Goal: Task Accomplishment & Management: Manage account settings

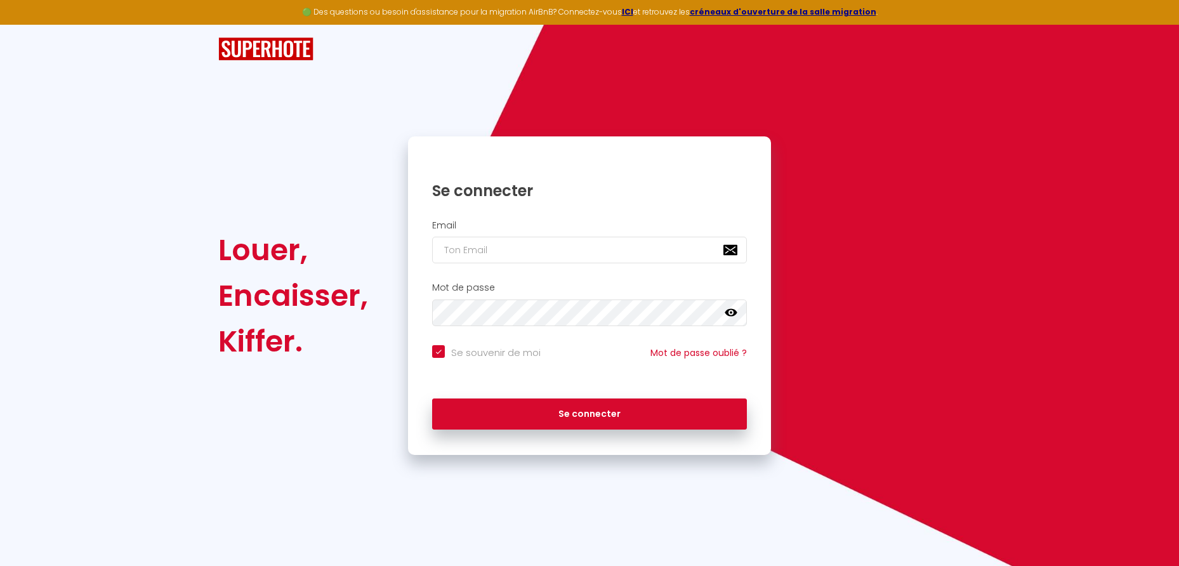
type input "r"
checkbox input "true"
type input "re"
checkbox input "true"
type input "[PERSON_NAME][EMAIL_ADDRESS][DOMAIN_NAME]"
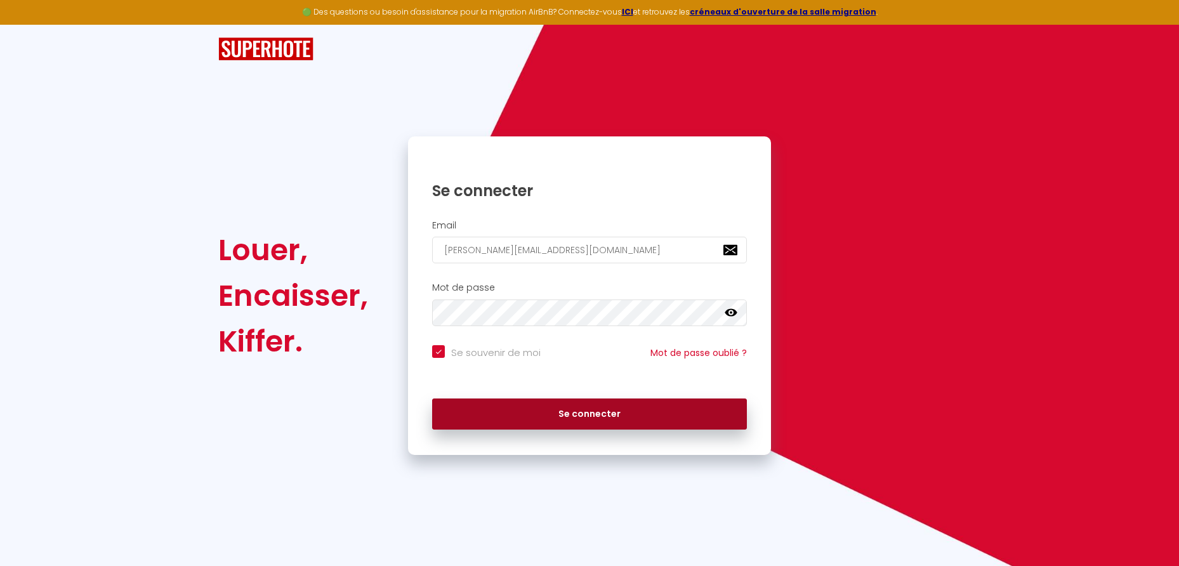
click at [580, 414] on button "Se connecter" at bounding box center [589, 414] width 315 height 32
checkbox input "true"
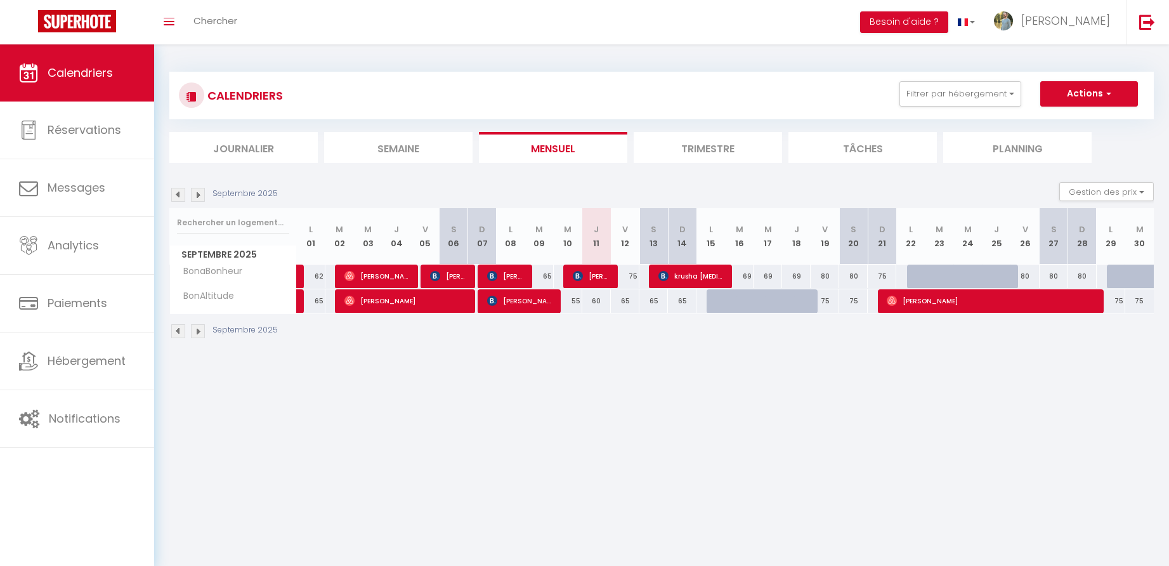
click at [634, 275] on div "75" at bounding box center [625, 276] width 29 height 23
type input "75"
type input "Ven 12 Septembre 2025"
type input "Sam 13 Septembre 2025"
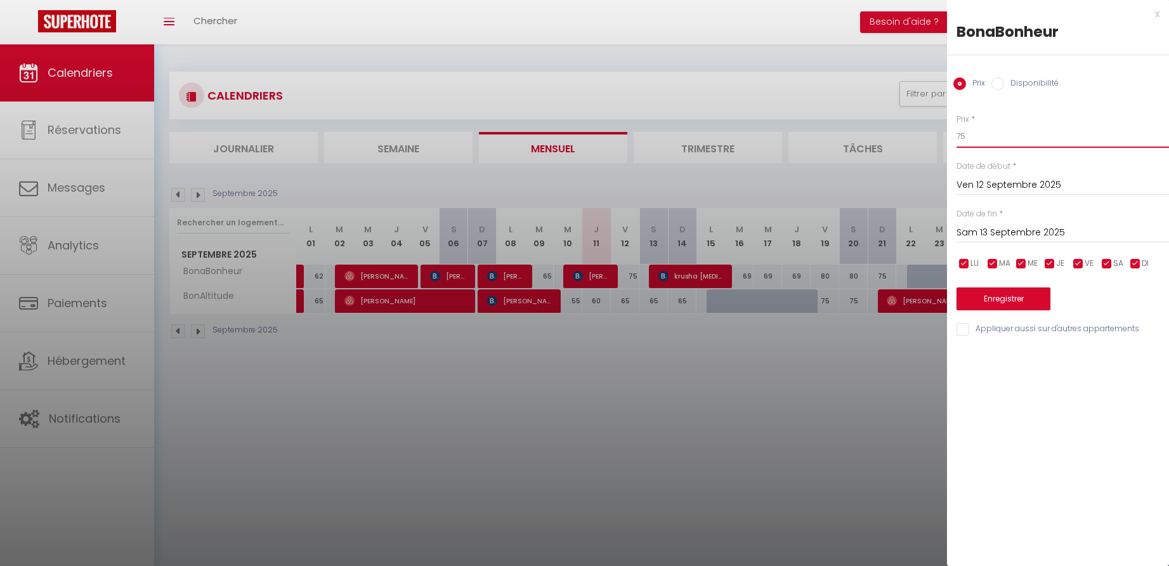
drag, startPoint x: 965, startPoint y: 136, endPoint x: 953, endPoint y: 136, distance: 11.4
click at [953, 136] on div "Prix * 75 Statut * Disponible Indisponible Date de début * Ven 12 Septembre 202…" at bounding box center [1058, 218] width 222 height 240
click at [1156, 15] on div "x" at bounding box center [1053, 13] width 212 height 15
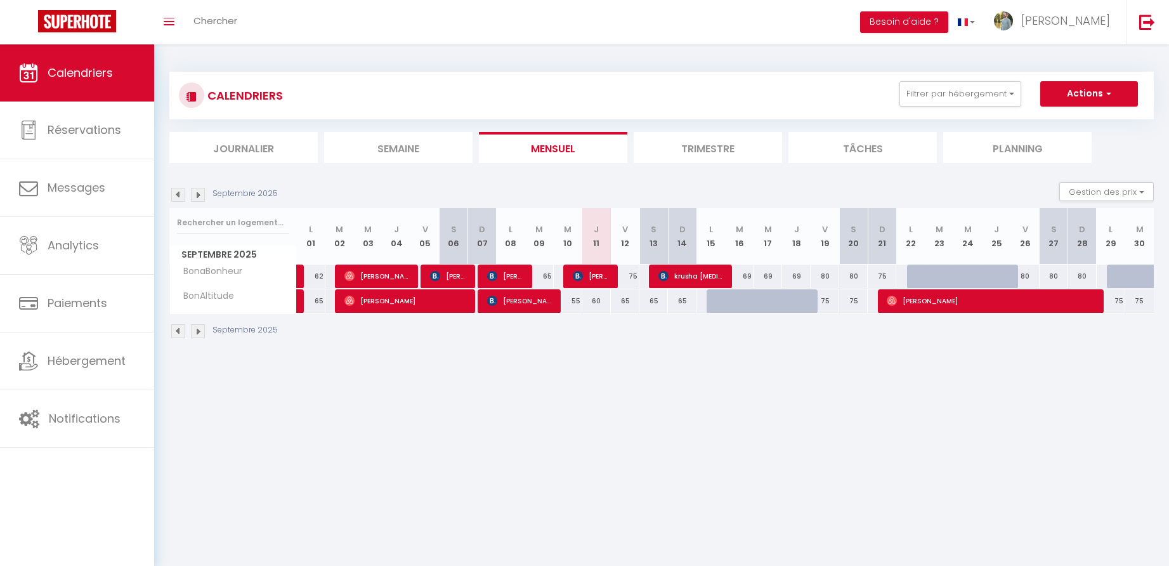
click at [599, 299] on div "60" at bounding box center [596, 300] width 29 height 23
type input "60"
type input "Jeu 11 Septembre 2025"
type input "Ven 12 Septembre 2025"
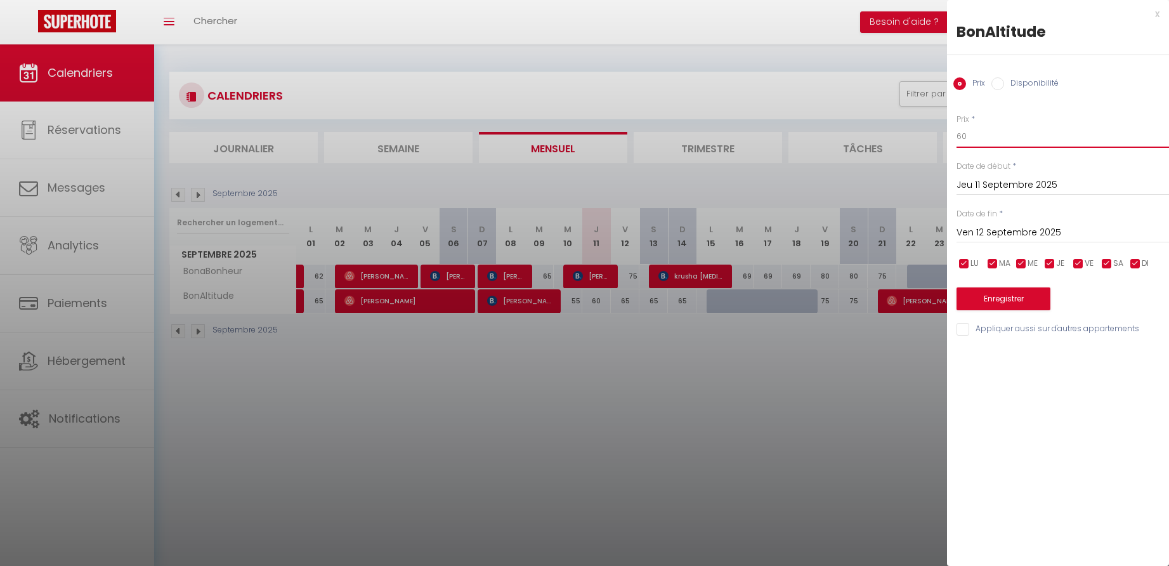
click at [972, 139] on input "60" at bounding box center [1063, 136] width 212 height 23
type input "55"
click at [1003, 301] on button "Enregistrer" at bounding box center [1004, 298] width 94 height 23
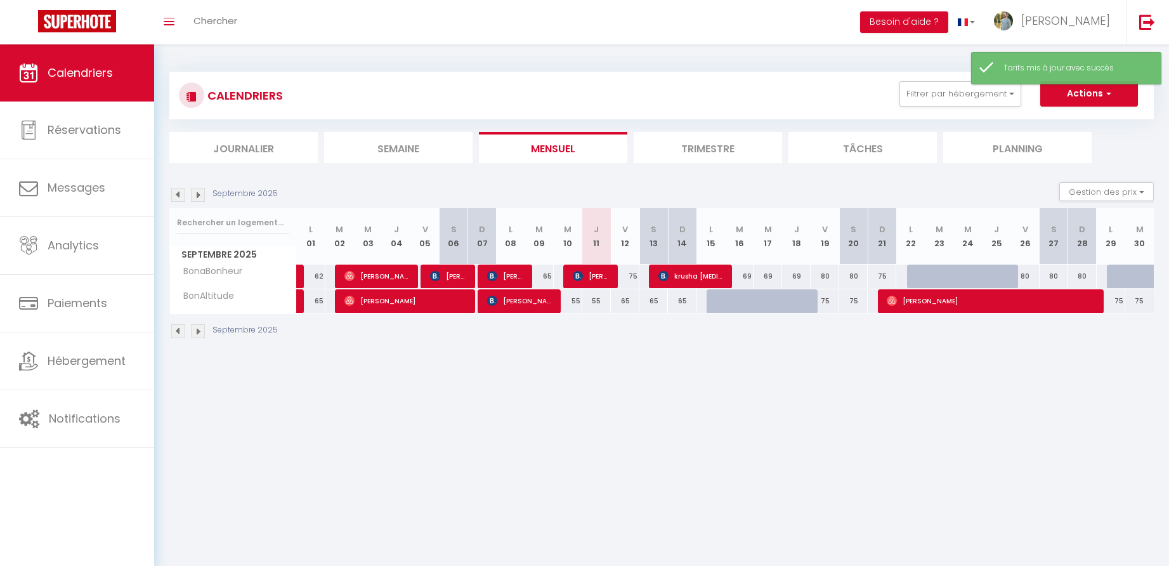
click at [627, 299] on div "65" at bounding box center [625, 300] width 29 height 23
type input "65"
type input "Ven 12 Septembre 2025"
type input "Sam 13 Septembre 2025"
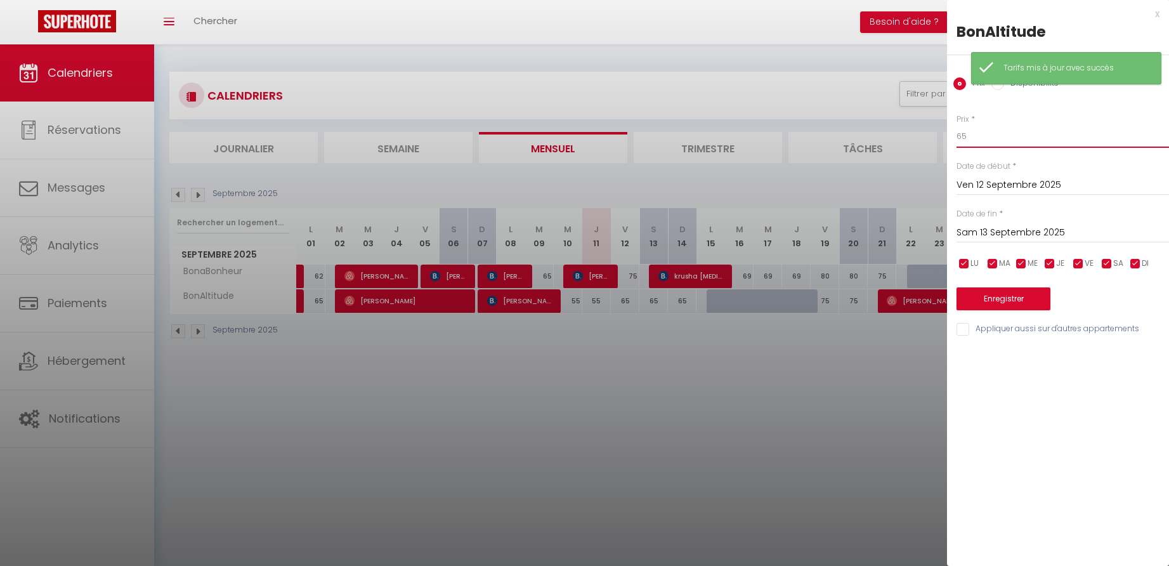
click at [986, 136] on input "65" at bounding box center [1063, 136] width 212 height 23
type input "60"
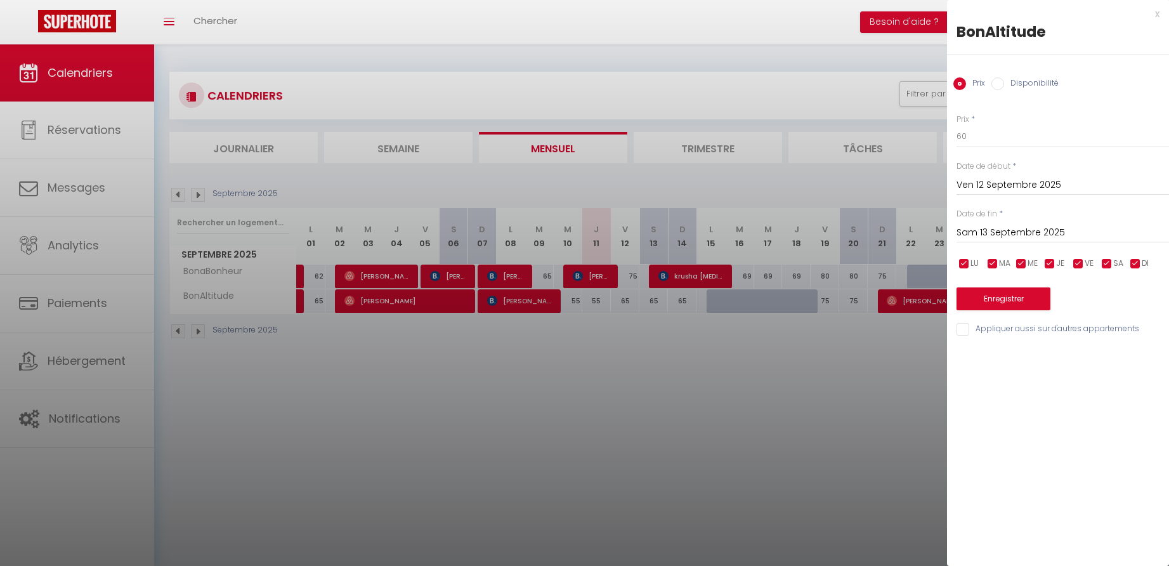
click at [986, 236] on input "Sam 13 Septembre 2025" at bounding box center [1063, 233] width 212 height 16
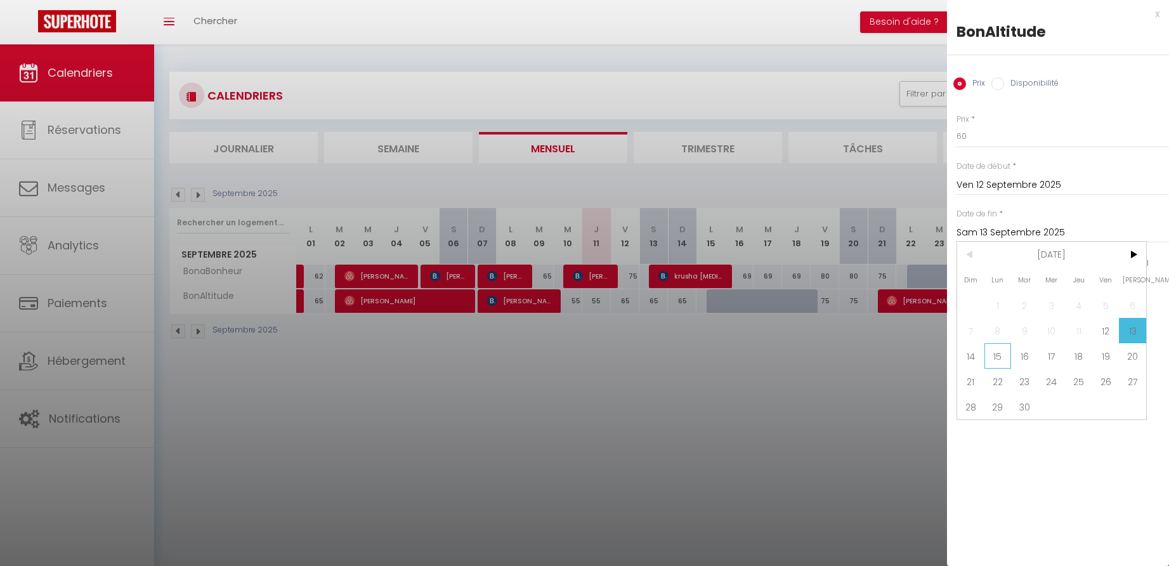
click at [1001, 358] on span "15" at bounding box center [997, 355] width 27 height 25
type input "Lun 15 Septembre 2025"
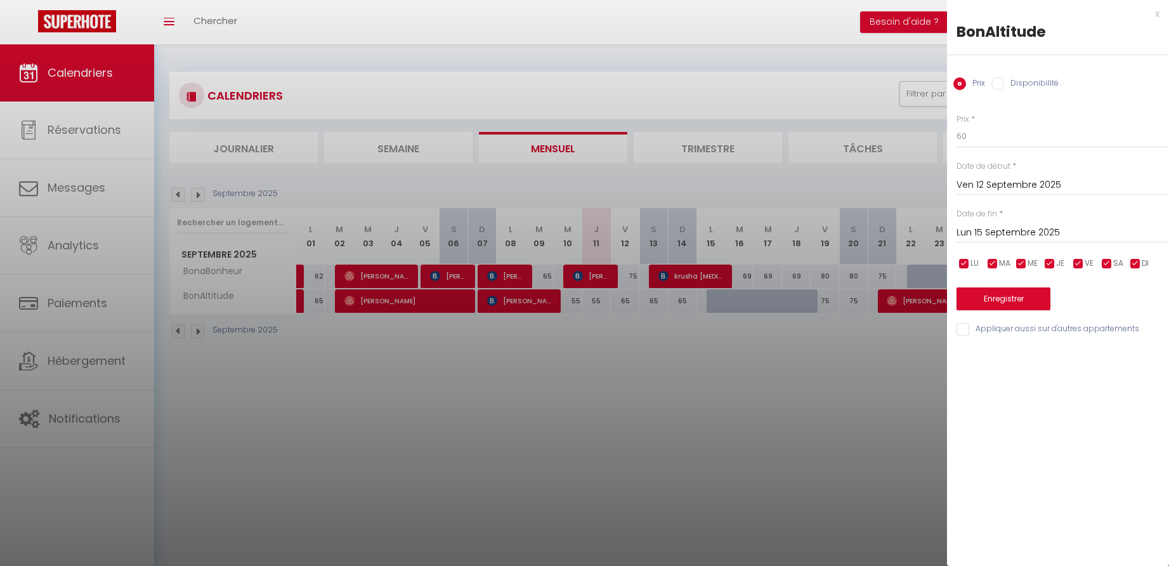
click at [993, 296] on button "Enregistrer" at bounding box center [1004, 298] width 94 height 23
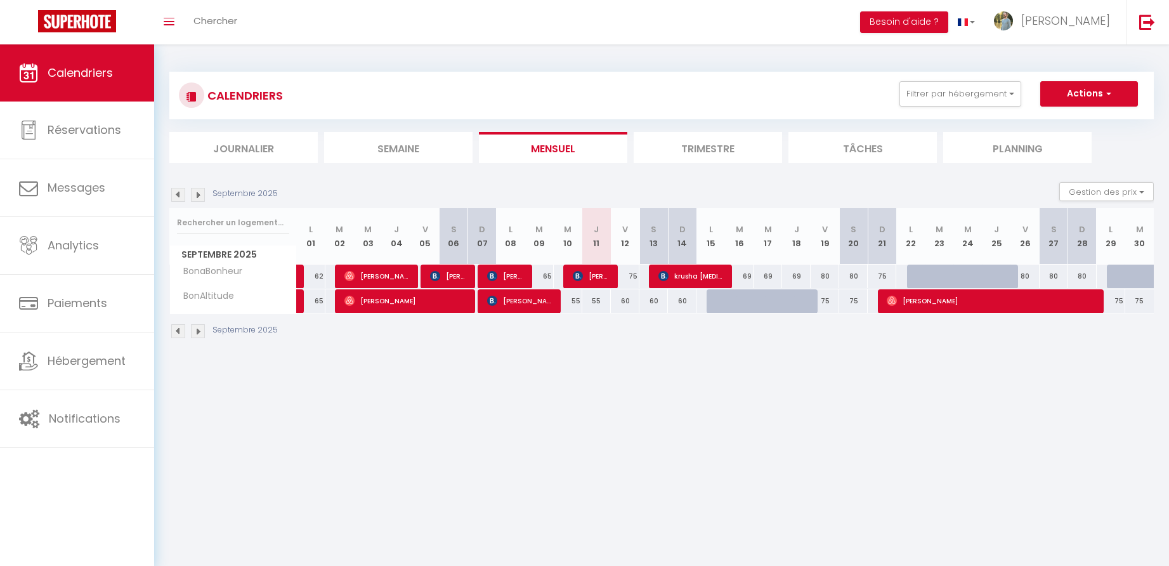
click at [627, 300] on div "60" at bounding box center [625, 300] width 29 height 23
type input "60"
type input "Ven 12 Septembre 2025"
type input "Sam 13 Septembre 2025"
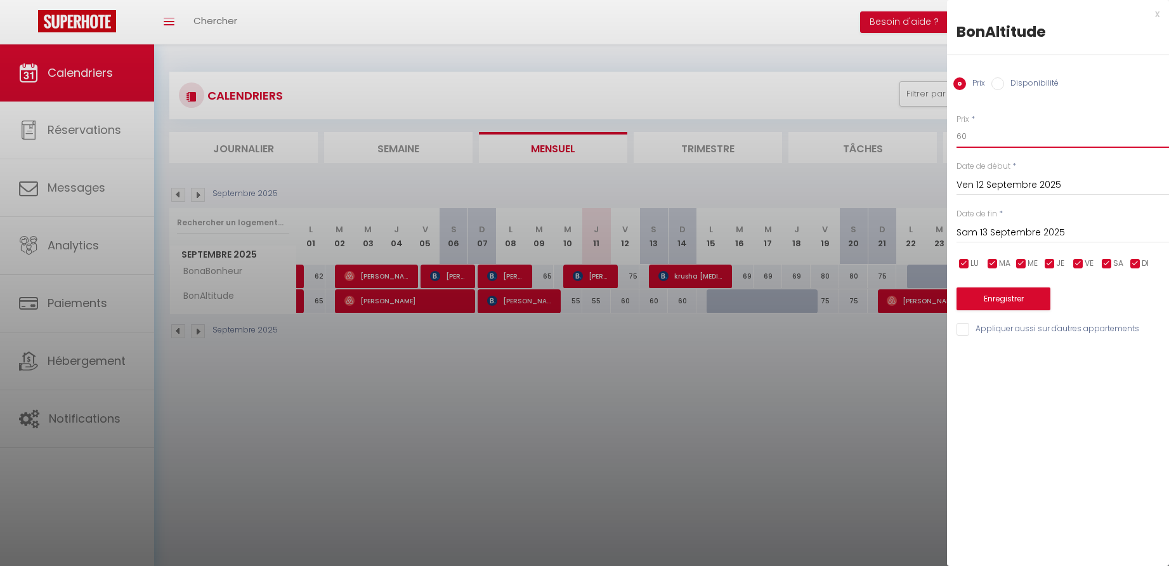
click at [972, 136] on input "60" at bounding box center [1063, 136] width 212 height 23
type input "59"
click at [984, 231] on input "Sam 13 Septembre 2025" at bounding box center [1063, 233] width 212 height 16
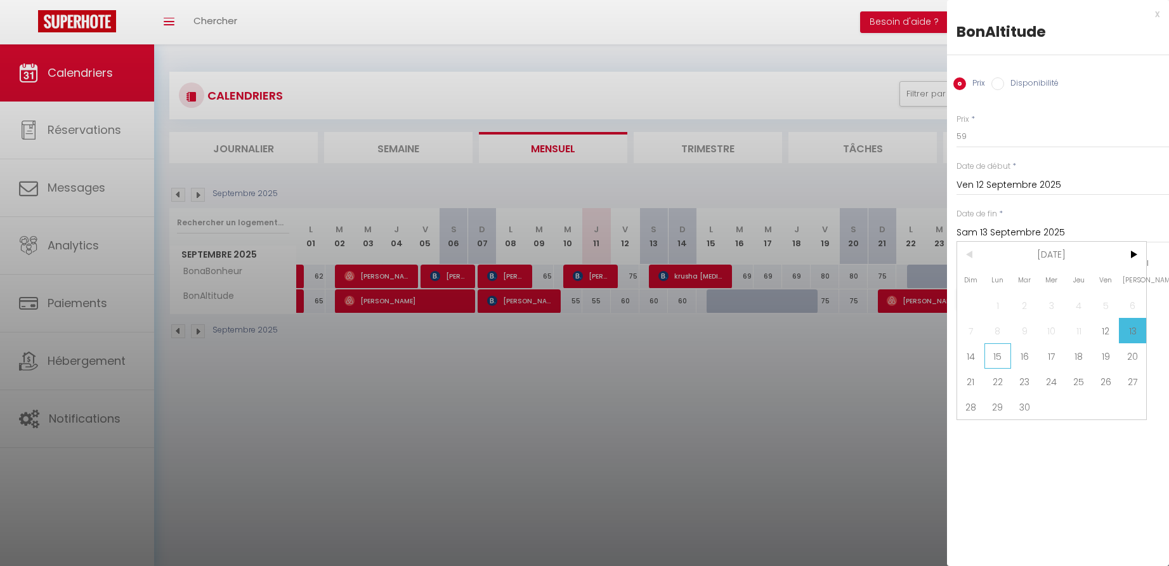
click at [1003, 355] on span "15" at bounding box center [997, 355] width 27 height 25
type input "Lun 15 Septembre 2025"
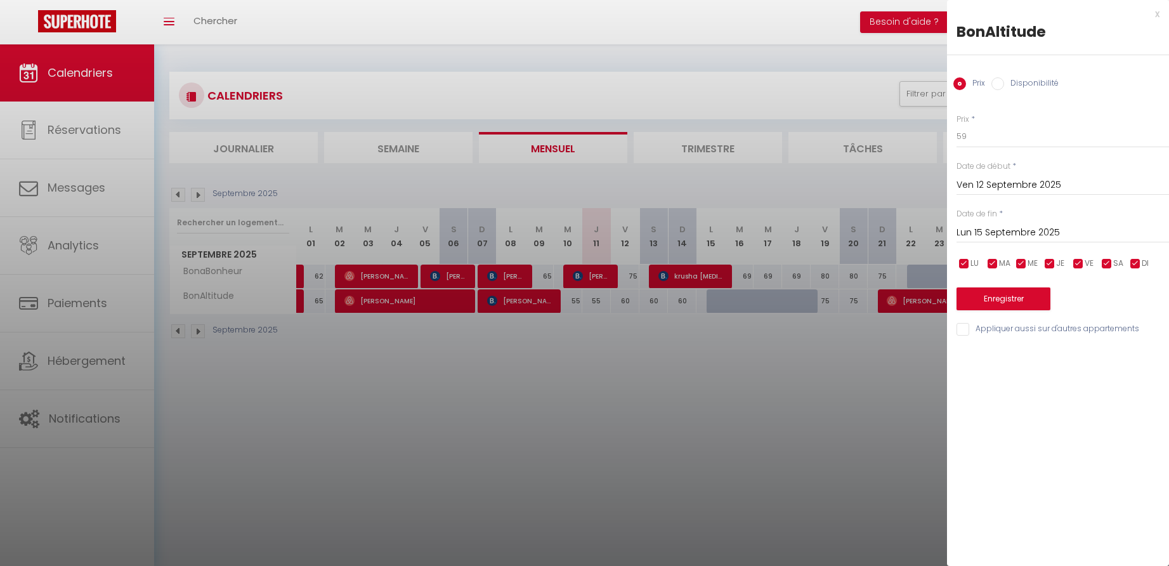
click at [985, 299] on button "Enregistrer" at bounding box center [1004, 298] width 94 height 23
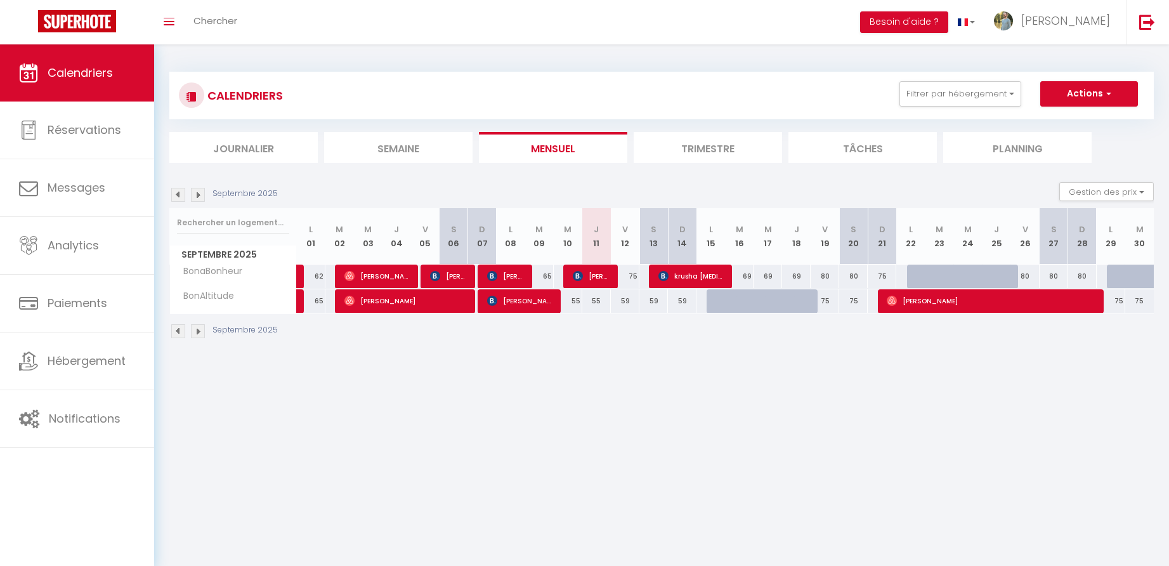
click at [828, 299] on div "75" at bounding box center [825, 300] width 29 height 23
type input "75"
type input "Ven 19 Septembre 2025"
type input "Sam 20 Septembre 2025"
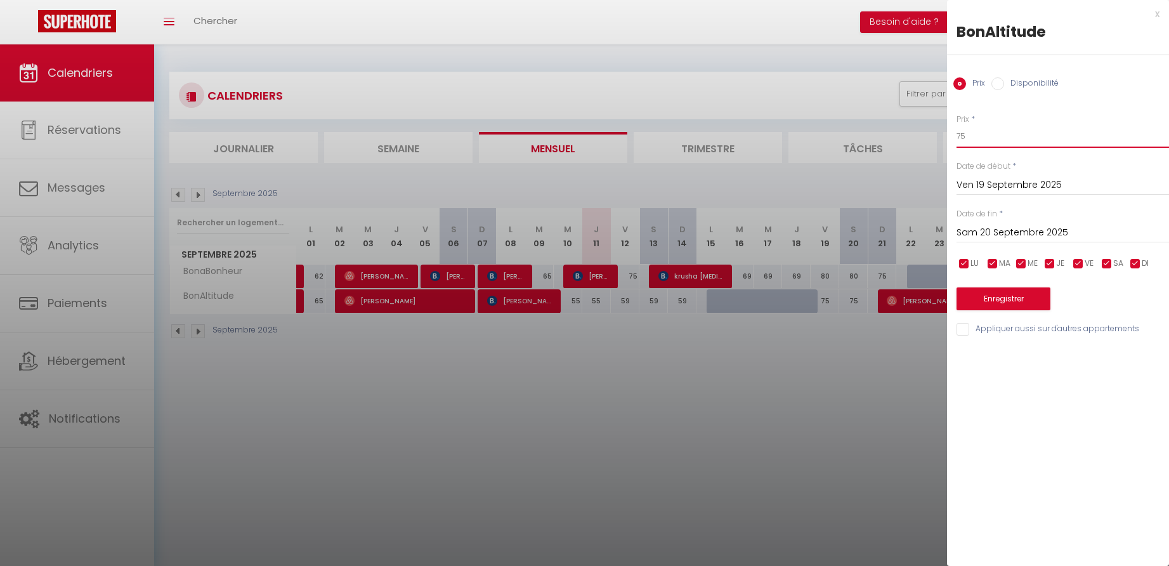
click at [962, 135] on input "75" at bounding box center [1063, 136] width 212 height 23
type input "65"
click at [979, 233] on input "Sam 20 Septembre 2025" at bounding box center [1063, 233] width 212 height 16
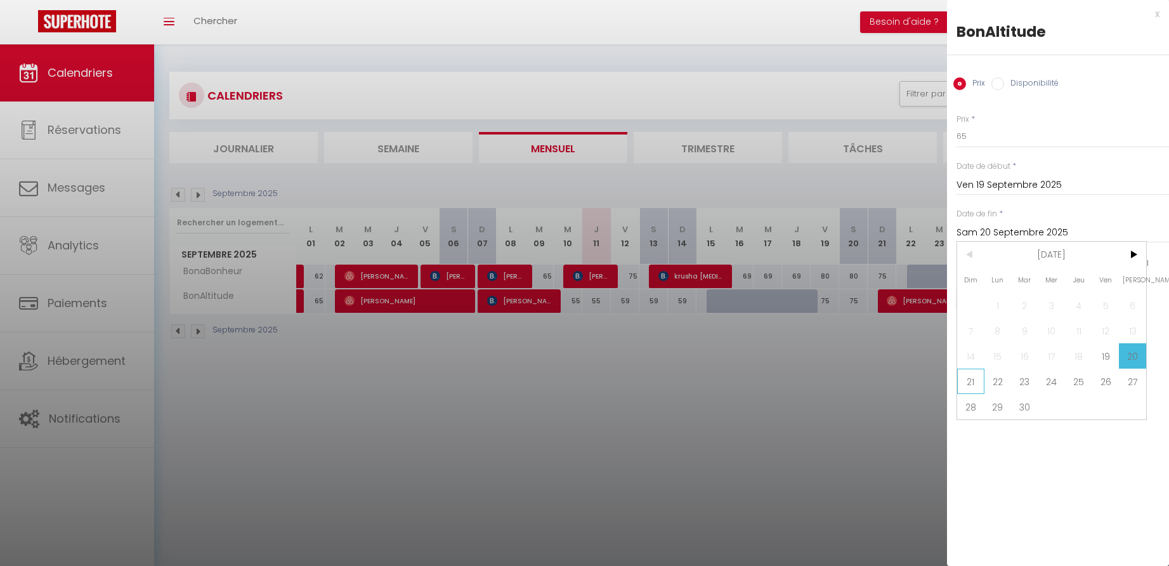
click at [971, 386] on span "21" at bounding box center [970, 381] width 27 height 25
type input "Dim 21 Septembre 2025"
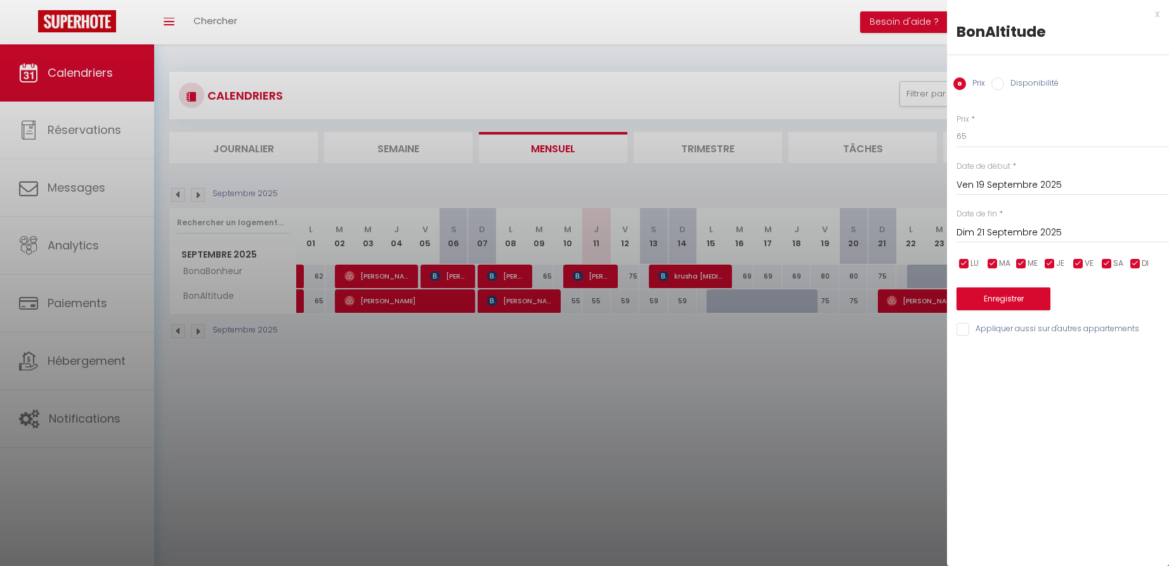
click at [986, 294] on button "Enregistrer" at bounding box center [1004, 298] width 94 height 23
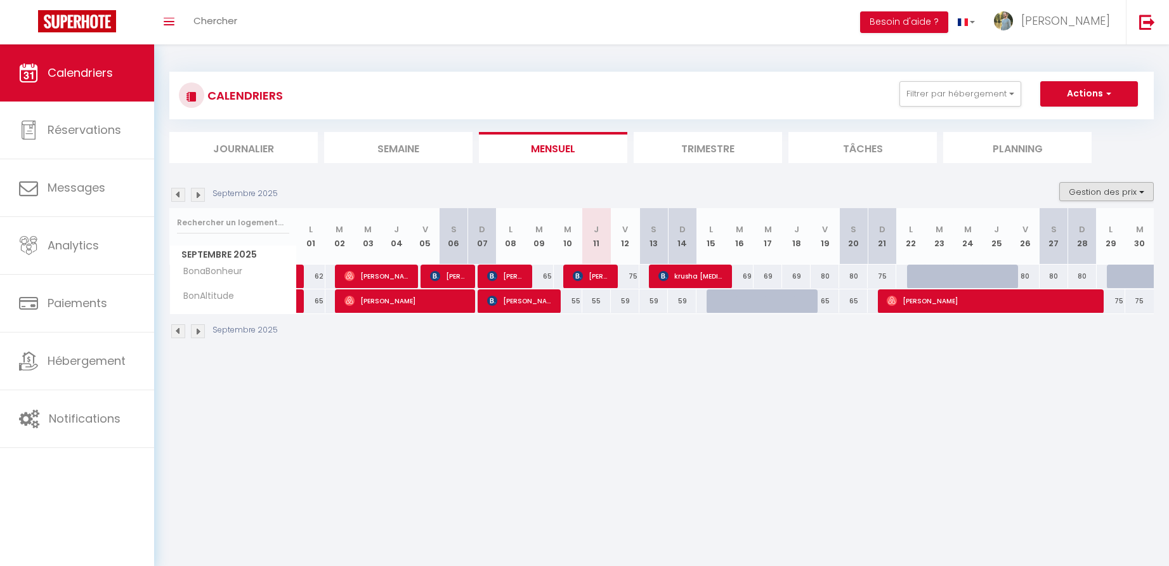
click at [1127, 193] on button "Gestion des prix" at bounding box center [1106, 191] width 95 height 19
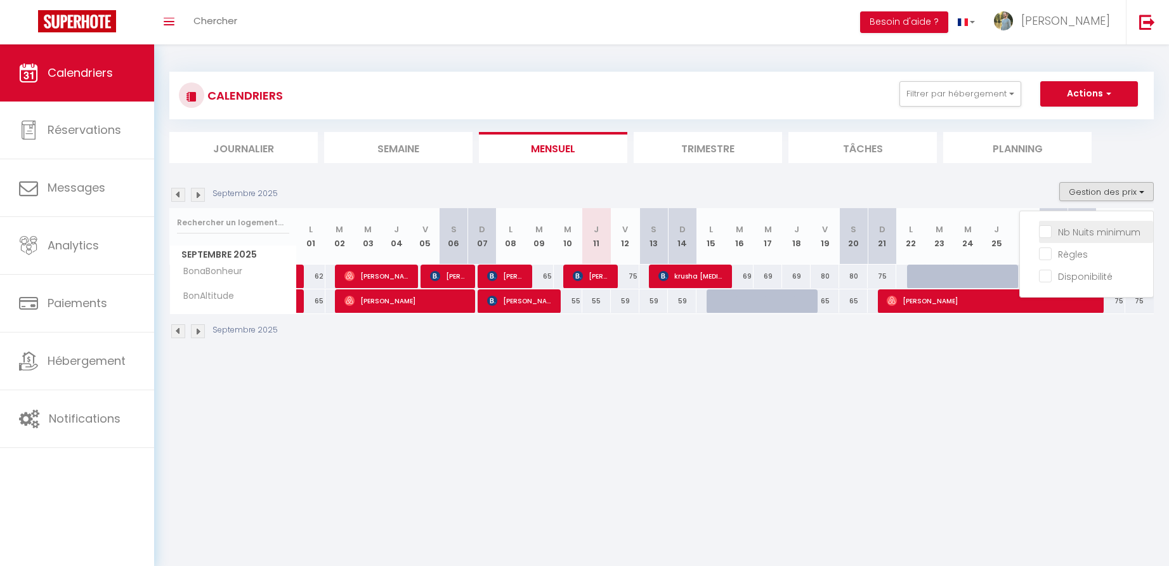
click at [1074, 233] on input "Nb Nuits minimum" at bounding box center [1096, 231] width 114 height 13
checkbox input "true"
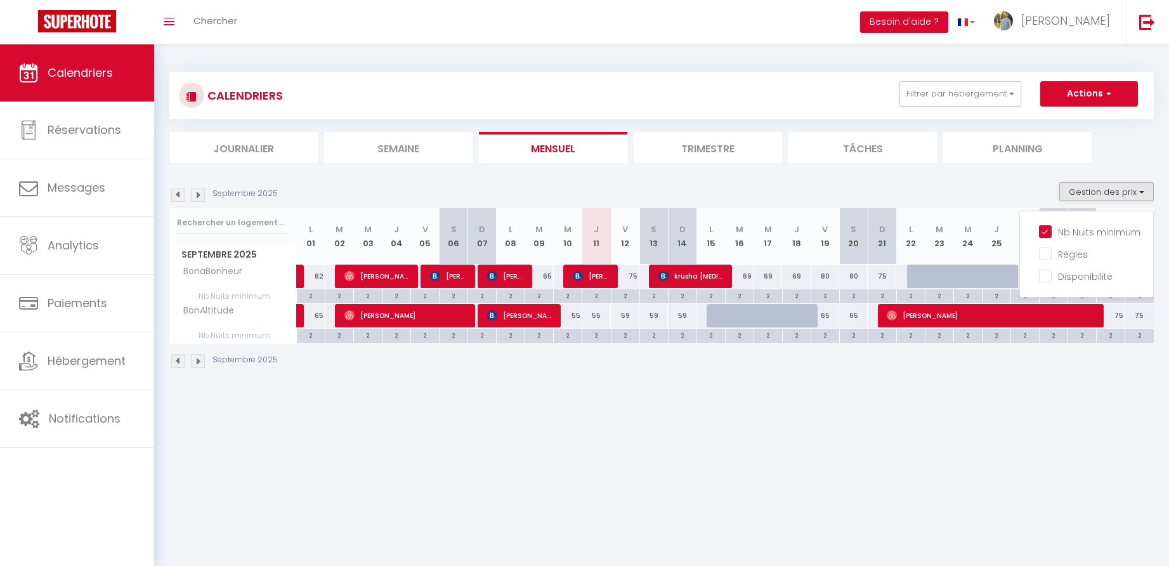
click at [719, 148] on li "Trimestre" at bounding box center [708, 147] width 148 height 31
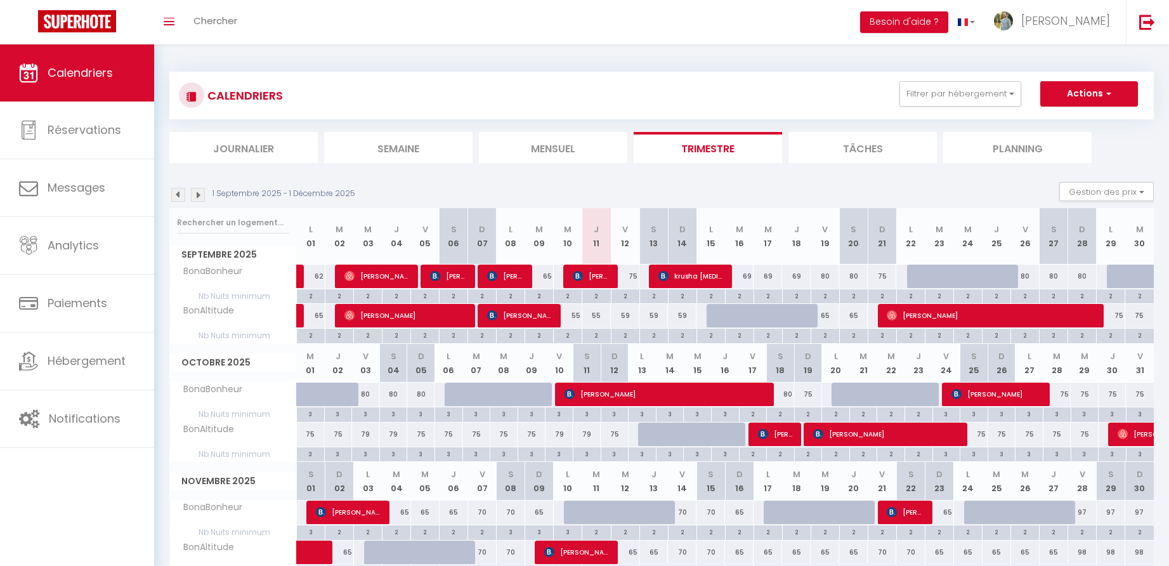
click at [1122, 317] on div "75" at bounding box center [1111, 315] width 29 height 23
type input "75"
type input "Lun 29 Septembre 2025"
type input "[DATE] Septembre 2025"
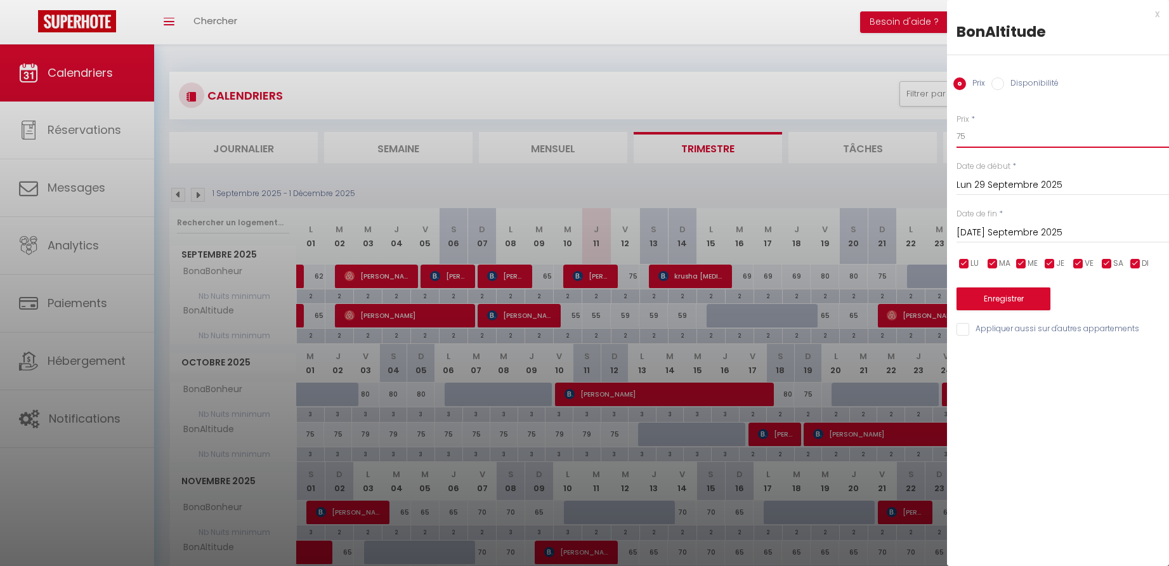
click at [973, 141] on input "75" at bounding box center [1063, 136] width 212 height 23
type input "70"
click at [997, 230] on input "[DATE] Septembre 2025" at bounding box center [1063, 233] width 212 height 16
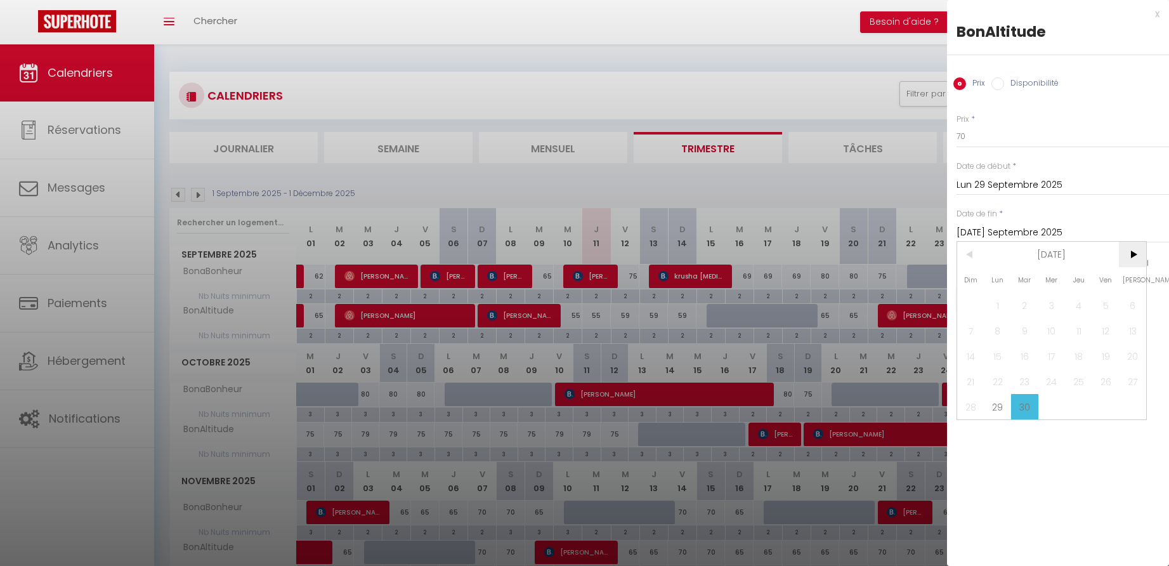
click at [1138, 252] on span ">" at bounding box center [1132, 254] width 27 height 25
click at [1002, 357] on span "13" at bounding box center [997, 355] width 27 height 25
type input "Lun 13 Octobre 2025"
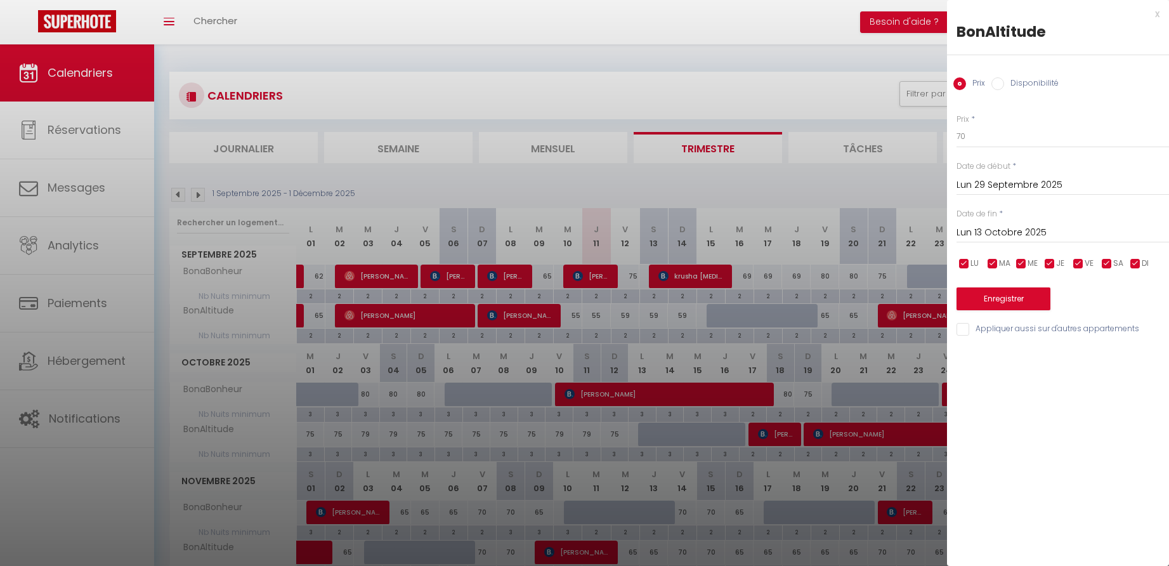
click at [987, 296] on button "Enregistrer" at bounding box center [1004, 298] width 94 height 23
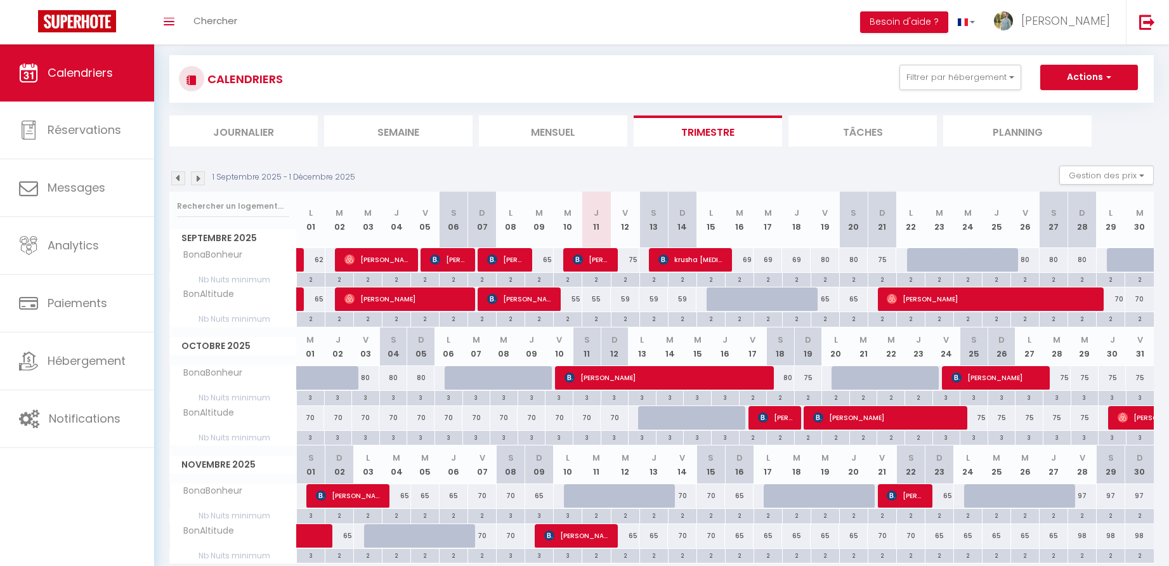
scroll to position [63, 0]
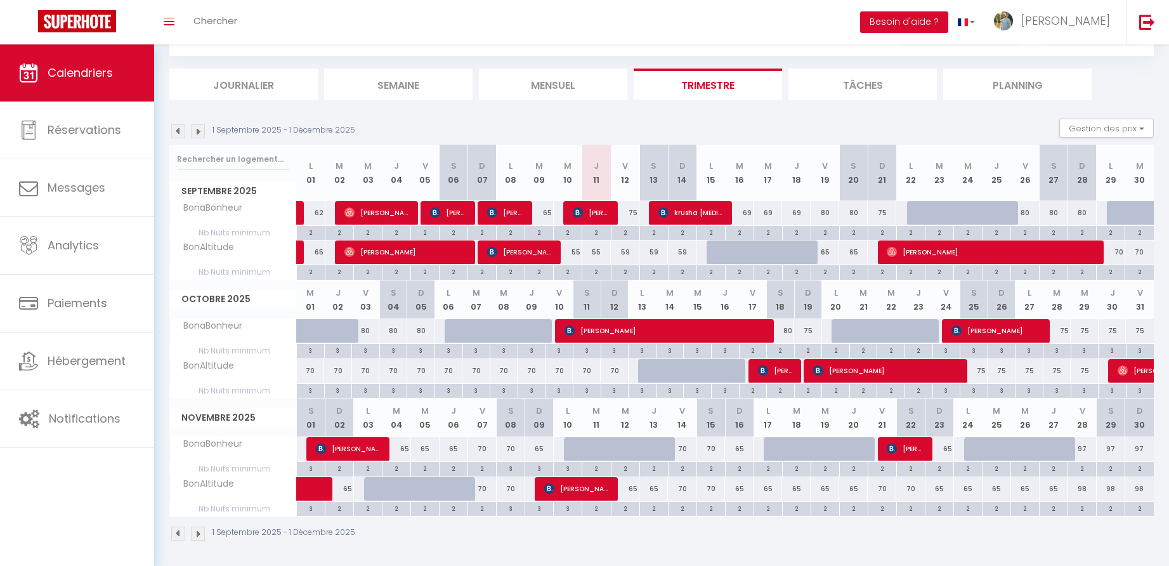
click at [750, 211] on div "69" at bounding box center [739, 212] width 29 height 23
type input "69"
type input "[DATE] Septembre 2025"
type input "Mer 17 Septembre 2025"
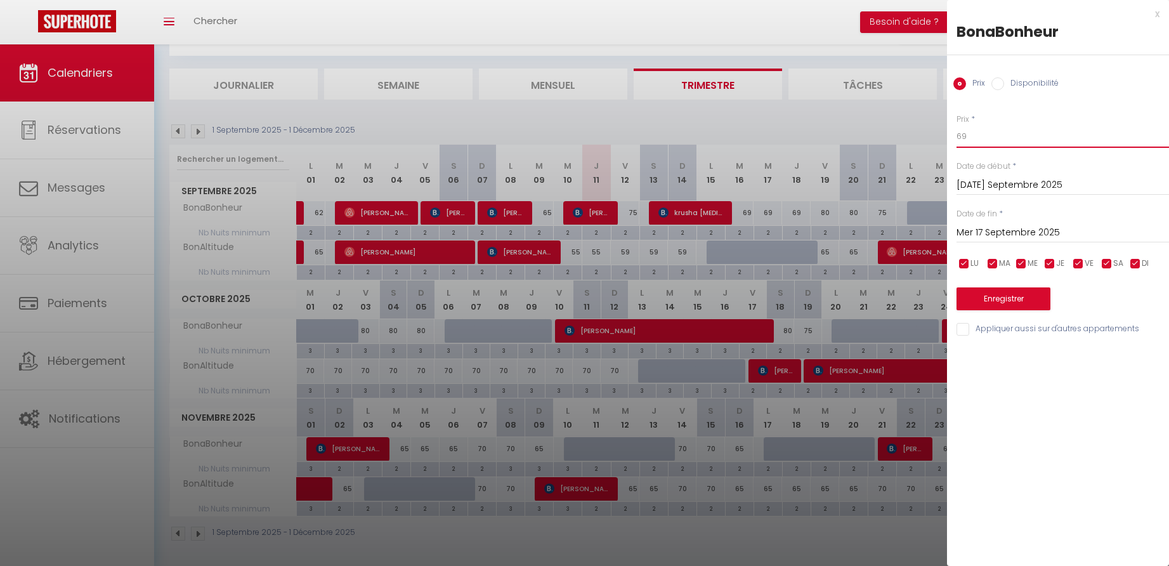
click at [971, 138] on input "69" at bounding box center [1063, 136] width 212 height 23
type input "62"
click at [977, 231] on input "Mer 17 Septembre 2025" at bounding box center [1063, 233] width 212 height 16
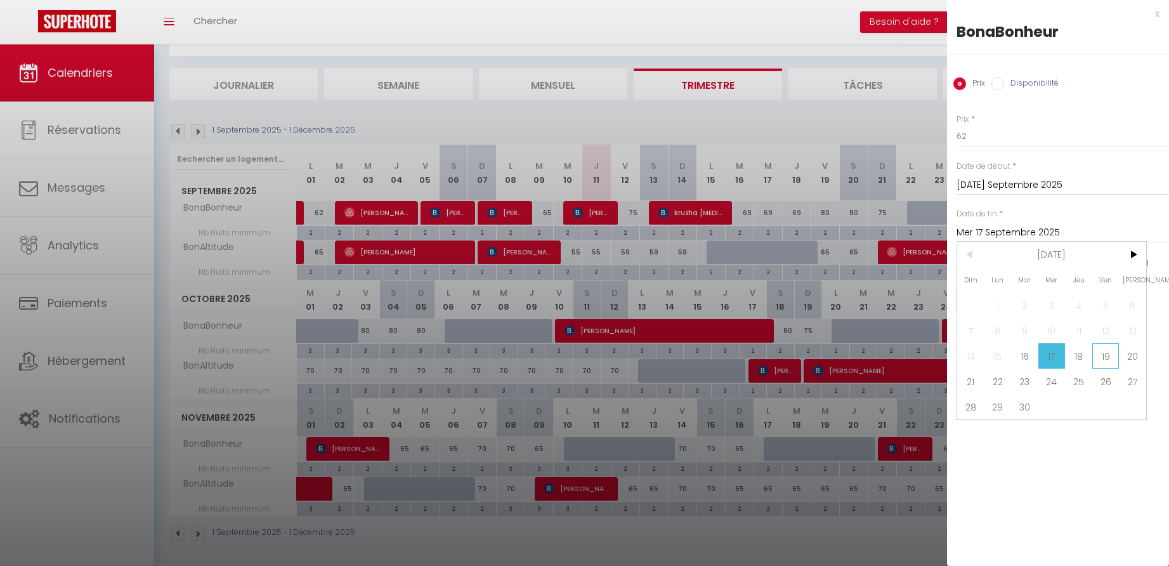
click at [1102, 355] on span "19" at bounding box center [1105, 355] width 27 height 25
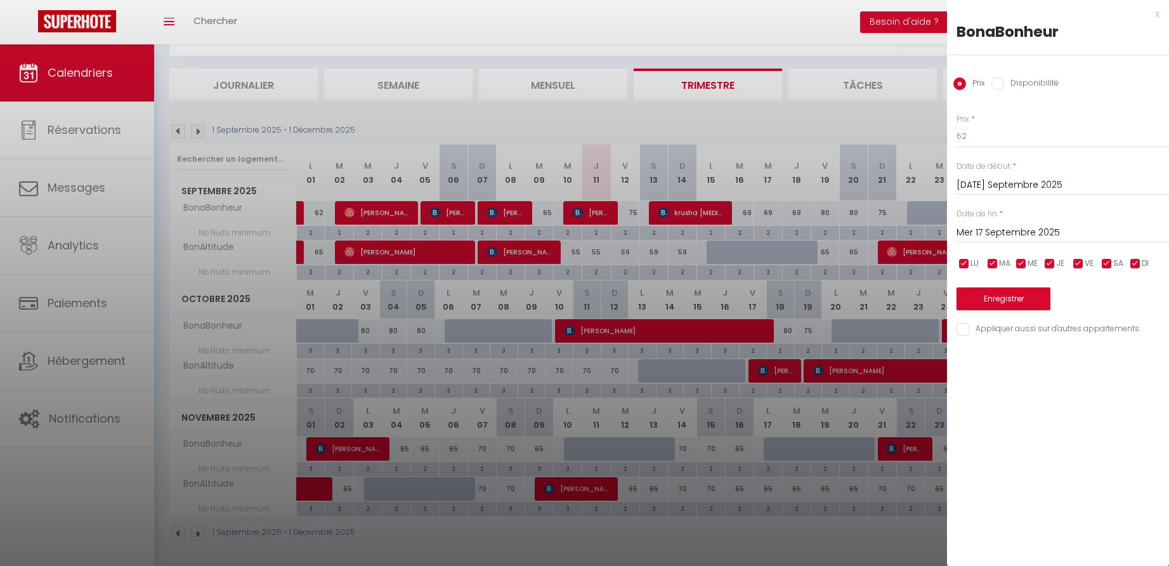
type input "Ven 19 Septembre 2025"
click at [1010, 294] on button "Enregistrer" at bounding box center [1004, 298] width 94 height 23
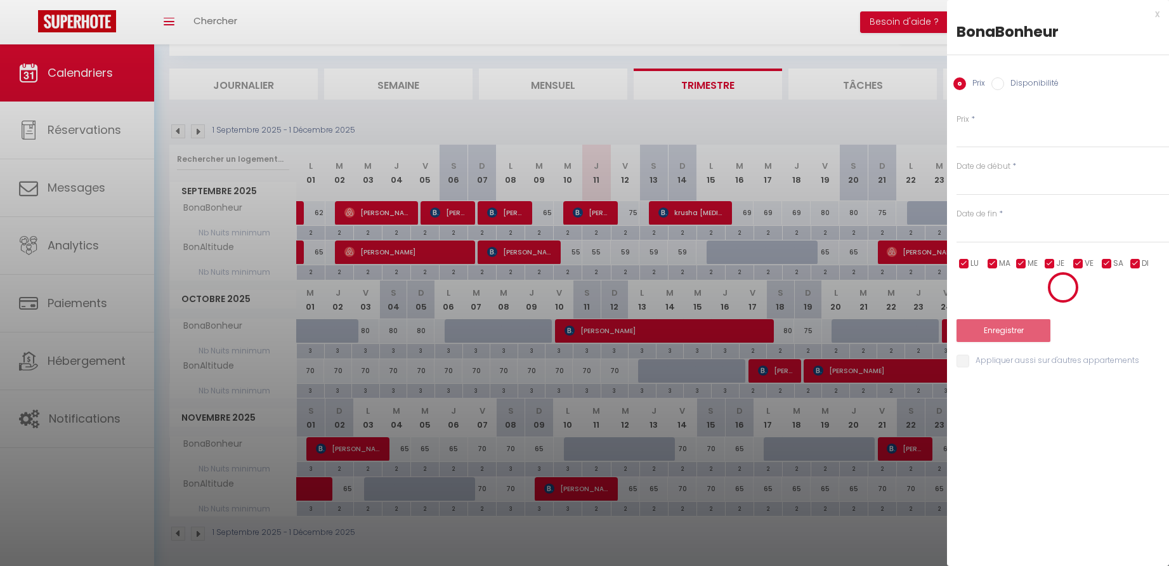
scroll to position [44, 0]
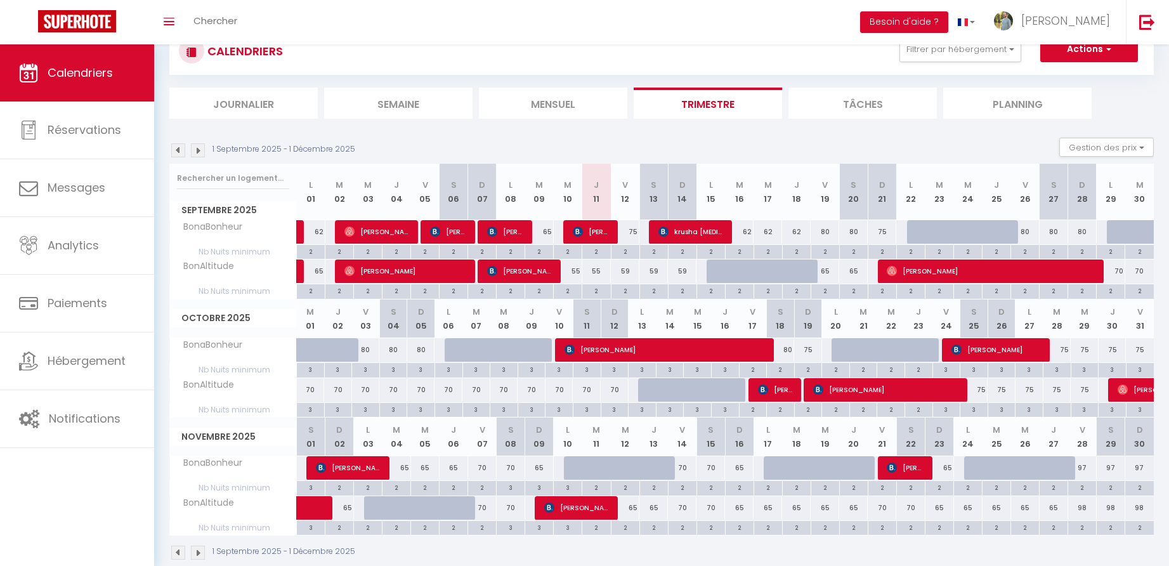
click at [828, 230] on div "80" at bounding box center [825, 231] width 29 height 23
type input "80"
type input "Ven 19 Septembre 2025"
type input "Sam 20 Septembre 2025"
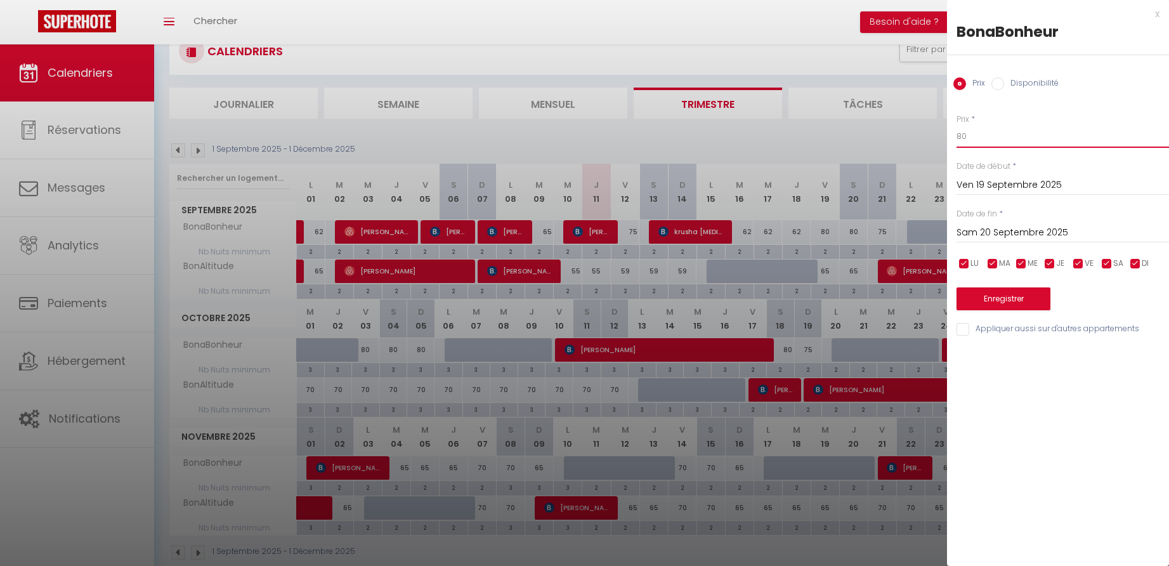
click at [982, 134] on input "80" at bounding box center [1063, 136] width 212 height 23
type input "68"
click at [982, 233] on input "Sam 20 Septembre 2025" at bounding box center [1063, 233] width 212 height 16
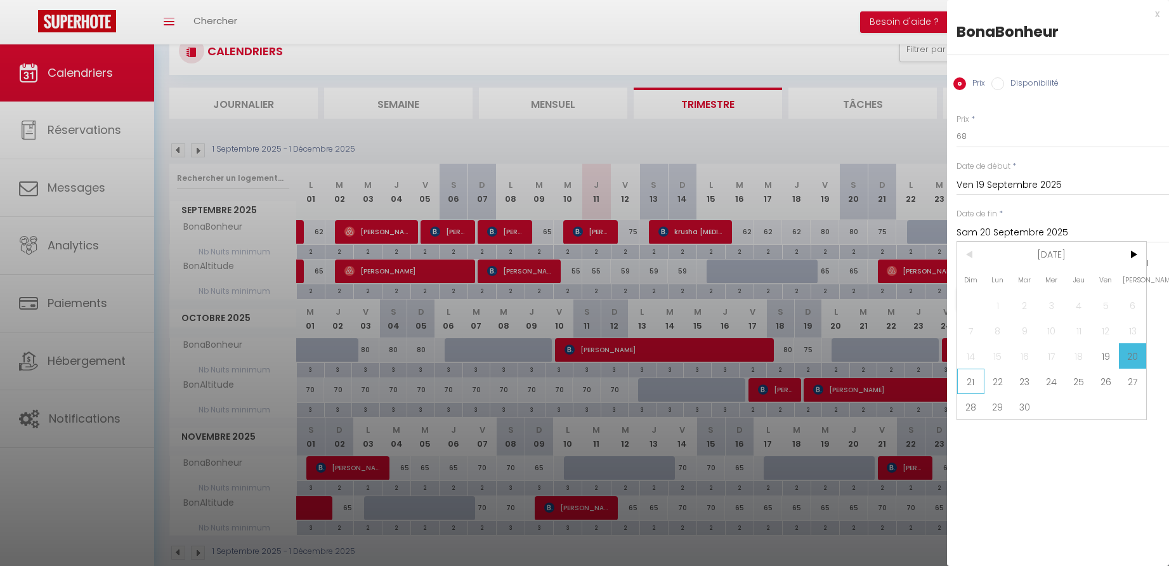
click at [967, 382] on span "21" at bounding box center [970, 381] width 27 height 25
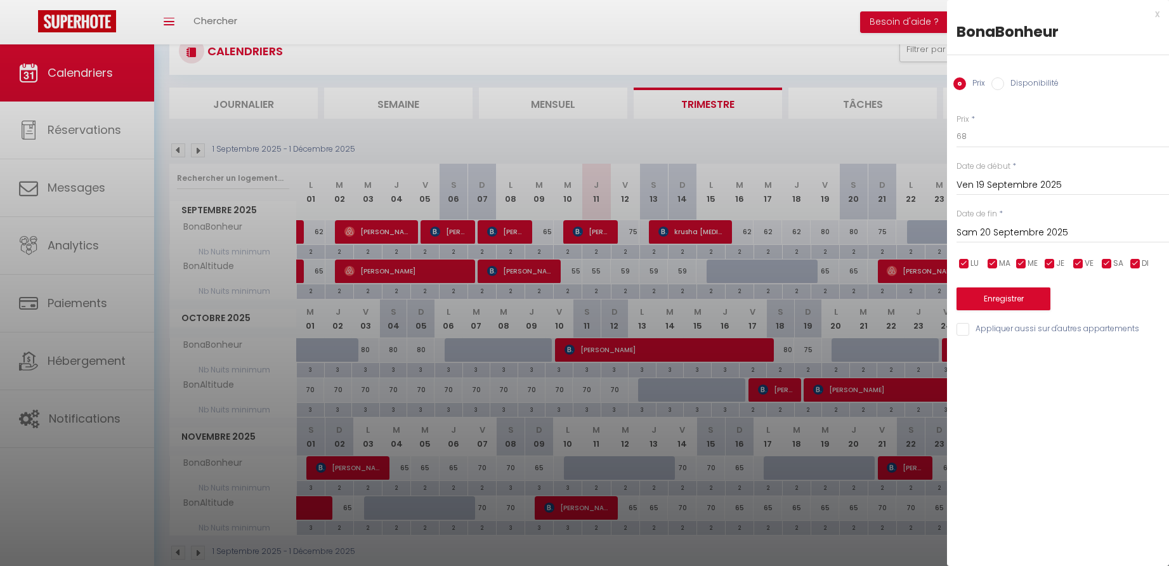
type input "Dim 21 Septembre 2025"
click at [995, 294] on button "Enregistrer" at bounding box center [1004, 298] width 94 height 23
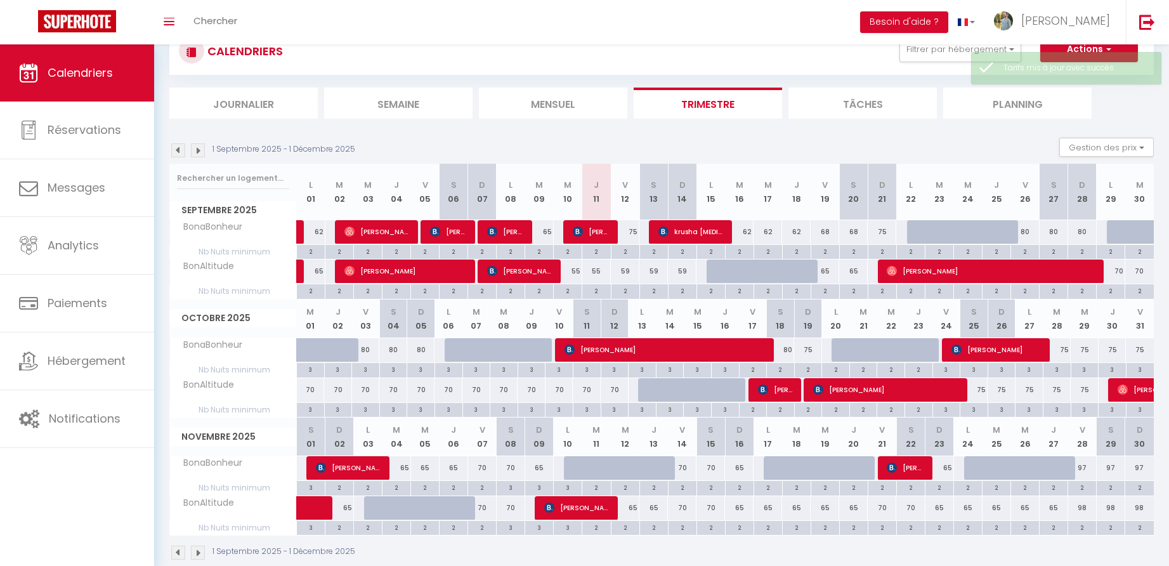
click at [886, 232] on div "75" at bounding box center [882, 231] width 29 height 23
type input "75"
type input "Dim 21 Septembre 2025"
type input "Lun 22 Septembre 2025"
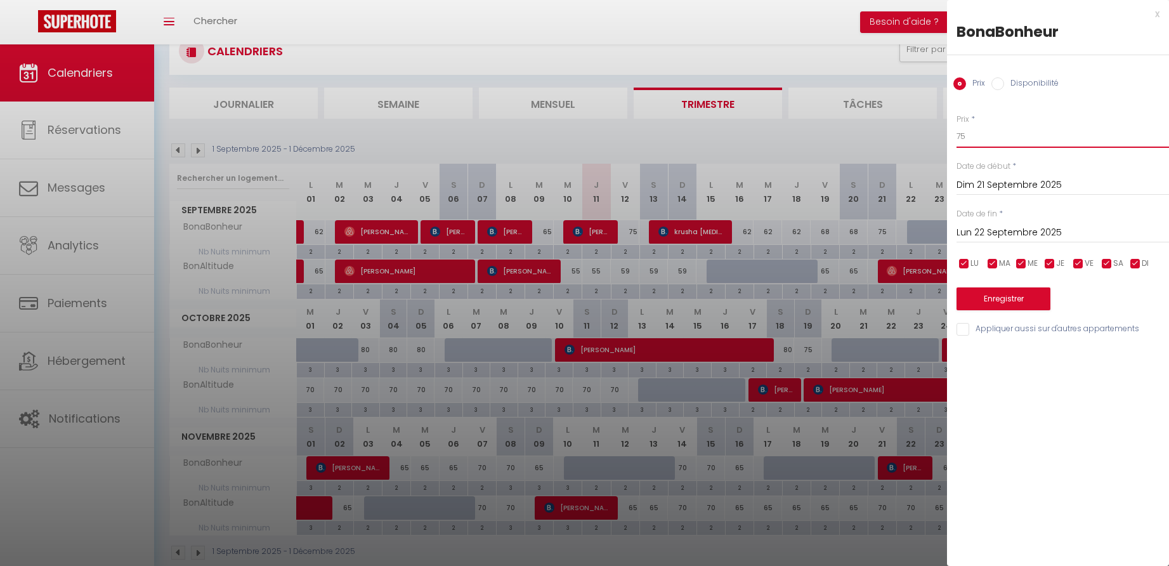
click at [972, 134] on input "75" at bounding box center [1063, 136] width 212 height 23
type input "62"
click at [1009, 295] on button "Enregistrer" at bounding box center [1004, 298] width 94 height 23
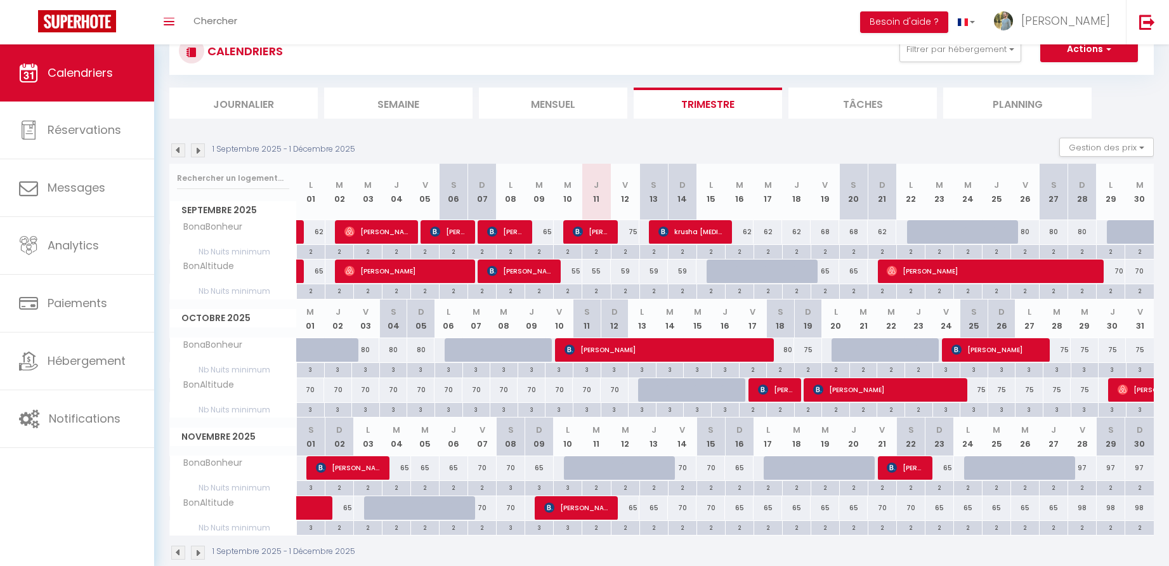
click at [1029, 231] on div "80" at bounding box center [1025, 231] width 29 height 23
type input "80"
type input "Ven 26 Septembre 2025"
type input "Sam 27 Septembre 2025"
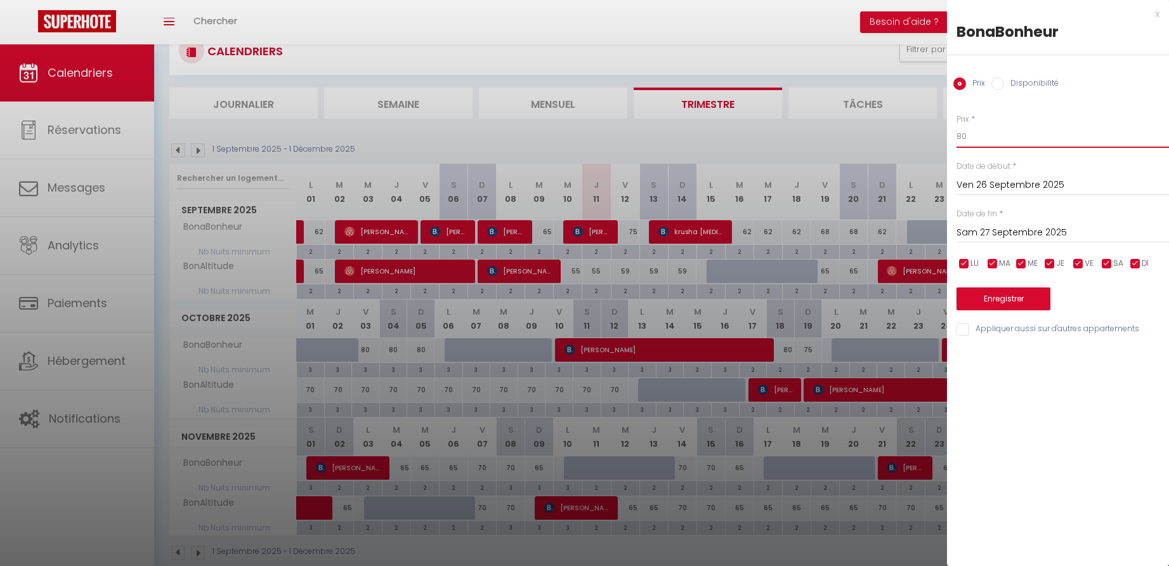
drag, startPoint x: 966, startPoint y: 134, endPoint x: 952, endPoint y: 134, distance: 14.0
click at [952, 134] on div "Prix * 80 Statut * Disponible Indisponible Date de début * Ven 26 Septembre 202…" at bounding box center [1058, 218] width 222 height 240
type input "68"
click at [995, 230] on input "Sam 27 Septembre 2025" at bounding box center [1063, 233] width 212 height 16
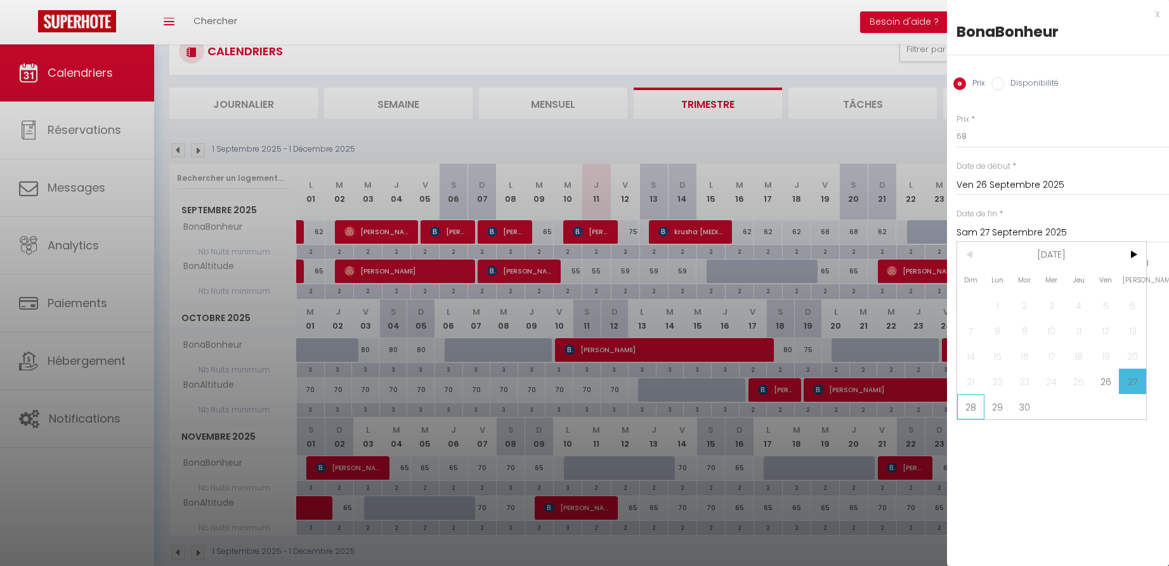
click at [969, 409] on span "28" at bounding box center [970, 406] width 27 height 25
type input "Dim 28 Septembre 2025"
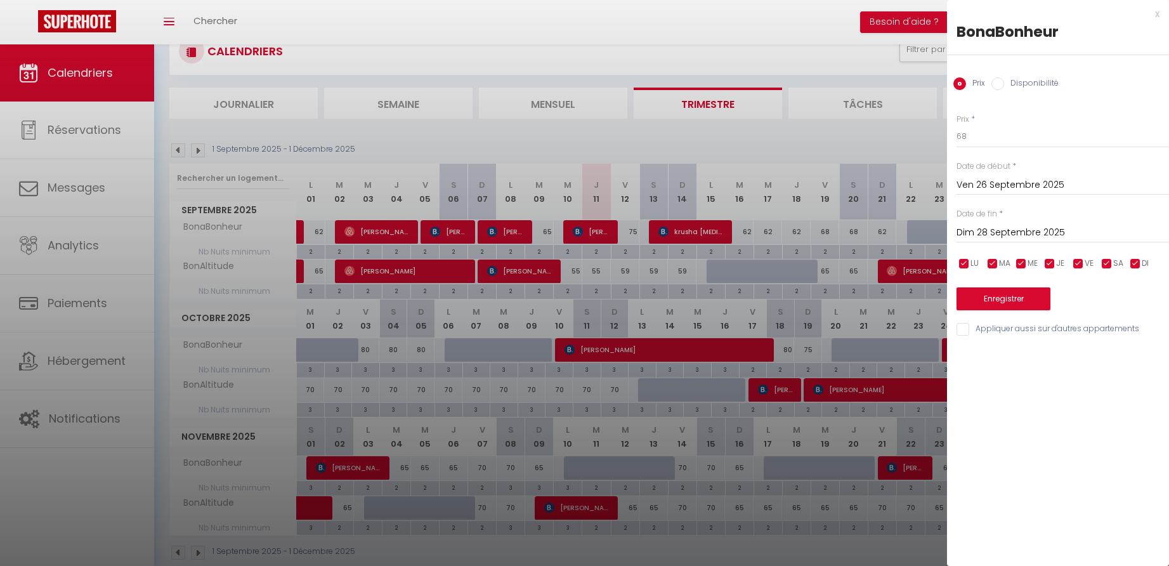
click at [985, 297] on button "Enregistrer" at bounding box center [1004, 298] width 94 height 23
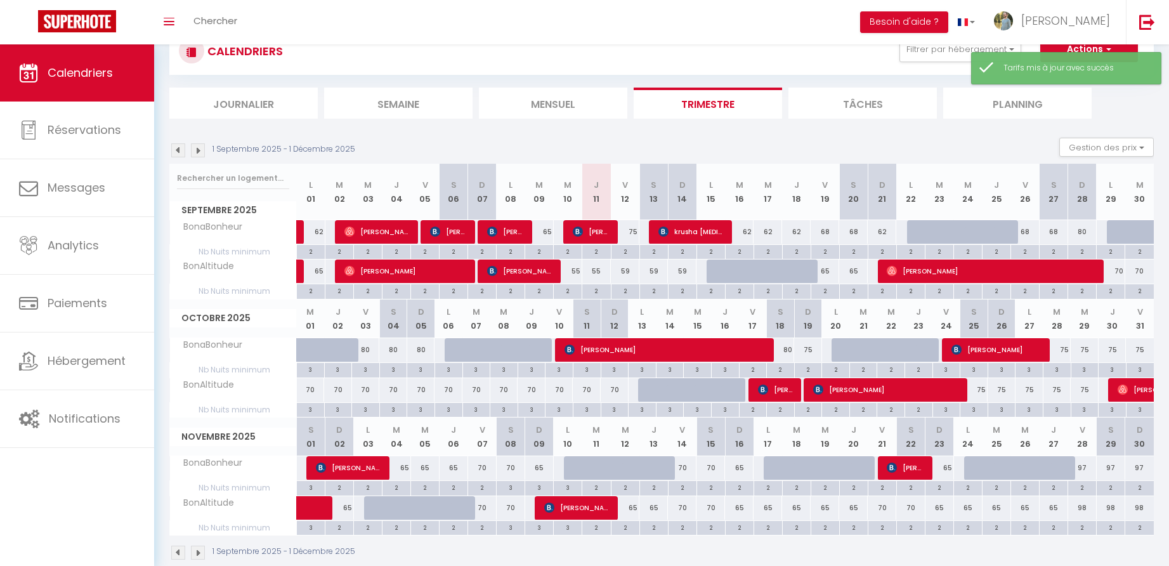
click at [1085, 230] on div "80" at bounding box center [1082, 231] width 29 height 23
type input "80"
type input "Dim 28 Septembre 2025"
type input "Lun 29 Septembre 2025"
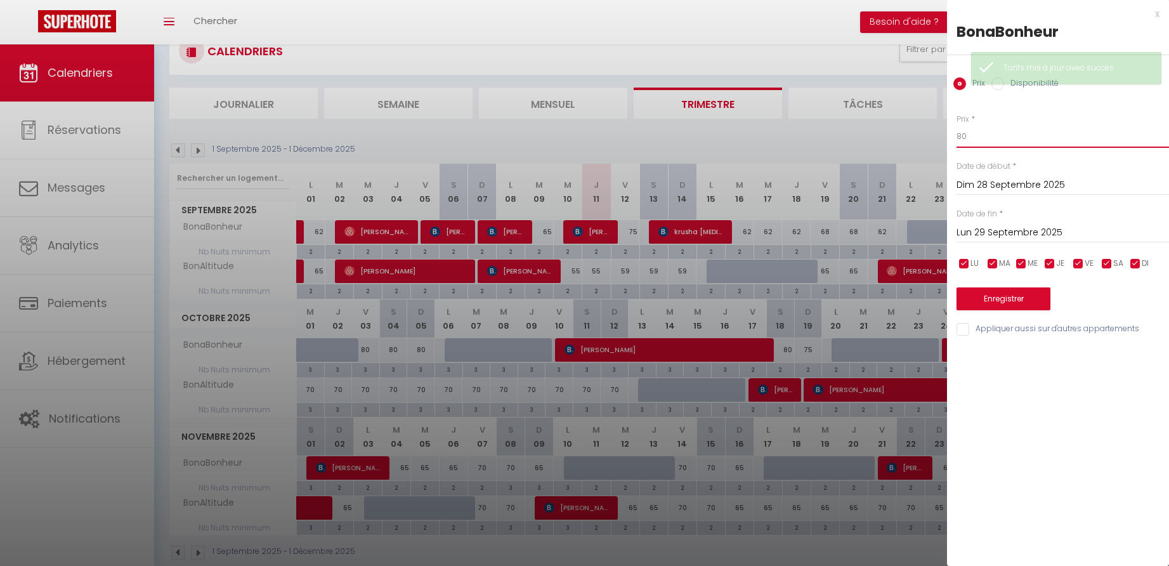
click at [976, 136] on input "80" at bounding box center [1063, 136] width 212 height 23
type input "62"
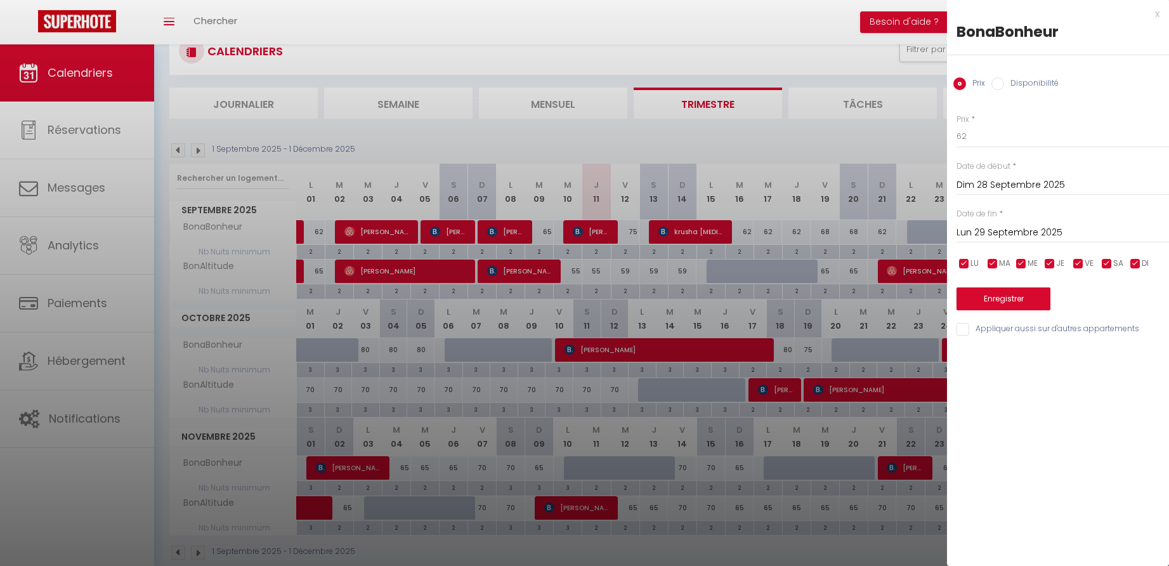
click at [1008, 299] on button "Enregistrer" at bounding box center [1004, 298] width 94 height 23
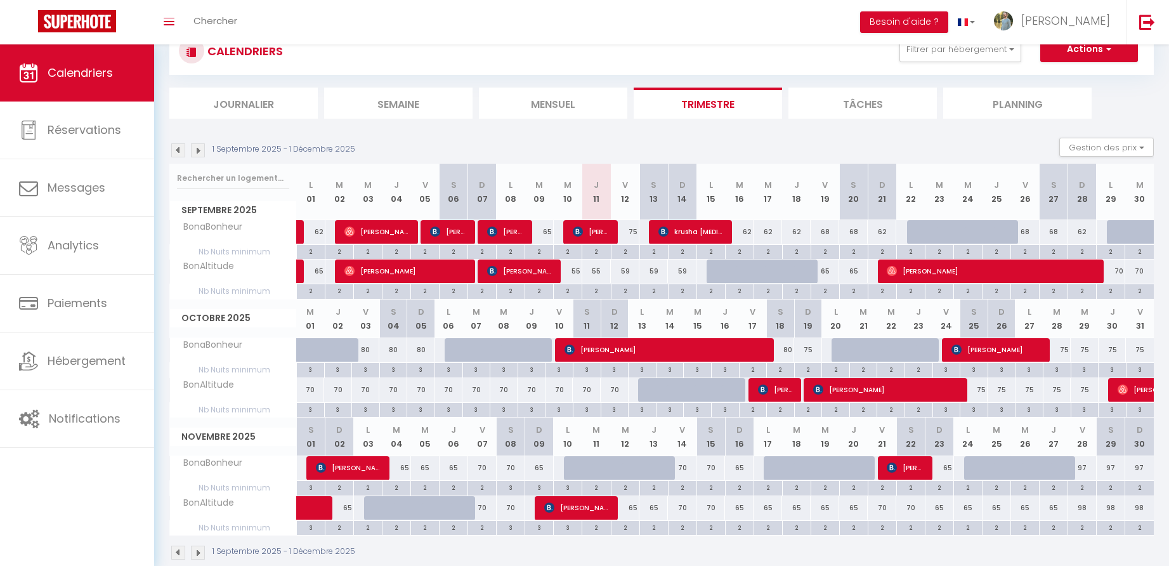
click at [369, 349] on div "80" at bounding box center [366, 349] width 28 height 23
type input "80"
type input "Ven 03 Octobre 2025"
type input "[PERSON_NAME] 04 Octobre 2025"
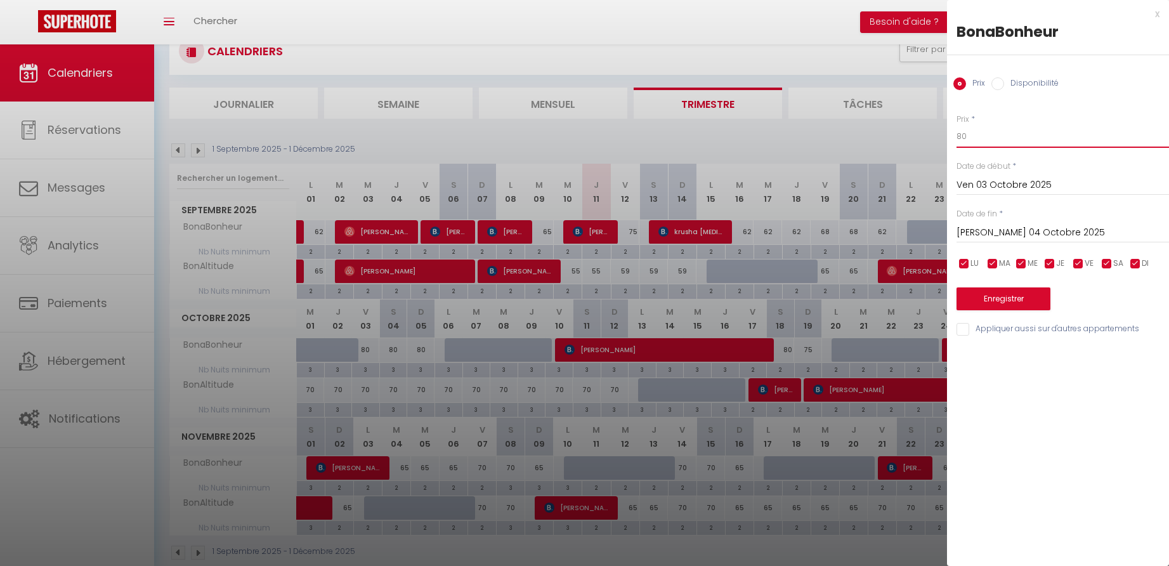
drag, startPoint x: 962, startPoint y: 135, endPoint x: 964, endPoint y: 186, distance: 50.8
click at [962, 135] on input "80" at bounding box center [1063, 136] width 212 height 23
type input "70"
click at [997, 232] on input "[PERSON_NAME] 04 Octobre 2025" at bounding box center [1063, 233] width 212 height 16
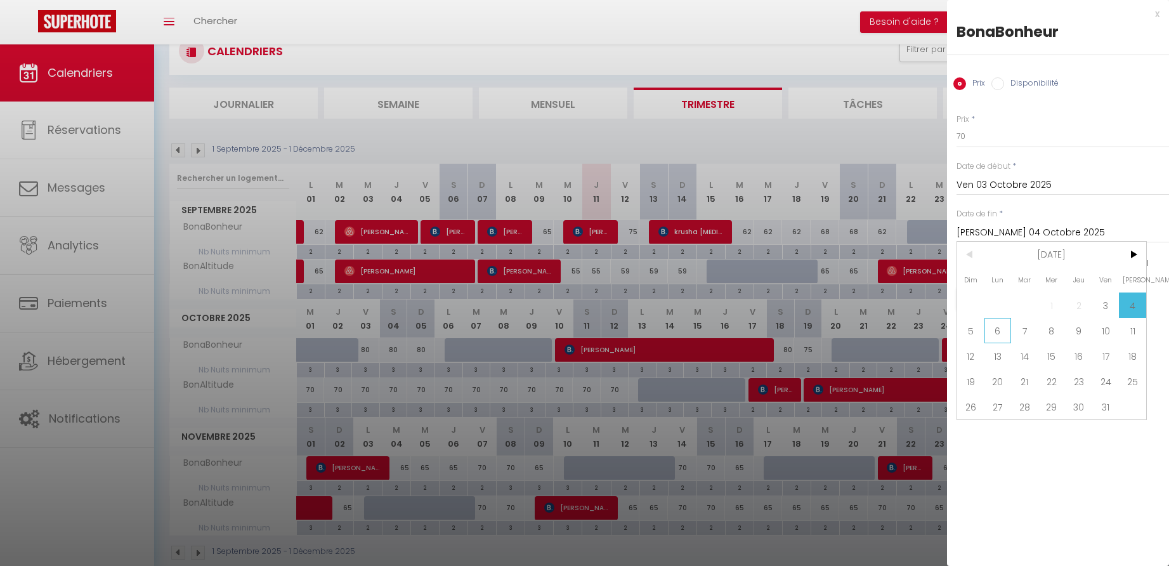
click at [1003, 330] on span "6" at bounding box center [997, 330] width 27 height 25
type input "Lun 06 Octobre 2025"
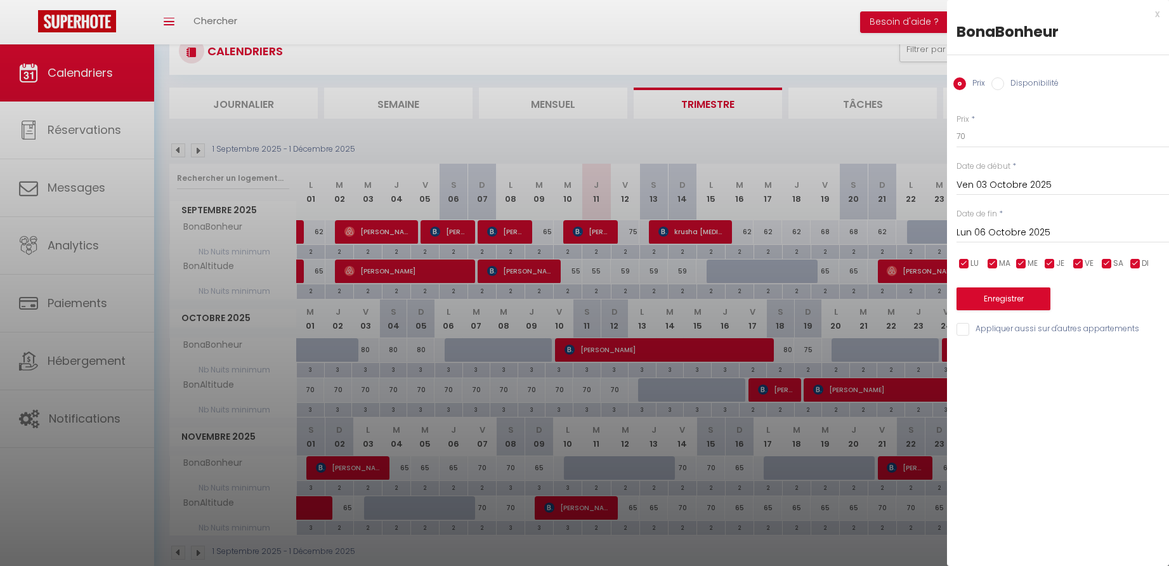
click at [981, 297] on button "Enregistrer" at bounding box center [1004, 298] width 94 height 23
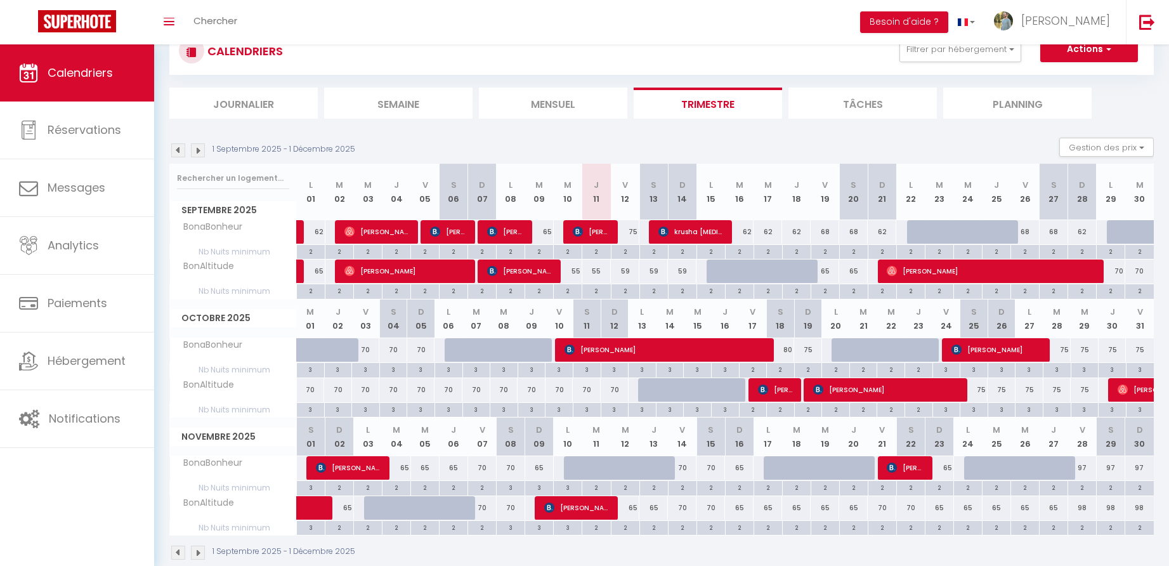
click at [791, 346] on div "80" at bounding box center [781, 349] width 28 height 23
type input "80"
type input "[PERSON_NAME] 18 Octobre 2025"
type input "Dim 19 Octobre 2025"
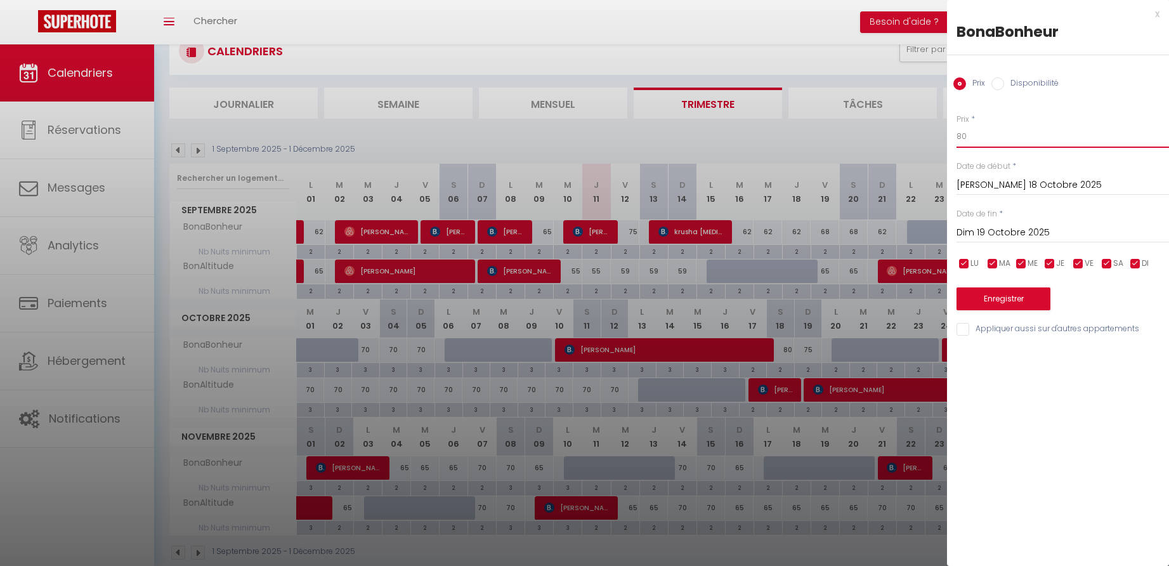
drag, startPoint x: 967, startPoint y: 134, endPoint x: 951, endPoint y: 134, distance: 16.5
click at [951, 134] on div "Prix * 80 Statut * Disponible Indisponible Date de début * [PERSON_NAME] 18 Oct…" at bounding box center [1058, 218] width 222 height 240
type input "75"
click at [1003, 296] on button "Enregistrer" at bounding box center [1004, 298] width 94 height 23
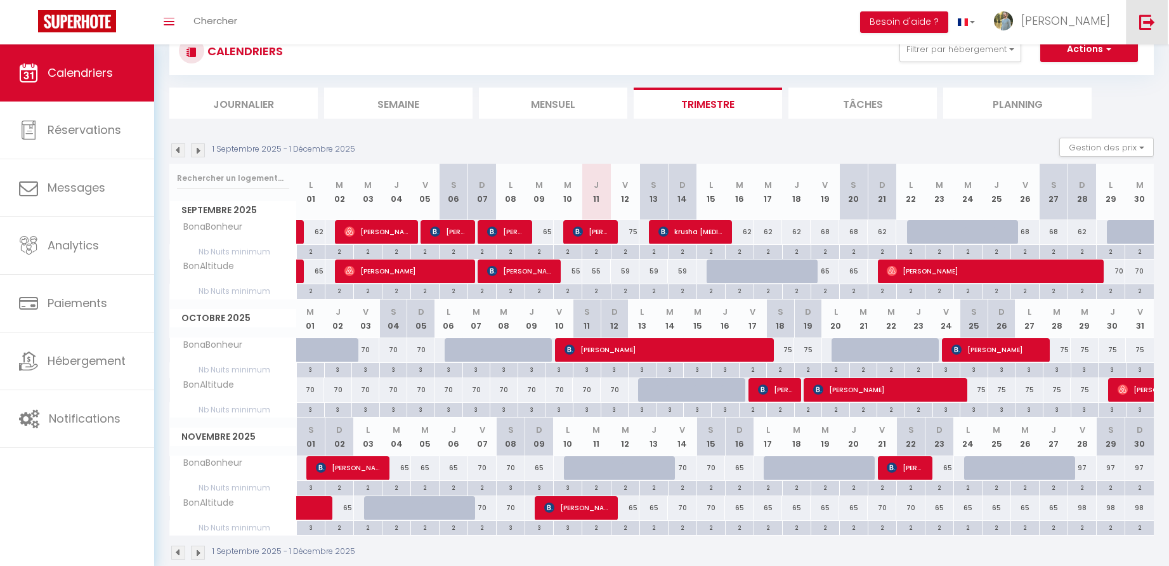
click at [1141, 18] on img at bounding box center [1147, 22] width 16 height 16
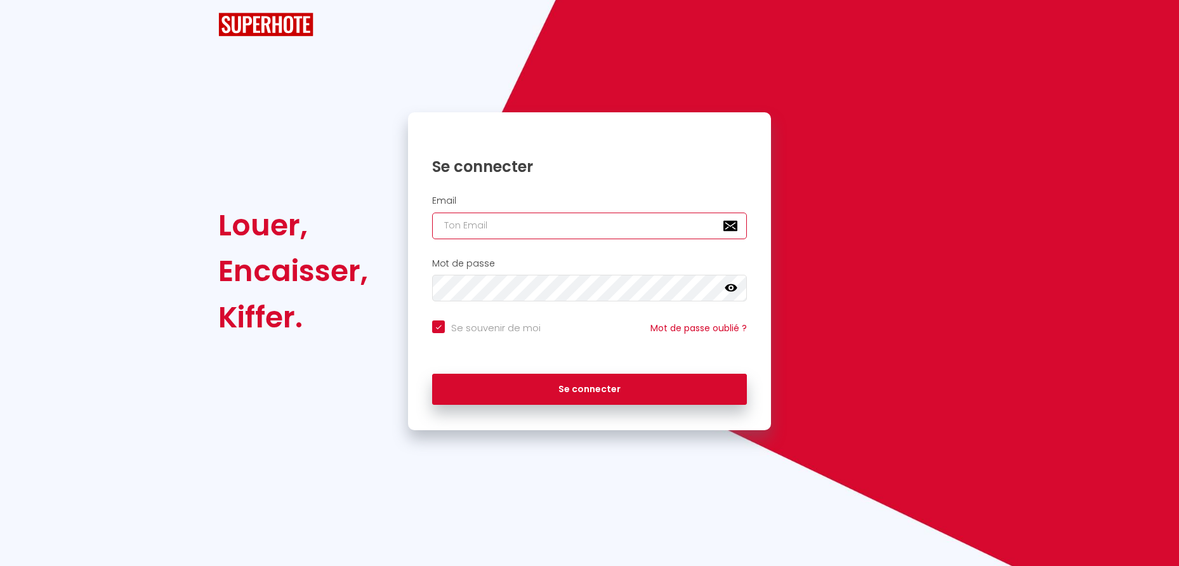
checkbox input "true"
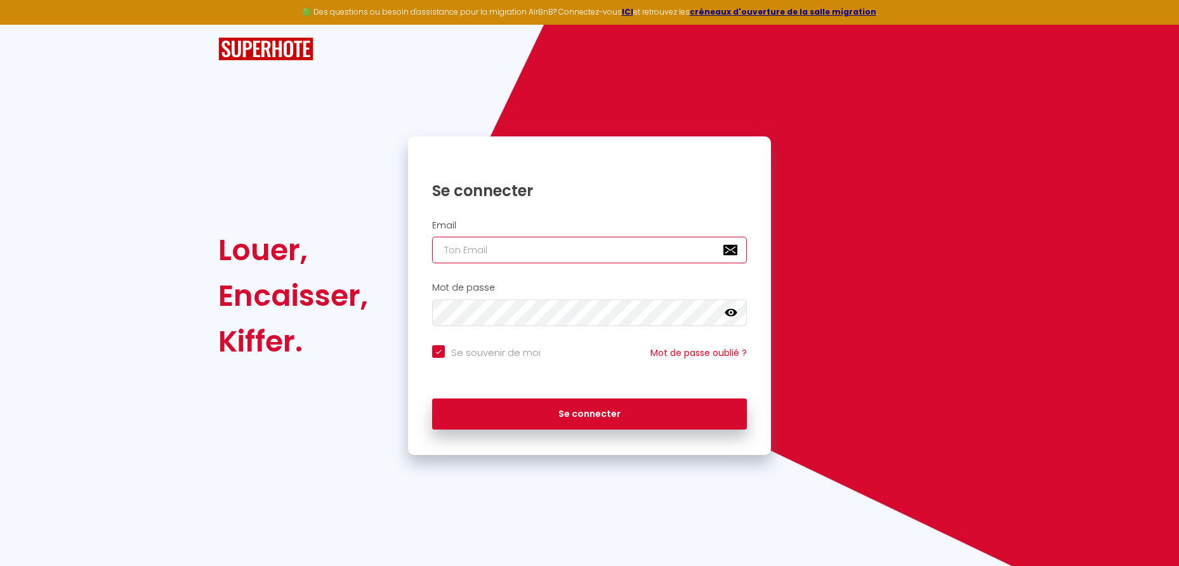
click at [555, 247] on input "email" at bounding box center [589, 250] width 315 height 27
type input "c"
checkbox input "true"
type input "cg"
checkbox input "true"
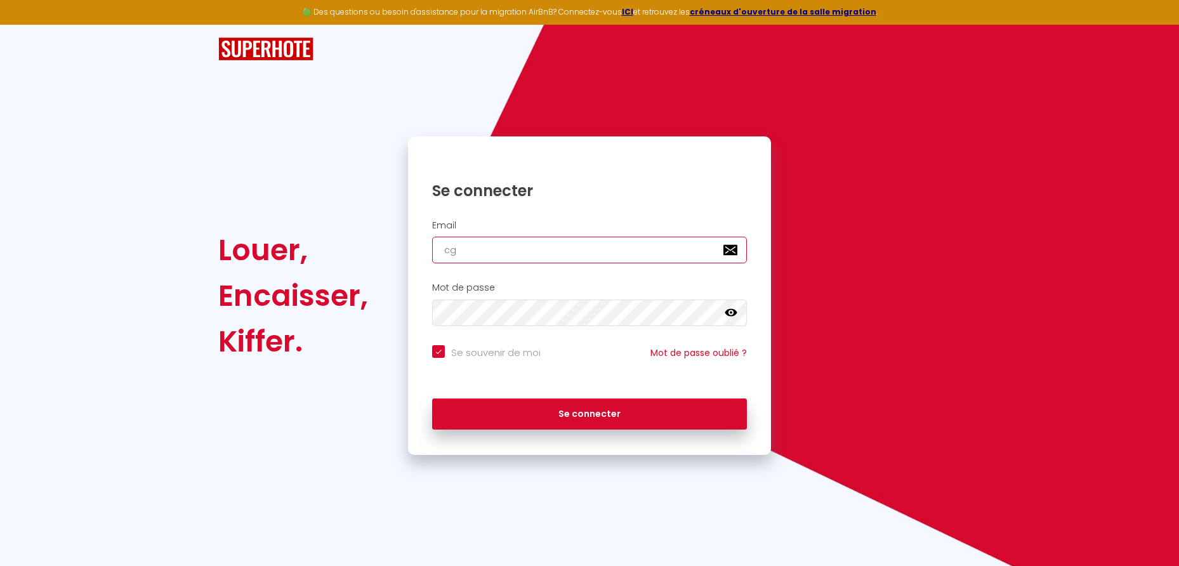
type input "cgr"
checkbox input "true"
type input "[EMAIL_ADDRESS][DOMAIN_NAME]"
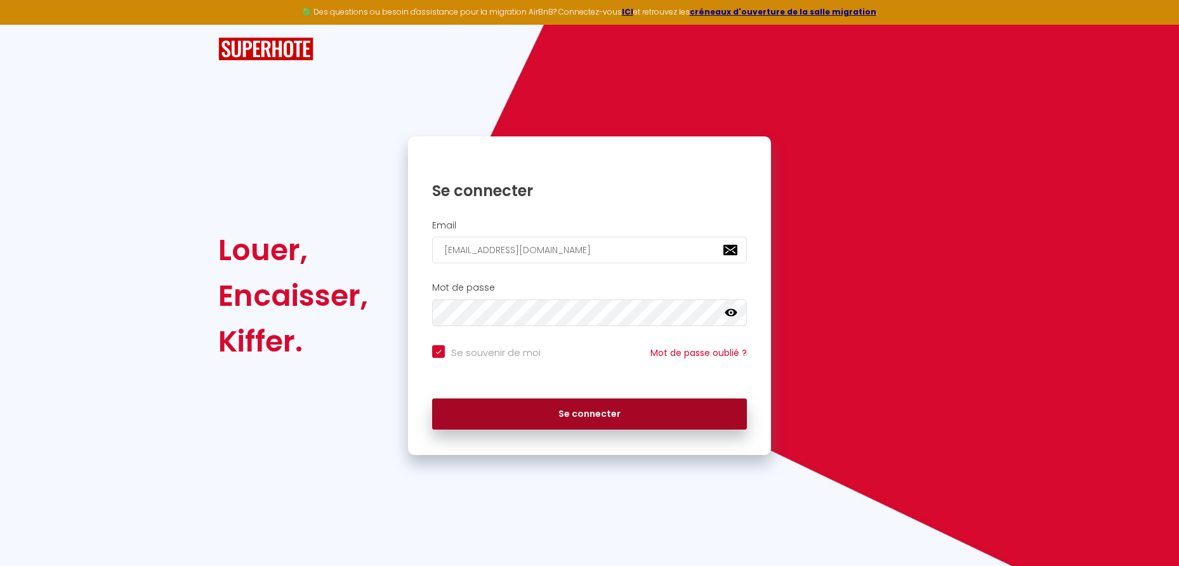
click at [543, 413] on button "Se connecter" at bounding box center [589, 414] width 315 height 32
checkbox input "true"
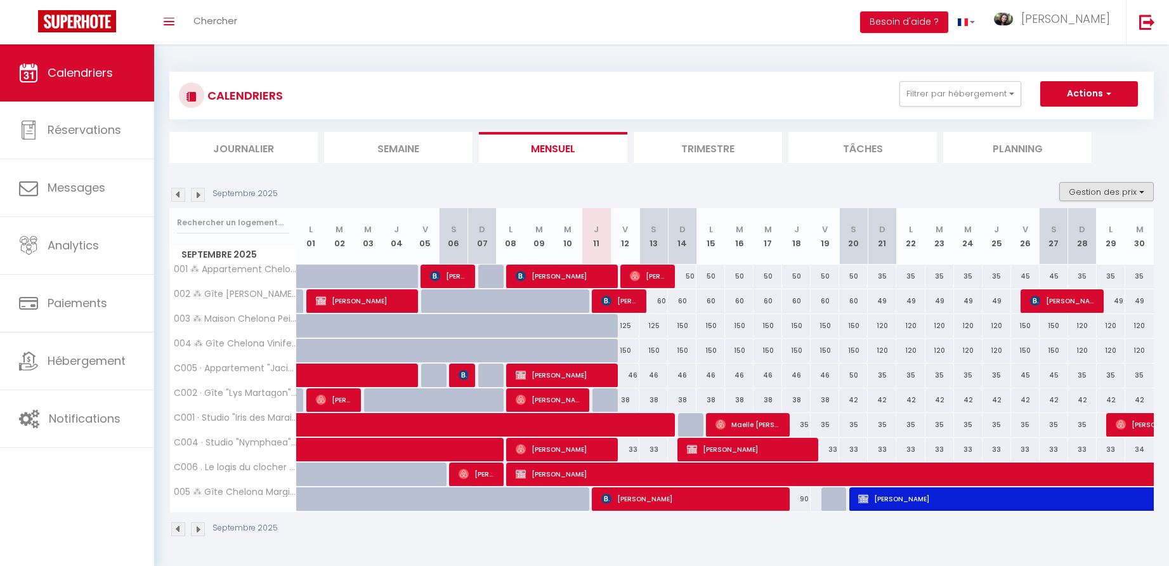
click at [1090, 188] on button "Gestion des prix" at bounding box center [1106, 191] width 95 height 19
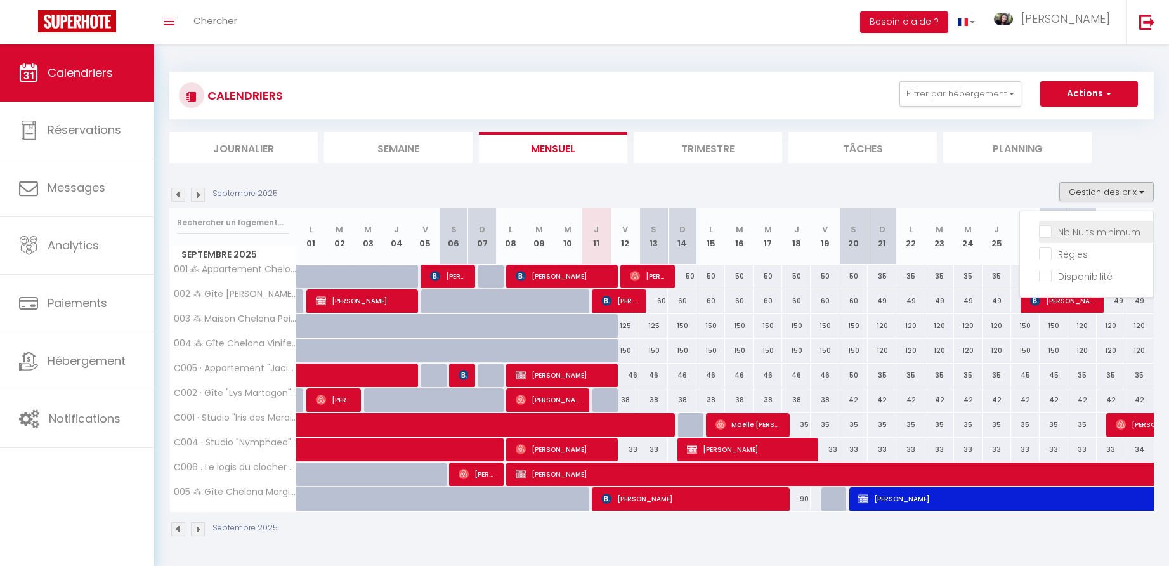
click at [1049, 230] on input "Nb Nuits minimum" at bounding box center [1096, 231] width 114 height 13
checkbox input "true"
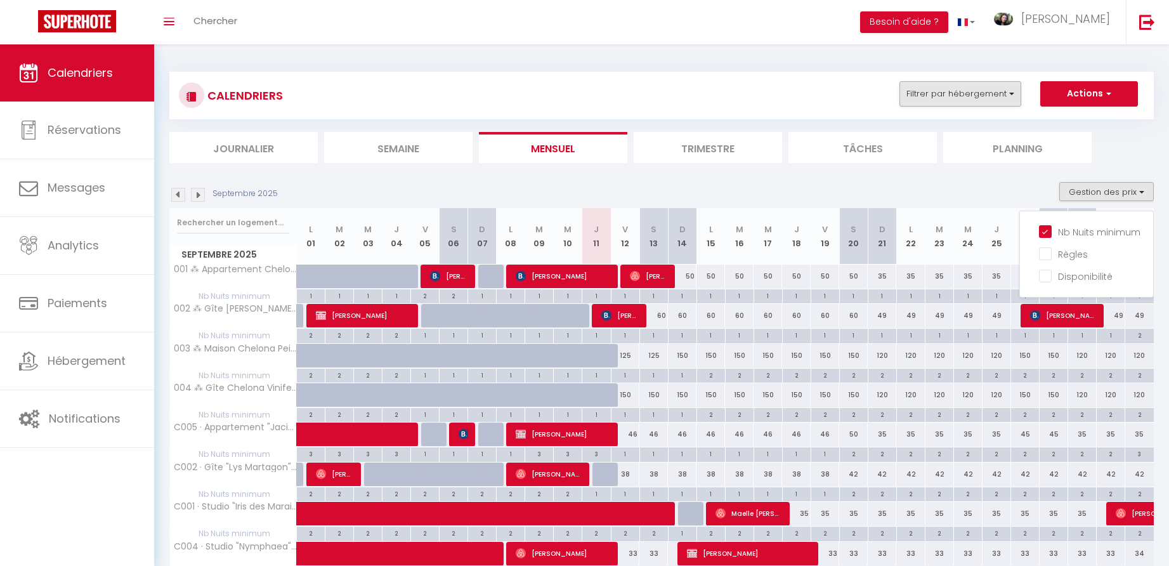
click at [1000, 96] on button "Filtrer par hébergement" at bounding box center [960, 93] width 122 height 25
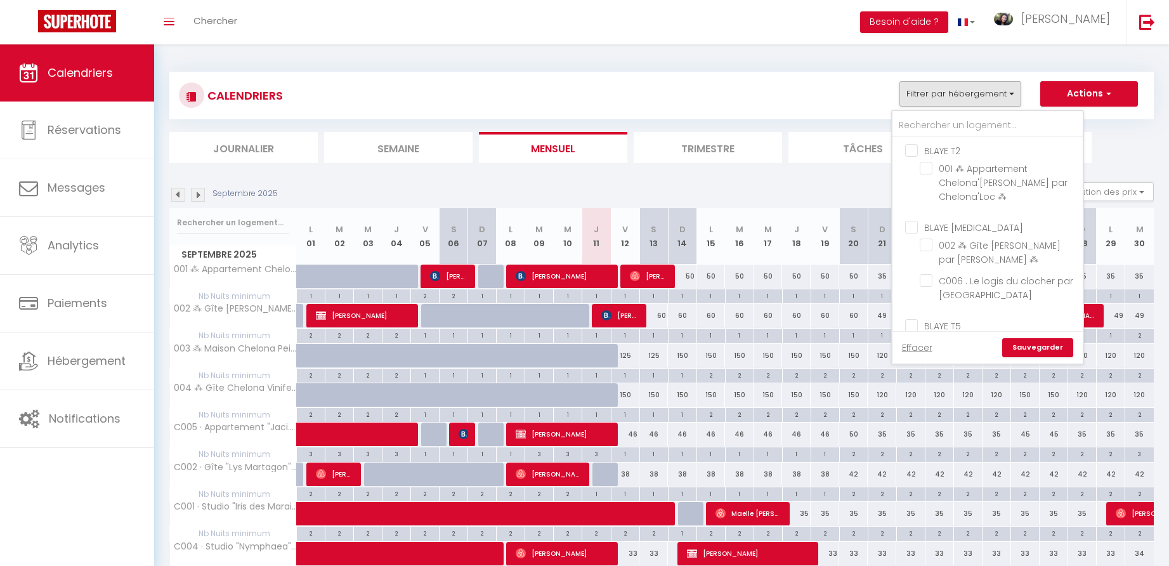
click at [913, 148] on input "BLAYE T2" at bounding box center [1000, 149] width 190 height 13
checkbox input "true"
checkbox input "false"
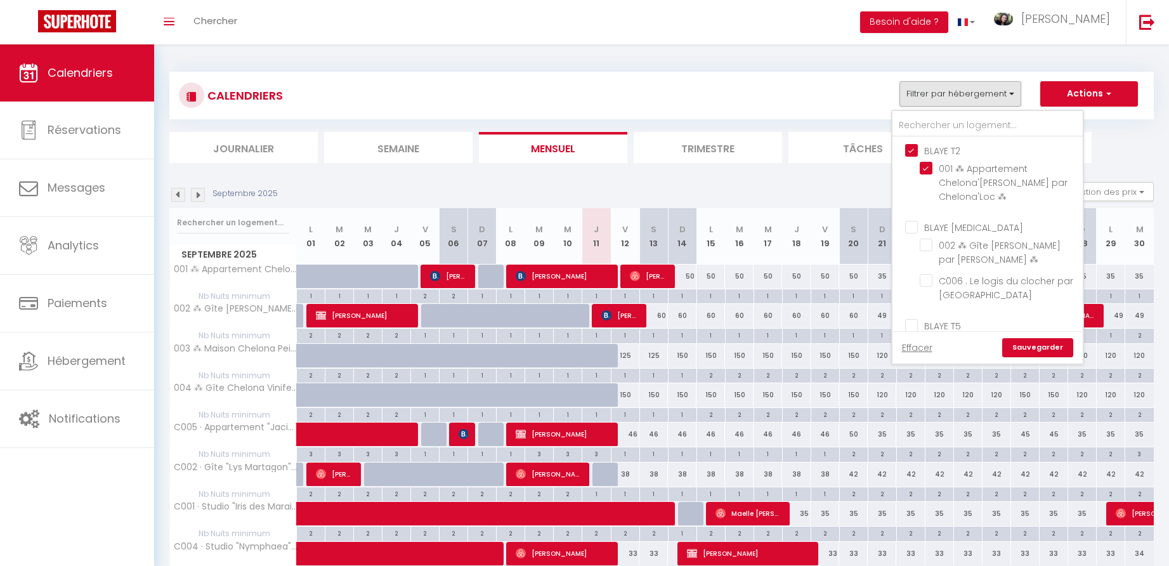
checkbox input "false"
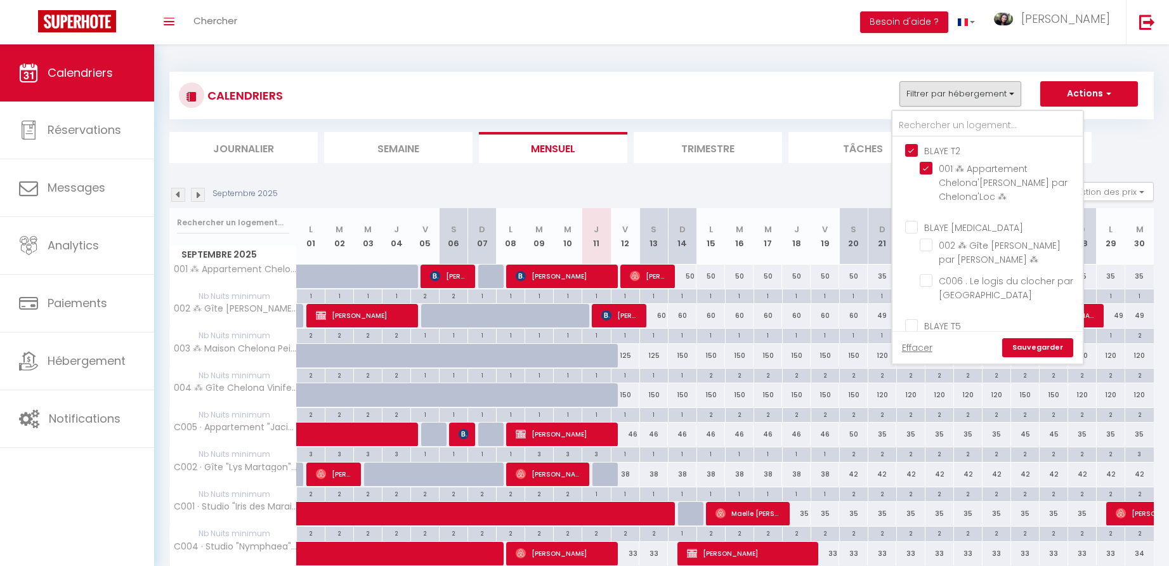
checkbox input "false"
click at [1035, 353] on link "Sauvegarder" at bounding box center [1037, 347] width 71 height 19
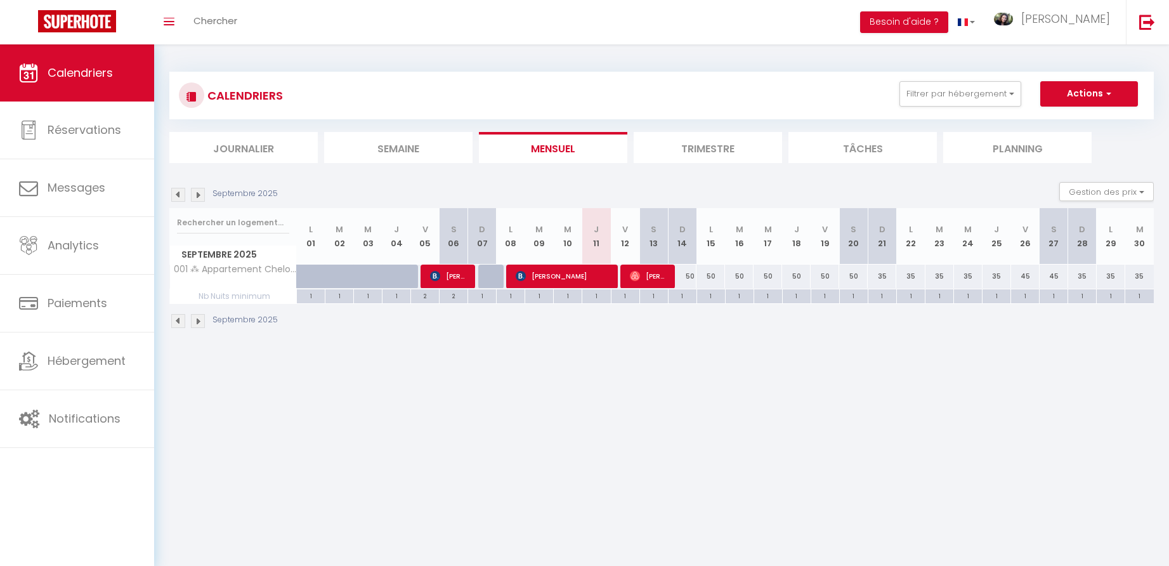
click at [729, 146] on li "Trimestre" at bounding box center [708, 147] width 148 height 31
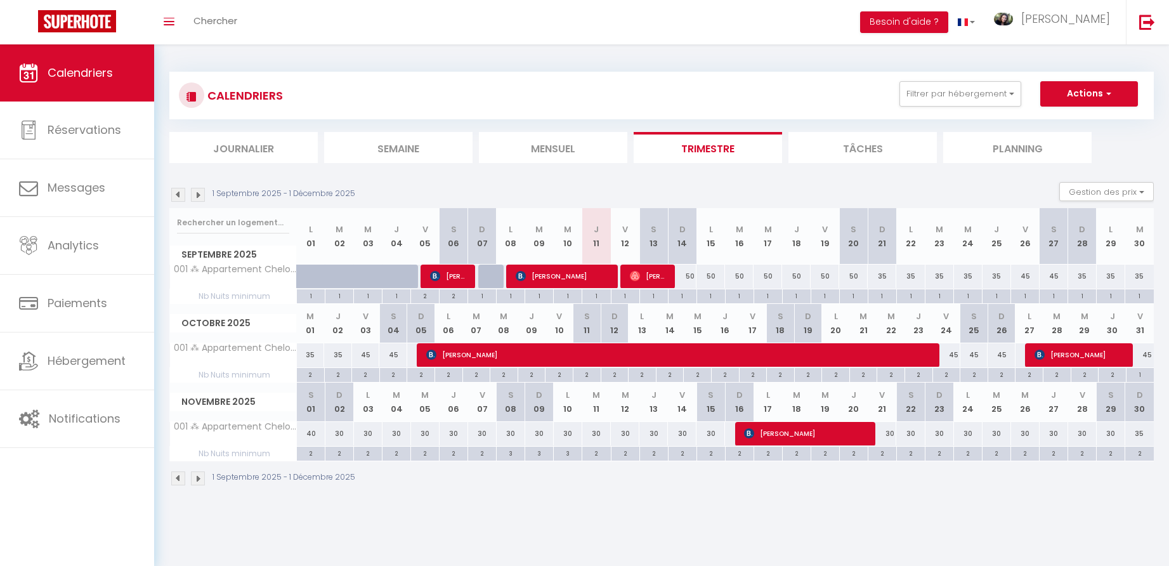
click at [313, 373] on div "2" at bounding box center [310, 374] width 27 height 12
type input "2"
type input "Mer 01 Octobre 2025"
type input "Jeu 02 Octobre 2025"
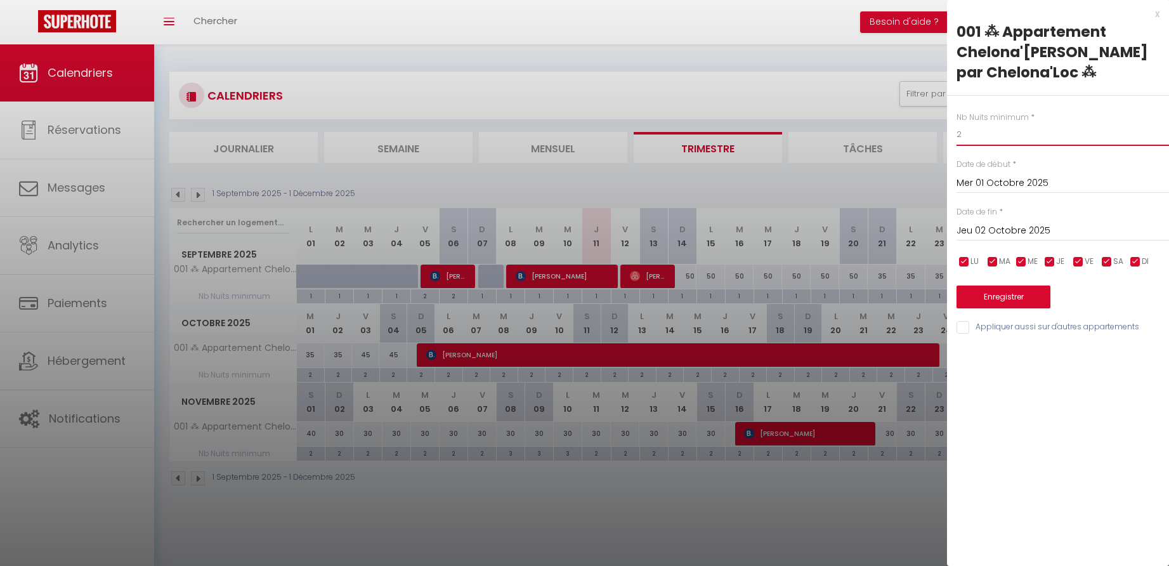
click at [952, 135] on div "Nb Nuits minimum * 2 Date de début * Mer 01 Octobre 2025 < [DATE] > Dim Lun Mar…" at bounding box center [1058, 216] width 222 height 240
type input "1"
click at [985, 228] on input "Jeu 02 Octobre 2025" at bounding box center [1063, 231] width 212 height 16
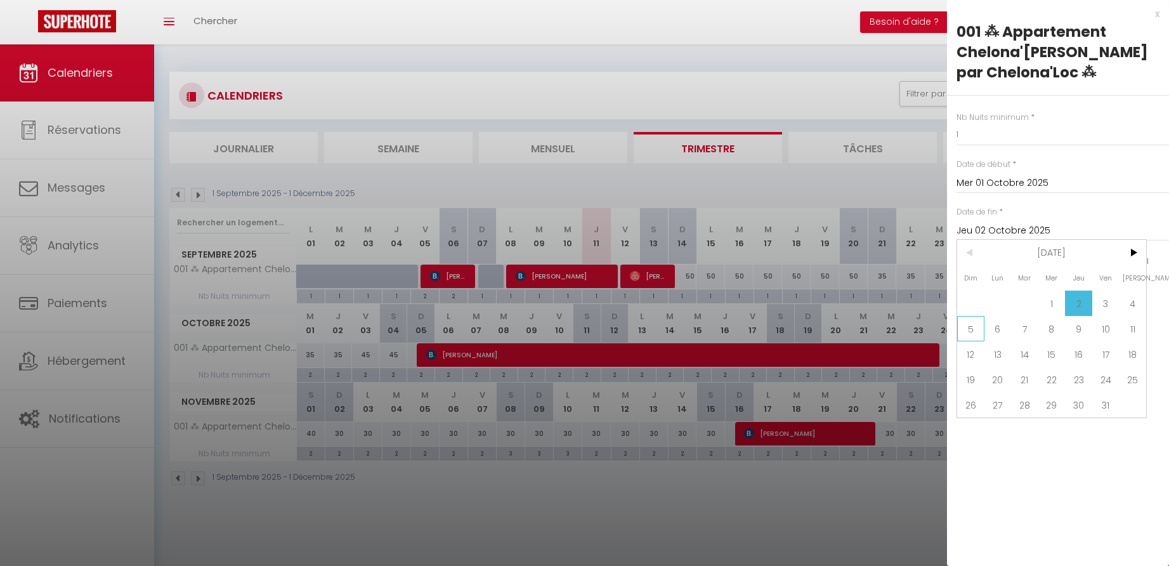
click at [972, 329] on span "5" at bounding box center [970, 328] width 27 height 25
type input "Dim 05 Octobre 2025"
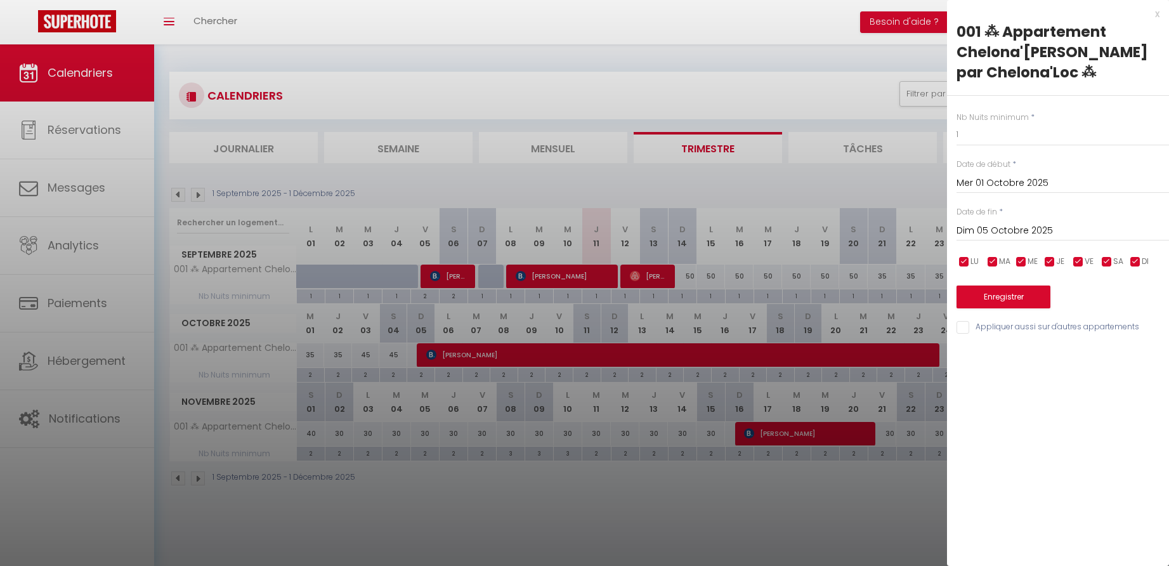
click at [979, 293] on button "Enregistrer" at bounding box center [1004, 296] width 94 height 23
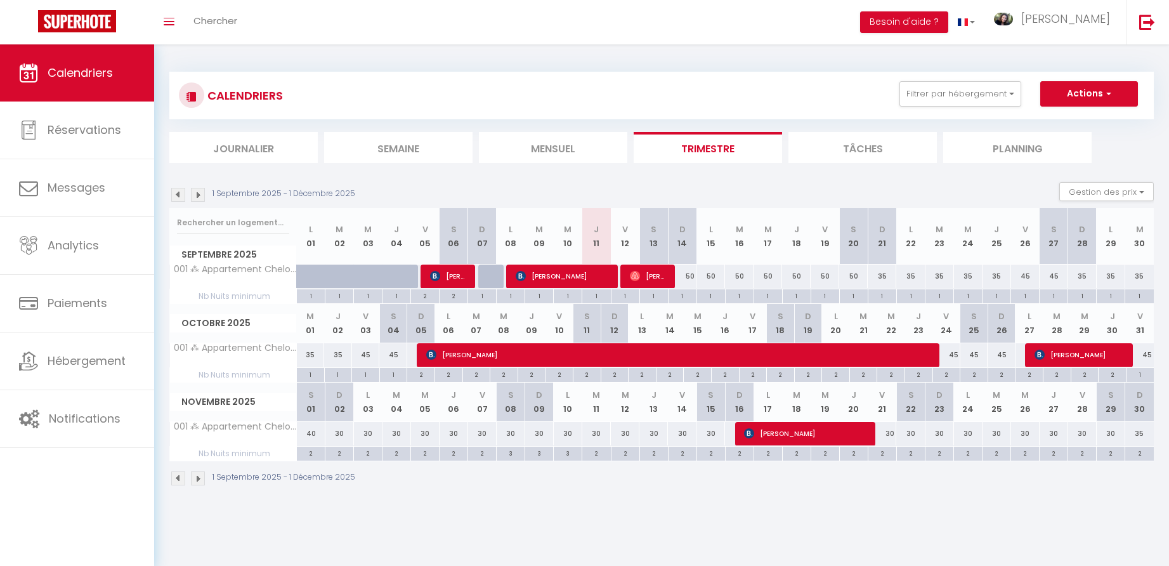
click at [694, 276] on div "50" at bounding box center [682, 276] width 29 height 23
type input "50"
type input "Dim 14 Septembre 2025"
type input "Lun 15 Septembre 2025"
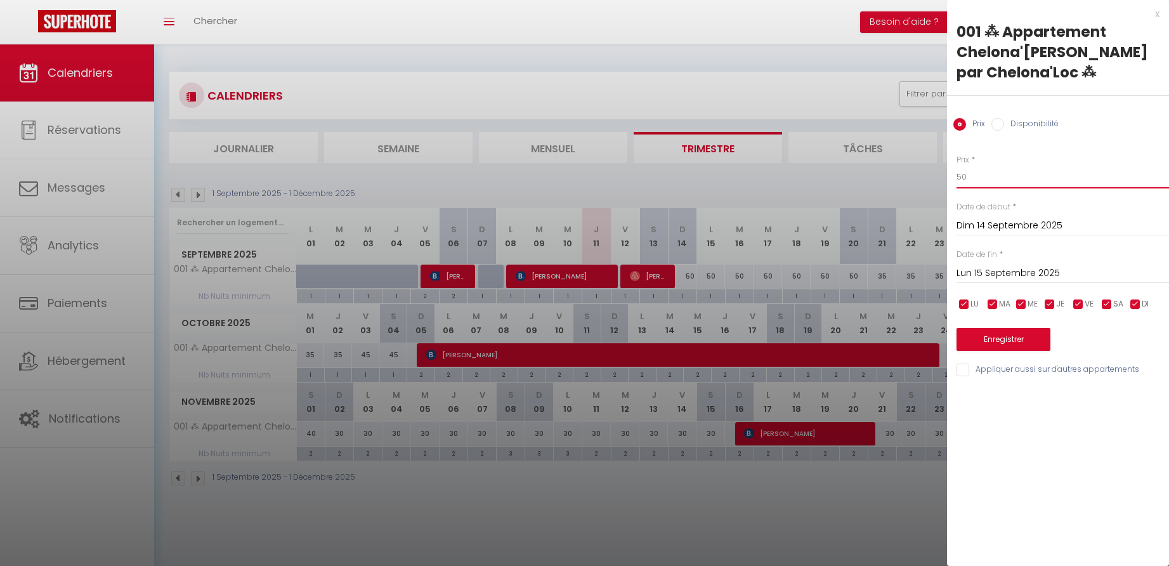
click at [972, 176] on input "50" at bounding box center [1063, 177] width 212 height 23
type input "40"
click at [986, 271] on input "Lun 15 Septembre 2025" at bounding box center [1063, 273] width 212 height 16
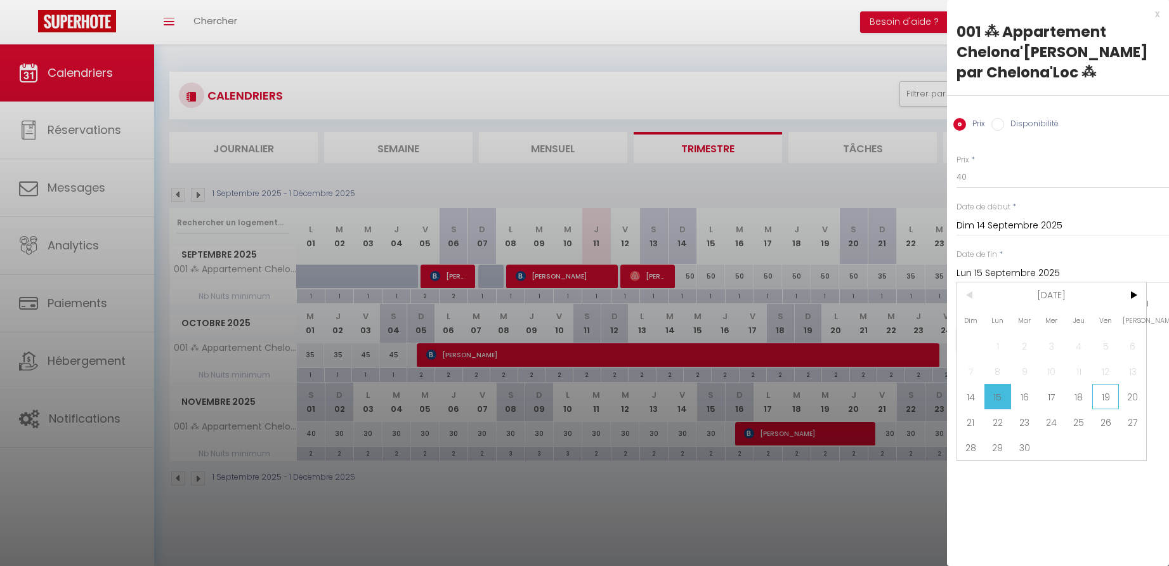
click at [1105, 397] on span "19" at bounding box center [1105, 396] width 27 height 25
type input "Ven 19 Septembre 2025"
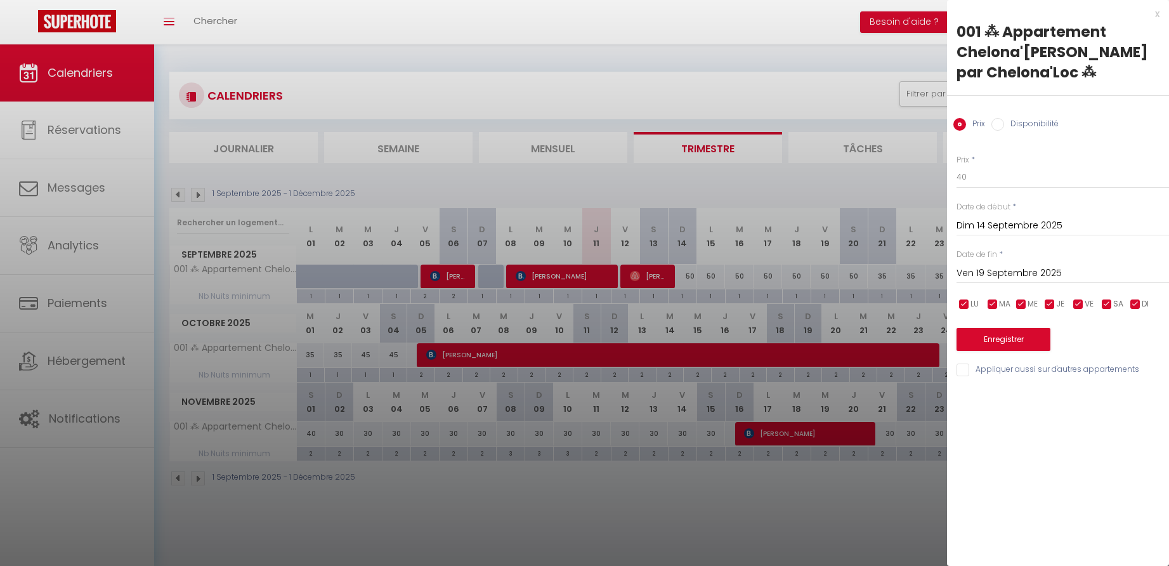
click at [1003, 339] on button "Enregistrer" at bounding box center [1004, 339] width 94 height 23
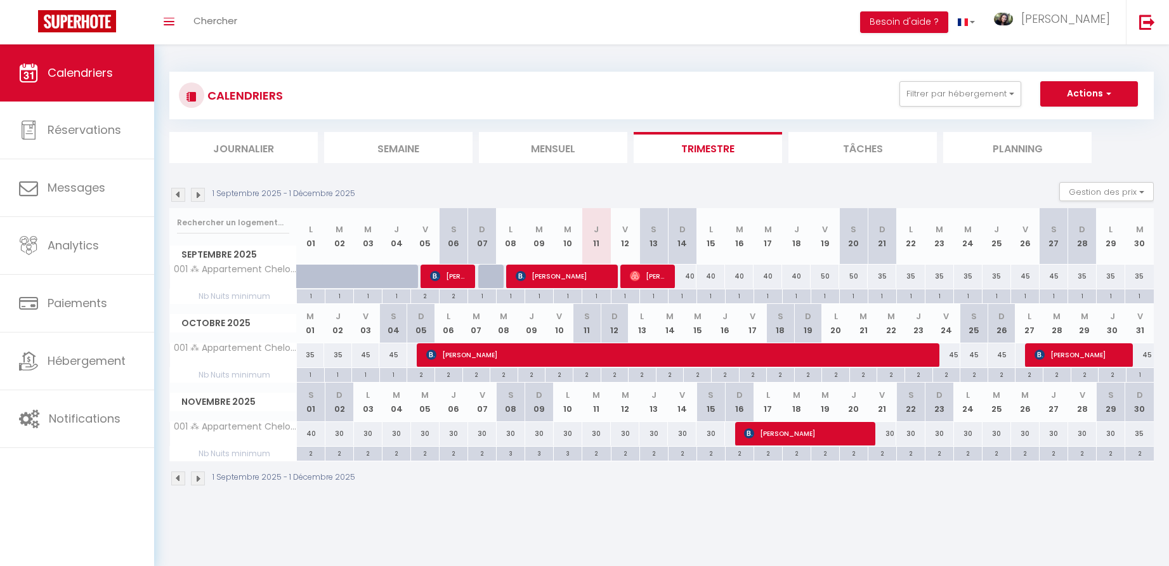
click at [828, 275] on div "50" at bounding box center [825, 276] width 29 height 23
type input "50"
type input "Ven 19 Septembre 2025"
type input "Sam 20 Septembre 2025"
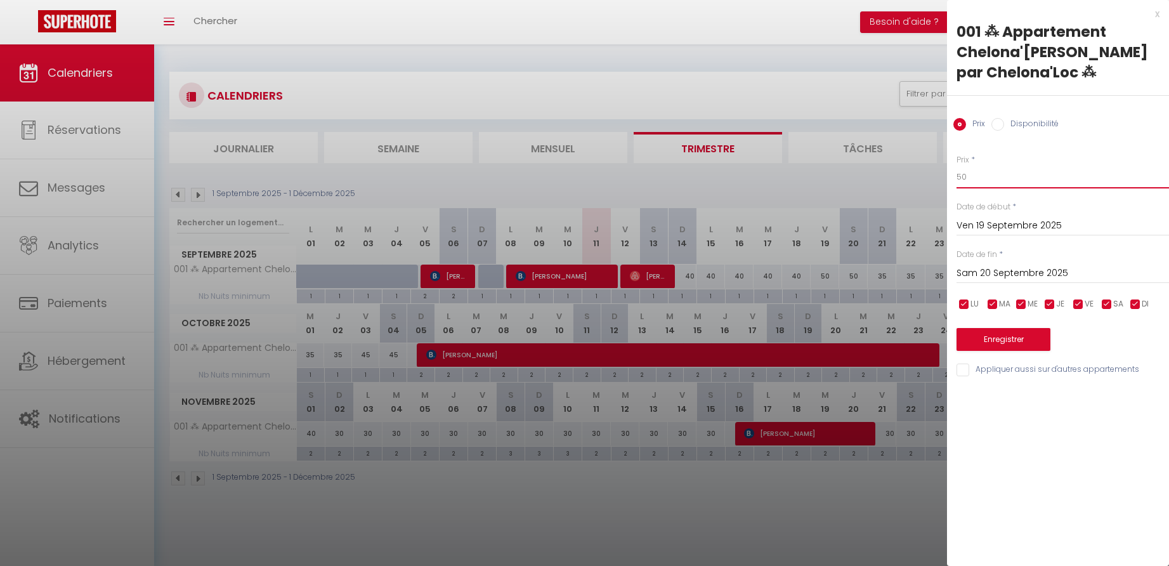
click at [972, 175] on input "50" at bounding box center [1063, 177] width 212 height 23
type input "45"
click at [989, 274] on input "Sam 20 Septembre 2025" at bounding box center [1063, 273] width 212 height 16
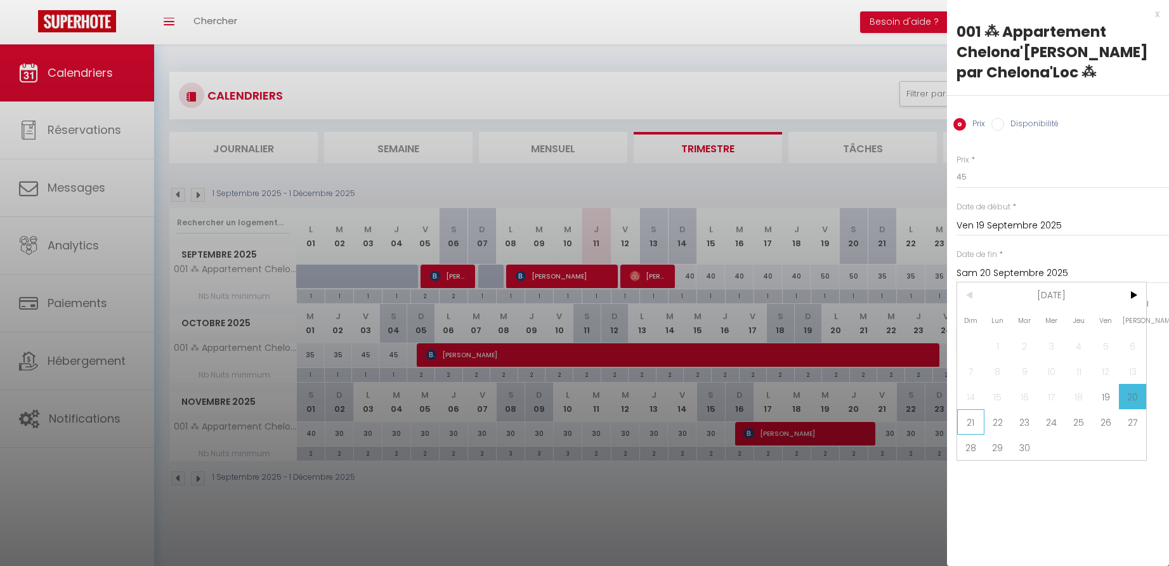
click at [976, 422] on span "21" at bounding box center [970, 421] width 27 height 25
type input "Dim 21 Septembre 2025"
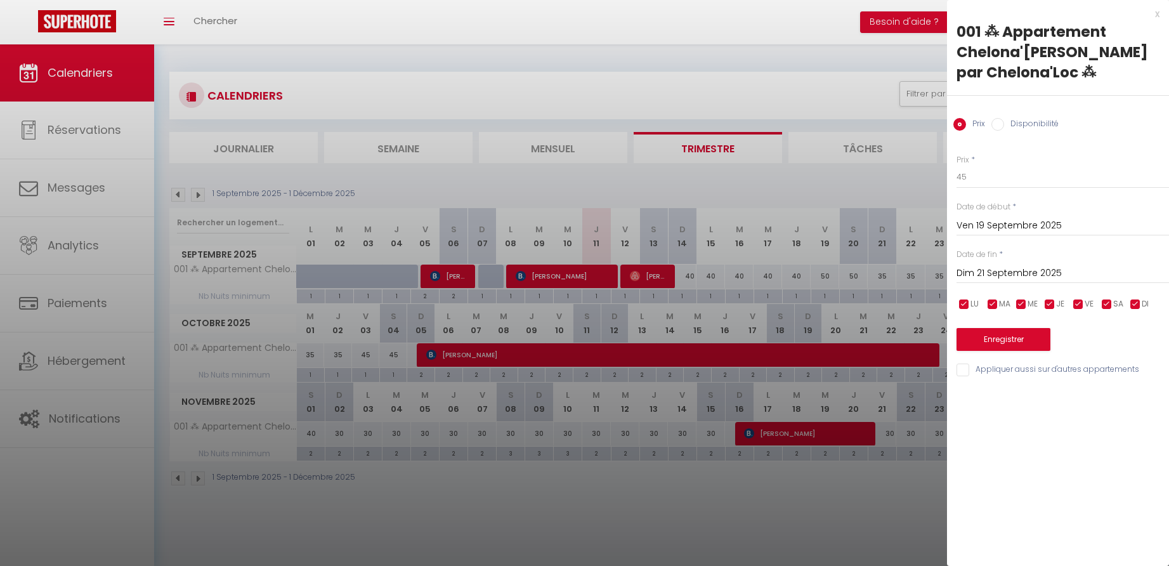
click at [995, 337] on button "Enregistrer" at bounding box center [1004, 339] width 94 height 23
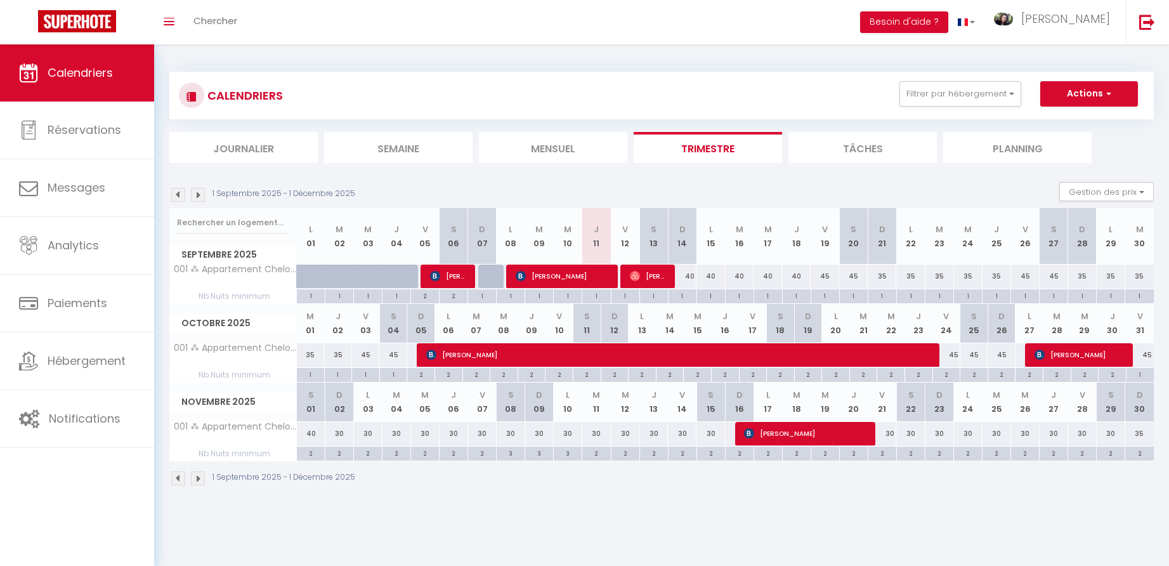
click at [884, 275] on div "35" at bounding box center [882, 276] width 29 height 23
type input "35"
type input "Dim 21 Septembre 2025"
type input "Lun 22 Septembre 2025"
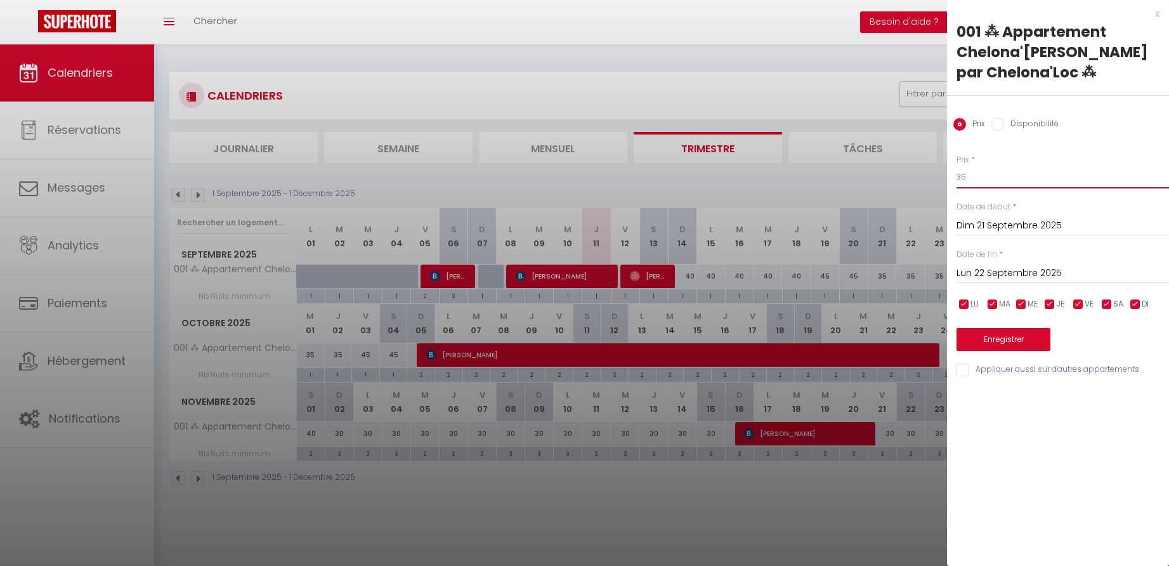
click at [970, 176] on input "35" at bounding box center [1063, 177] width 212 height 23
click at [971, 179] on input "35" at bounding box center [1063, 177] width 212 height 23
click at [1158, 14] on div "x" at bounding box center [1053, 13] width 212 height 15
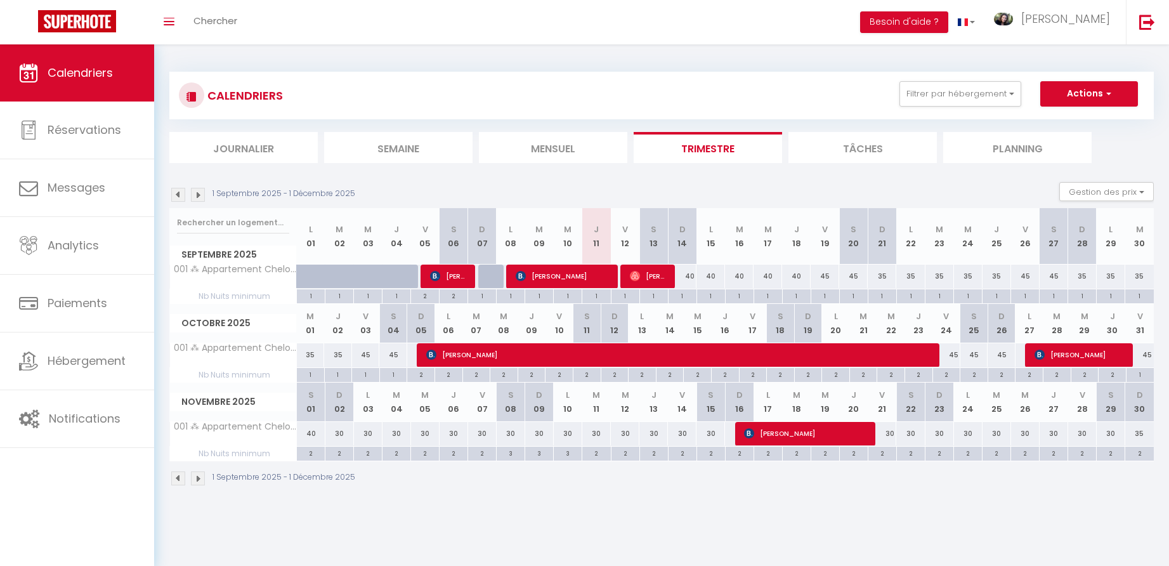
click at [887, 277] on div "35" at bounding box center [882, 276] width 29 height 23
type input "35"
type input "Dim 21 Septembre 2025"
type input "Lun 22 Septembre 2025"
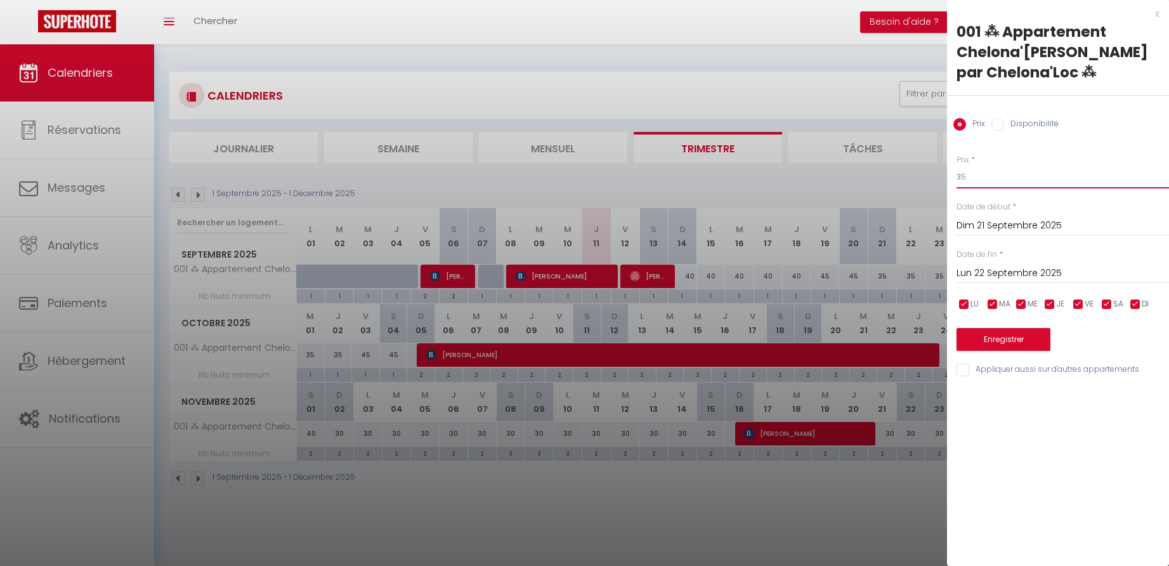
click at [980, 180] on input "35" at bounding box center [1063, 177] width 212 height 23
type input "37"
click at [994, 268] on input "Lun 22 Septembre 2025" at bounding box center [1063, 273] width 212 height 16
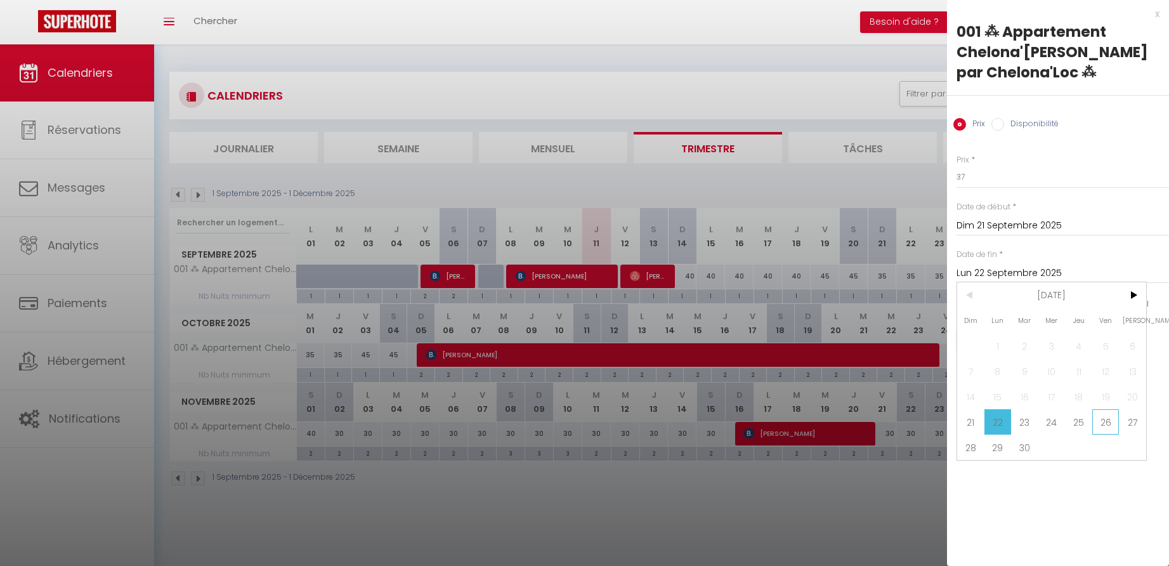
click at [1102, 424] on span "26" at bounding box center [1105, 421] width 27 height 25
type input "Ven 26 Septembre 2025"
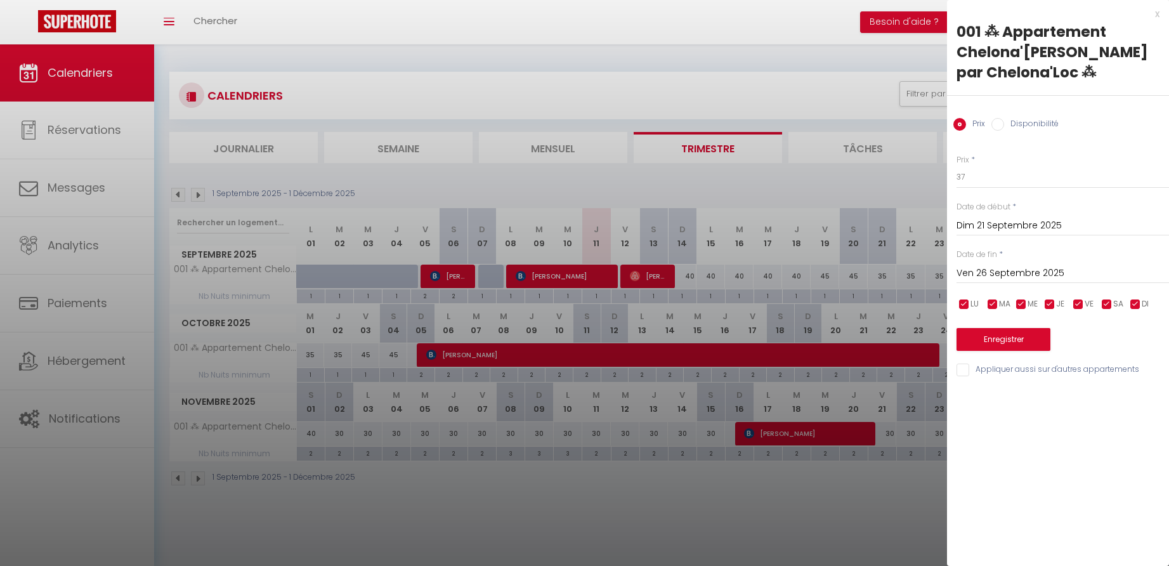
click at [992, 338] on button "Enregistrer" at bounding box center [1004, 339] width 94 height 23
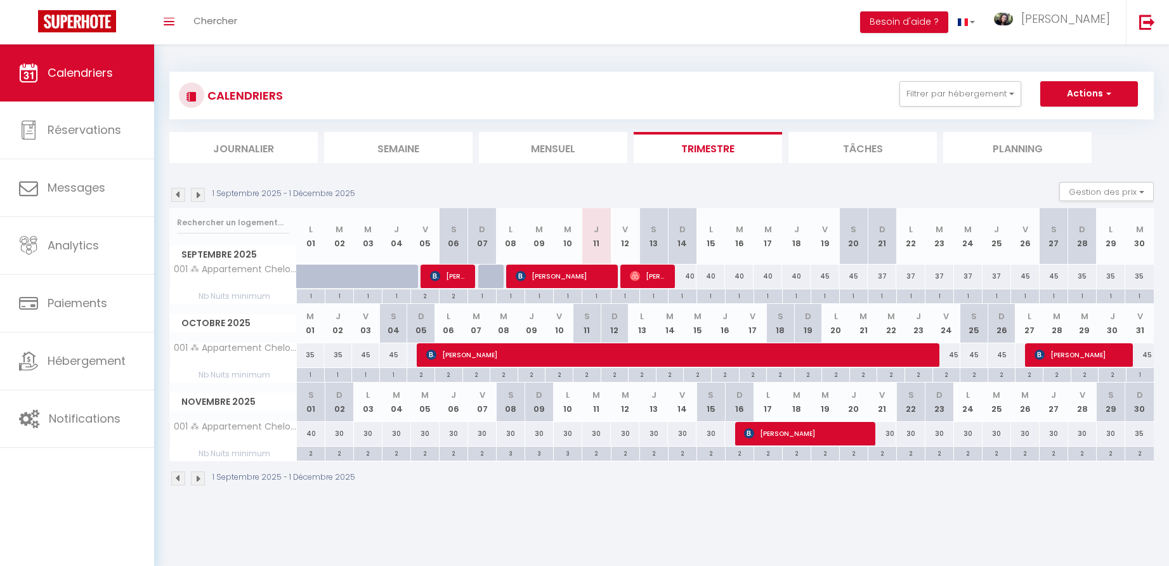
click at [1086, 276] on div "35" at bounding box center [1082, 276] width 29 height 23
type input "35"
type input "Dim 28 Septembre 2025"
type input "Lun 29 Septembre 2025"
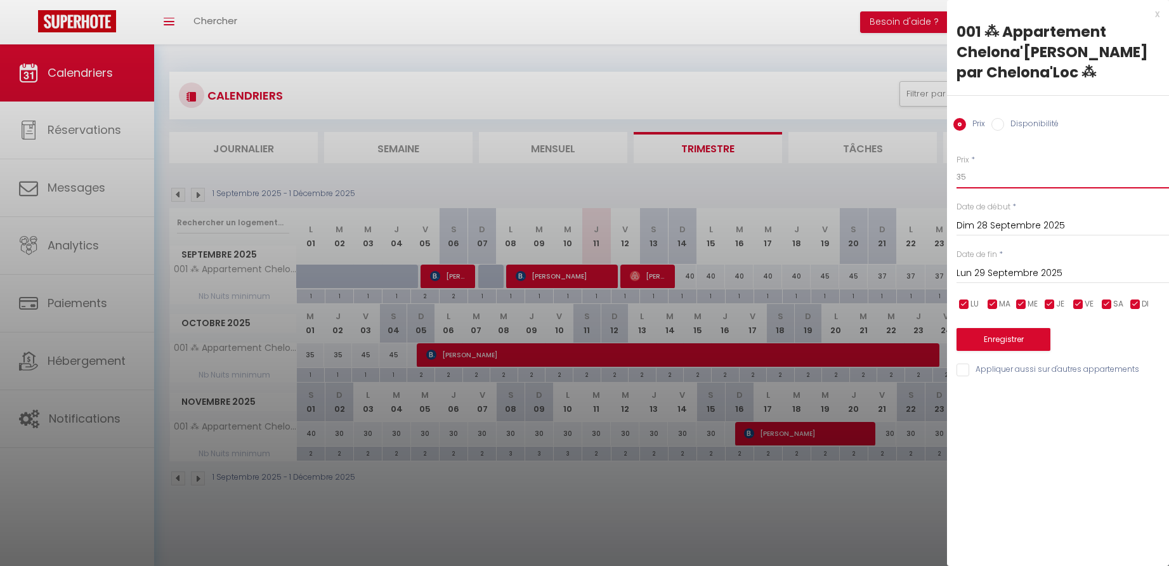
click at [978, 180] on input "35" at bounding box center [1063, 177] width 212 height 23
type input "37"
click at [997, 271] on input "Lun 29 Septembre 2025" at bounding box center [1063, 273] width 212 height 16
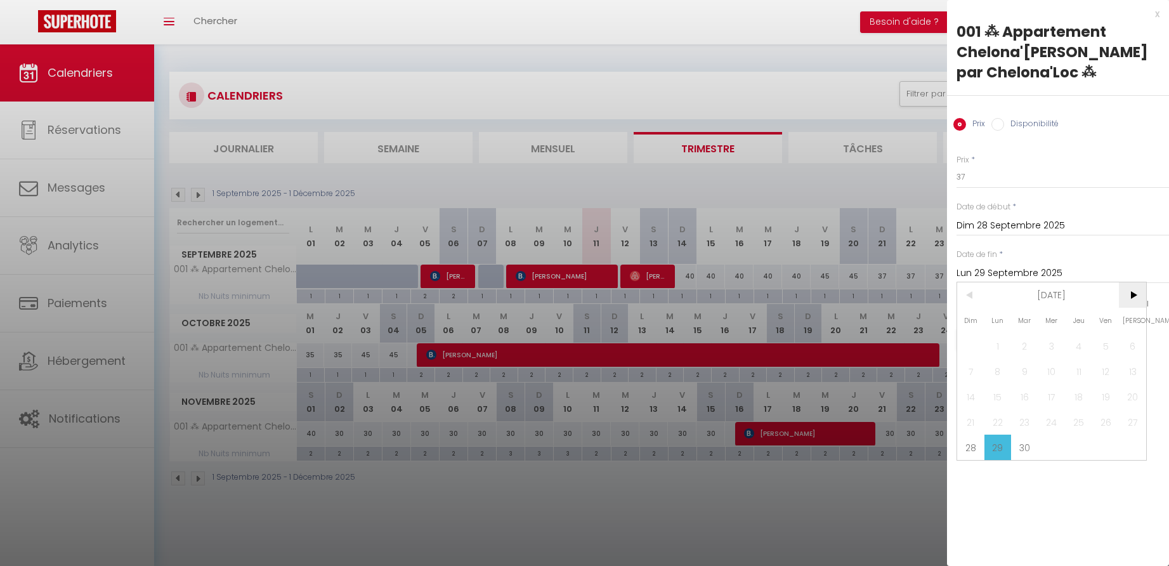
click at [1134, 292] on span ">" at bounding box center [1132, 294] width 27 height 25
click at [1104, 343] on span "3" at bounding box center [1105, 345] width 27 height 25
type input "Ven 03 Octobre 2025"
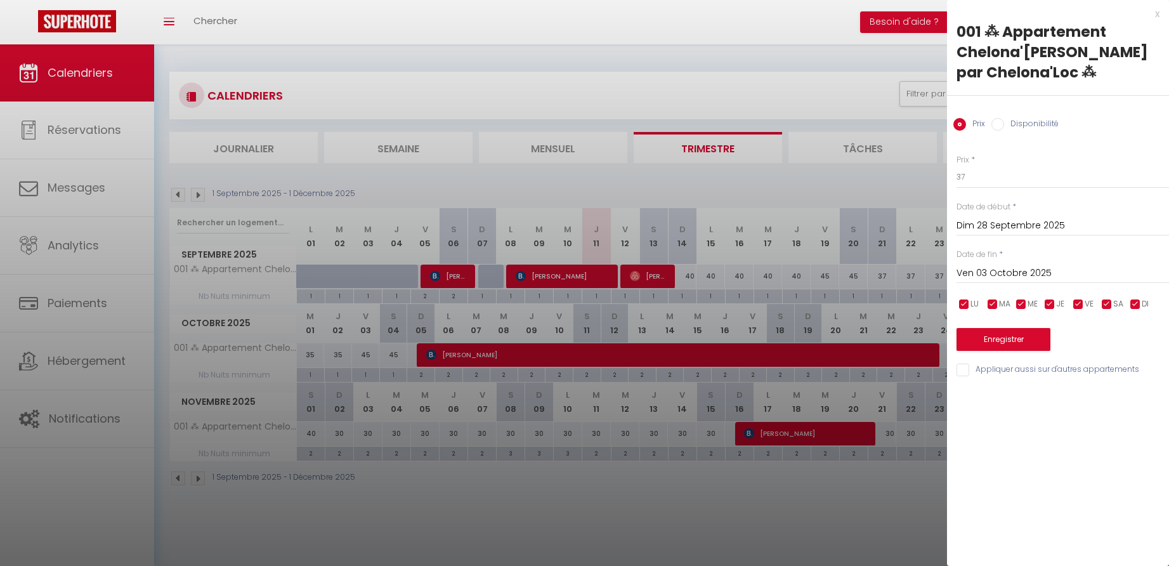
click at [1005, 337] on button "Enregistrer" at bounding box center [1004, 339] width 94 height 23
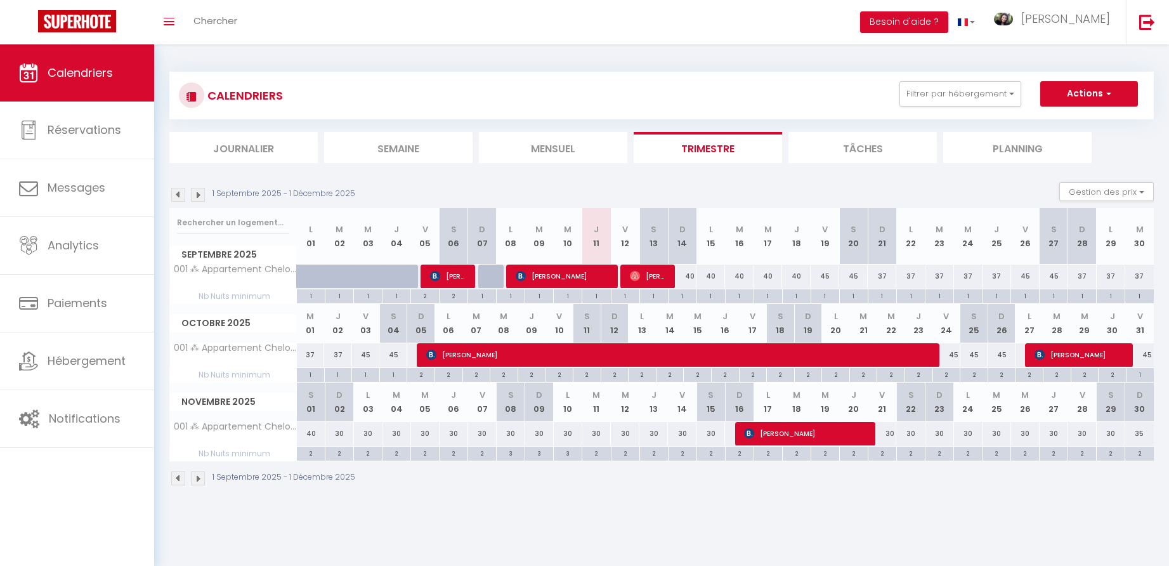
click at [342, 432] on div "30" at bounding box center [339, 433] width 29 height 23
type input "30"
type input "Dim 02 Novembre 2025"
type input "Lun 03 Novembre 2025"
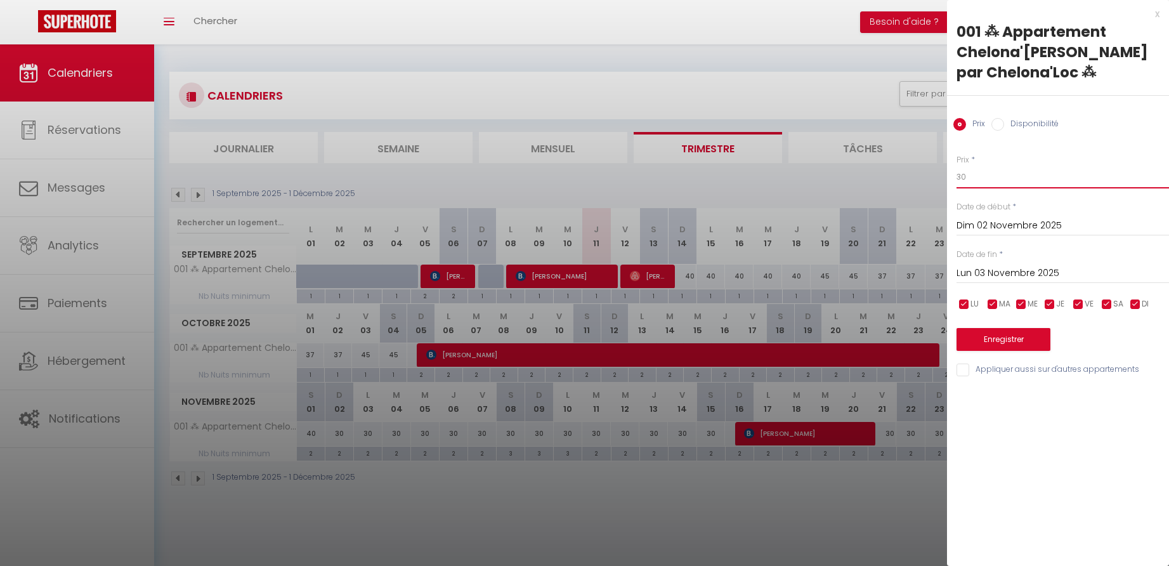
click at [979, 176] on input "30" at bounding box center [1063, 177] width 212 height 23
type input "35"
click at [1003, 273] on input "Lun 03 Novembre 2025" at bounding box center [1063, 273] width 212 height 16
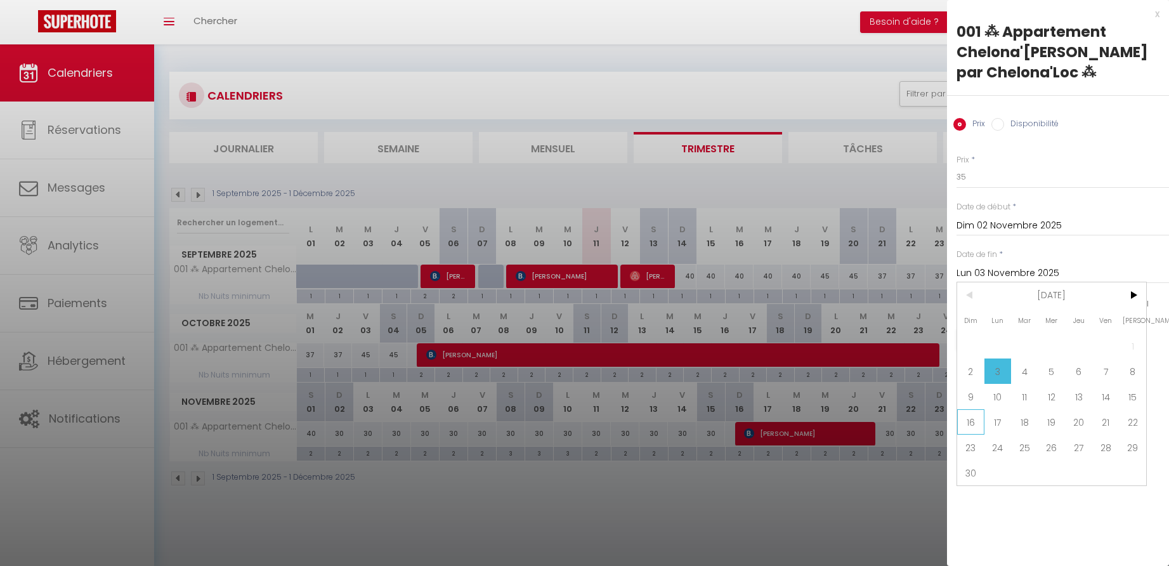
click at [971, 422] on span "16" at bounding box center [970, 421] width 27 height 25
type input "Dim 16 Novembre 2025"
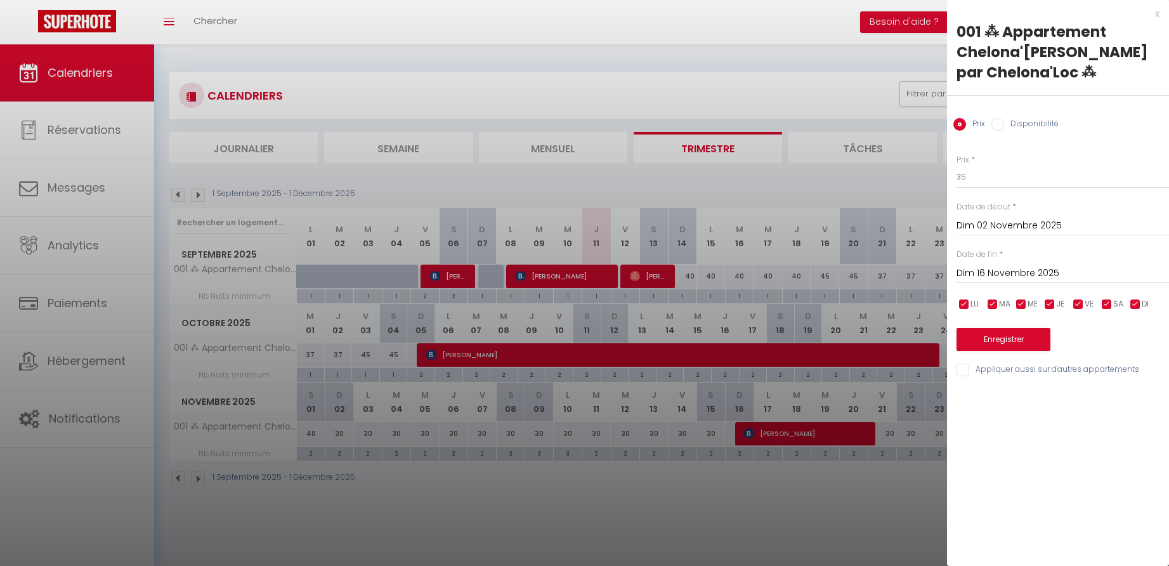
click at [987, 331] on button "Enregistrer" at bounding box center [1004, 339] width 94 height 23
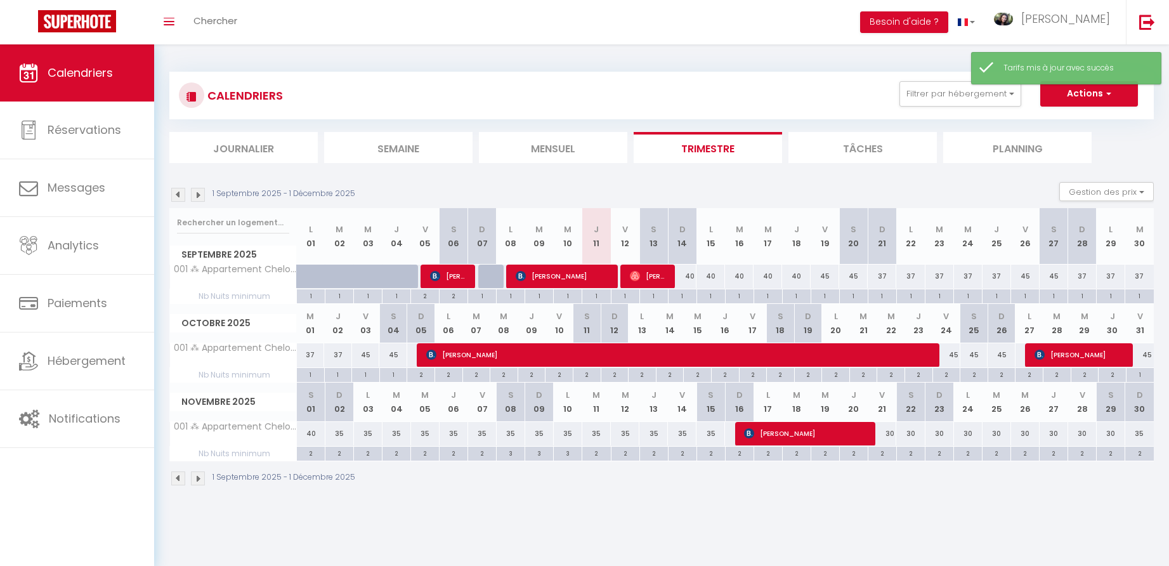
click at [894, 433] on div "30" at bounding box center [882, 433] width 29 height 23
type input "30"
type input "Ven 21 Novembre 2025"
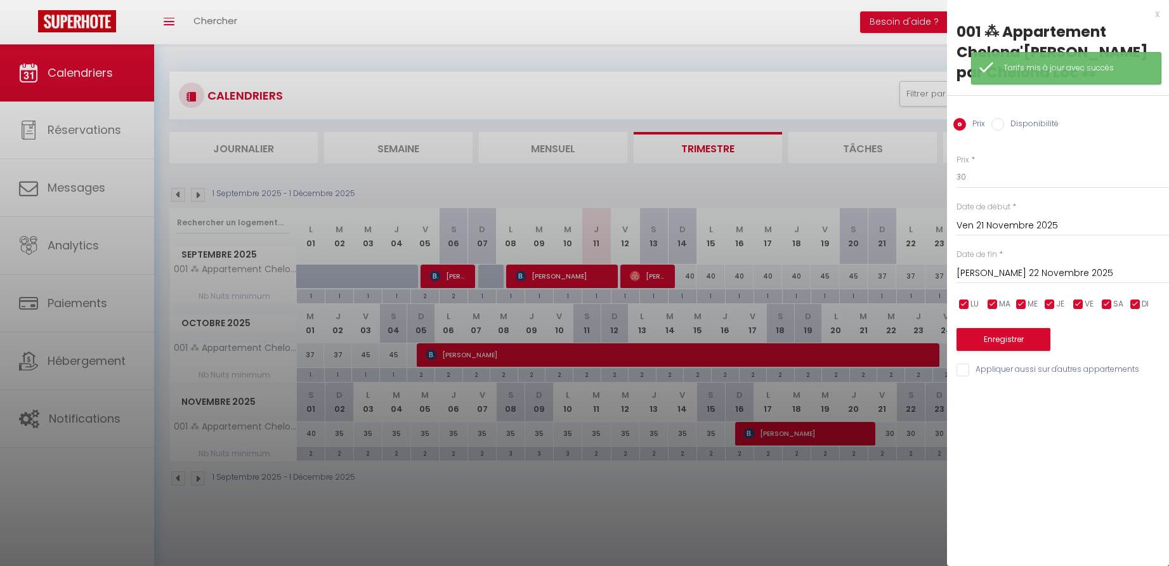
click at [986, 275] on input "[PERSON_NAME] 22 Novembre 2025" at bounding box center [1063, 273] width 212 height 16
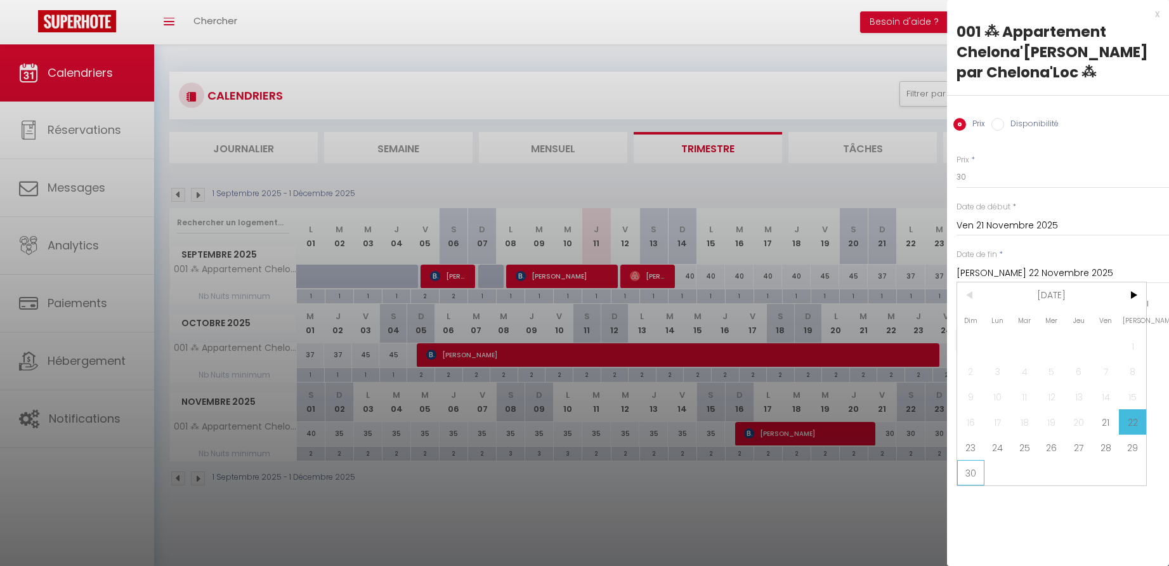
click at [974, 471] on span "30" at bounding box center [970, 472] width 27 height 25
type input "Dim 30 Novembre 2025"
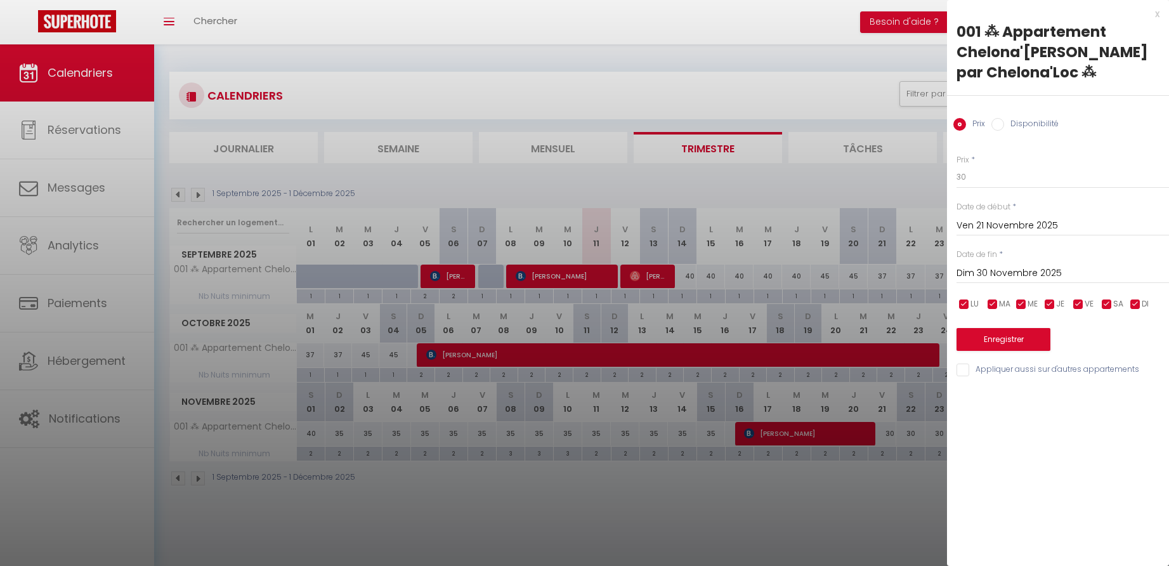
click at [991, 338] on button "Enregistrer" at bounding box center [1004, 339] width 94 height 23
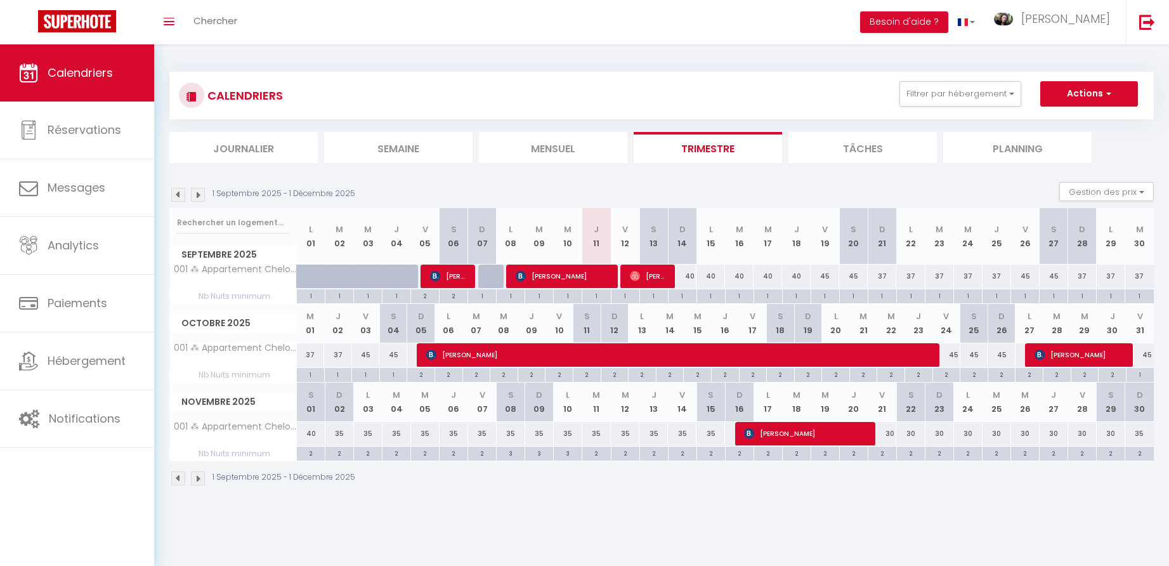
click at [891, 433] on div "30" at bounding box center [882, 433] width 29 height 23
type input "30"
type input "Ven 21 Novembre 2025"
type input "[PERSON_NAME] 22 Novembre 2025"
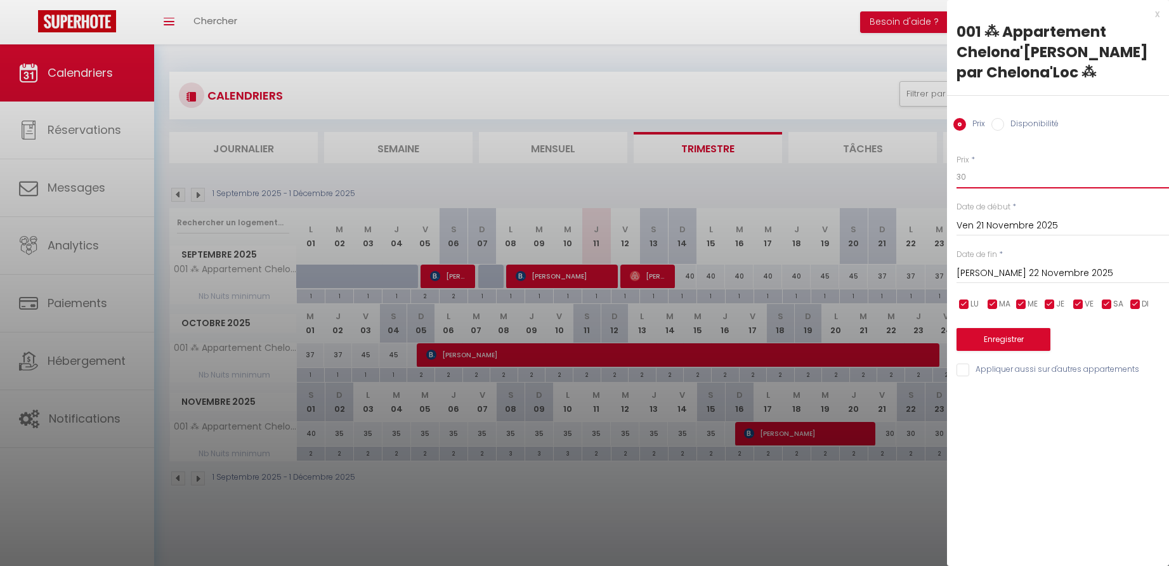
click at [971, 178] on input "30" at bounding box center [1063, 177] width 212 height 23
type input "35"
click at [1001, 275] on input "[PERSON_NAME] 22 Novembre 2025" at bounding box center [1063, 273] width 212 height 16
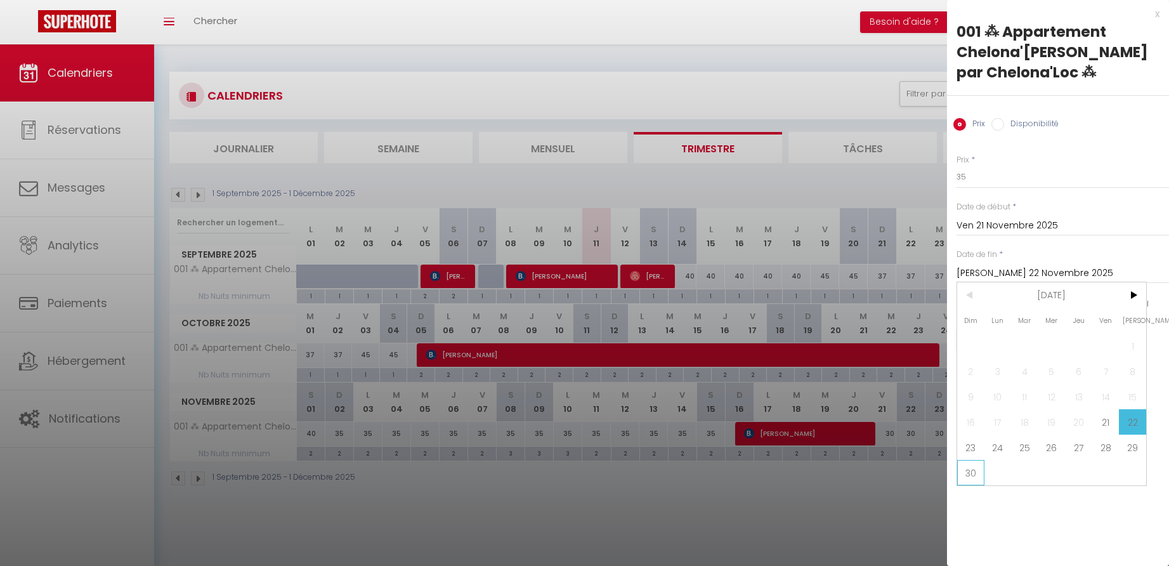
click at [968, 471] on span "30" at bounding box center [970, 472] width 27 height 25
type input "Dim 30 Novembre 2025"
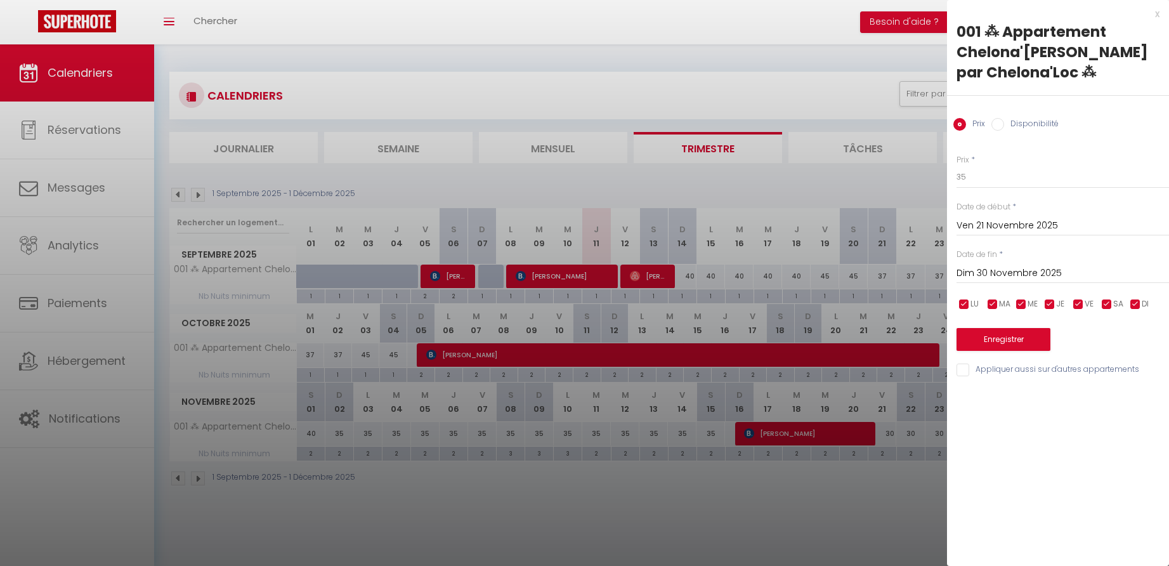
click at [991, 329] on button "Enregistrer" at bounding box center [1004, 339] width 94 height 23
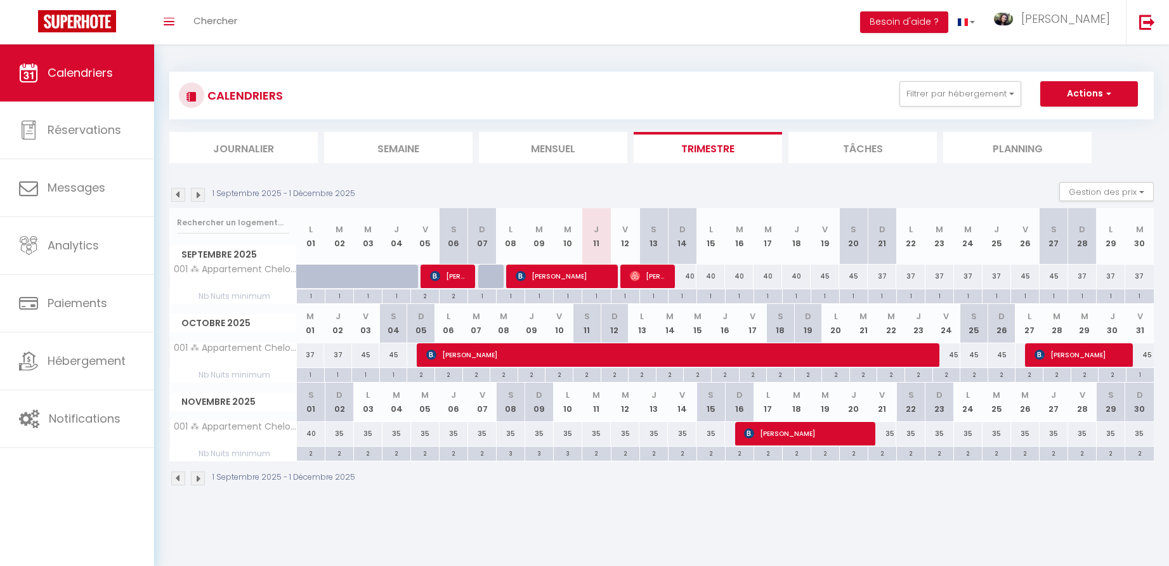
click at [199, 196] on img at bounding box center [198, 195] width 14 height 14
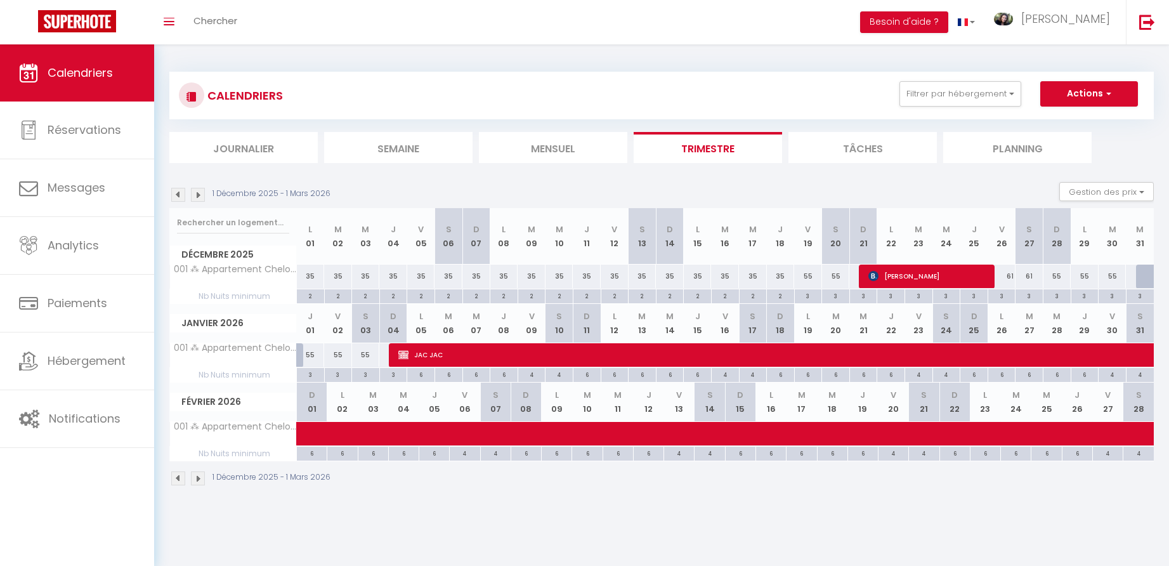
click at [174, 193] on img at bounding box center [178, 195] width 14 height 14
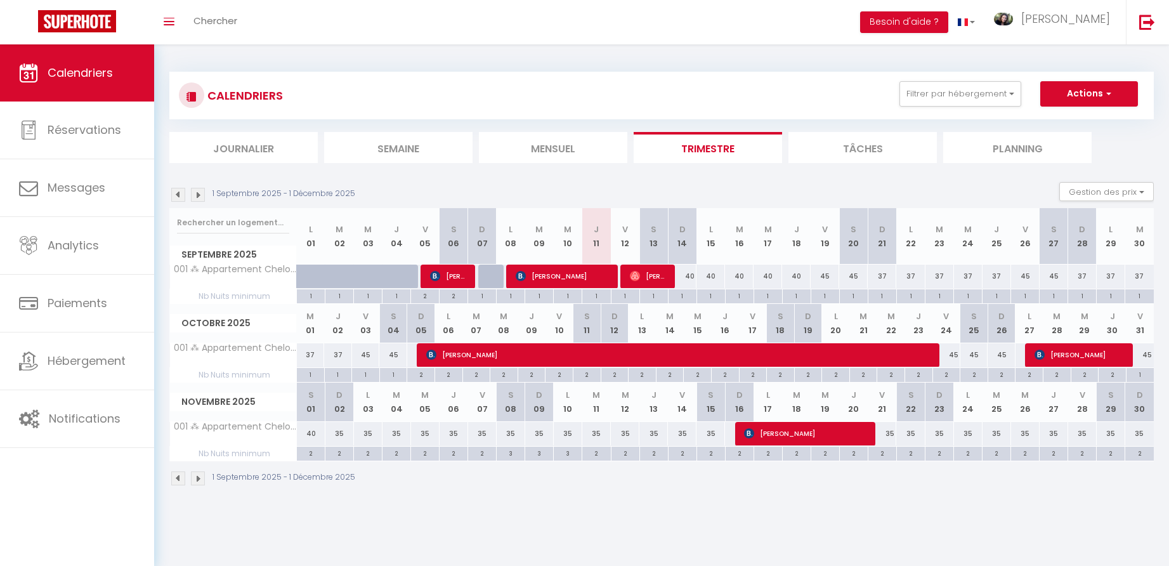
click at [1003, 352] on div "45" at bounding box center [1002, 354] width 28 height 23
type input "45"
type input "Dim 26 Octobre 2025"
type input "Lun 27 Octobre 2025"
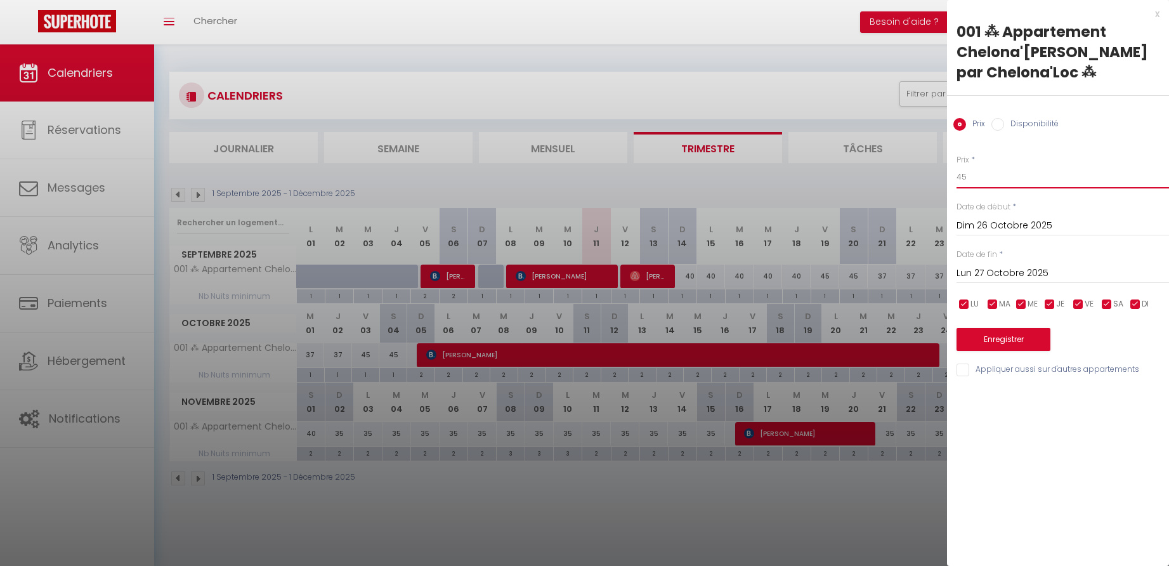
click at [981, 178] on input "45" at bounding box center [1063, 177] width 212 height 23
type input "40"
click at [1007, 337] on button "Enregistrer" at bounding box center [1004, 339] width 94 height 23
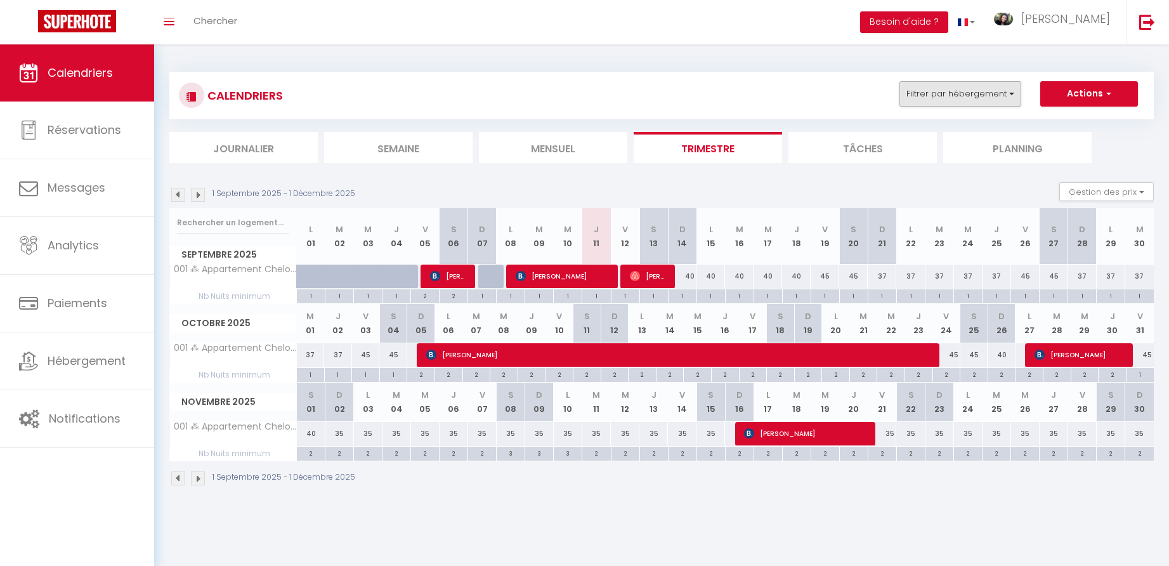
click at [946, 102] on button "Filtrer par hébergement" at bounding box center [960, 93] width 122 height 25
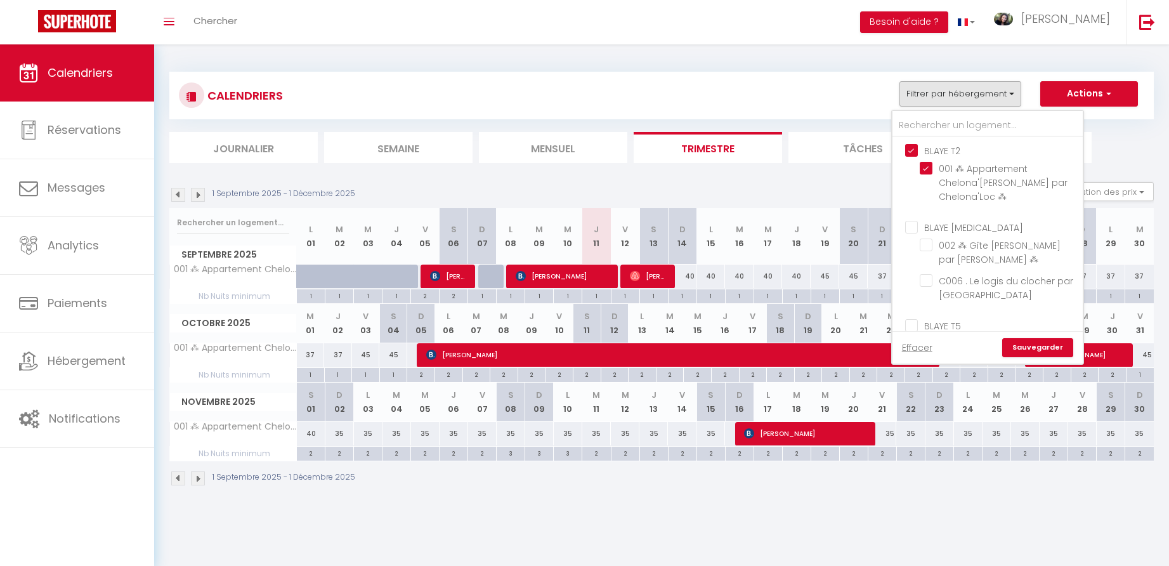
click at [917, 150] on input "BLAYE T2" at bounding box center [1000, 149] width 190 height 13
checkbox input "false"
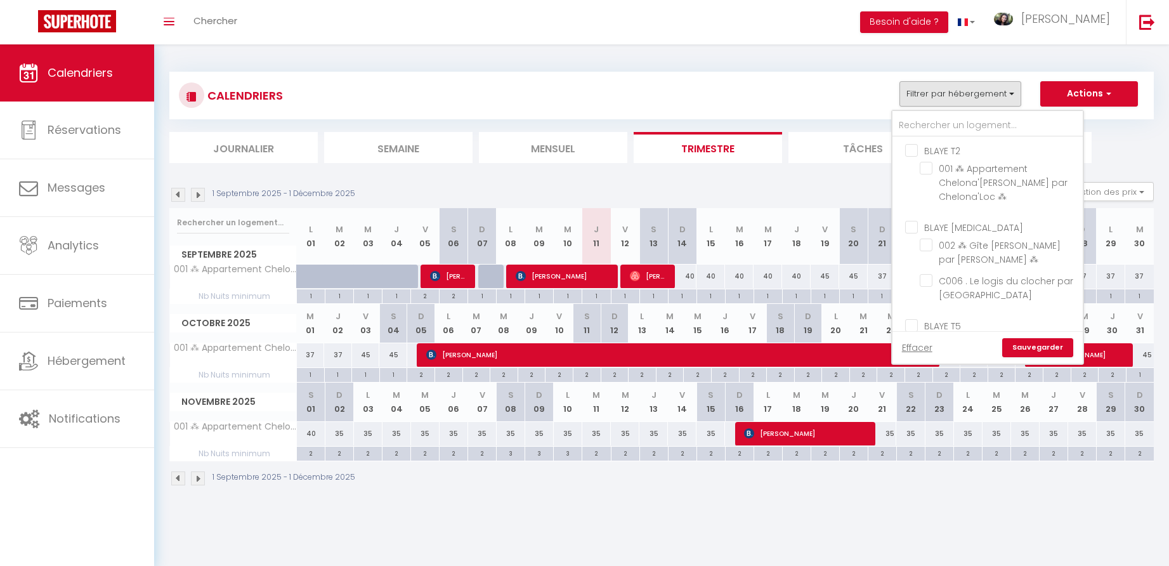
checkbox input "false"
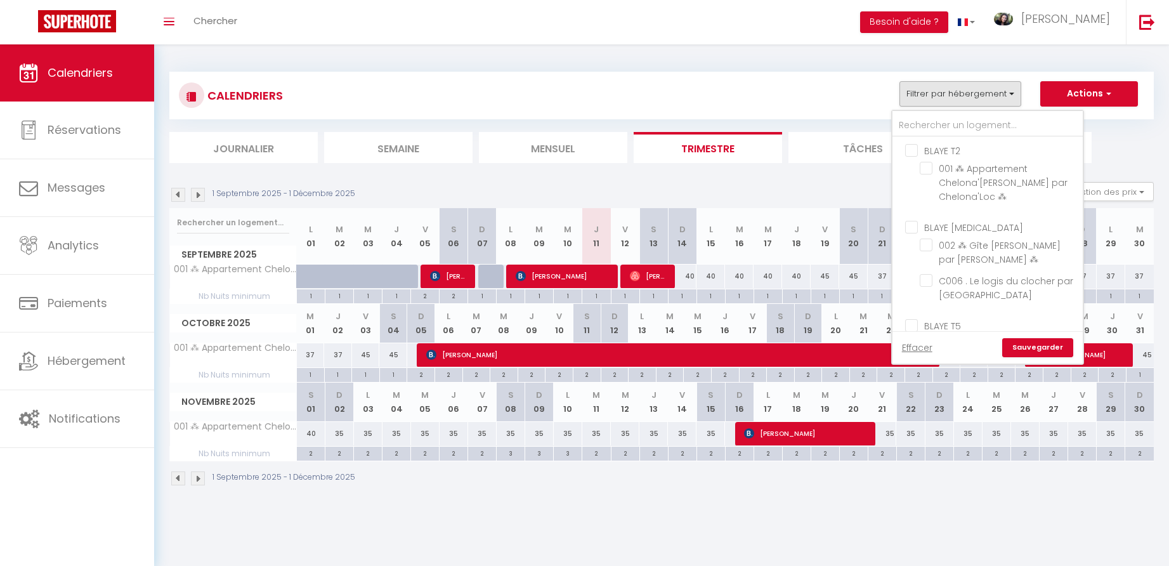
checkbox input "false"
click at [911, 225] on input "BLAYE [MEDICAL_DATA]" at bounding box center [1000, 226] width 190 height 13
checkbox input "true"
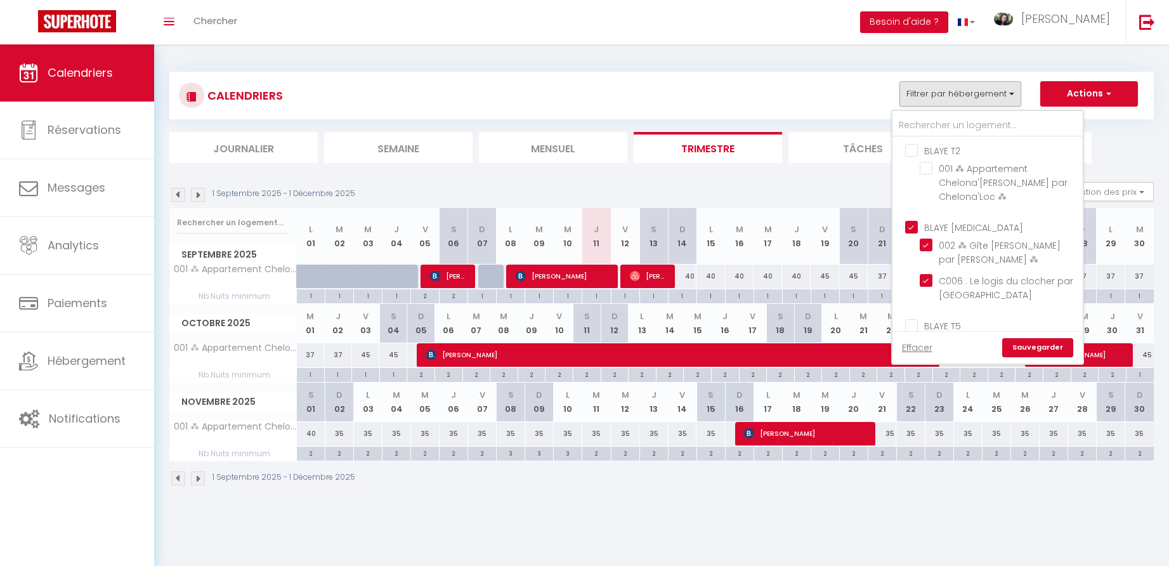
checkbox input "true"
checkbox input "false"
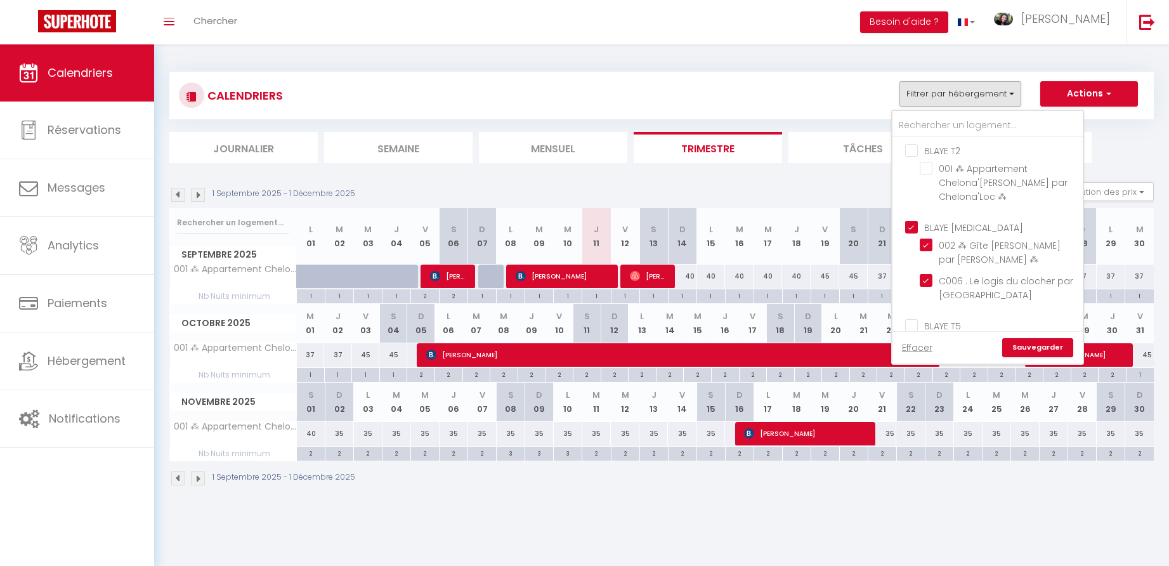
checkbox input "false"
click at [1026, 347] on link "Sauvegarder" at bounding box center [1037, 347] width 71 height 19
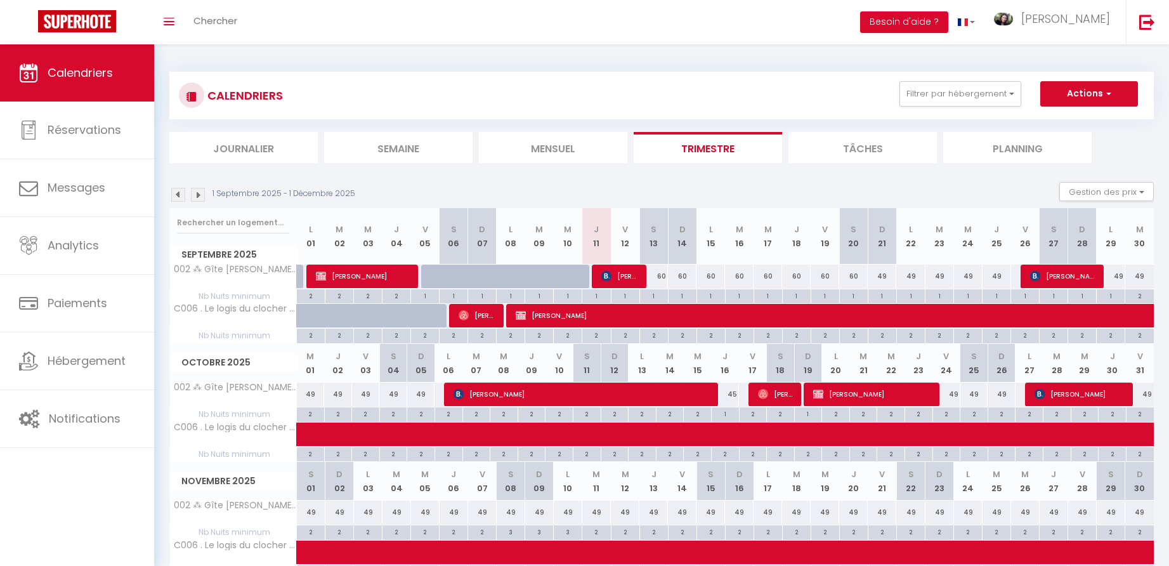
click at [953, 394] on div "49" at bounding box center [946, 393] width 28 height 23
type input "49"
type input "Ven 24 Octobre 2025"
type input "[PERSON_NAME] 25 Octobre 2025"
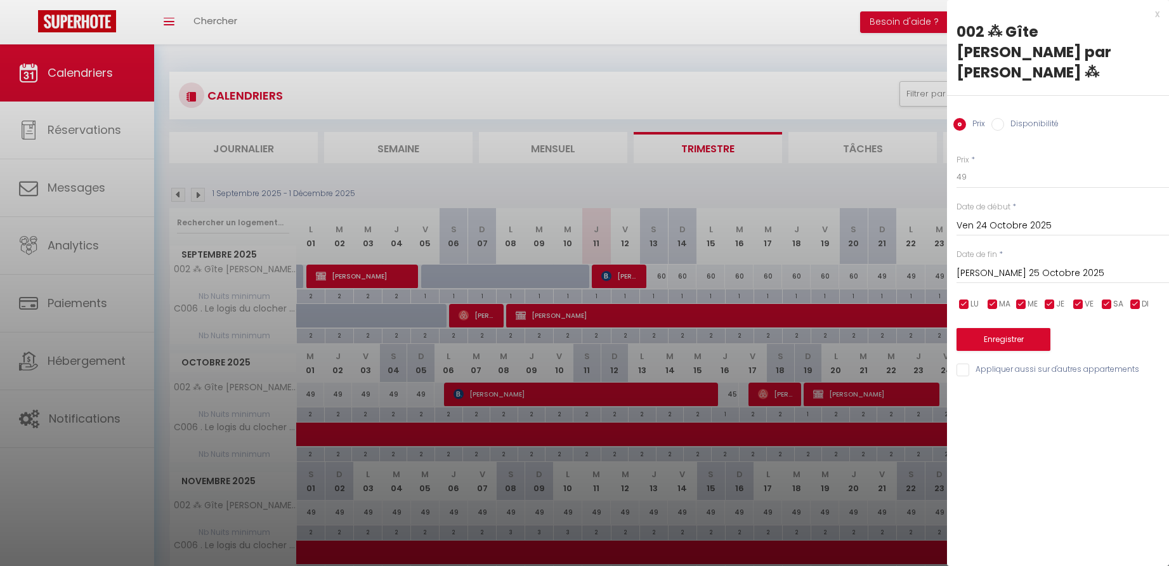
click at [1157, 15] on div "x" at bounding box center [1053, 13] width 212 height 15
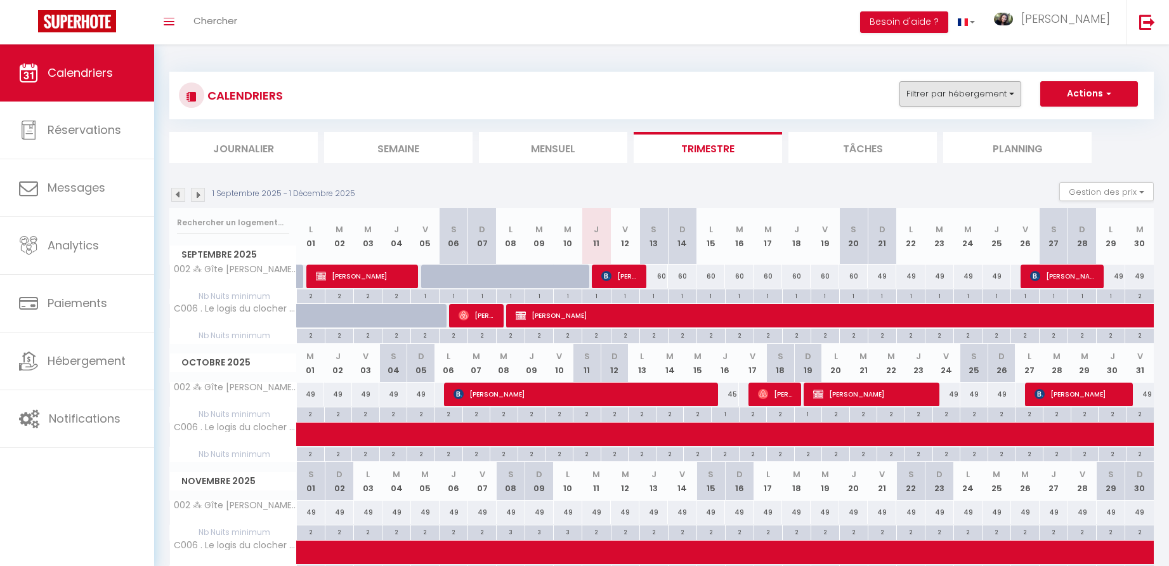
click at [1013, 93] on button "Filtrer par hébergement" at bounding box center [960, 93] width 122 height 25
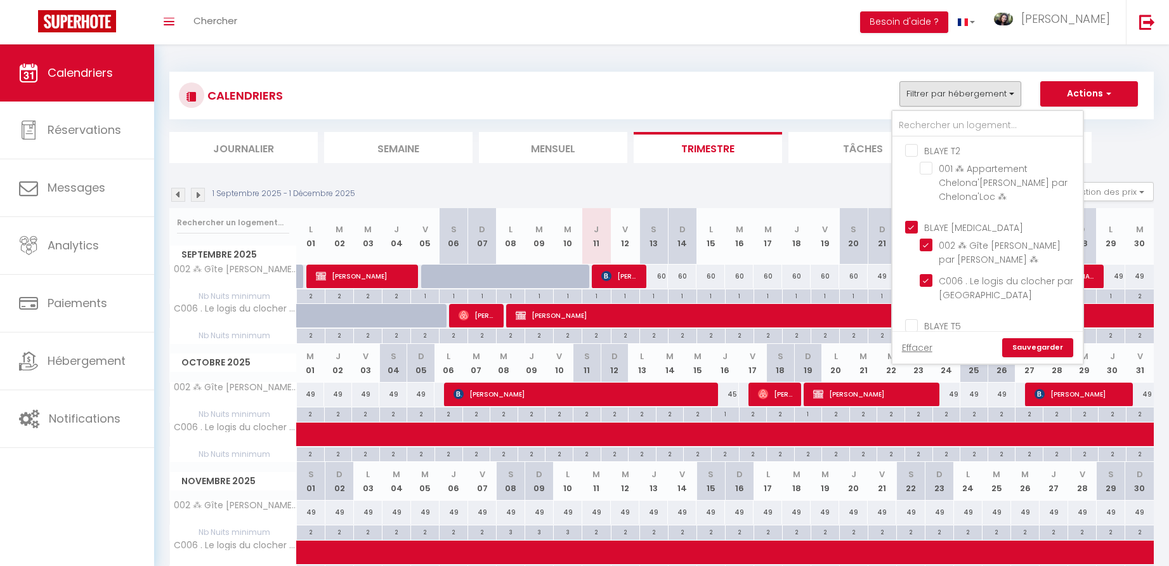
click at [916, 149] on input "BLAYE T2" at bounding box center [1000, 149] width 190 height 13
checkbox input "true"
checkbox input "false"
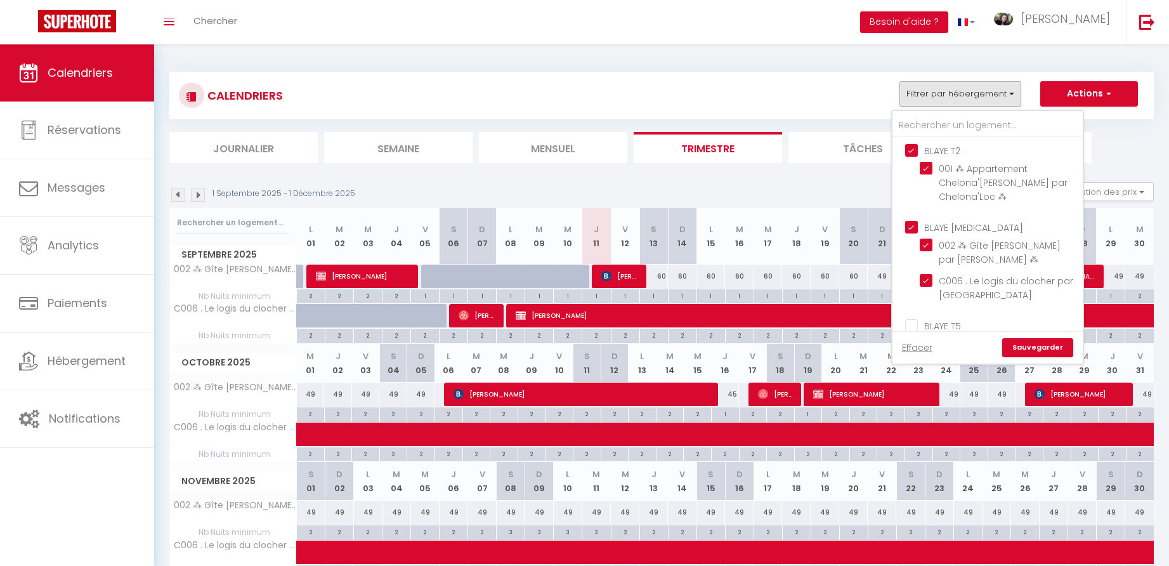
checkbox input "false"
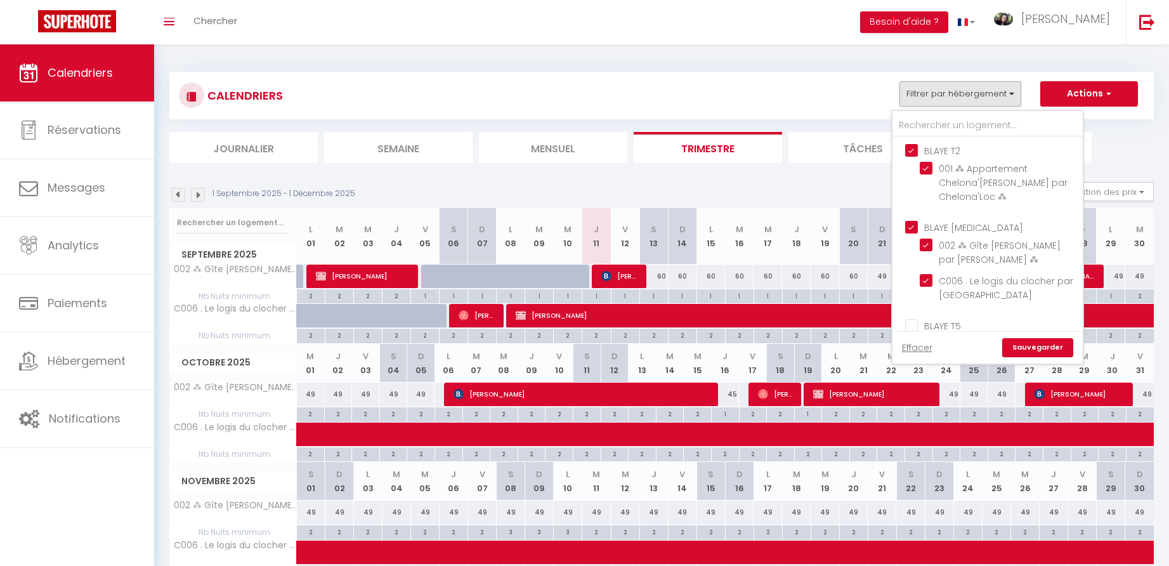
click at [915, 225] on input "BLAYE [MEDICAL_DATA]" at bounding box center [1000, 226] width 190 height 13
checkbox input "false"
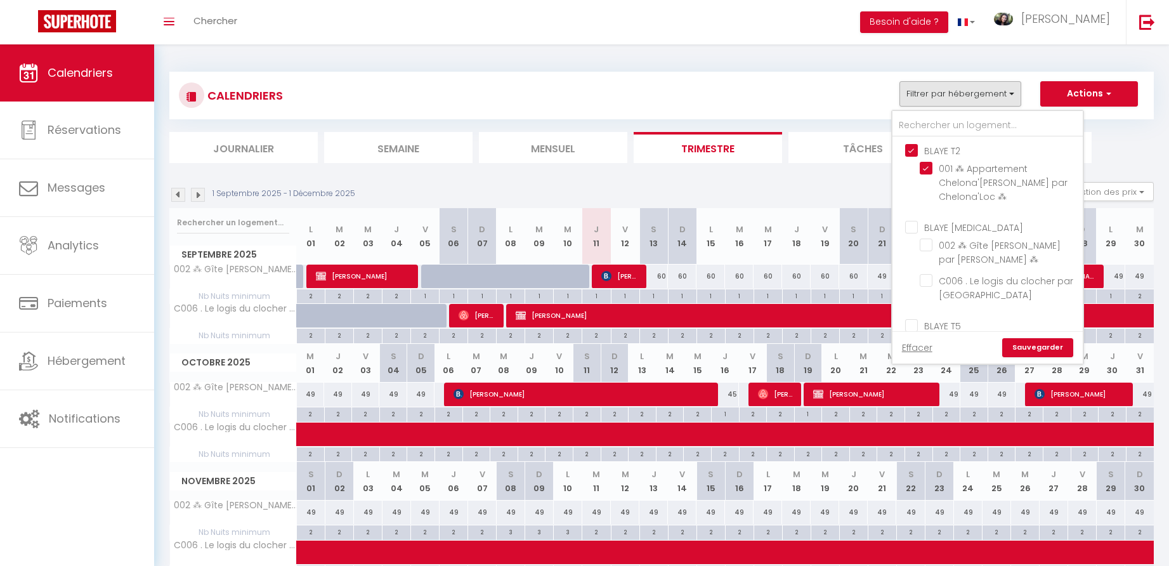
checkbox input "false"
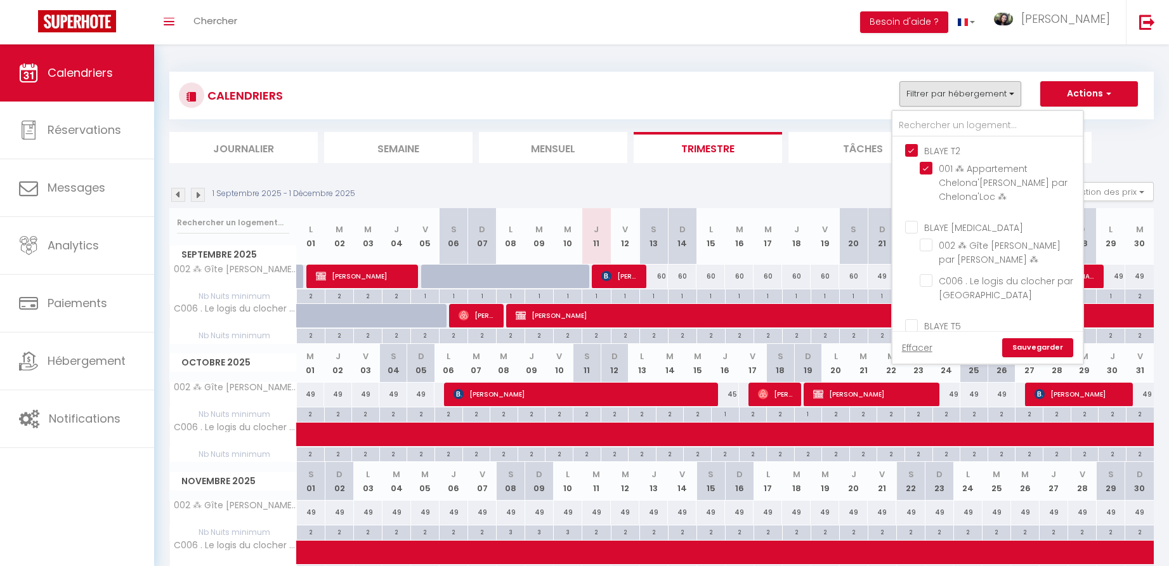
checkbox input "false"
click at [1039, 350] on link "Sauvegarder" at bounding box center [1037, 347] width 71 height 19
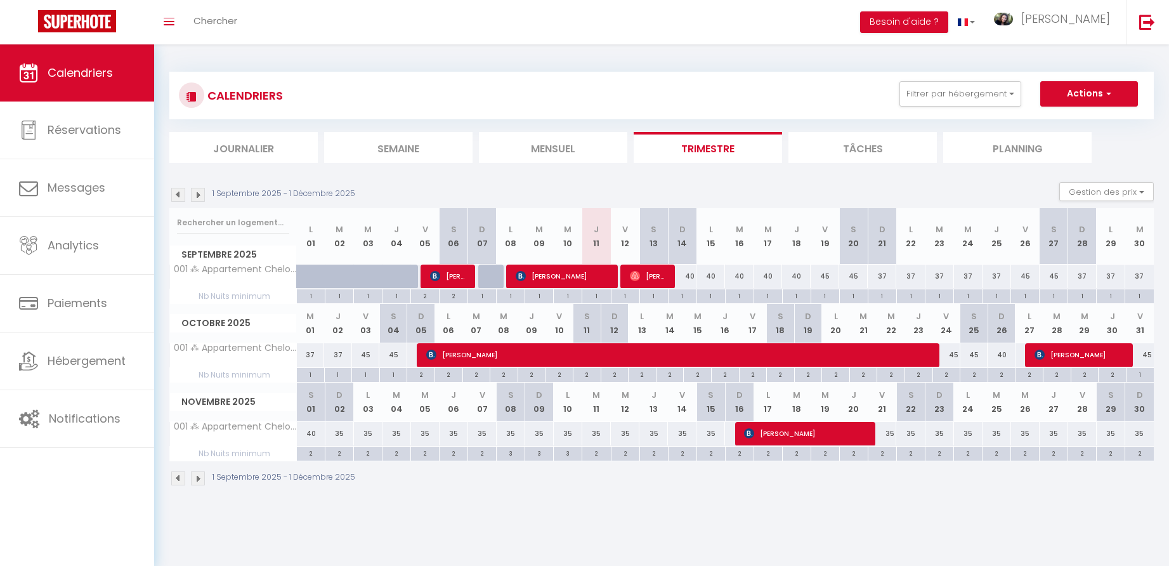
click at [692, 274] on div "40" at bounding box center [682, 276] width 29 height 23
type input "40"
type input "Dim 14 Septembre 2025"
type input "Lun 15 Septembre 2025"
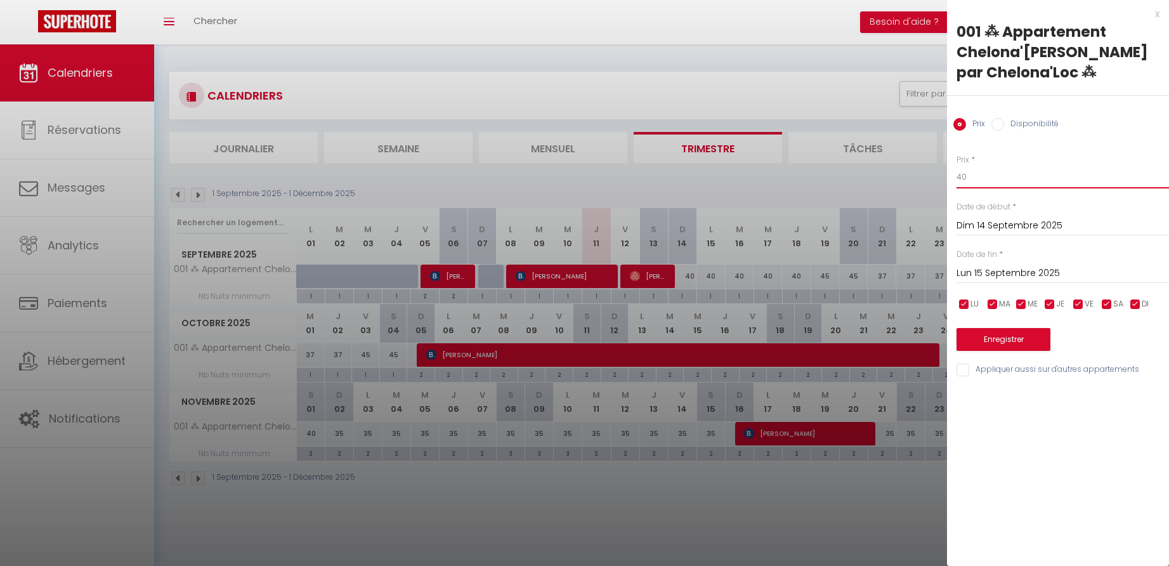
click at [972, 176] on input "40" at bounding box center [1063, 177] width 212 height 23
type input "39"
click at [989, 273] on input "Lun 15 Septembre 2025" at bounding box center [1063, 273] width 212 height 16
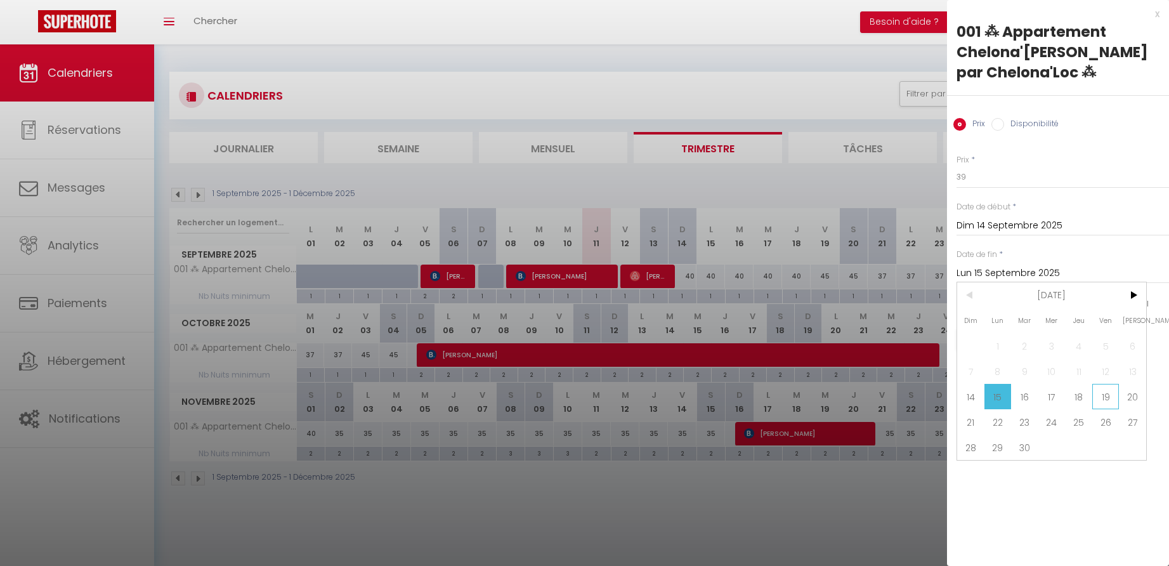
click at [1105, 397] on span "19" at bounding box center [1105, 396] width 27 height 25
type input "Ven 19 Septembre 2025"
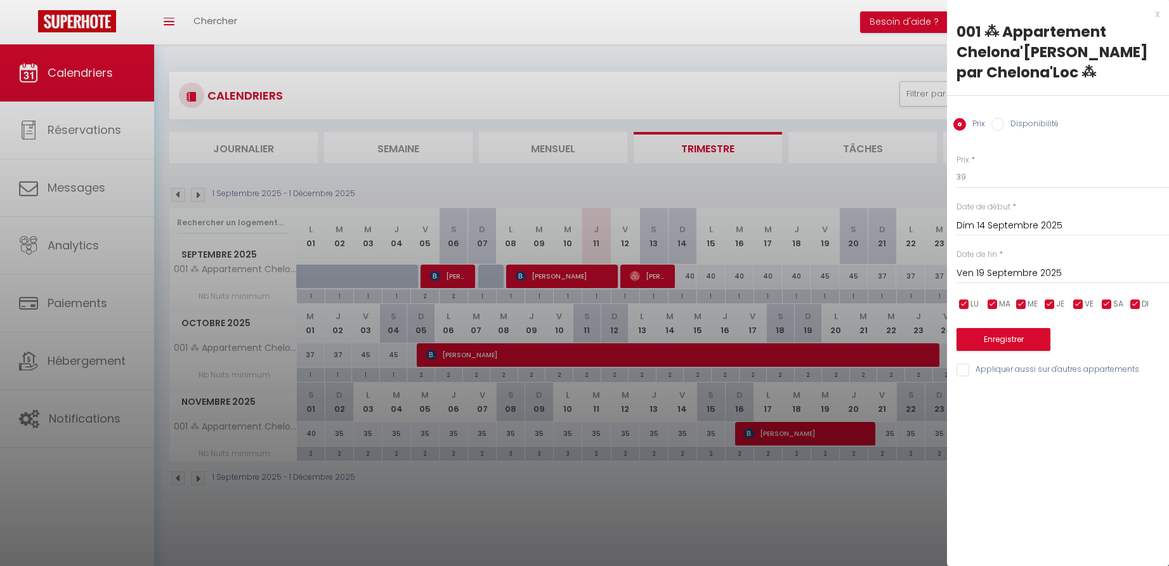
click at [1005, 341] on button "Enregistrer" at bounding box center [1004, 339] width 94 height 23
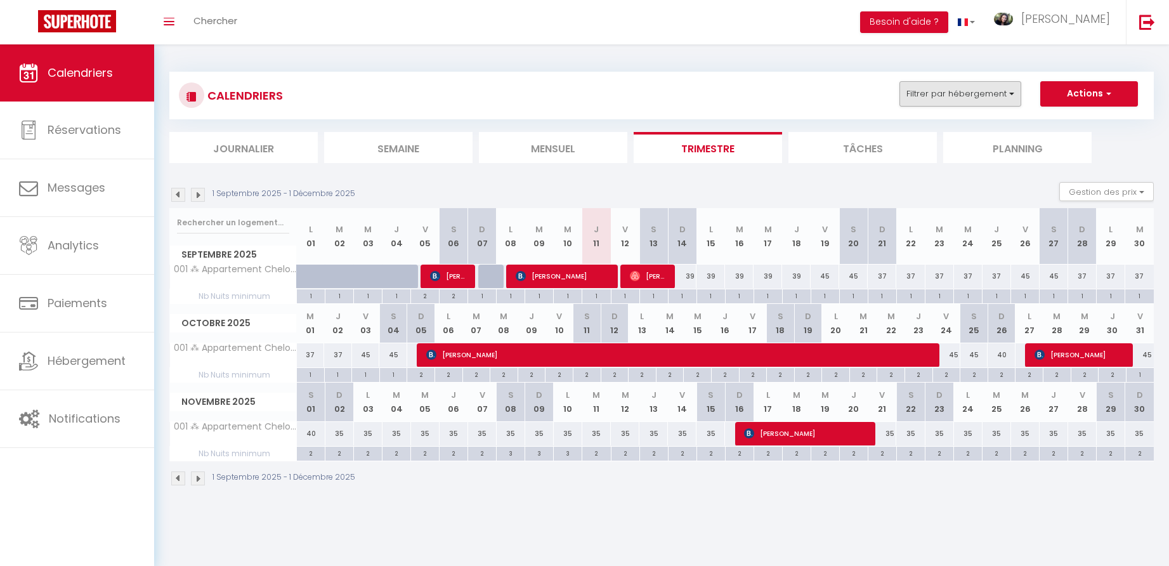
click at [980, 95] on button "Filtrer par hébergement" at bounding box center [960, 93] width 122 height 25
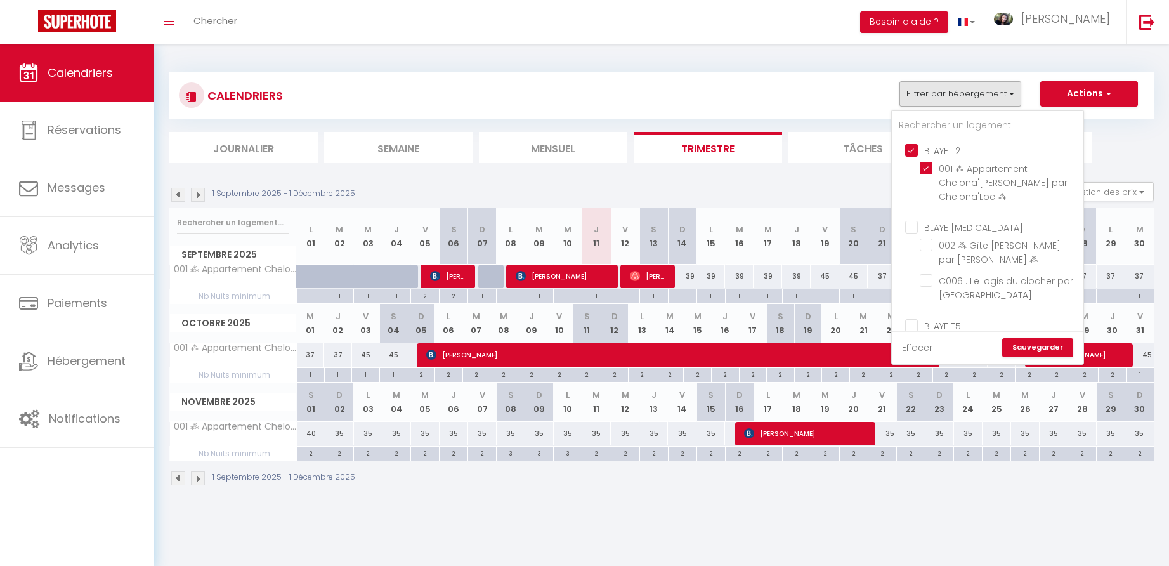
click at [908, 147] on input "BLAYE T2" at bounding box center [1000, 149] width 190 height 13
checkbox input "false"
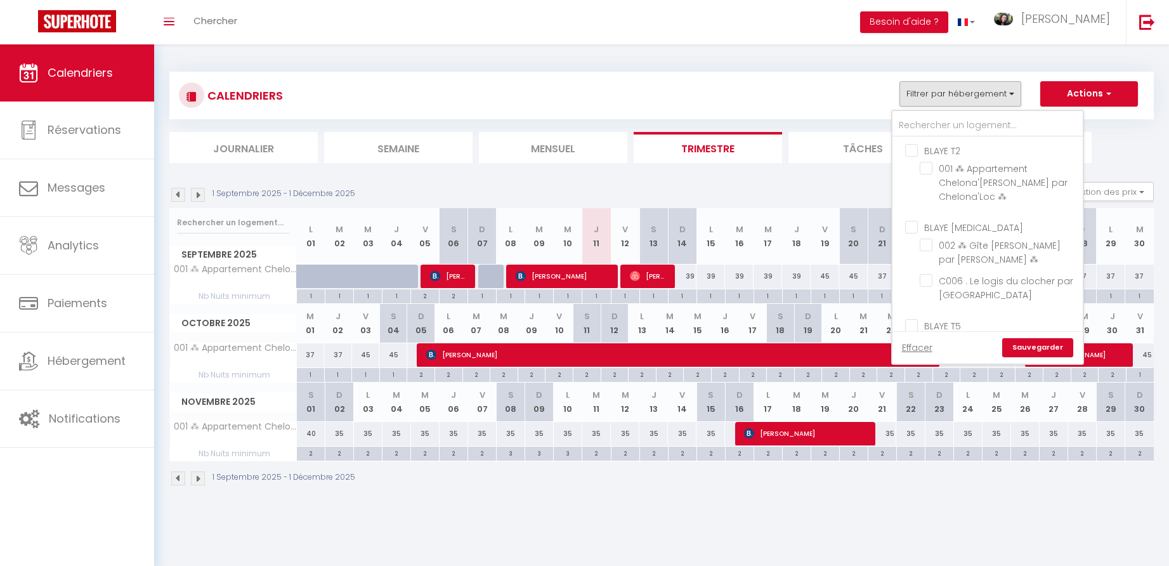
checkbox input "false"
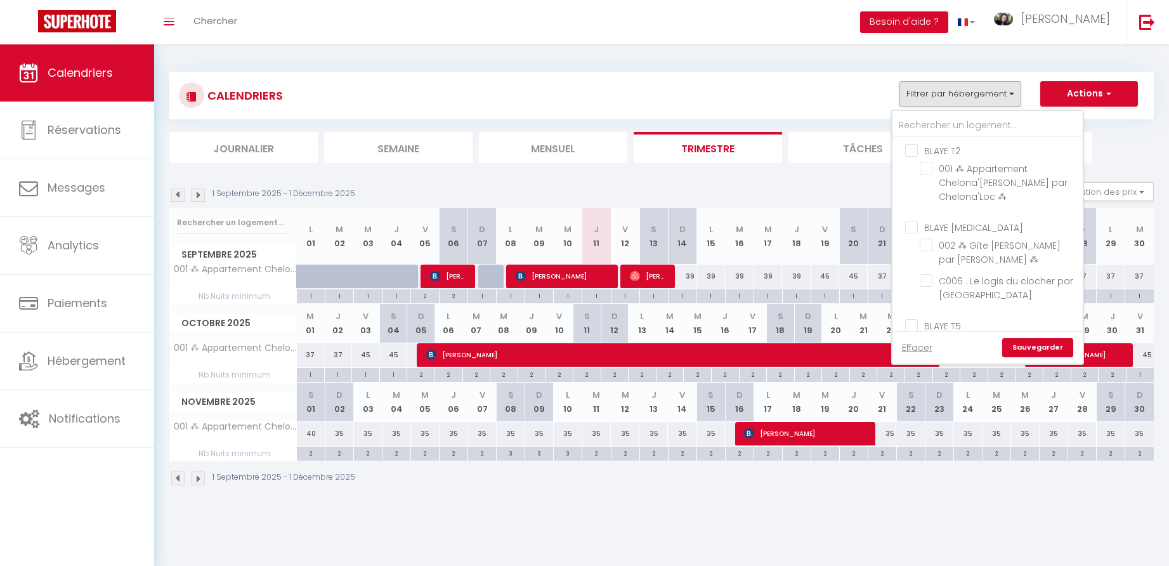
click at [910, 224] on input "BLAYE [MEDICAL_DATA]" at bounding box center [1000, 226] width 190 height 13
checkbox input "true"
checkbox input "false"
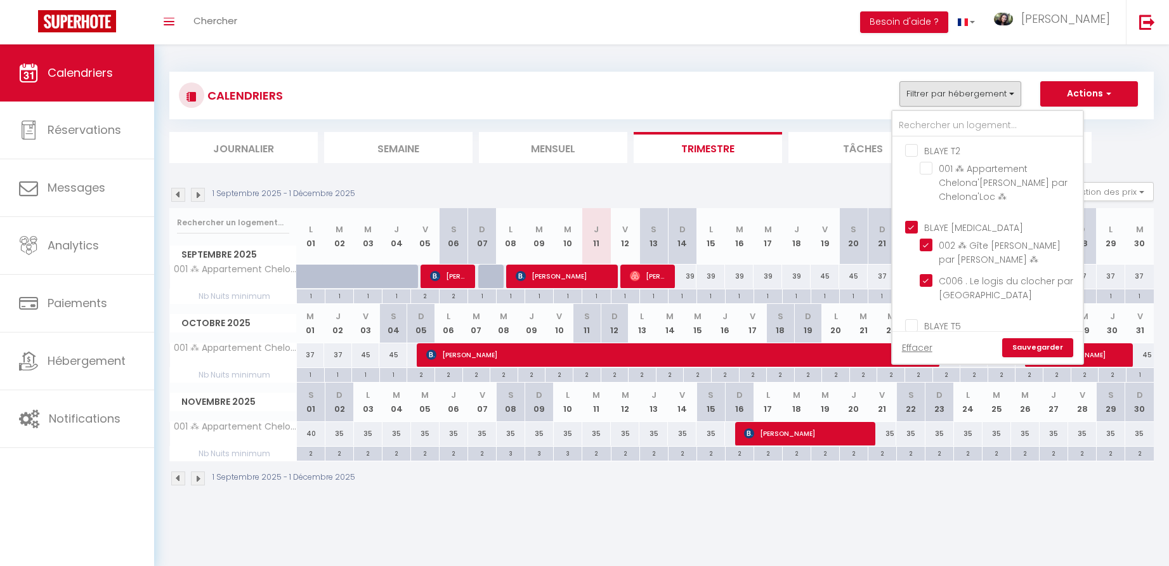
checkbox input "false"
click at [1029, 344] on link "Sauvegarder" at bounding box center [1037, 347] width 71 height 19
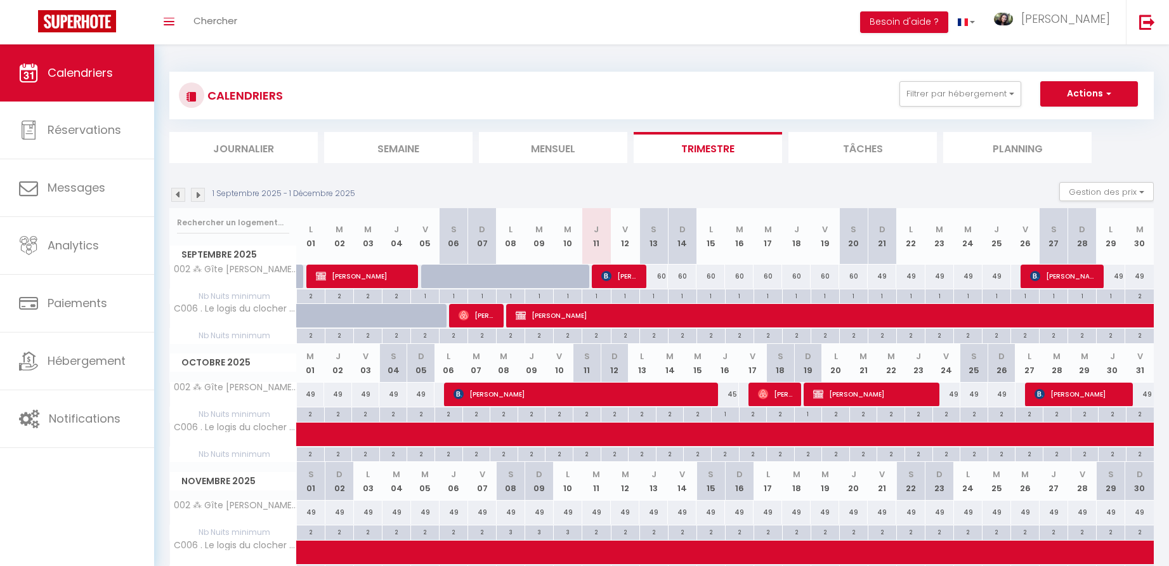
click at [659, 275] on div "60" at bounding box center [653, 276] width 29 height 23
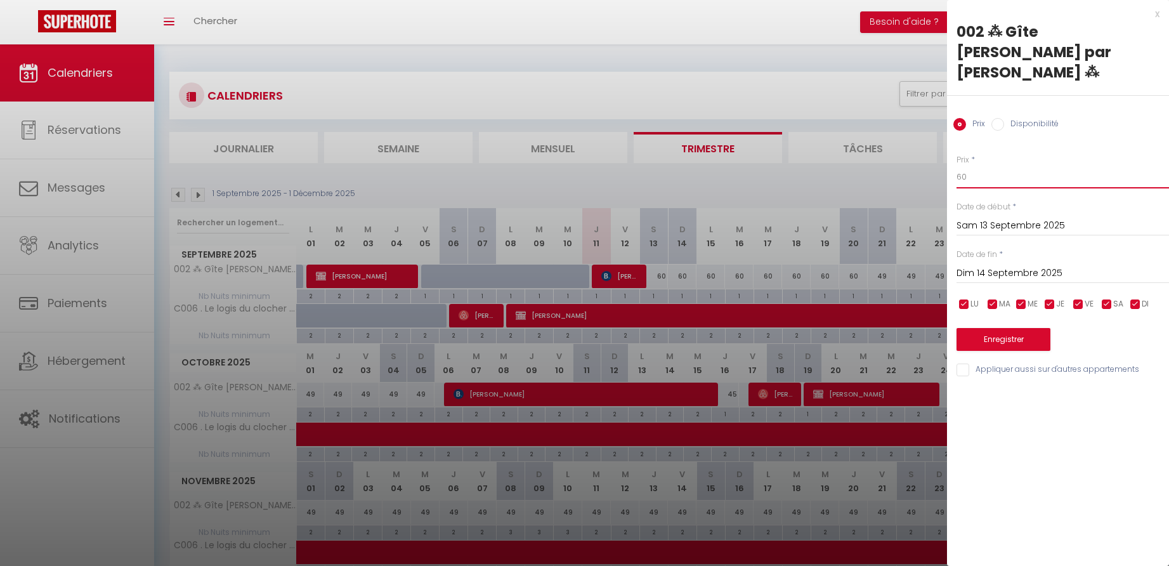
click at [972, 176] on input "60" at bounding box center [1063, 177] width 212 height 23
click at [983, 271] on input "Dim 14 Septembre 2025" at bounding box center [1063, 273] width 212 height 16
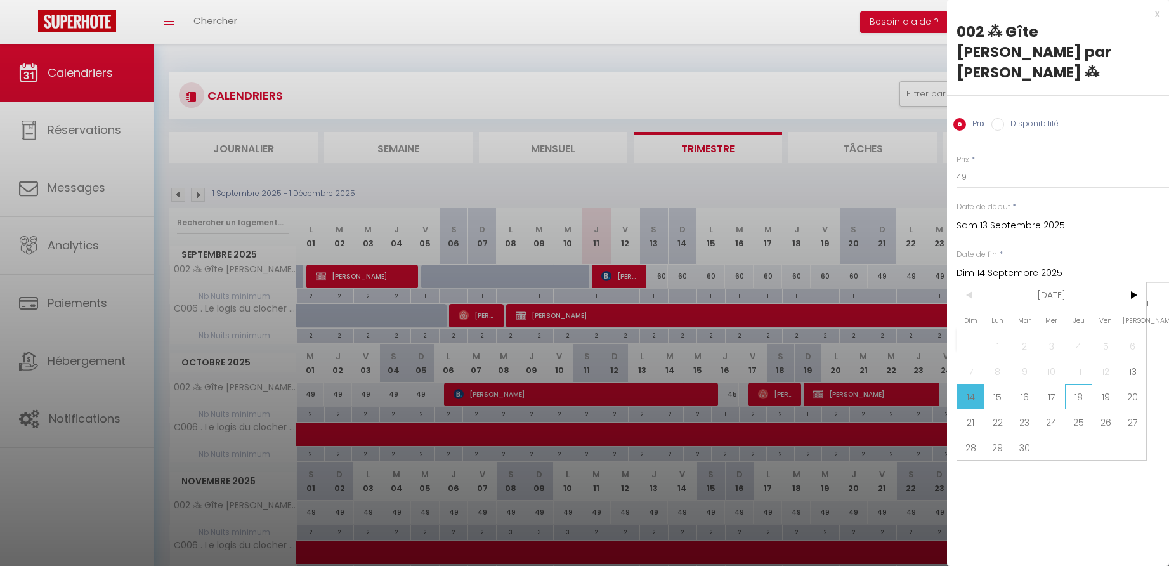
click at [1078, 395] on span "18" at bounding box center [1078, 396] width 27 height 25
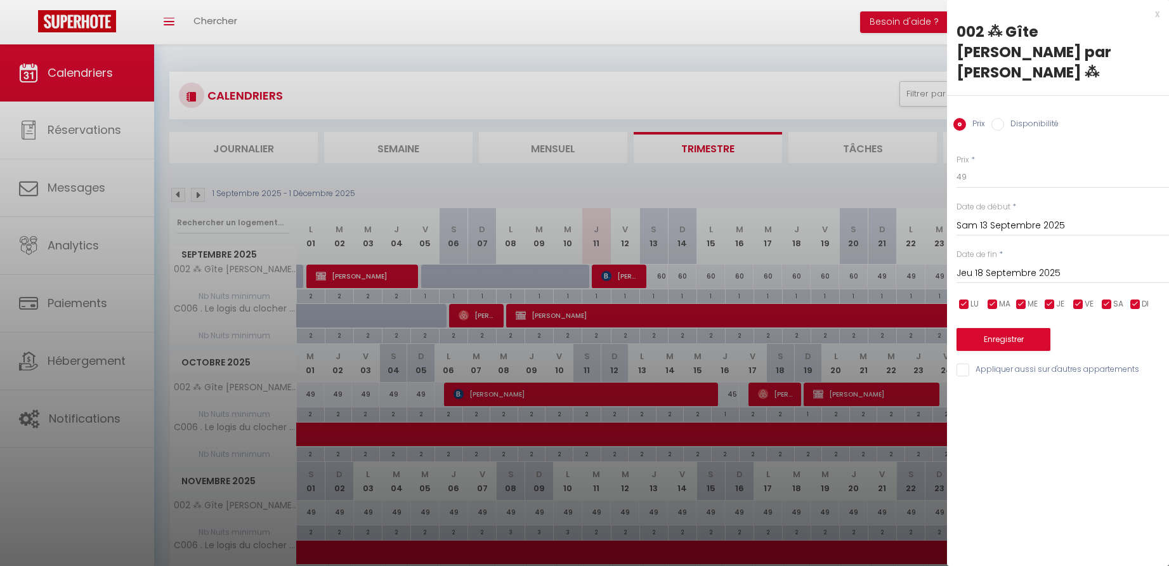
click at [998, 272] on input "Jeu 18 Septembre 2025" at bounding box center [1063, 273] width 212 height 16
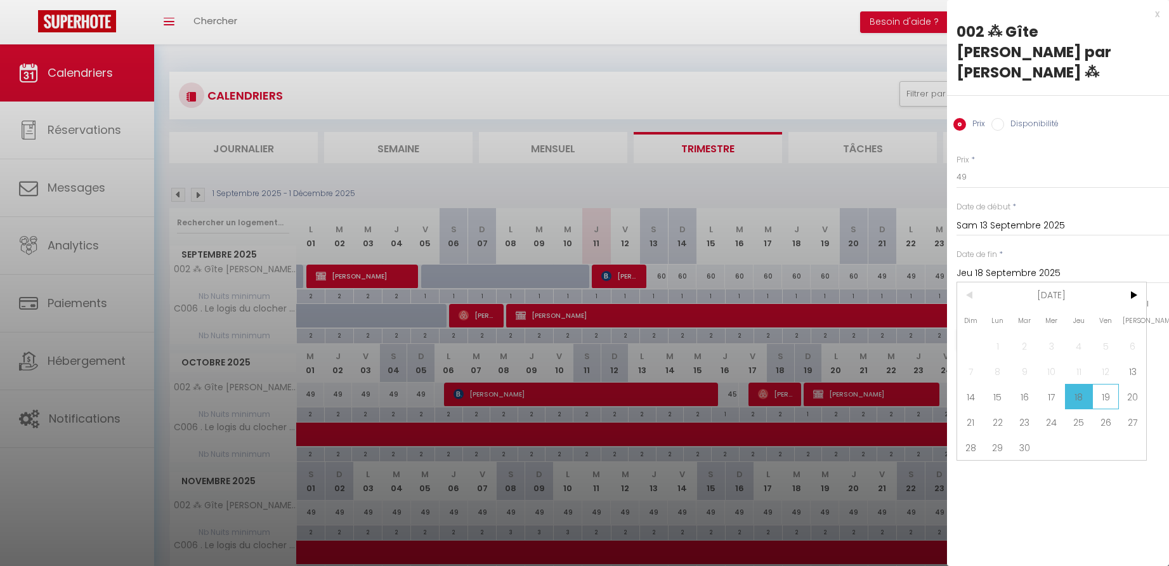
click at [1104, 395] on span "19" at bounding box center [1105, 396] width 27 height 25
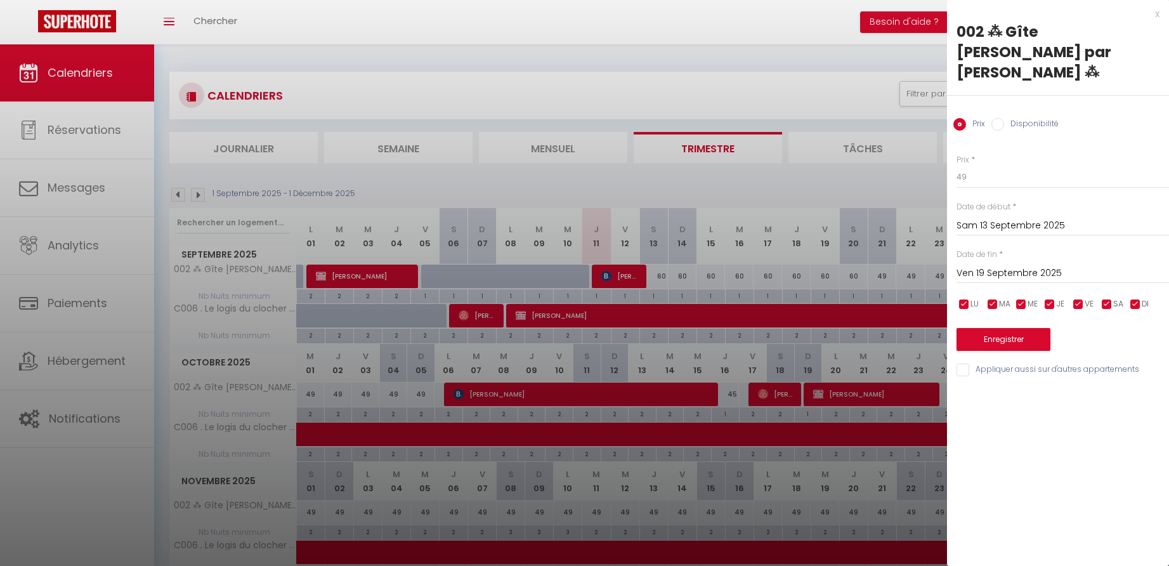
click at [1009, 332] on button "Enregistrer" at bounding box center [1004, 339] width 94 height 23
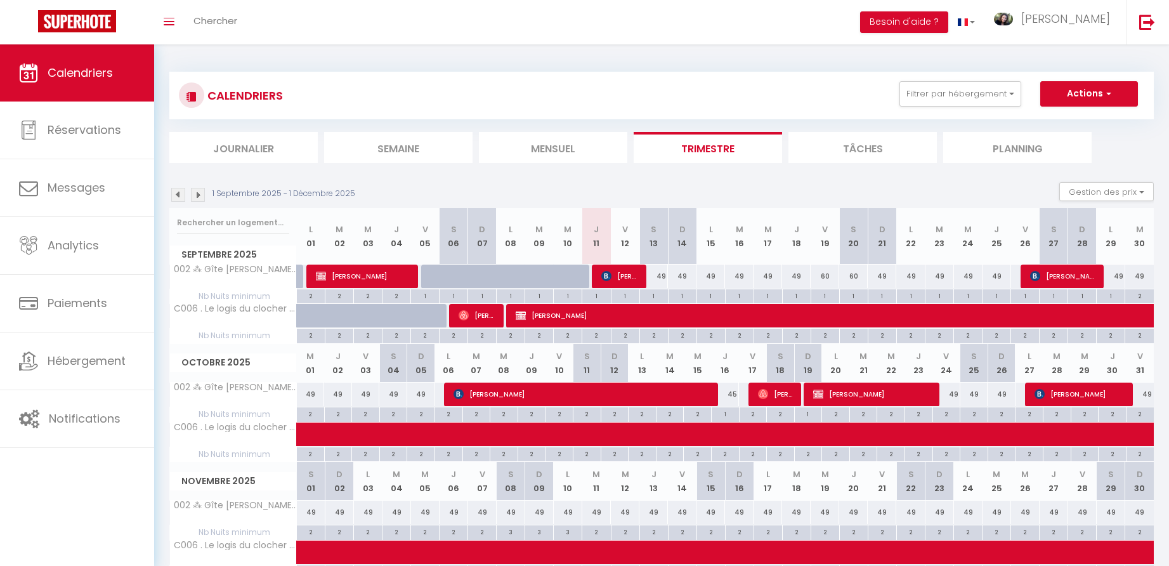
click at [828, 273] on div "60" at bounding box center [825, 276] width 29 height 23
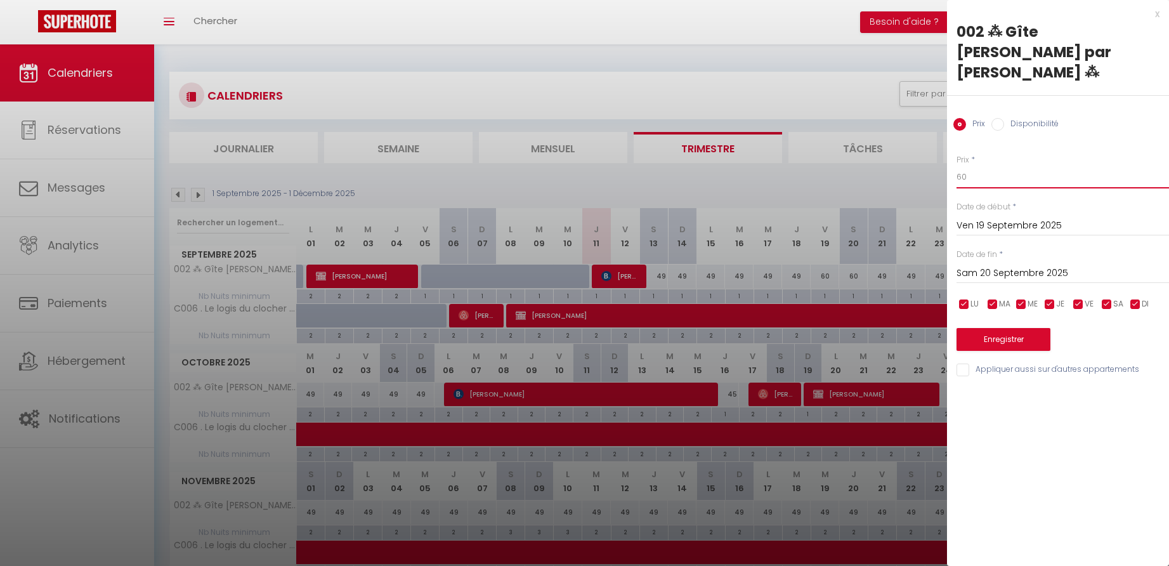
click at [974, 176] on input "60" at bounding box center [1063, 177] width 212 height 23
click at [1010, 271] on input "Sam 20 Septembre 2025" at bounding box center [1063, 273] width 212 height 16
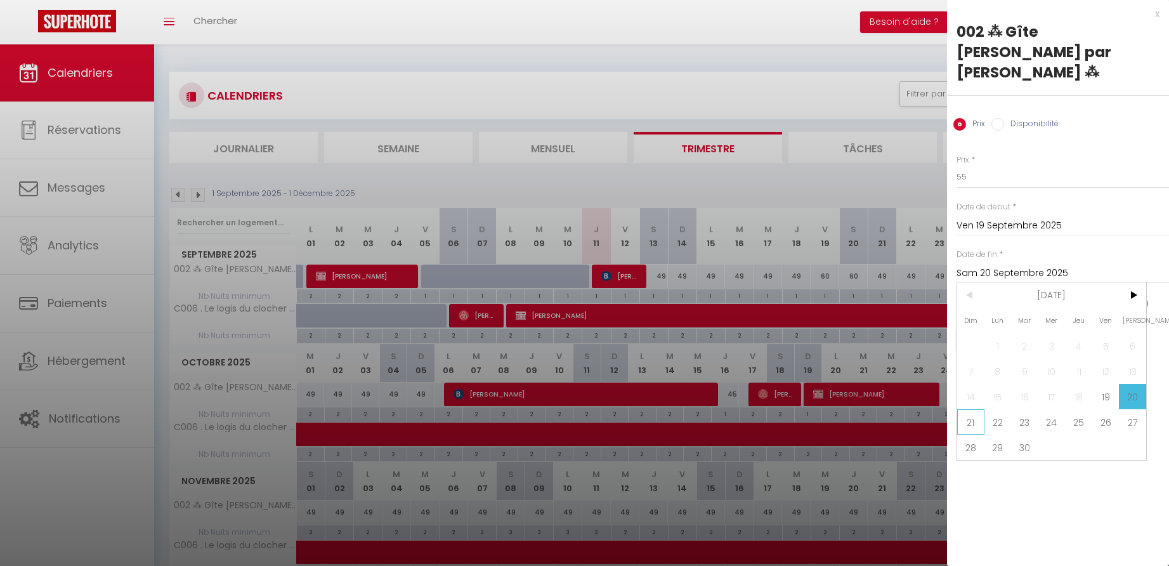
click at [971, 424] on span "21" at bounding box center [970, 421] width 27 height 25
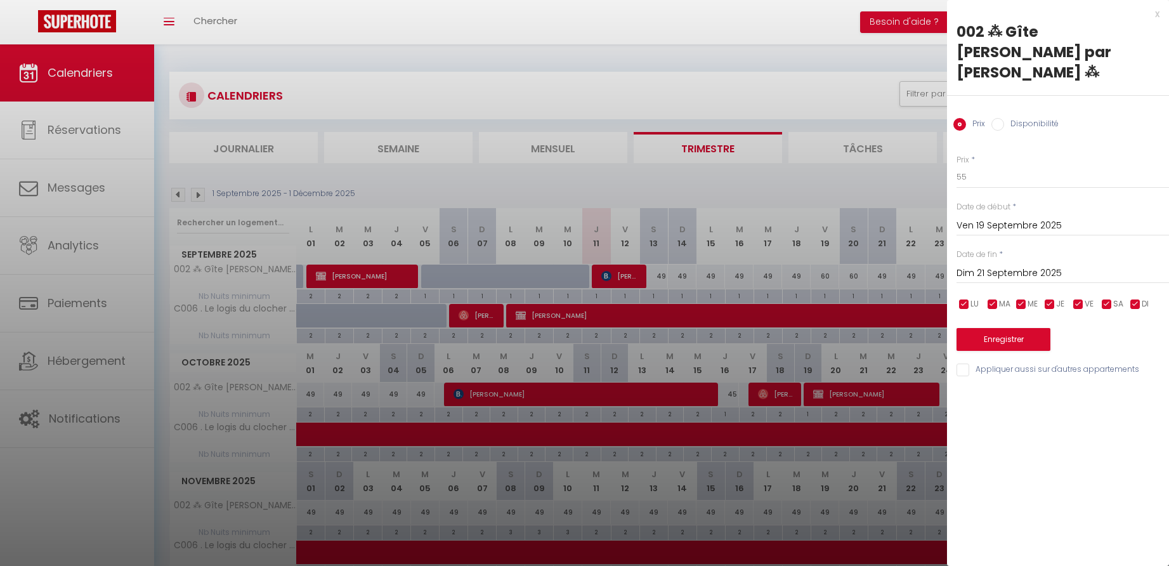
click at [986, 334] on button "Enregistrer" at bounding box center [1004, 339] width 94 height 23
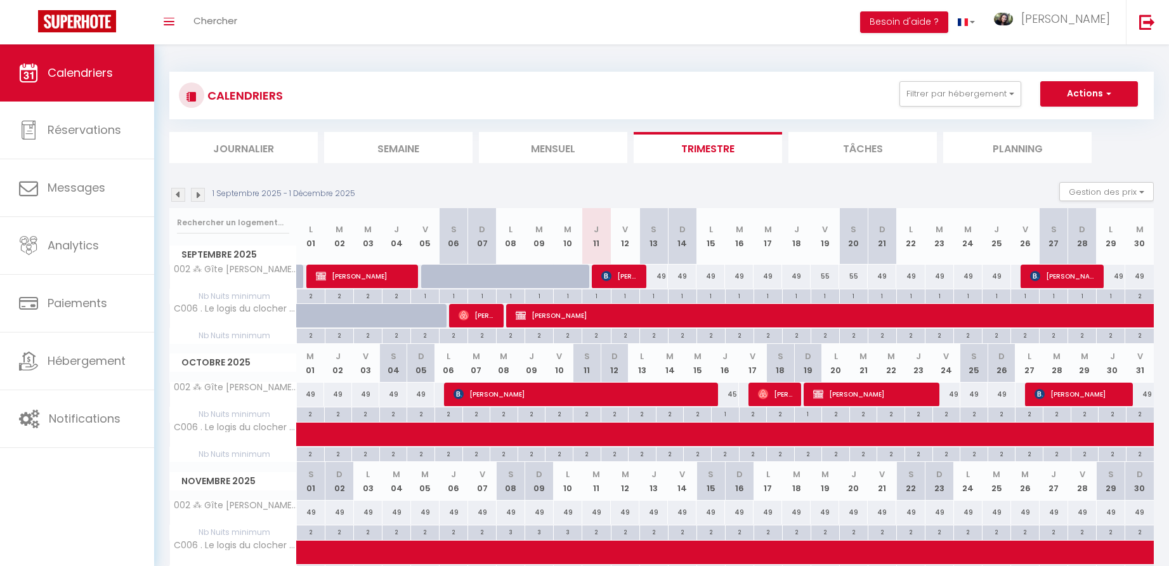
click at [312, 412] on div "2" at bounding box center [310, 413] width 27 height 12
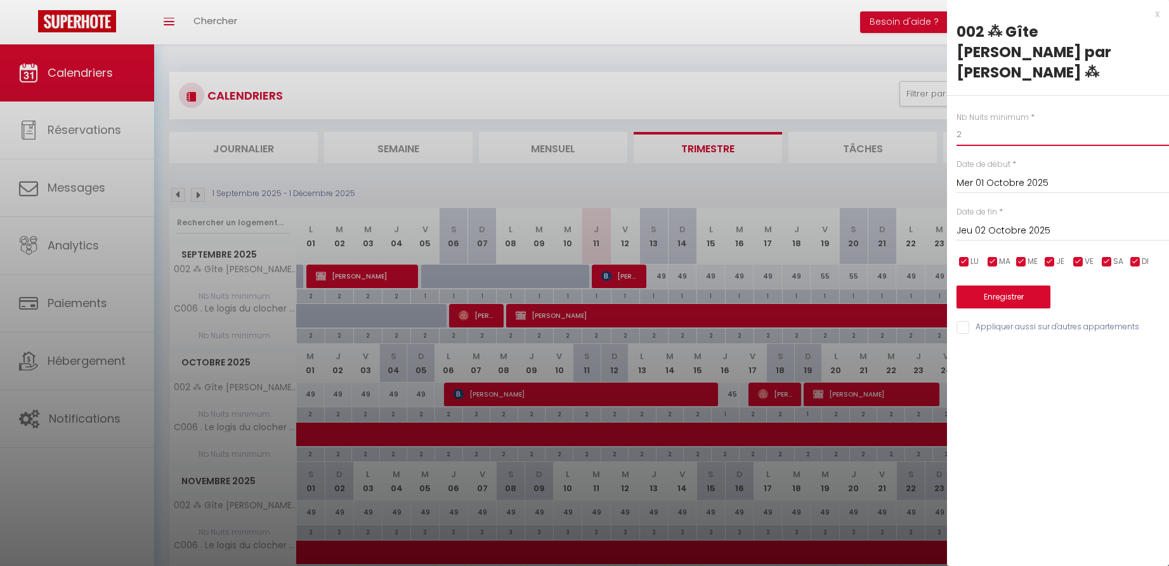
click at [979, 133] on input "2" at bounding box center [1063, 134] width 212 height 23
click at [1003, 232] on input "Jeu 02 Octobre 2025" at bounding box center [1063, 231] width 212 height 16
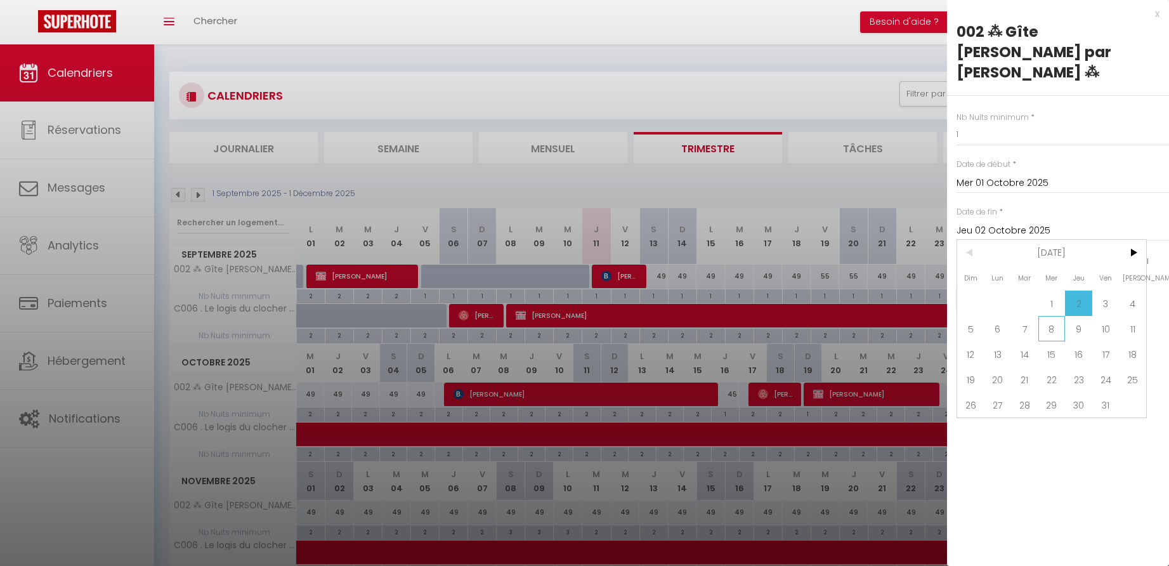
click at [1050, 328] on span "8" at bounding box center [1051, 328] width 27 height 25
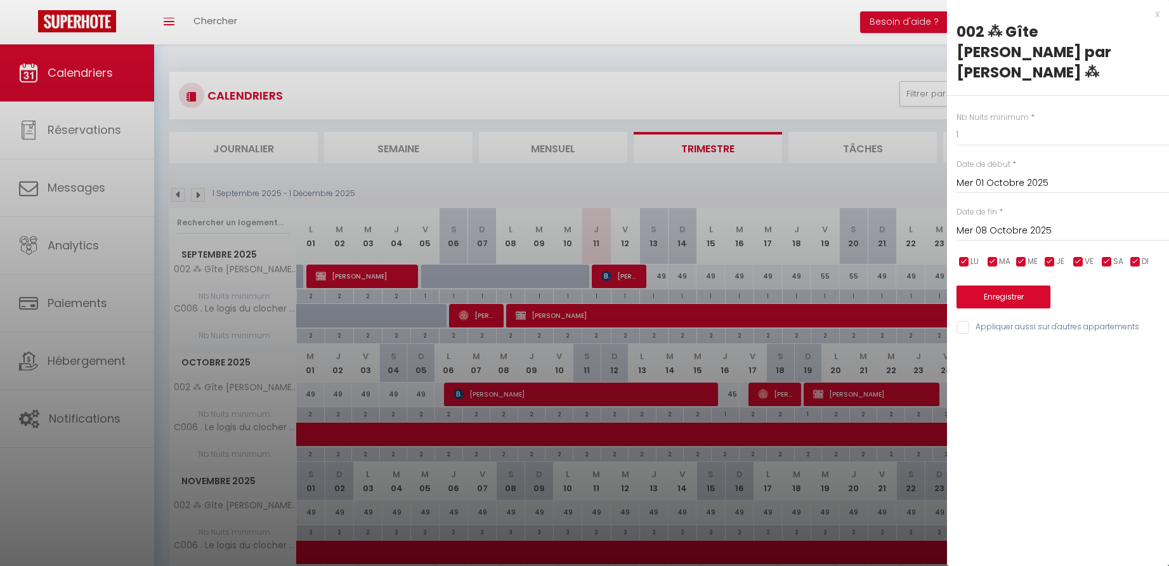
click at [997, 299] on button "Enregistrer" at bounding box center [1004, 296] width 94 height 23
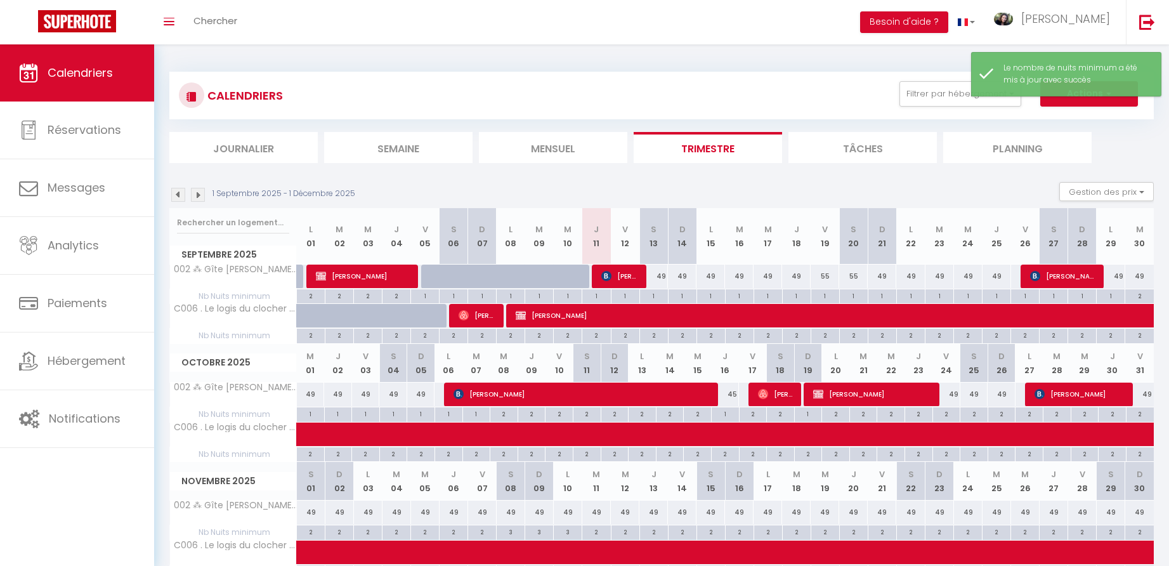
click at [420, 412] on div "1" at bounding box center [420, 413] width 27 height 12
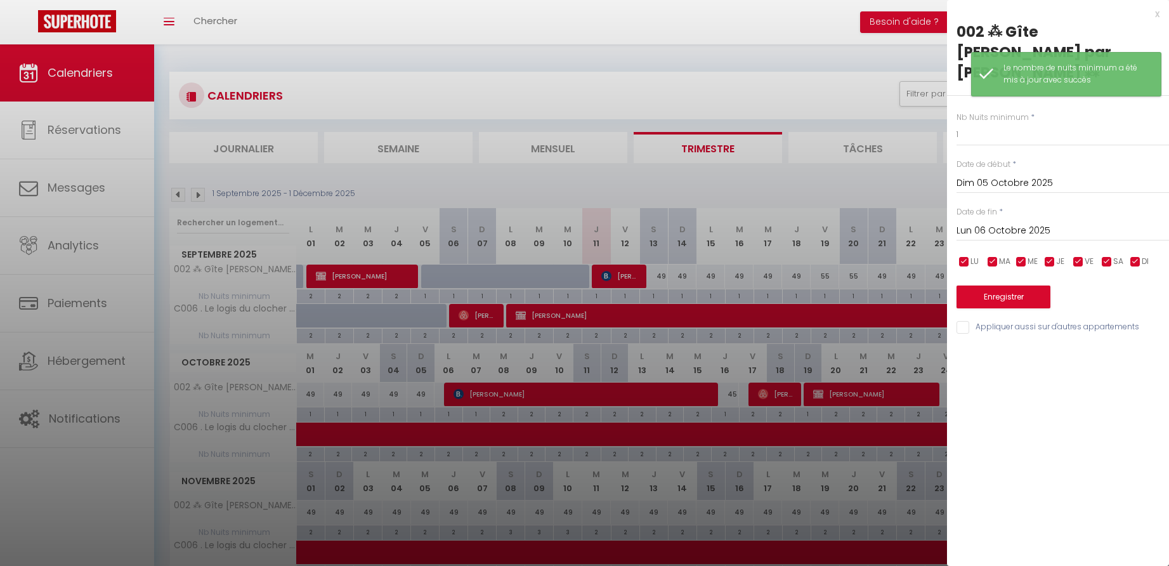
click at [995, 295] on button "Enregistrer" at bounding box center [1004, 296] width 94 height 23
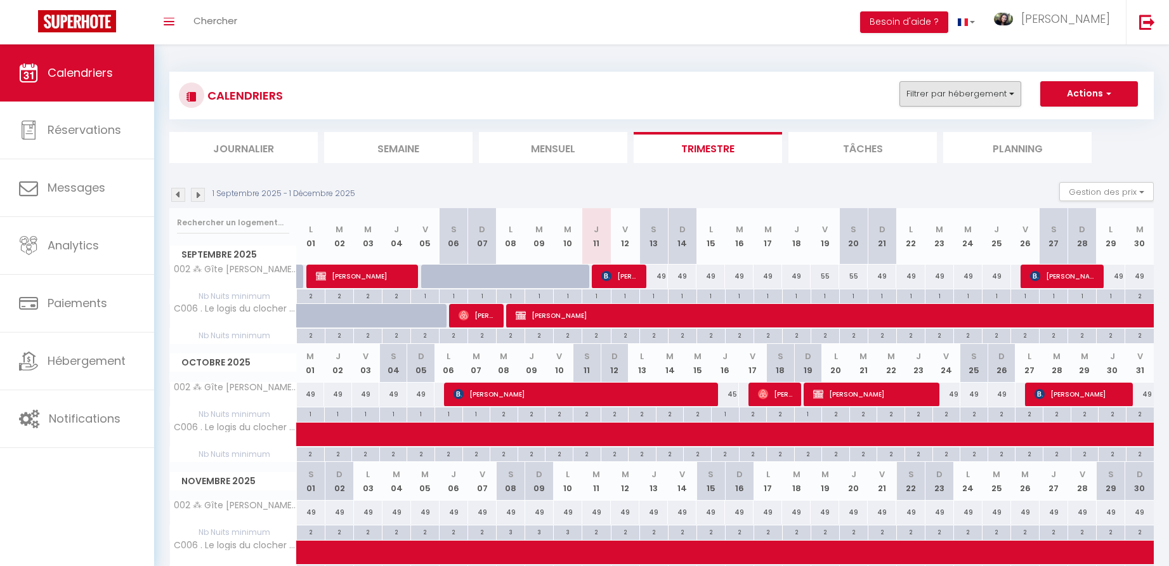
click at [996, 88] on button "Filtrer par hébergement" at bounding box center [960, 93] width 122 height 25
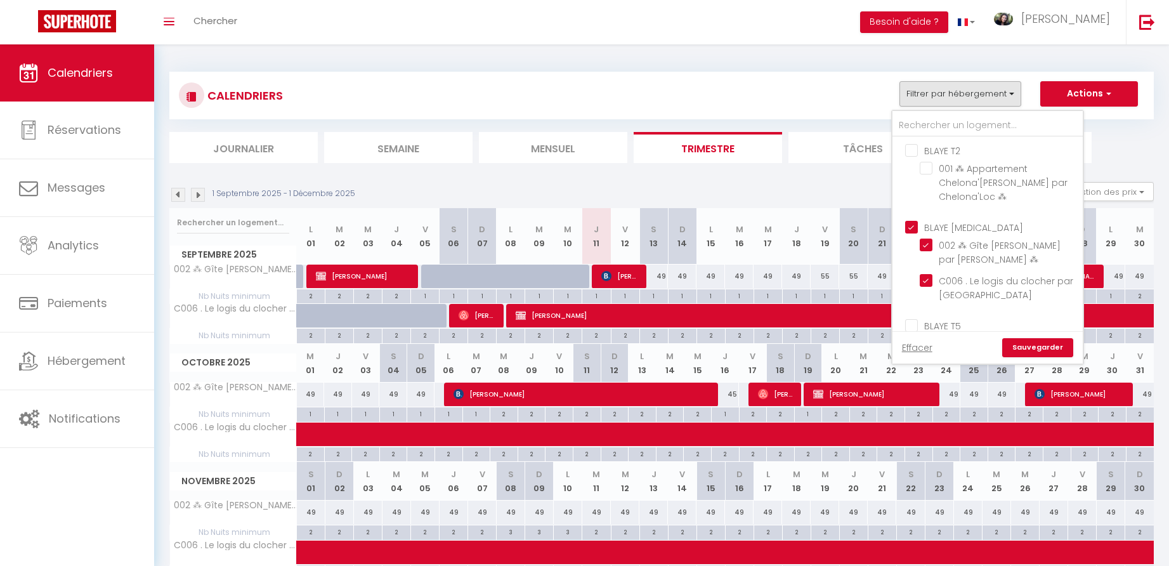
click at [913, 222] on input "BLAYE [MEDICAL_DATA]" at bounding box center [1000, 226] width 190 height 13
click at [913, 232] on input "BLAYE T5" at bounding box center [1000, 225] width 190 height 13
click at [1043, 344] on link "Sauvegarder" at bounding box center [1037, 347] width 71 height 19
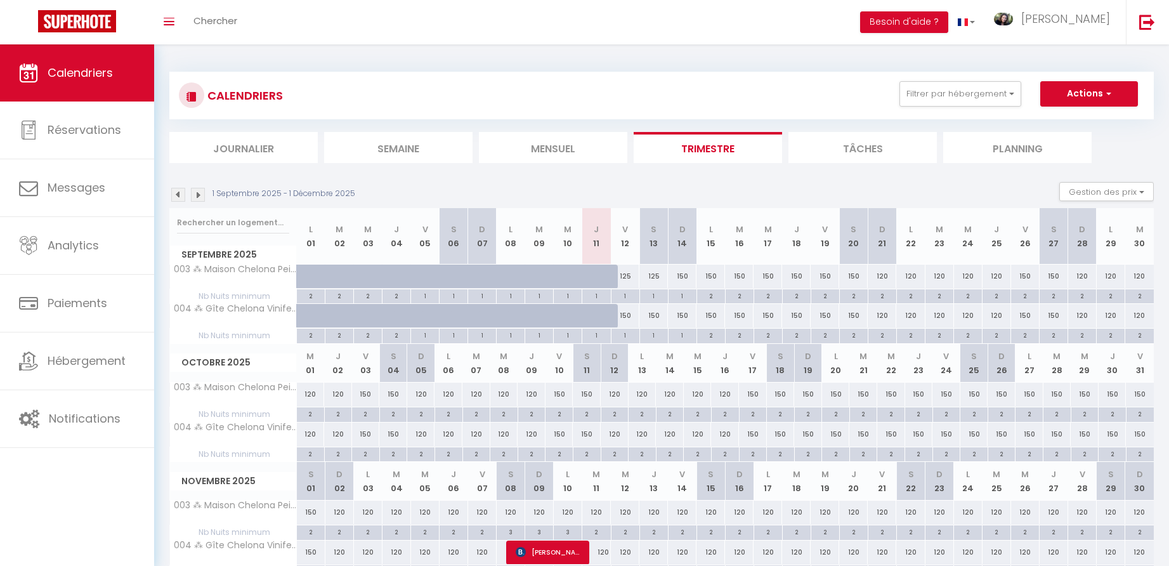
click at [627, 274] on div "125" at bounding box center [625, 276] width 29 height 23
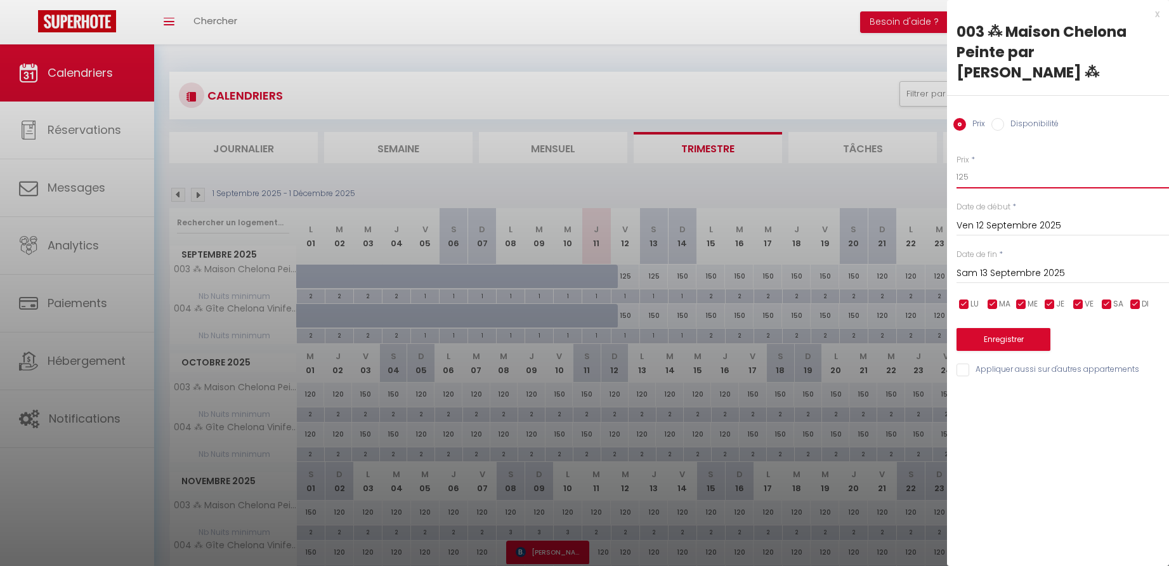
click at [971, 166] on input "125" at bounding box center [1063, 177] width 212 height 23
click at [1157, 11] on div "x" at bounding box center [1053, 13] width 212 height 15
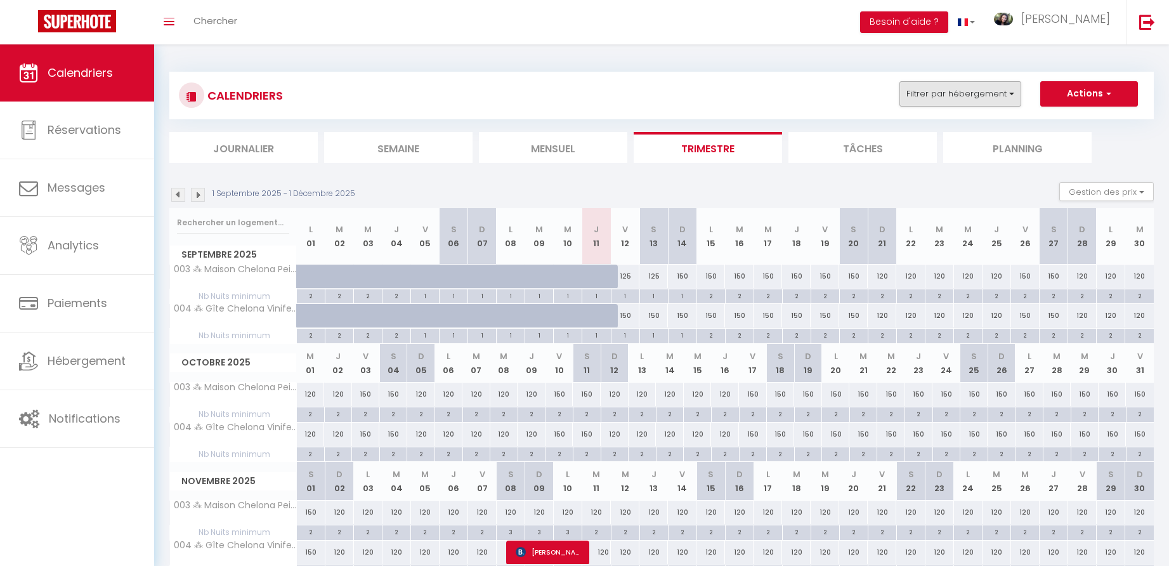
click at [981, 96] on button "Filtrer par hébergement" at bounding box center [960, 93] width 122 height 25
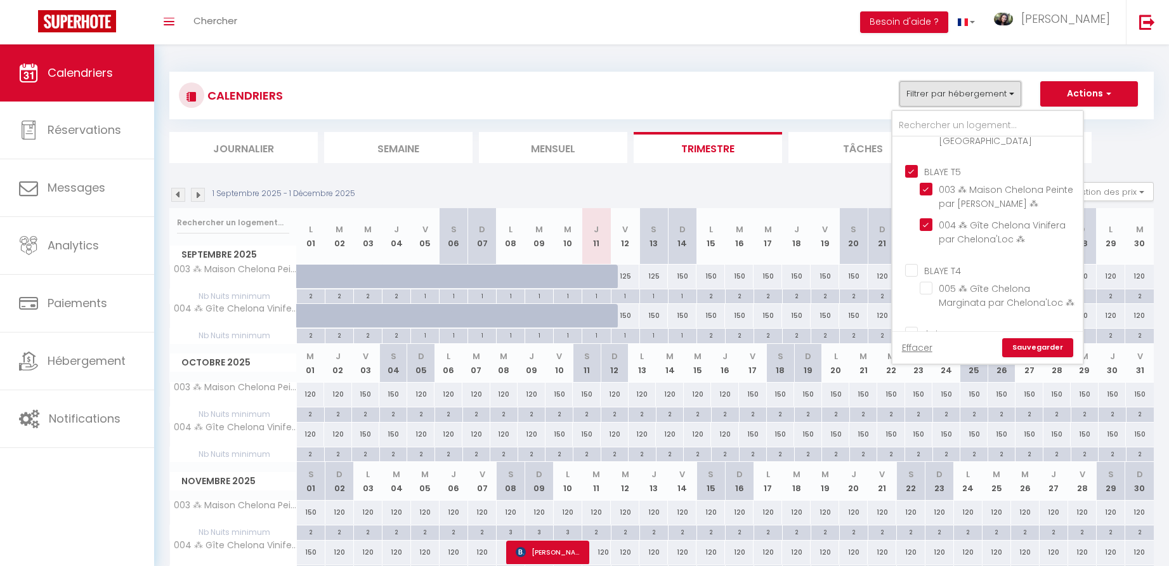
scroll to position [216, 0]
click at [913, 213] on input "BLAYE T4" at bounding box center [1000, 206] width 190 height 13
click at [1049, 347] on link "Sauvegarder" at bounding box center [1037, 347] width 71 height 19
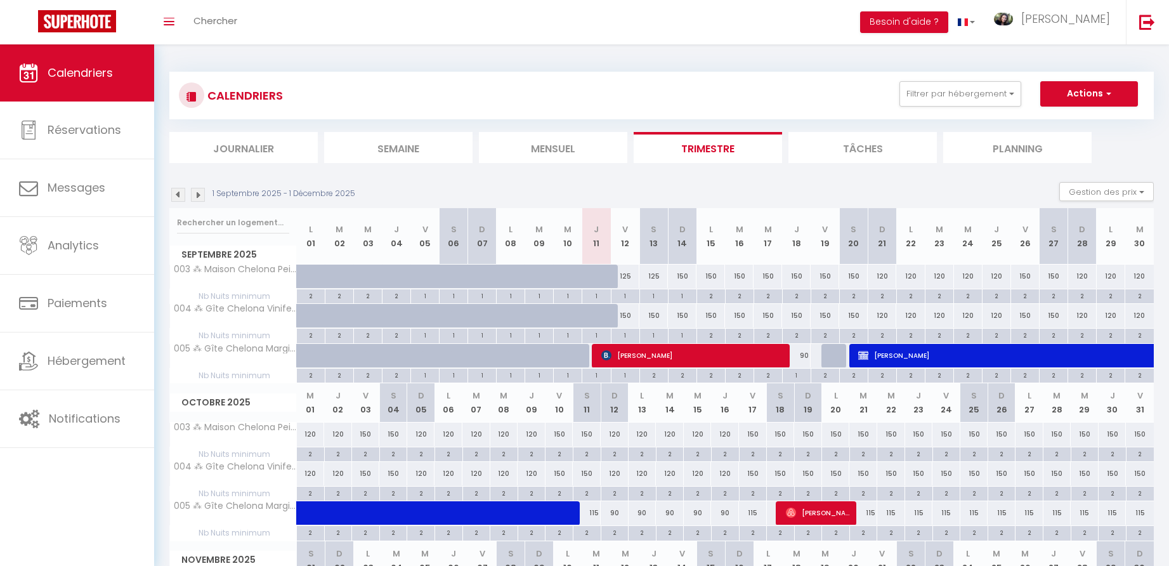
click at [627, 274] on div "125" at bounding box center [625, 276] width 29 height 23
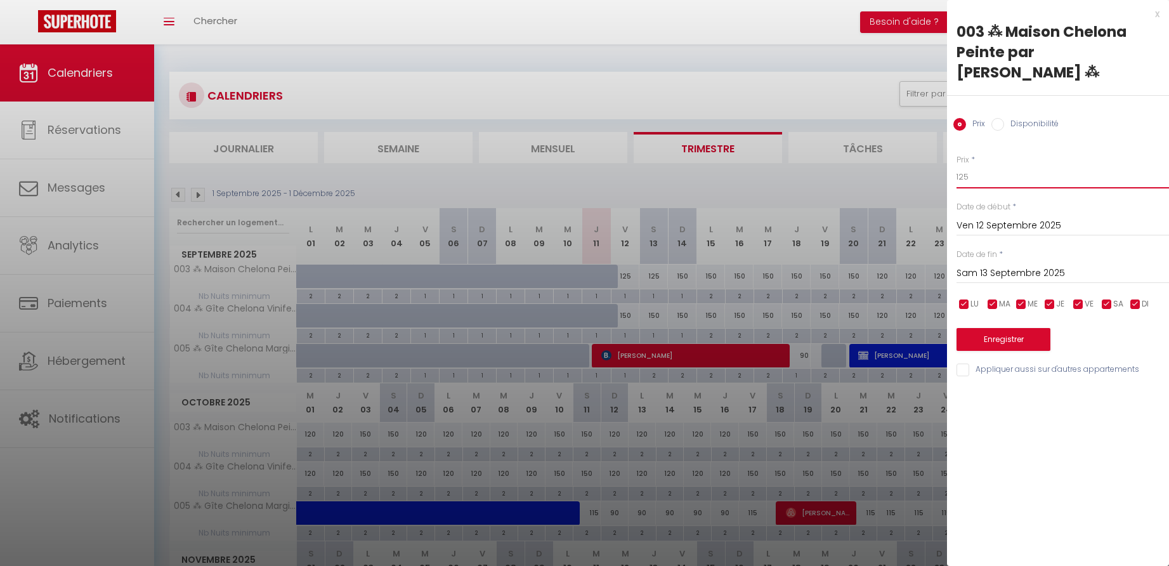
click at [971, 166] on input "125" at bounding box center [1063, 177] width 212 height 23
click at [994, 265] on input "Sam 13 Septembre 2025" at bounding box center [1063, 273] width 212 height 16
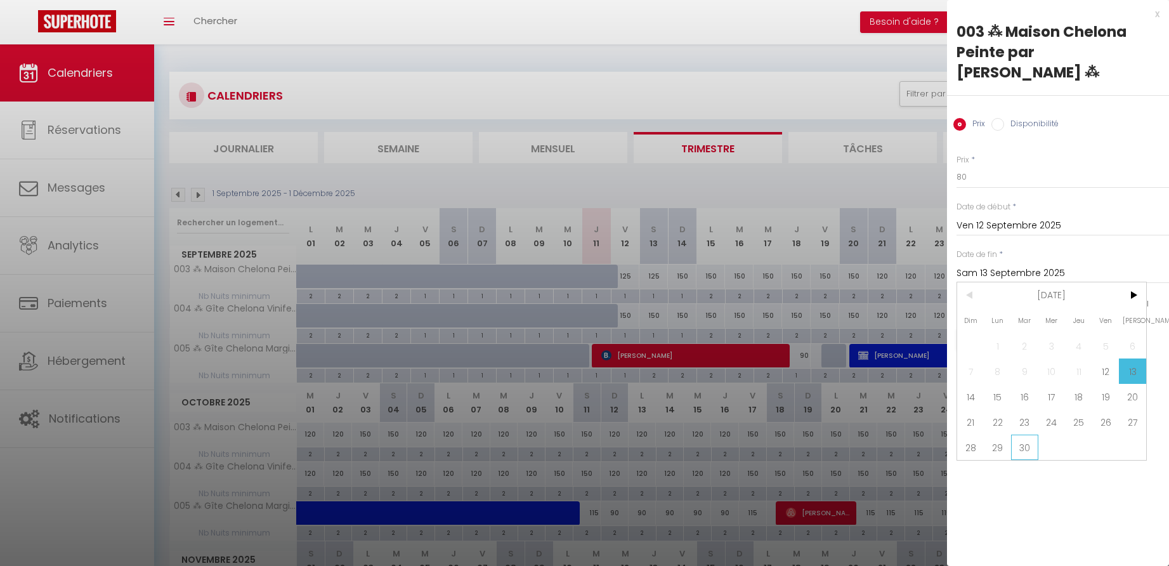
click at [1028, 435] on span "30" at bounding box center [1024, 447] width 27 height 25
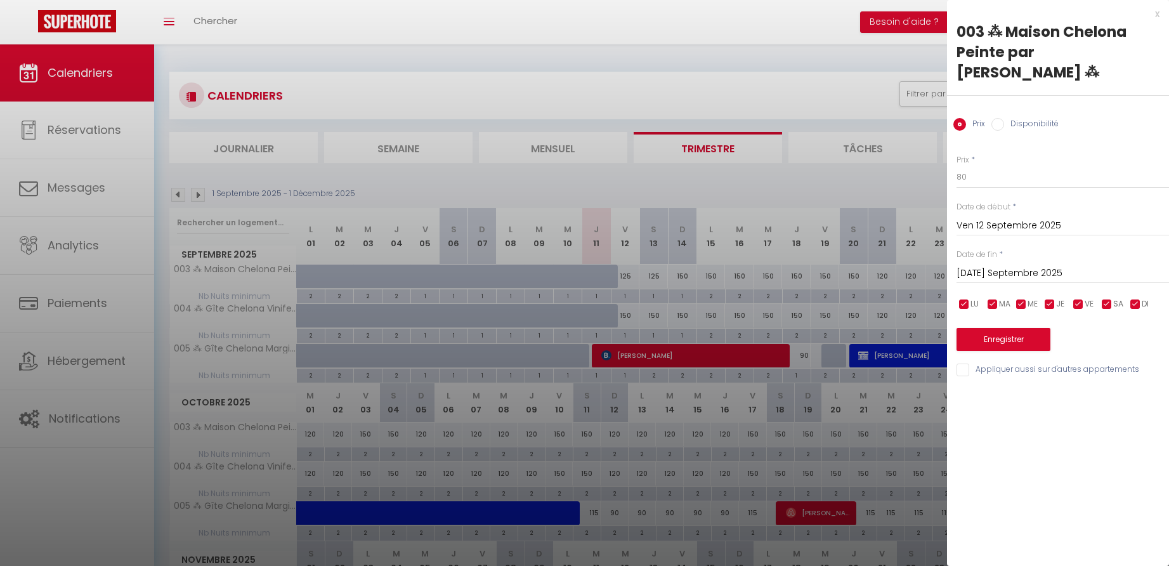
click at [1009, 328] on button "Enregistrer" at bounding box center [1004, 339] width 94 height 23
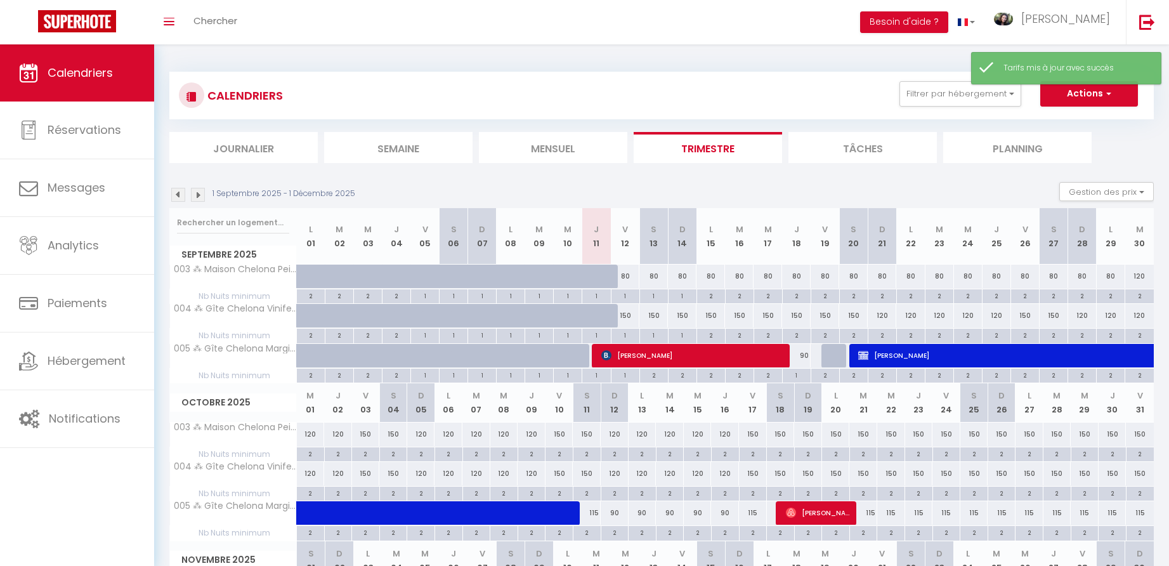
click at [1143, 275] on div "120" at bounding box center [1139, 276] width 29 height 23
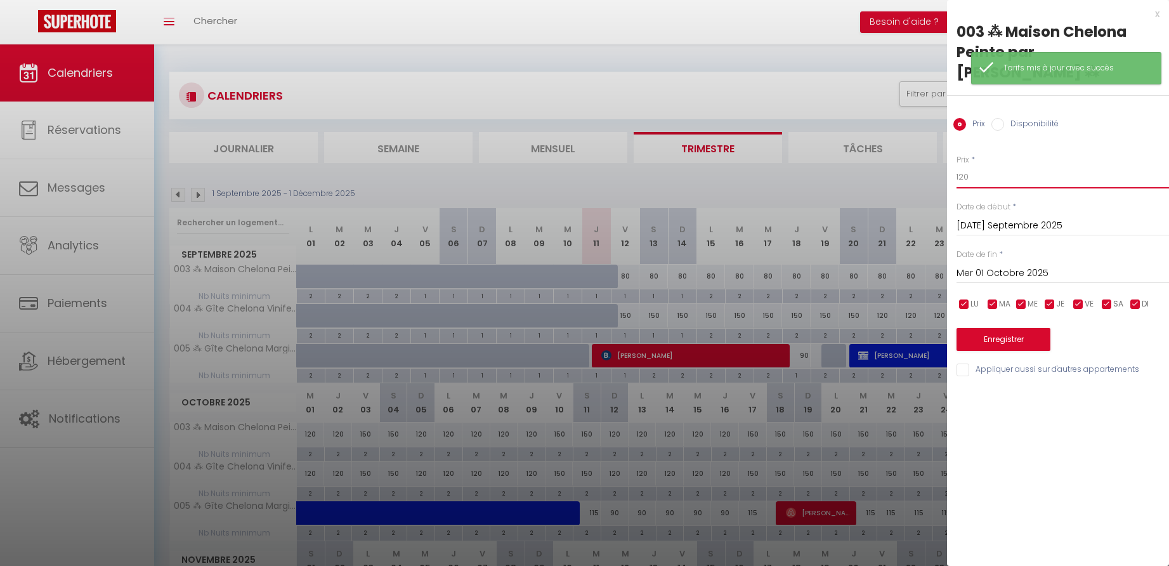
drag, startPoint x: 964, startPoint y: 156, endPoint x: 949, endPoint y: 157, distance: 14.6
click at [949, 157] on div "Prix * 120 Statut * Disponible Indisponible Date de début * [DATE] Septembre 20…" at bounding box center [1058, 258] width 222 height 240
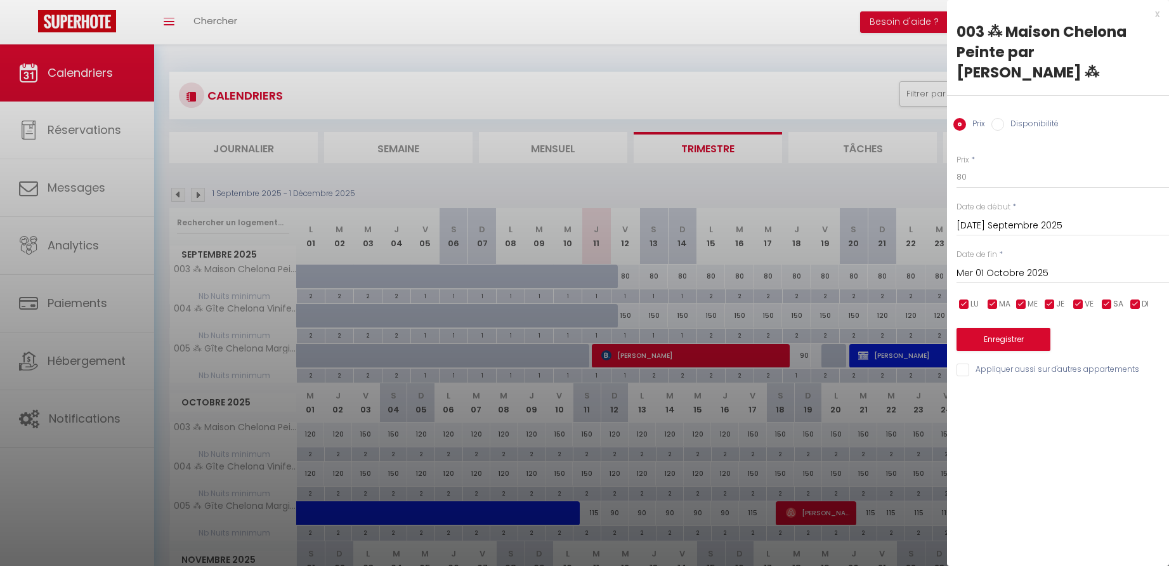
click at [1014, 328] on button "Enregistrer" at bounding box center [1004, 339] width 94 height 23
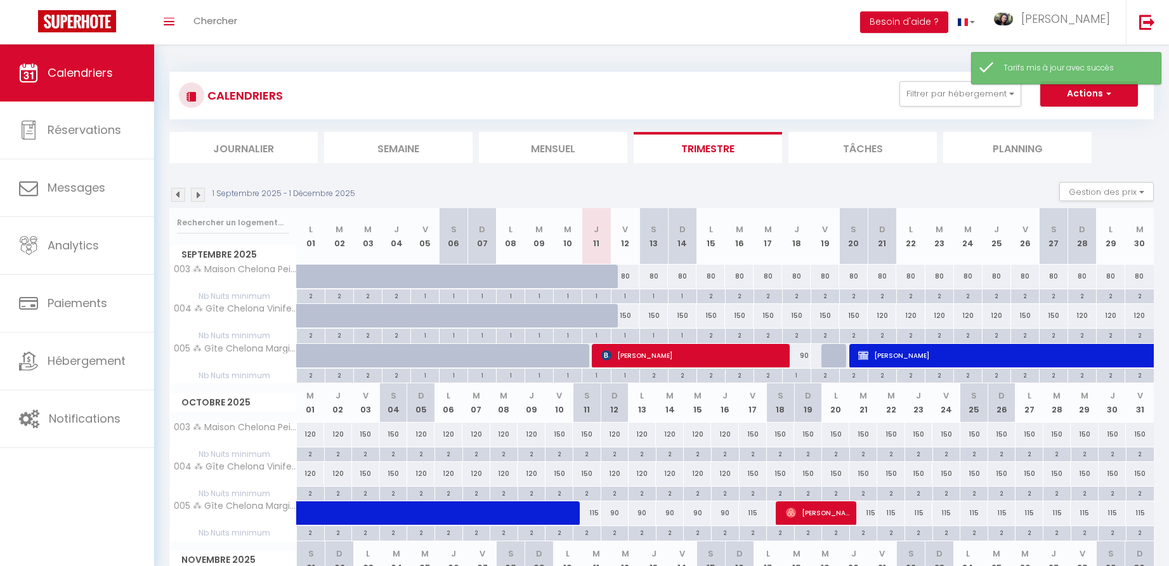
click at [628, 315] on div "150" at bounding box center [625, 315] width 29 height 23
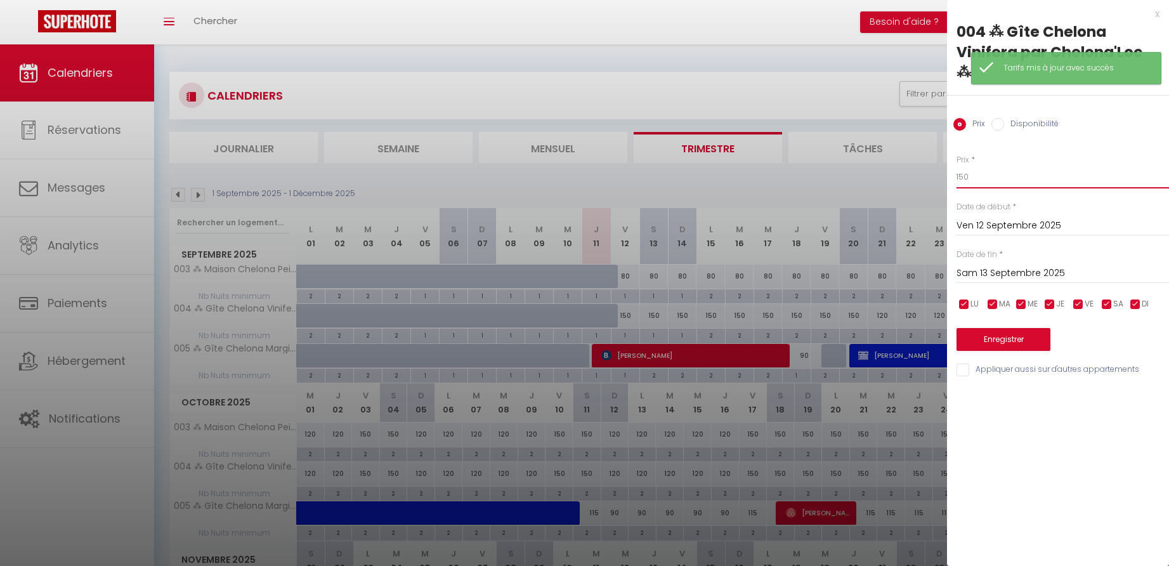
drag, startPoint x: 964, startPoint y: 155, endPoint x: 946, endPoint y: 157, distance: 18.4
click at [946, 157] on body "🟢 Des questions ou besoin d'assistance pour la migration AirBnB? Connectez-vous…" at bounding box center [584, 397] width 1169 height 707
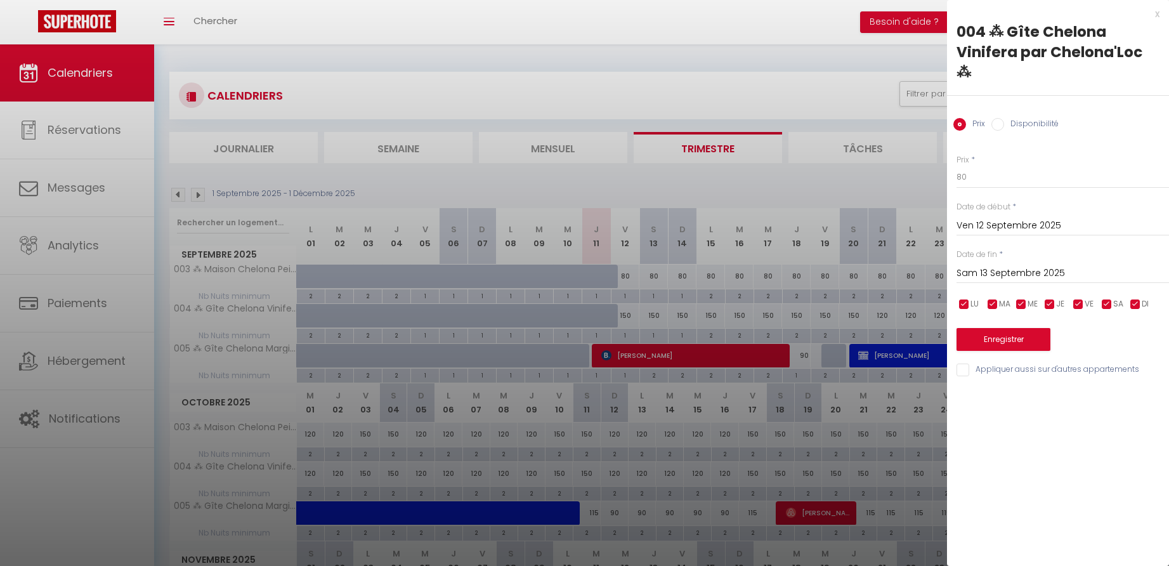
click at [1000, 265] on input "Sam 13 Septembre 2025" at bounding box center [1063, 273] width 212 height 16
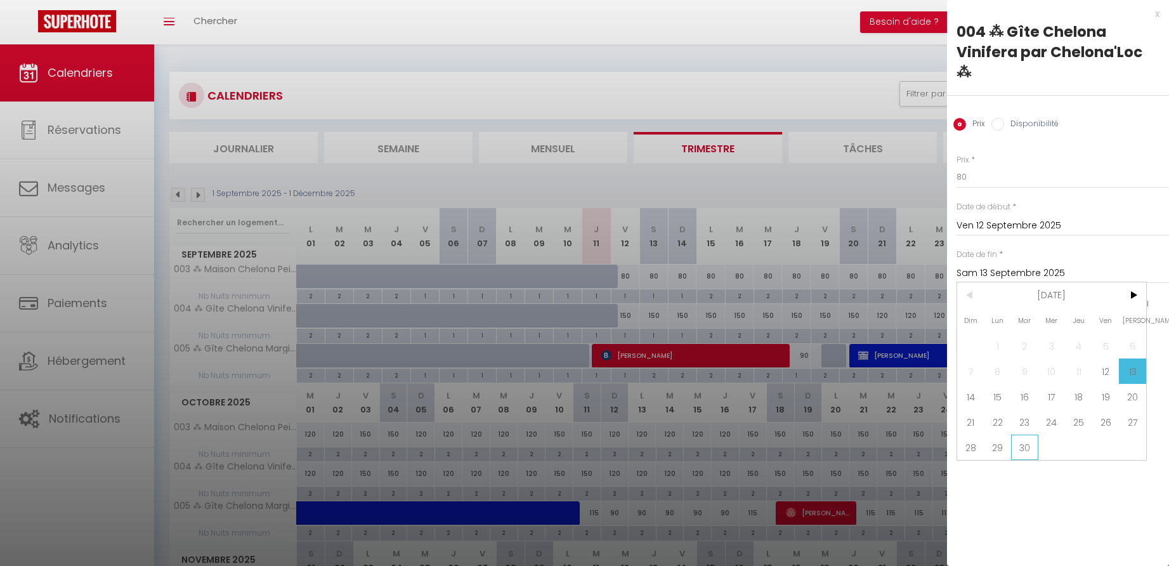
click at [1030, 435] on span "30" at bounding box center [1024, 447] width 27 height 25
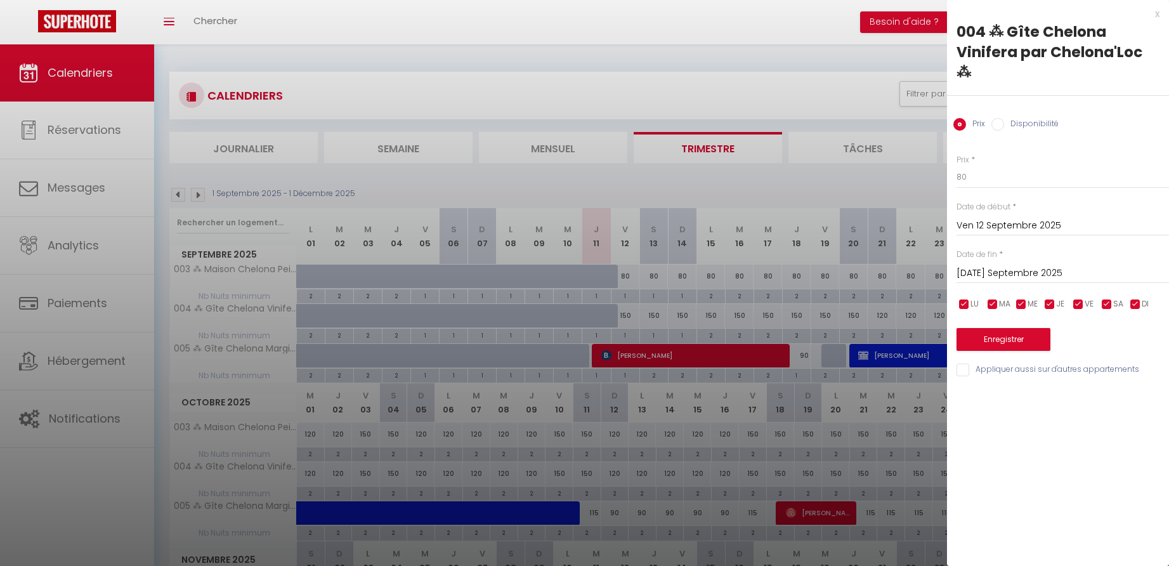
click at [1023, 328] on button "Enregistrer" at bounding box center [1004, 339] width 94 height 23
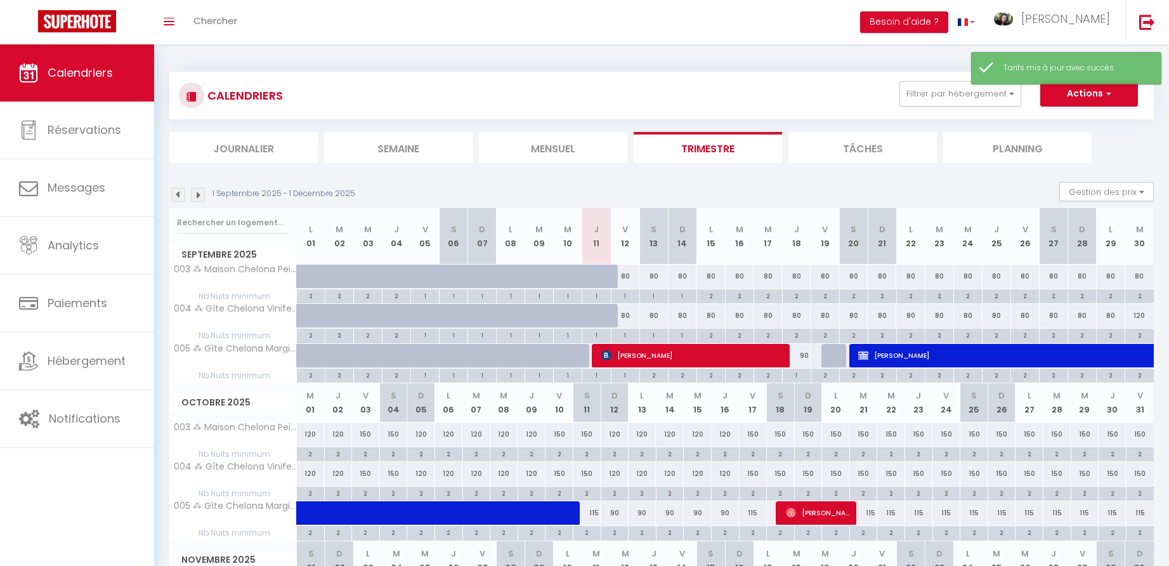
click at [1140, 315] on div "120" at bounding box center [1139, 315] width 29 height 23
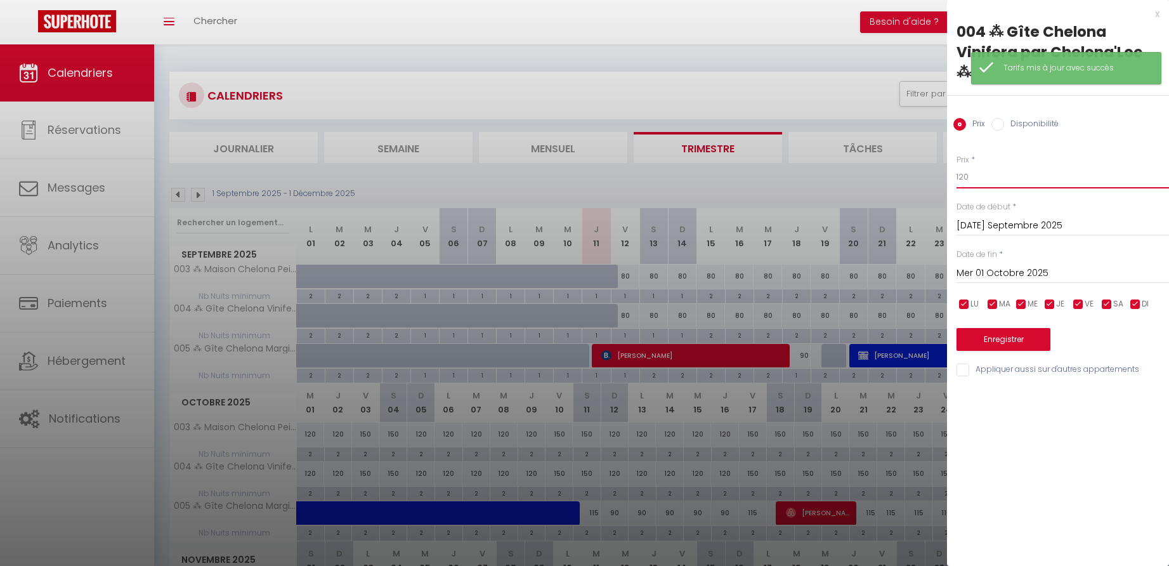
drag, startPoint x: 964, startPoint y: 155, endPoint x: 951, endPoint y: 156, distance: 13.3
click at [951, 157] on div "Prix * 120 Statut * Disponible Indisponible Date de début * [DATE] Septembre 20…" at bounding box center [1058, 258] width 222 height 240
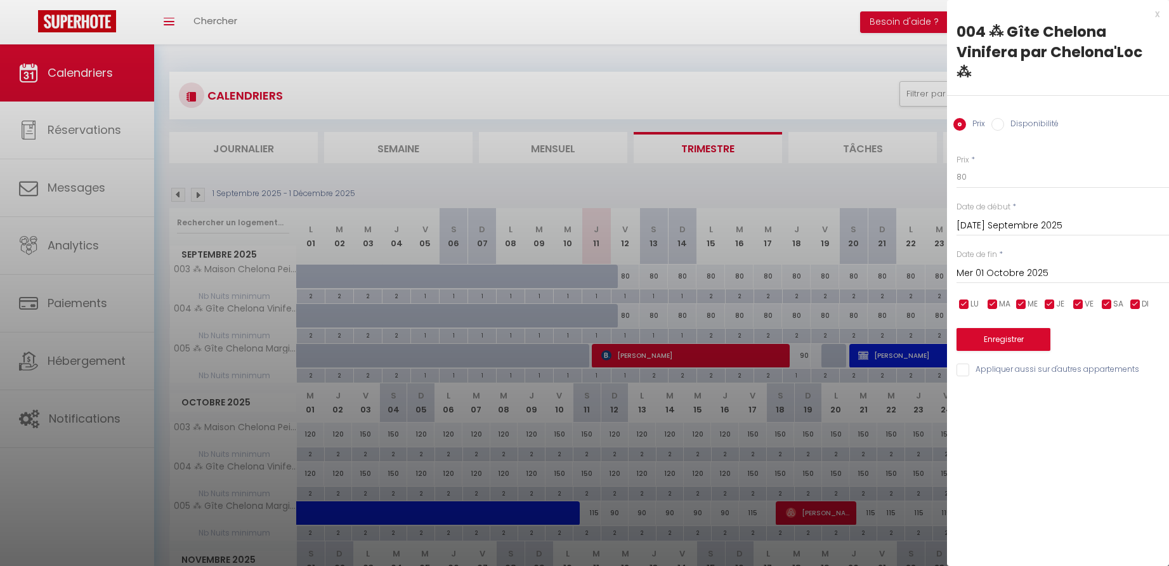
click at [1006, 328] on button "Enregistrer" at bounding box center [1004, 339] width 94 height 23
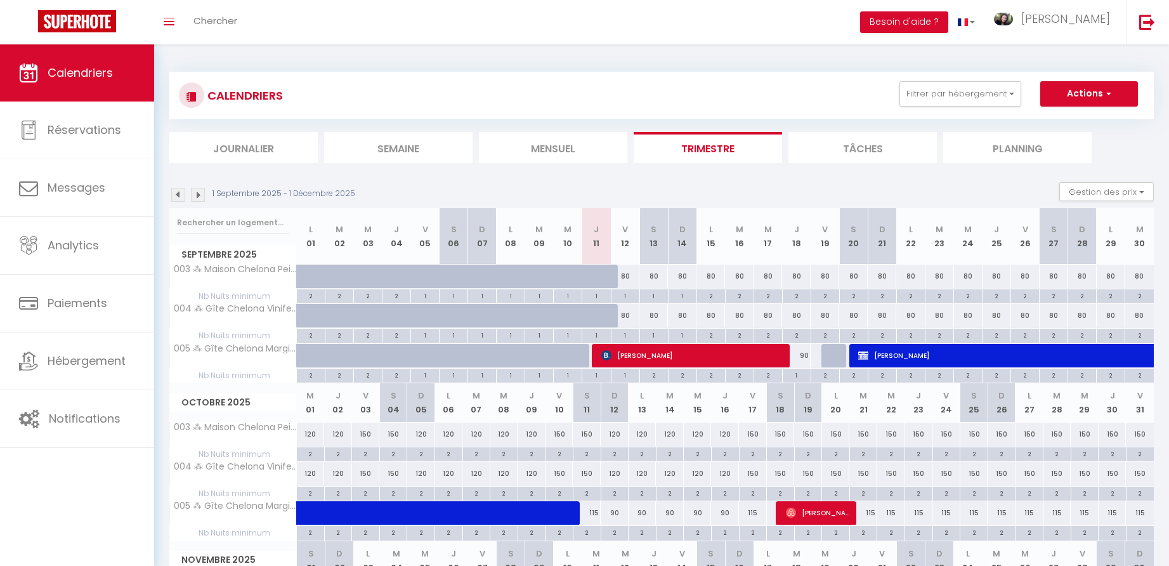
click at [712, 296] on div "2" at bounding box center [711, 295] width 28 height 12
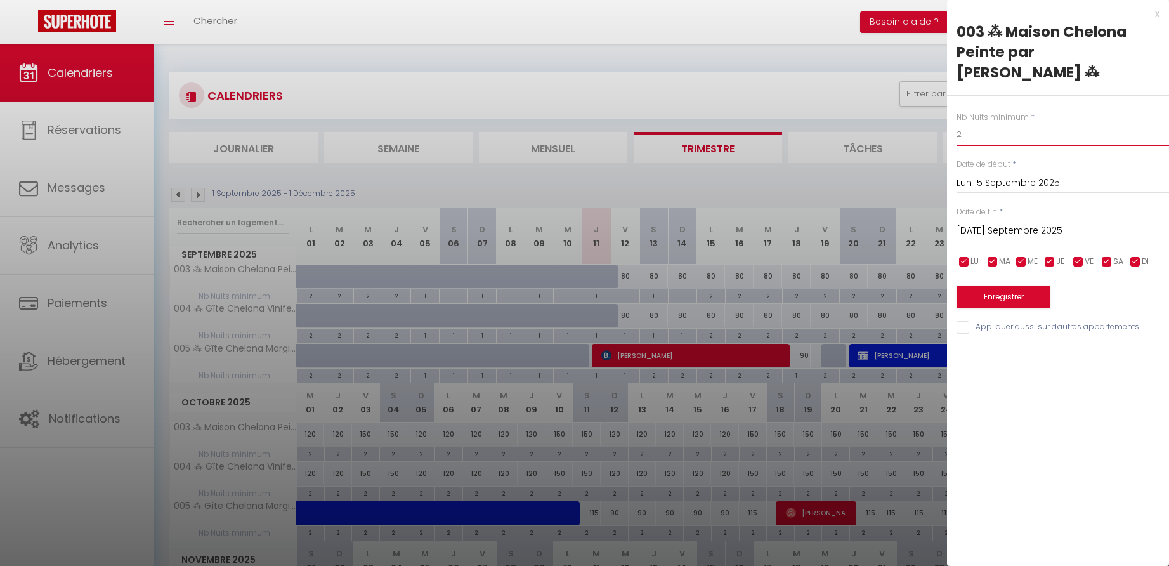
click at [977, 123] on input "2" at bounding box center [1063, 134] width 212 height 23
click at [998, 223] on input "[DATE] Septembre 2025" at bounding box center [1063, 231] width 212 height 16
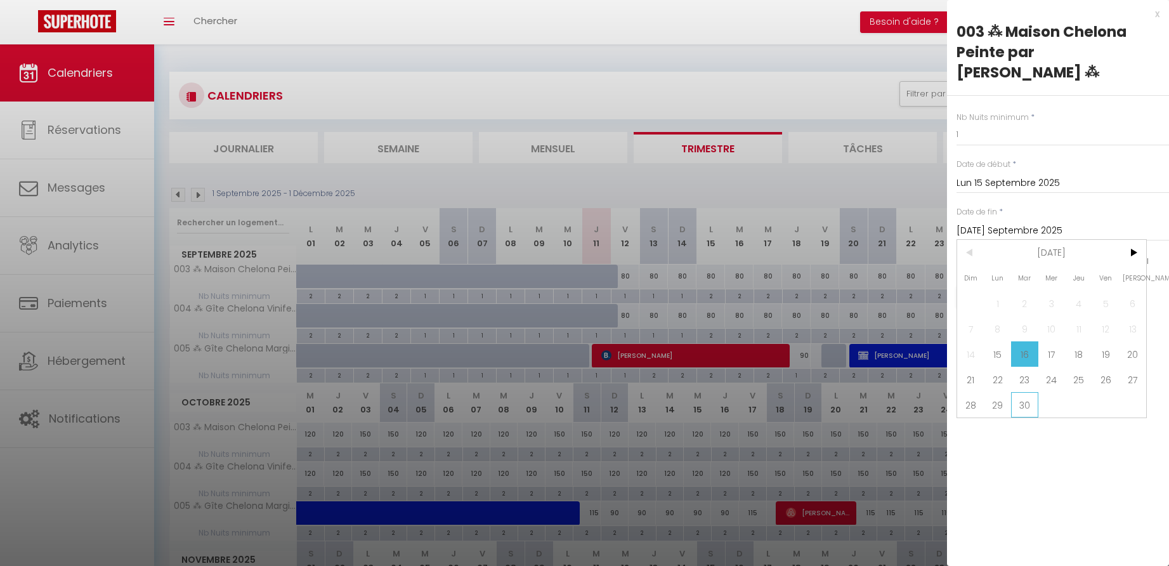
click at [1026, 392] on span "30" at bounding box center [1024, 404] width 27 height 25
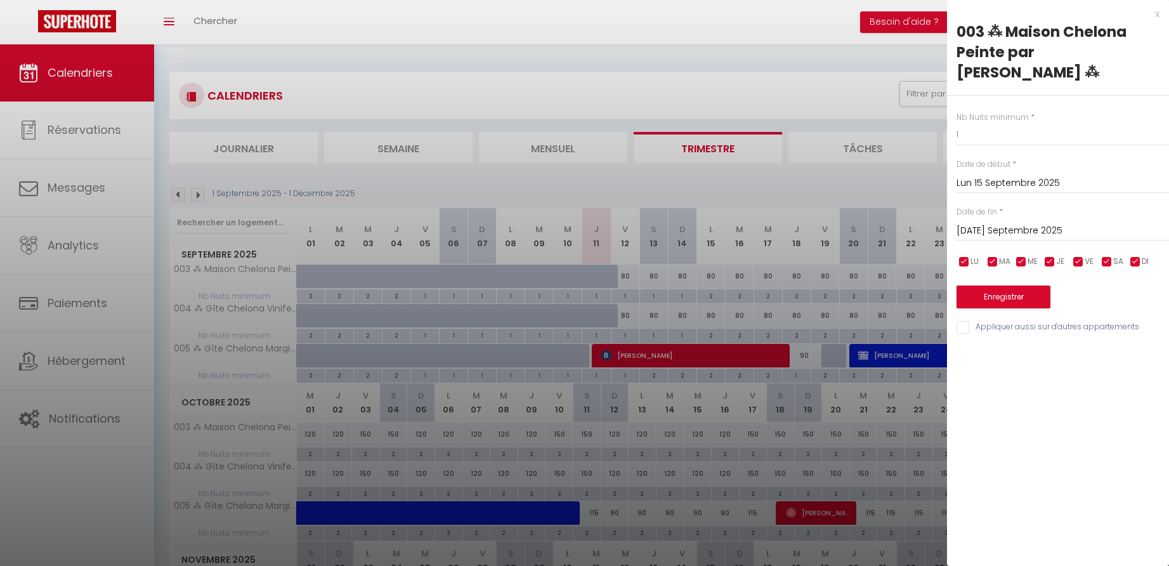
click at [1010, 285] on button "Enregistrer" at bounding box center [1004, 296] width 94 height 23
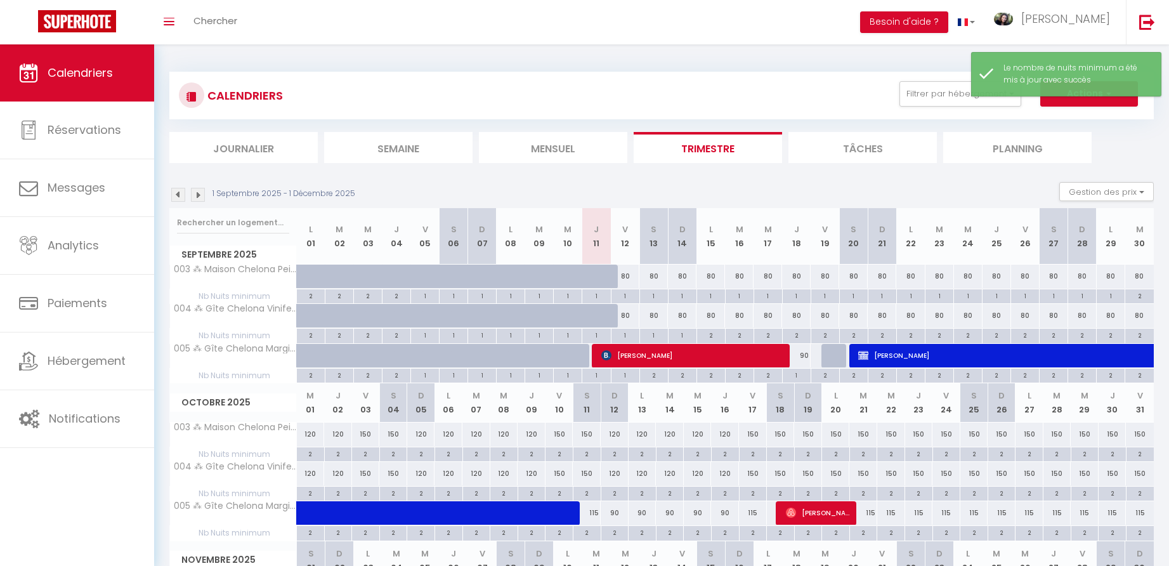
click at [1141, 294] on div "2" at bounding box center [1139, 295] width 29 height 12
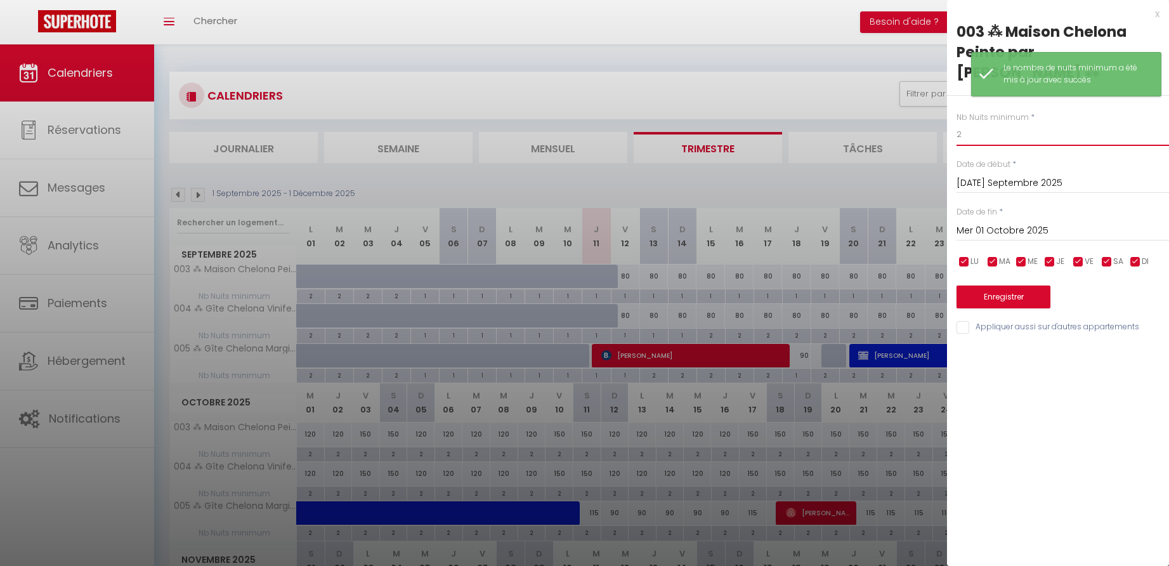
drag, startPoint x: 967, startPoint y: 114, endPoint x: 938, endPoint y: 114, distance: 29.2
click at [938, 114] on body "🟢 Des questions ou besoin d'assistance pour la migration AirBnB? Connectez-vous…" at bounding box center [584, 397] width 1169 height 707
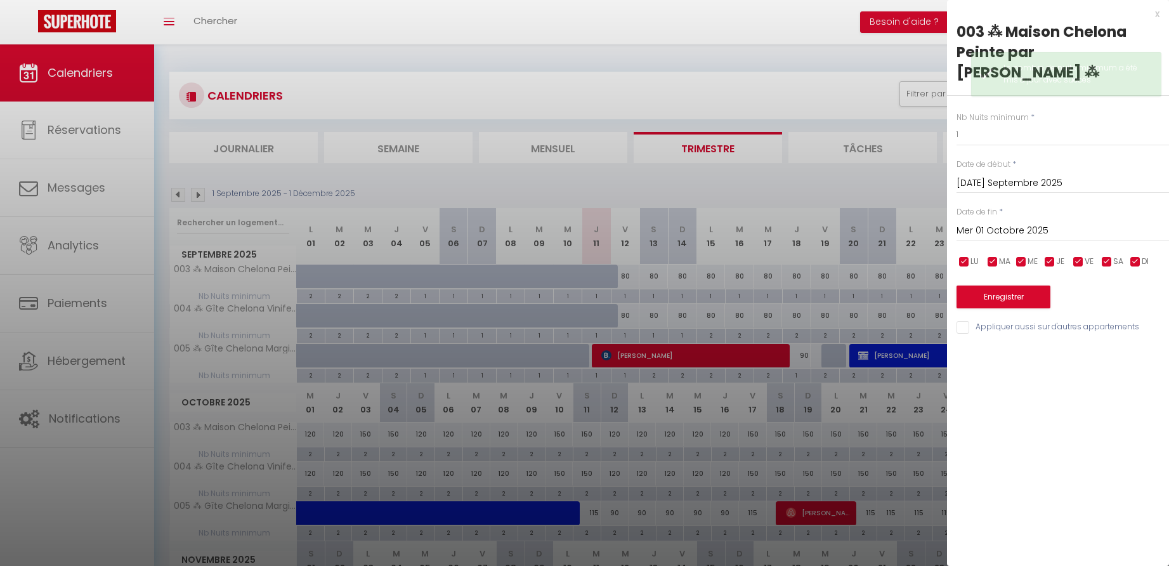
click at [997, 285] on button "Enregistrer" at bounding box center [1004, 296] width 94 height 23
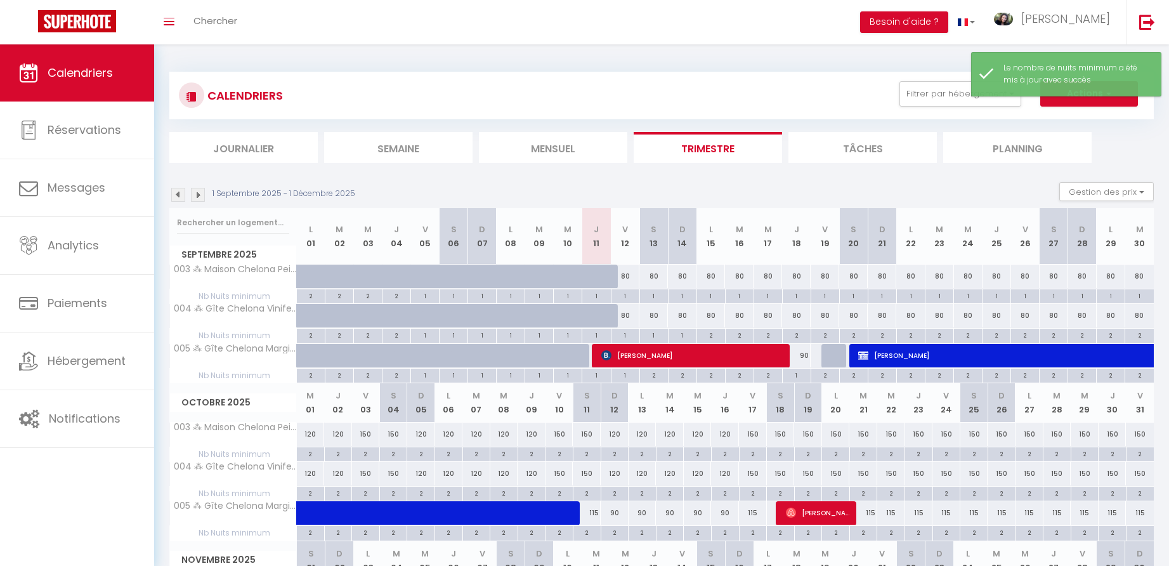
click at [715, 334] on div "2" at bounding box center [711, 335] width 28 height 12
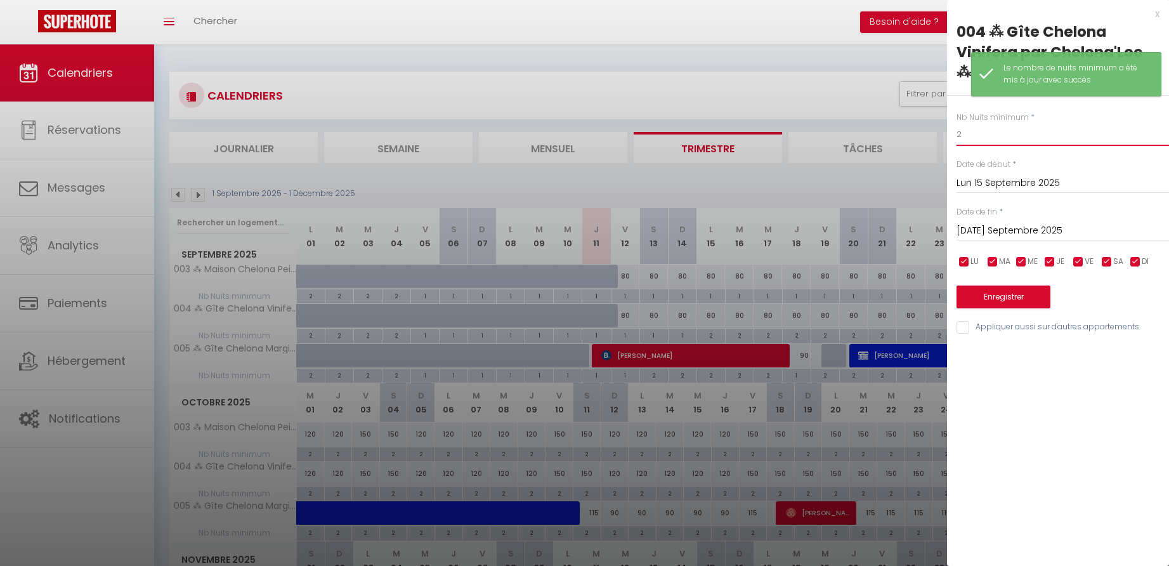
click at [968, 123] on input "2" at bounding box center [1063, 134] width 212 height 23
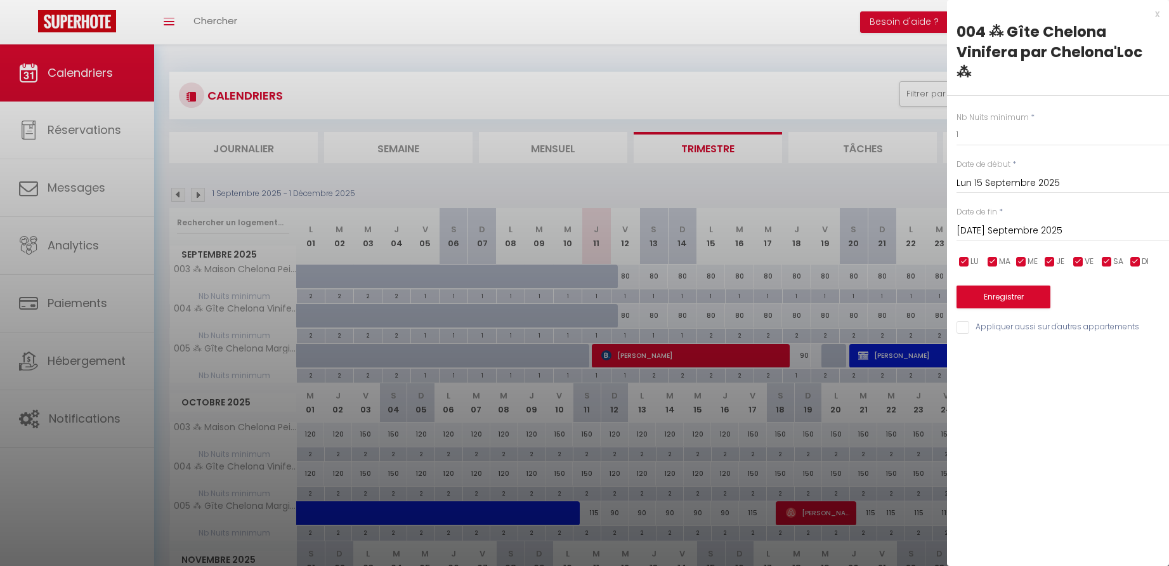
click at [1066, 223] on input "[DATE] Septembre 2025" at bounding box center [1063, 231] width 212 height 16
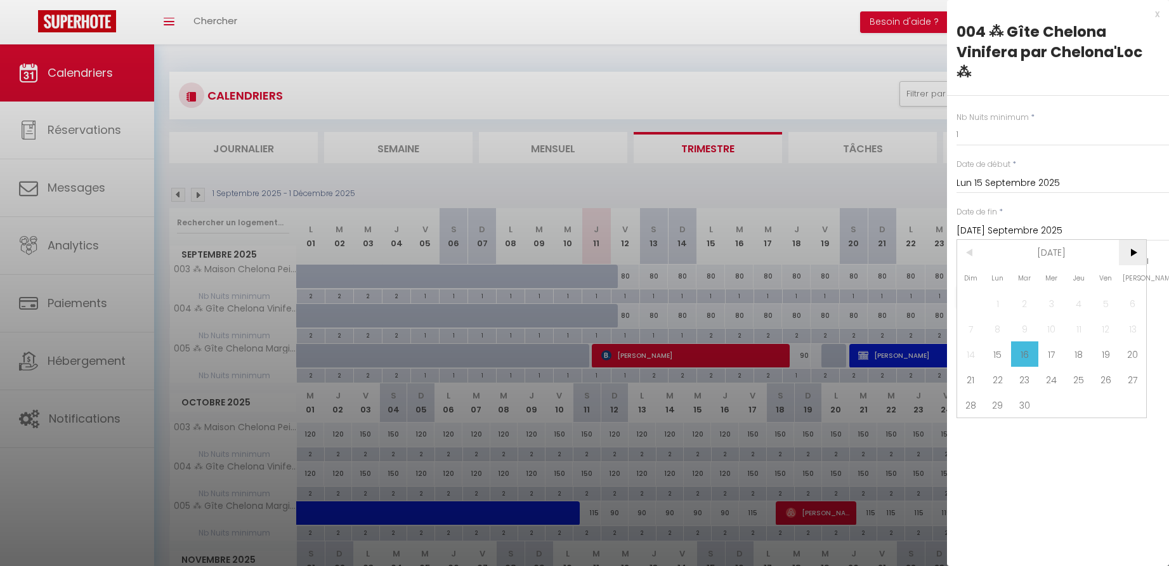
click at [1139, 240] on span ">" at bounding box center [1132, 252] width 27 height 25
click at [1056, 291] on span "1" at bounding box center [1051, 303] width 27 height 25
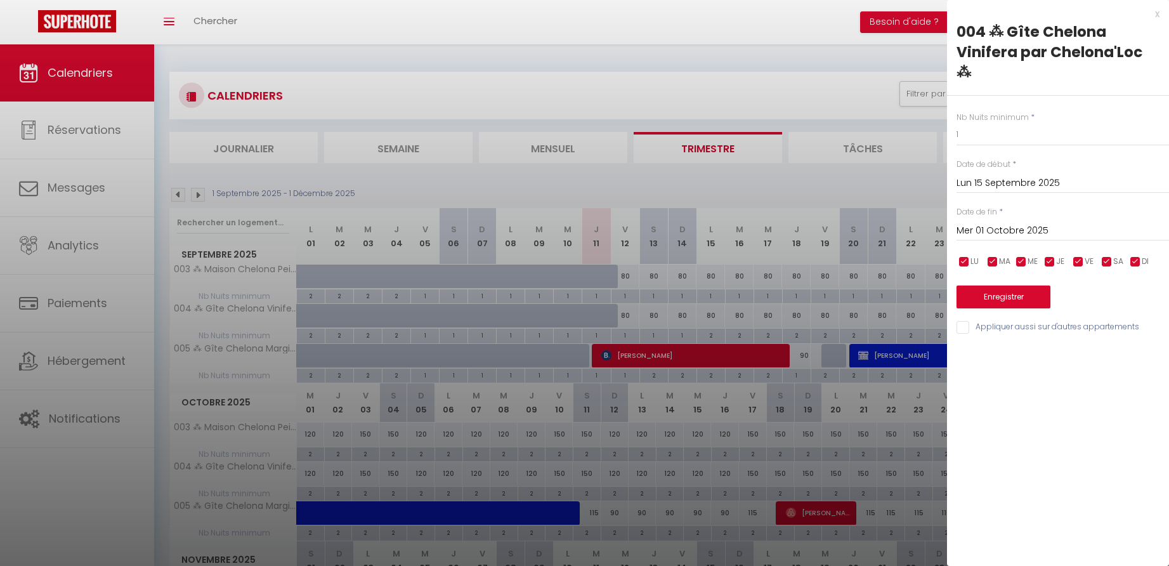
click at [1021, 285] on button "Enregistrer" at bounding box center [1004, 296] width 94 height 23
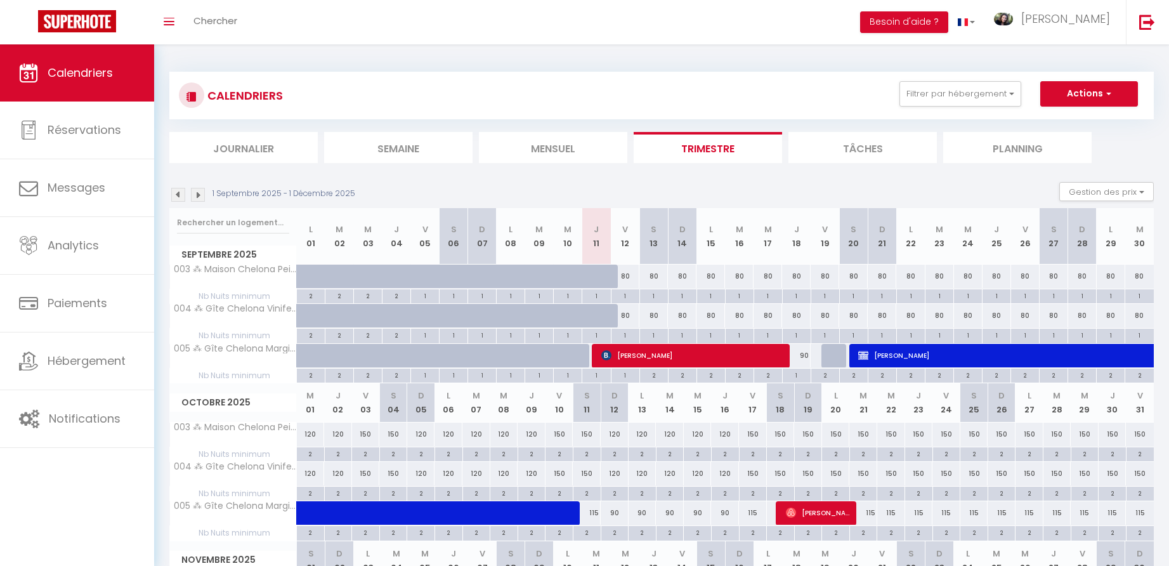
click at [311, 450] on div "2" at bounding box center [310, 453] width 27 height 12
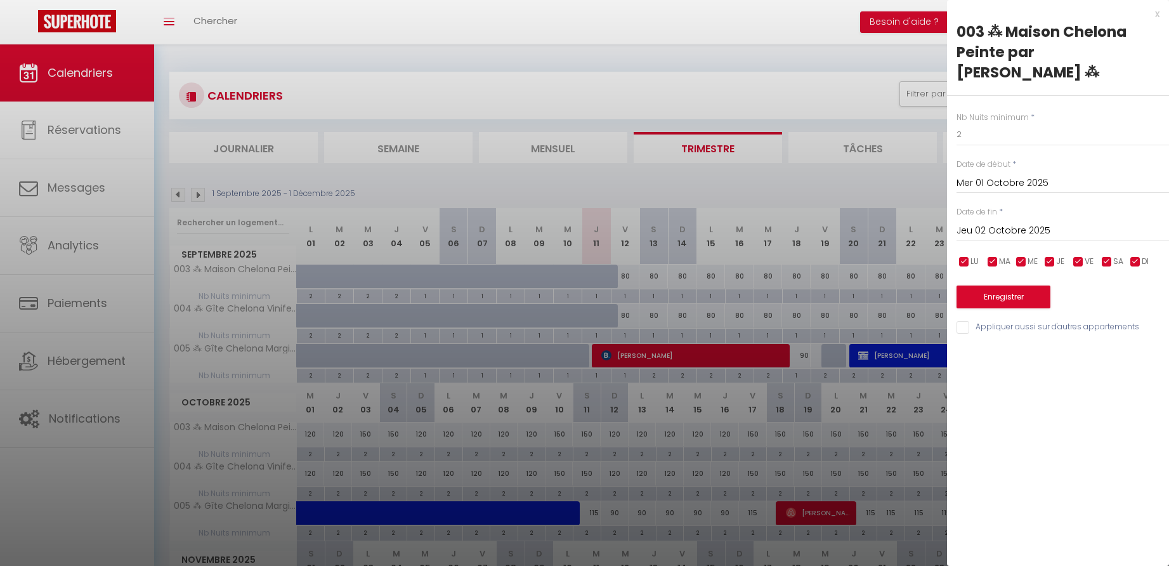
click at [1007, 223] on input "Jeu 02 Octobre 2025" at bounding box center [1063, 231] width 212 height 16
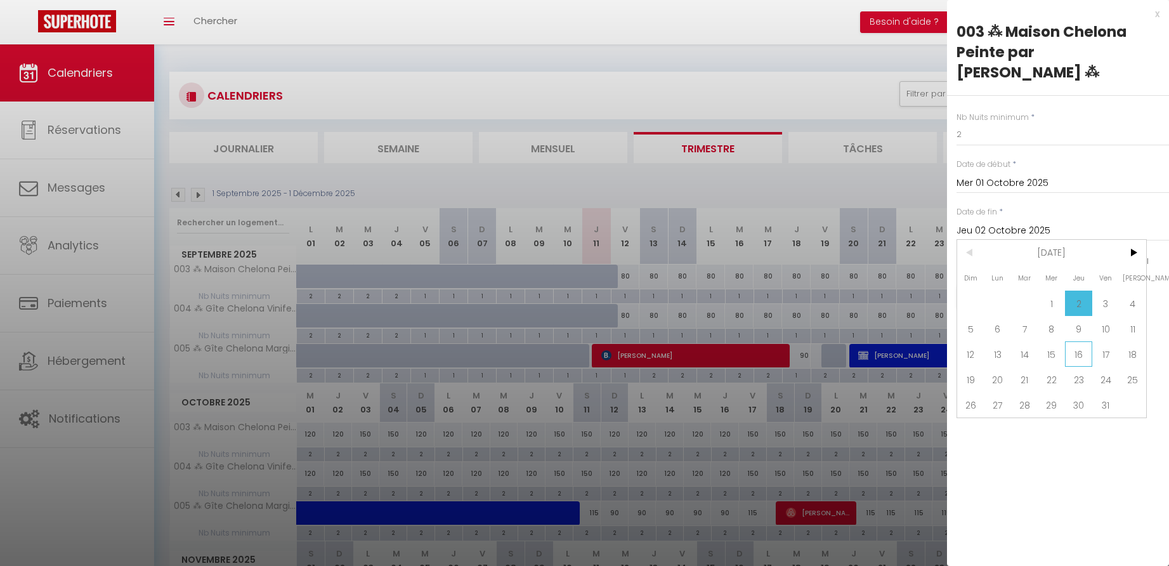
click at [1079, 341] on span "16" at bounding box center [1078, 353] width 27 height 25
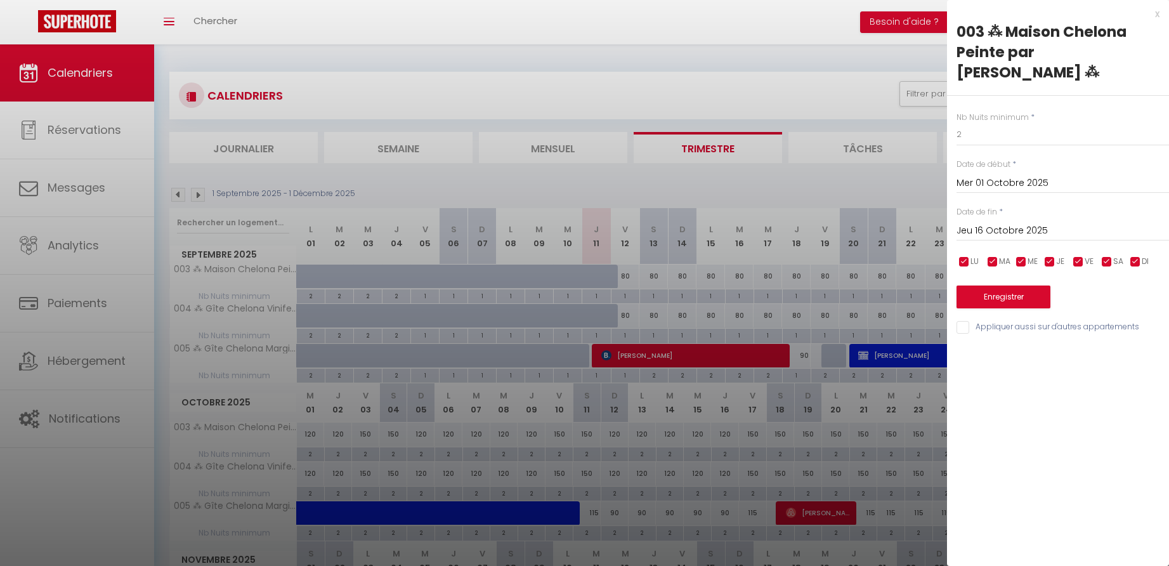
click at [1158, 14] on div "x" at bounding box center [1053, 13] width 212 height 15
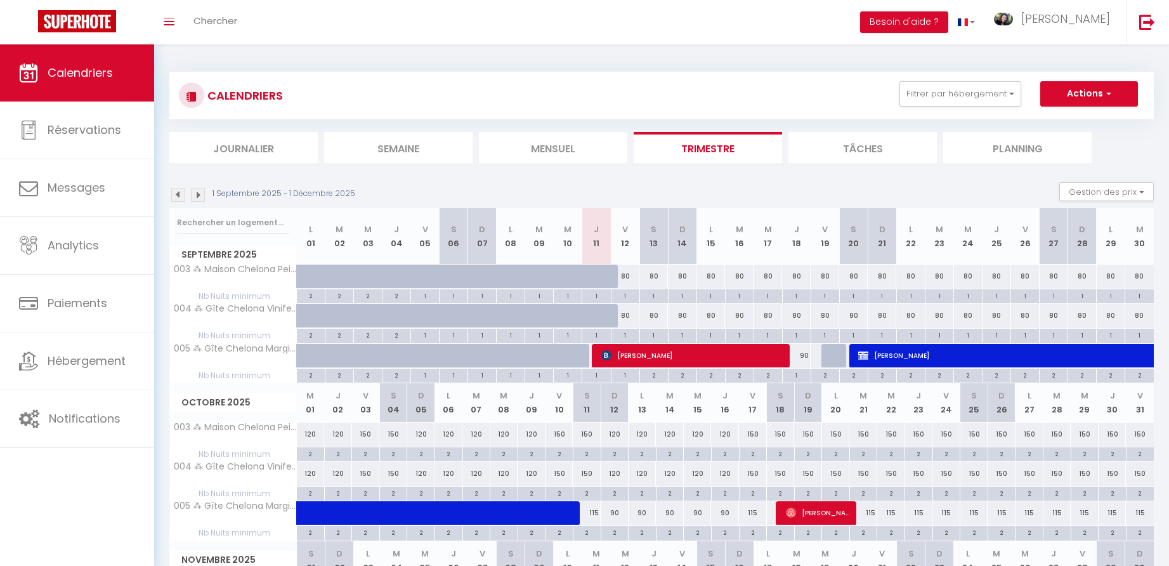
click at [313, 432] on div "120" at bounding box center [311, 433] width 28 height 23
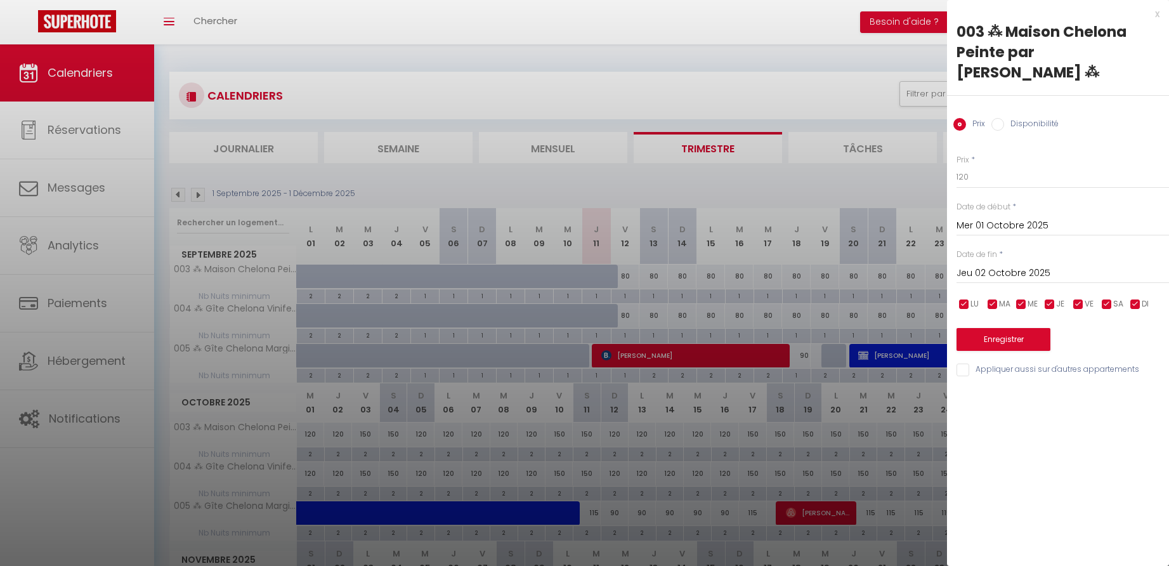
click at [995, 265] on input "Jeu 02 Octobre 2025" at bounding box center [1063, 273] width 212 height 16
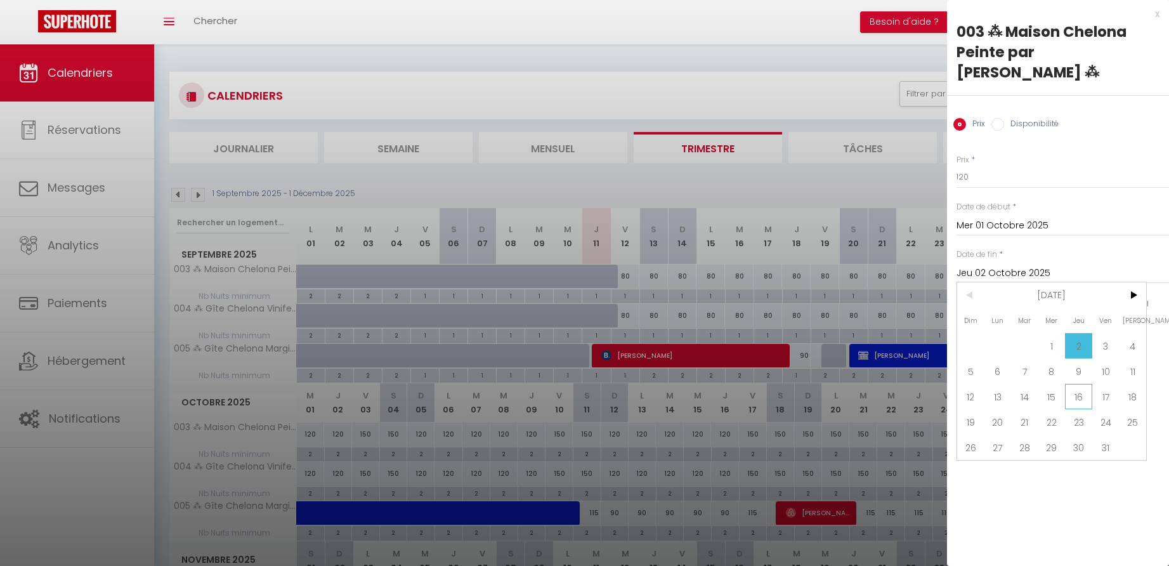
click at [1080, 384] on span "16" at bounding box center [1078, 396] width 27 height 25
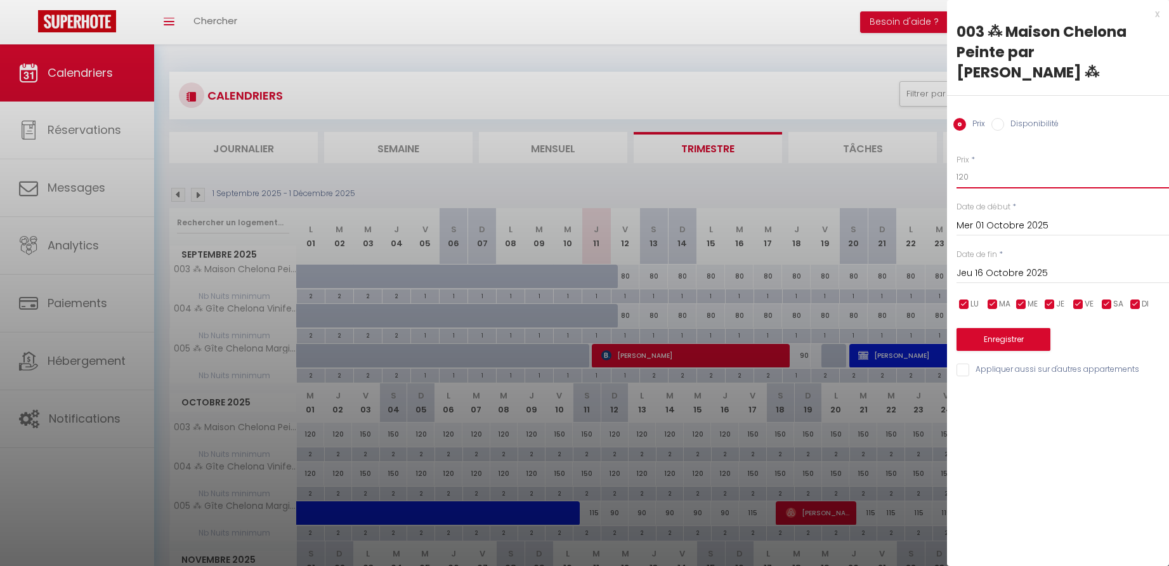
click at [975, 166] on input "120" at bounding box center [1063, 177] width 212 height 23
click at [1016, 328] on button "Enregistrer" at bounding box center [1004, 339] width 94 height 23
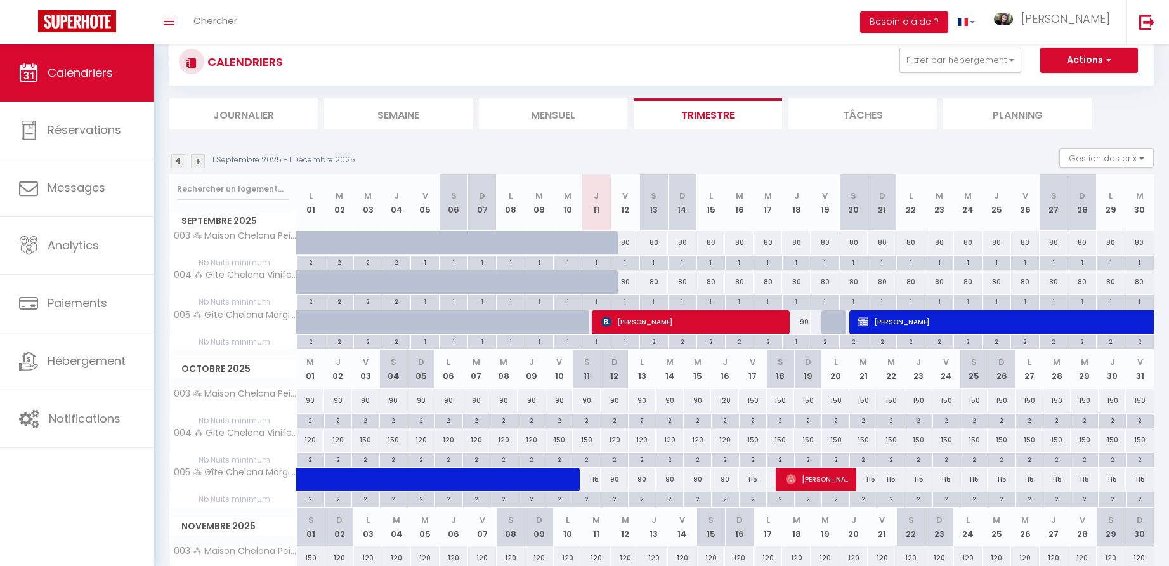
scroll to position [52, 0]
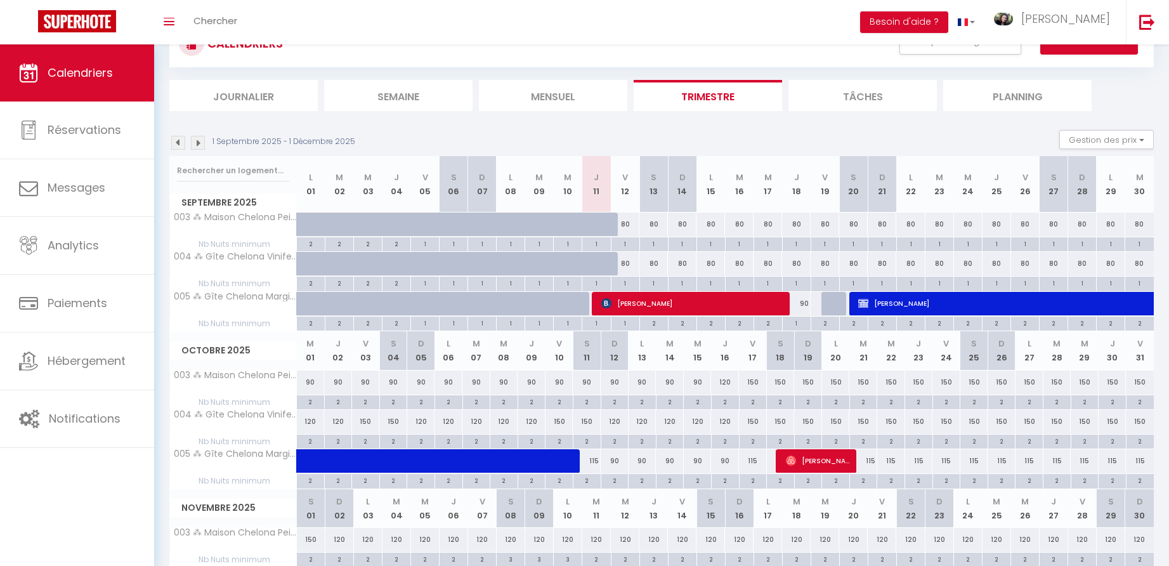
click at [311, 420] on div "120" at bounding box center [311, 421] width 28 height 23
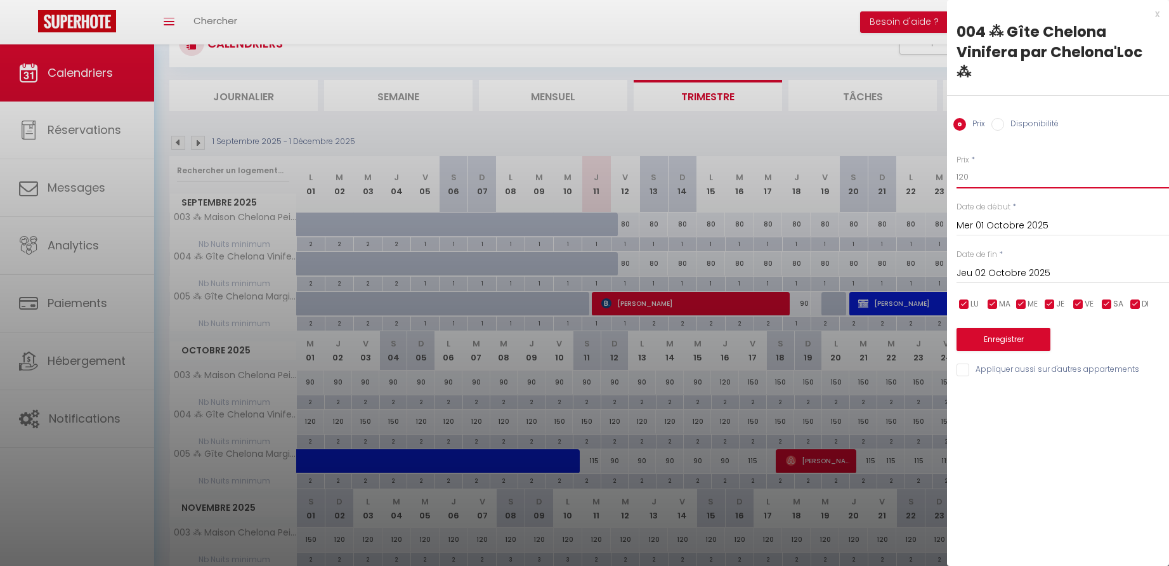
drag, startPoint x: 981, startPoint y: 157, endPoint x: 917, endPoint y: 158, distance: 64.7
click at [917, 158] on body "🟢 Des questions ou besoin d'assistance pour la migration AirBnB? Connectez-vous…" at bounding box center [584, 345] width 1169 height 707
click at [1031, 265] on input "Jeu 02 Octobre 2025" at bounding box center [1063, 273] width 212 height 16
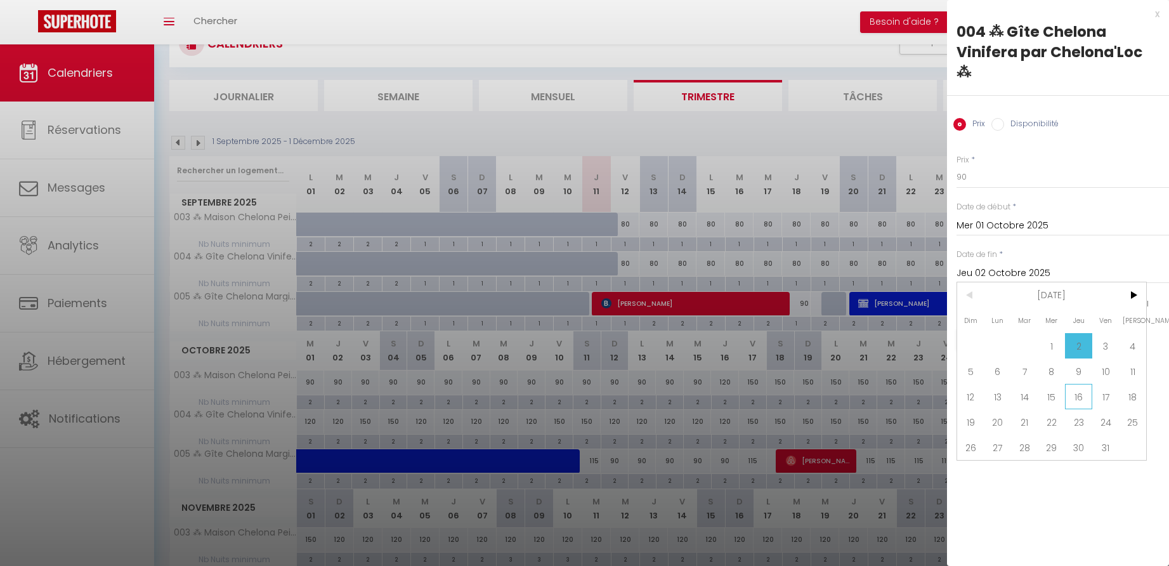
click at [1081, 384] on span "16" at bounding box center [1078, 396] width 27 height 25
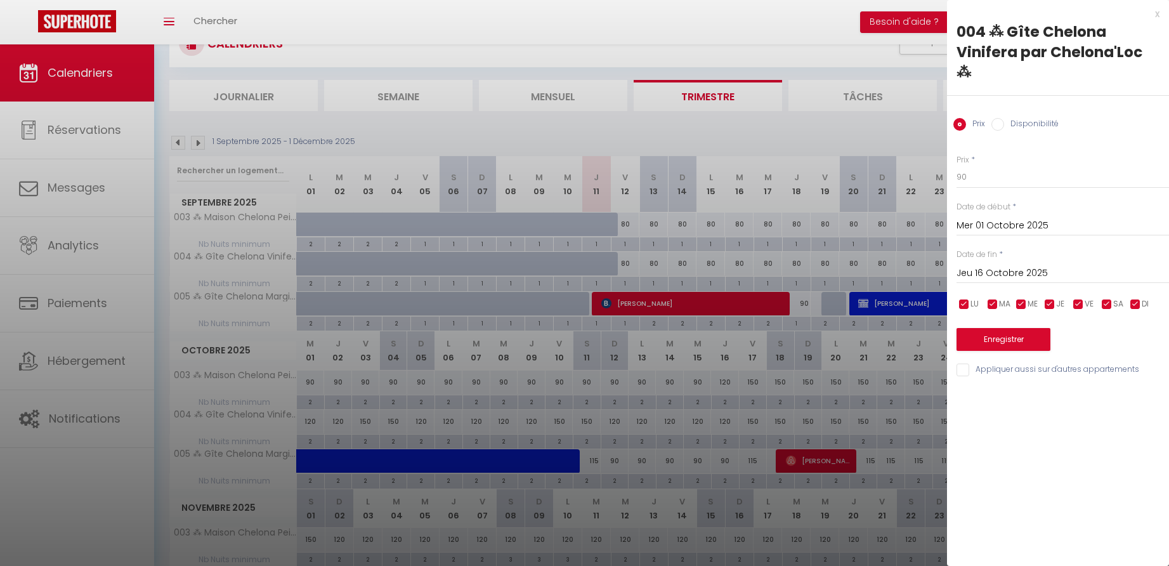
click at [998, 328] on button "Enregistrer" at bounding box center [1004, 339] width 94 height 23
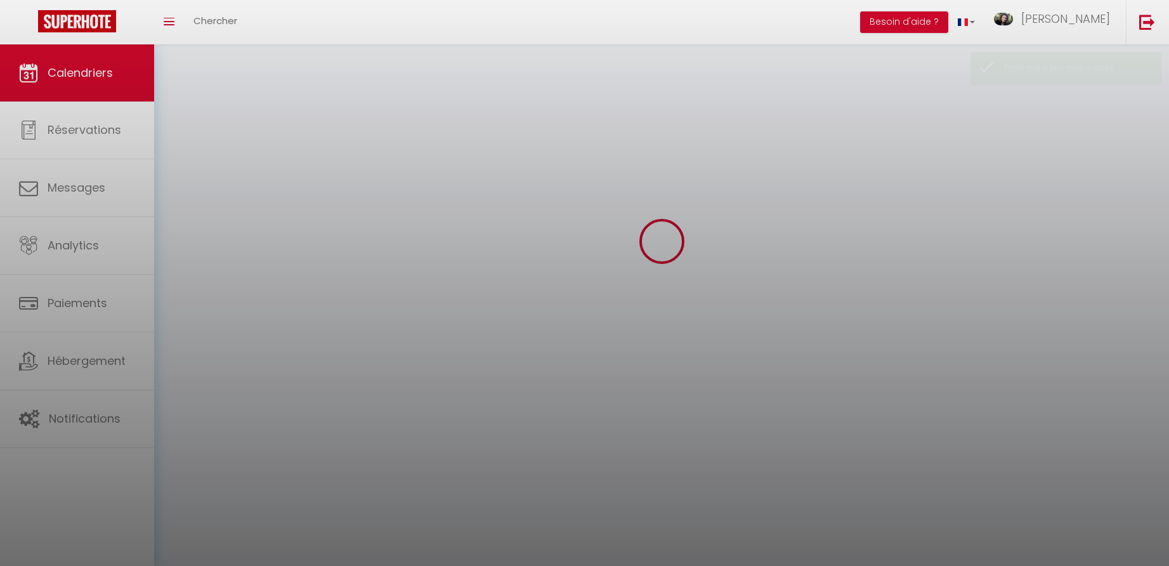
scroll to position [44, 0]
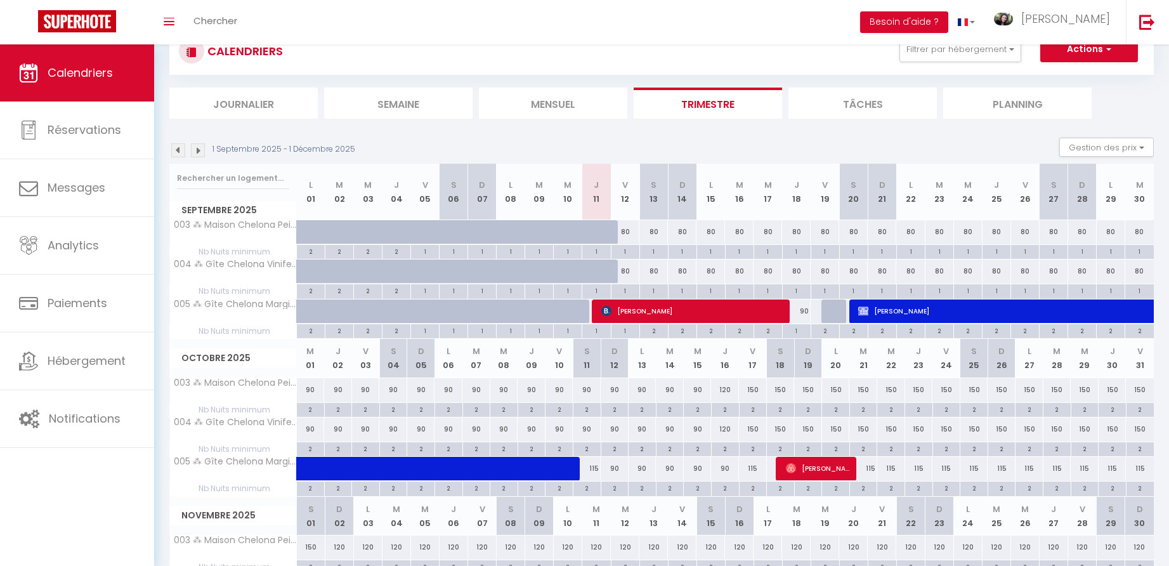
click at [755, 387] on div "150" at bounding box center [753, 389] width 28 height 23
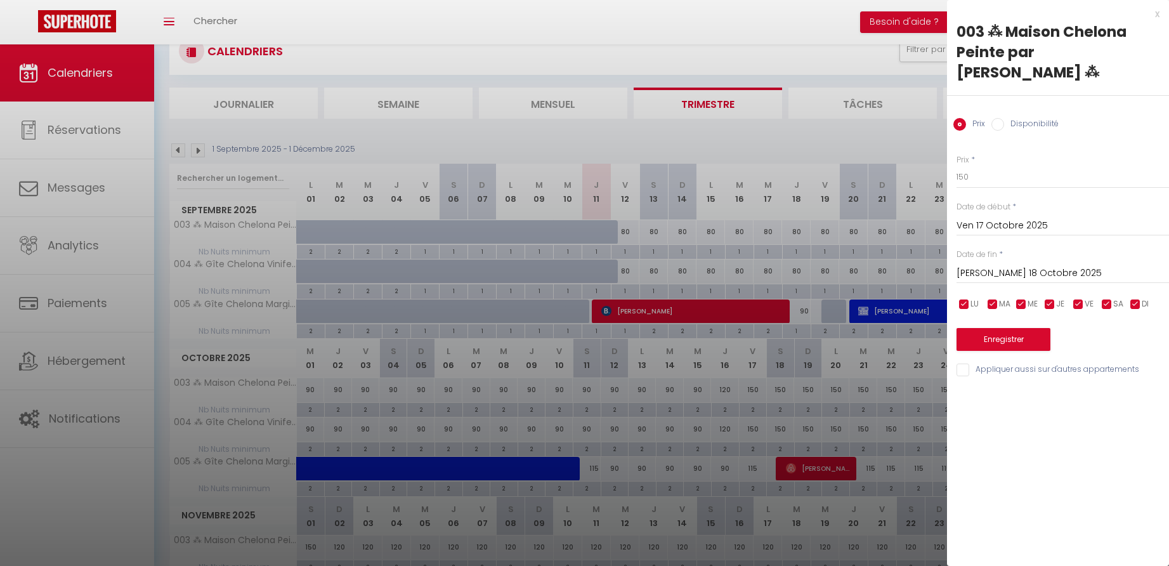
click at [1158, 15] on div "x" at bounding box center [1053, 13] width 212 height 15
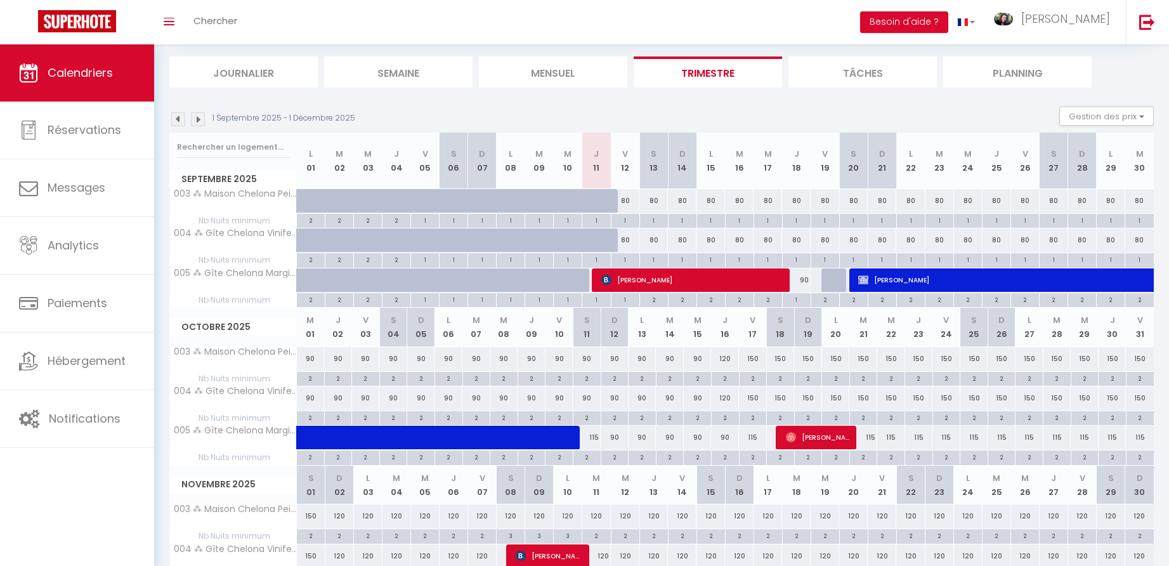
scroll to position [101, 0]
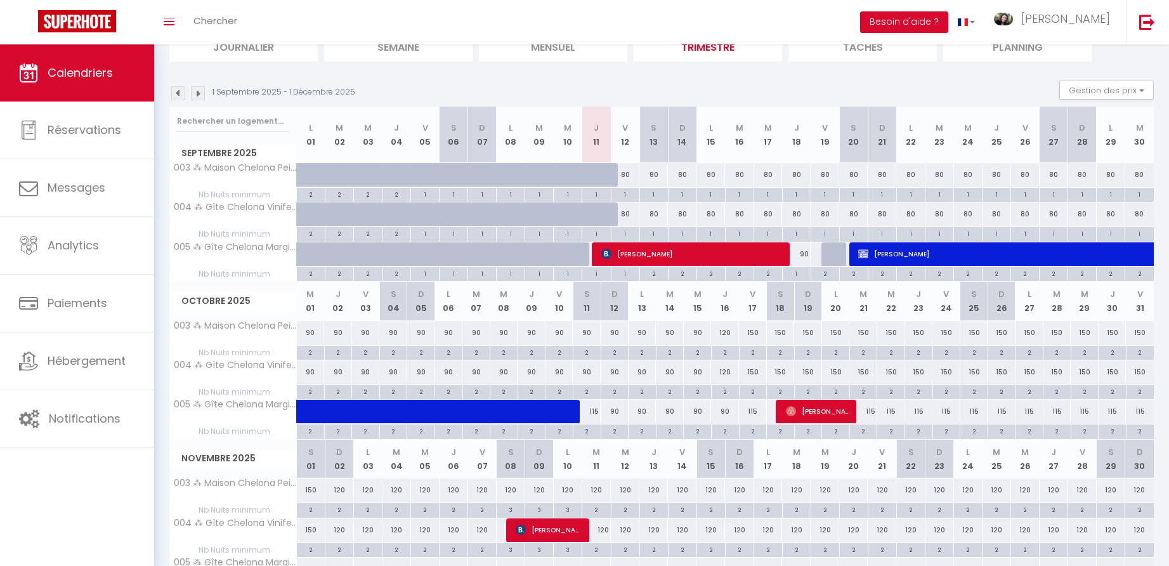
click at [725, 329] on div "120" at bounding box center [725, 332] width 28 height 23
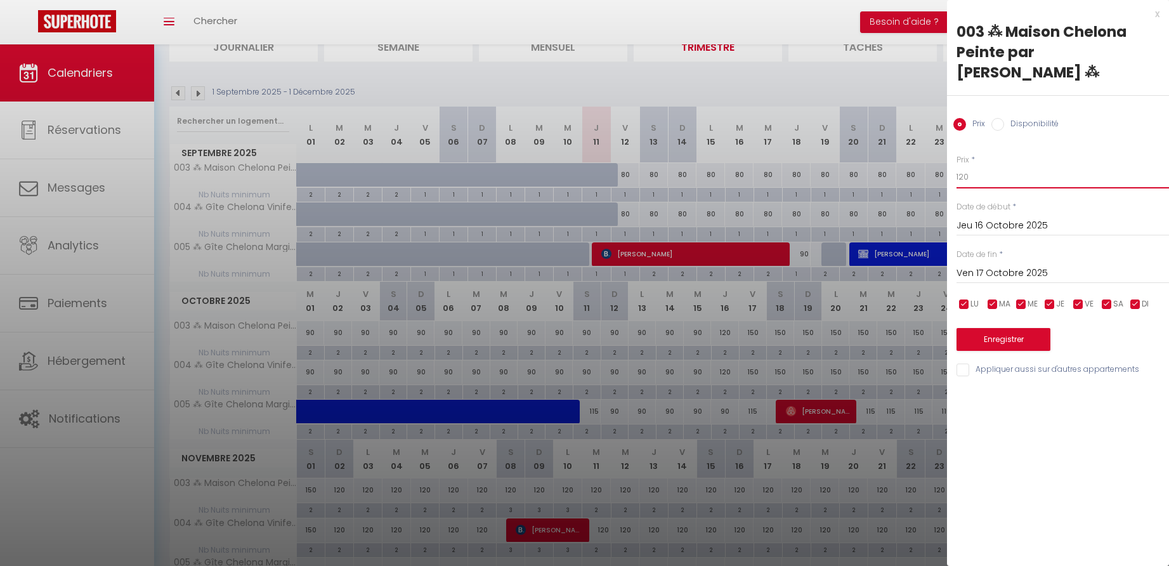
drag, startPoint x: 964, startPoint y: 152, endPoint x: 918, endPoint y: 159, distance: 45.6
click at [919, 159] on body "🟢 Des questions ou besoin d'assistance pour la migration AirBnB? Connectez-vous…" at bounding box center [584, 296] width 1169 height 707
click at [1011, 328] on button "Enregistrer" at bounding box center [1004, 339] width 94 height 23
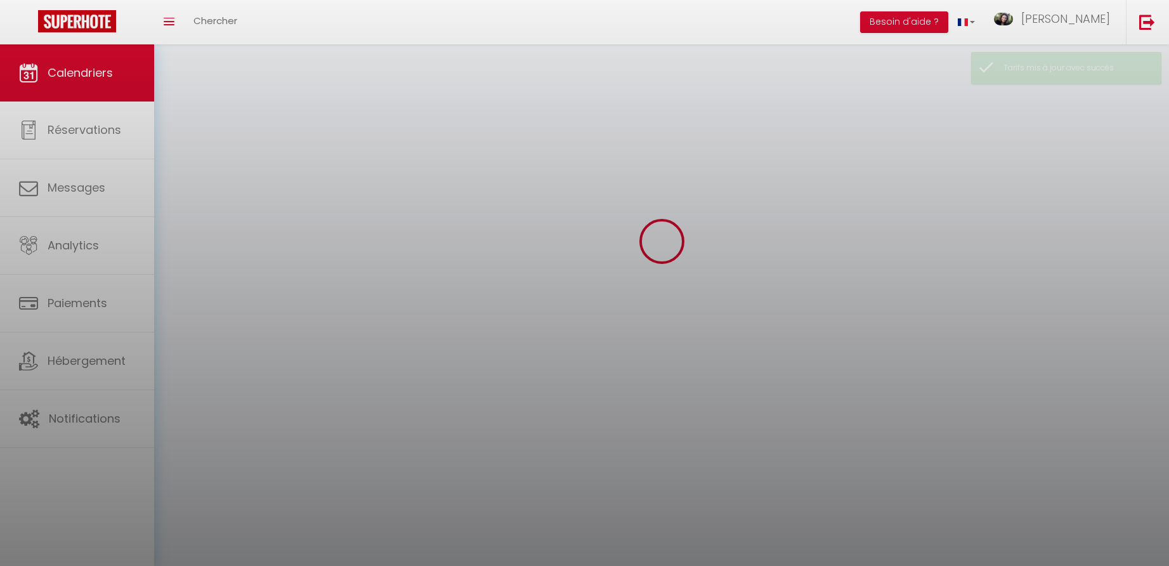
scroll to position [44, 0]
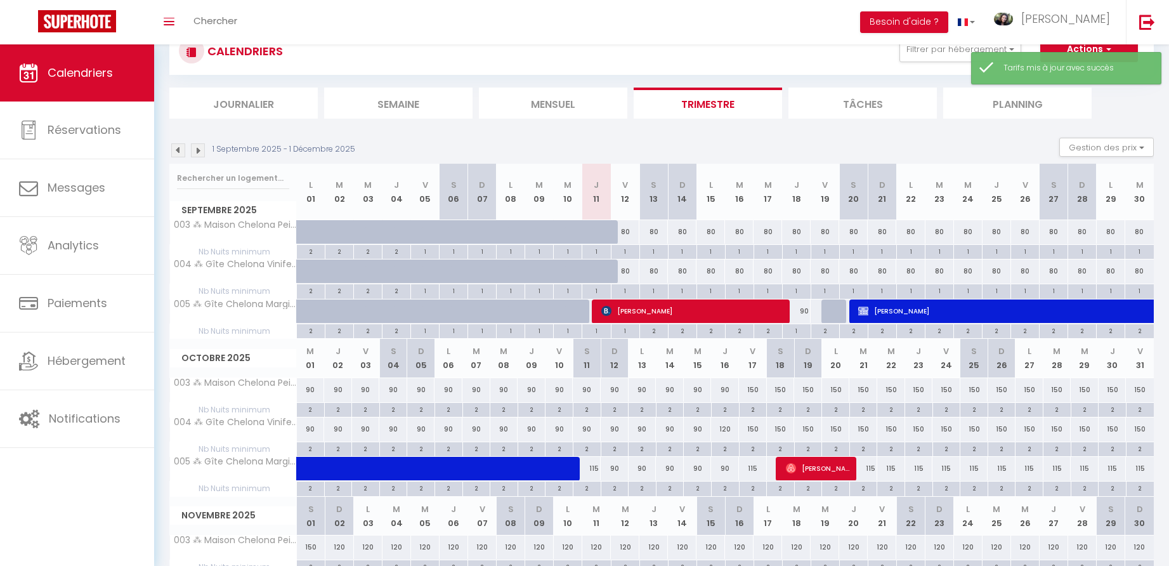
drag, startPoint x: 726, startPoint y: 427, endPoint x: 715, endPoint y: 428, distance: 10.8
click at [715, 428] on div "120" at bounding box center [725, 428] width 28 height 23
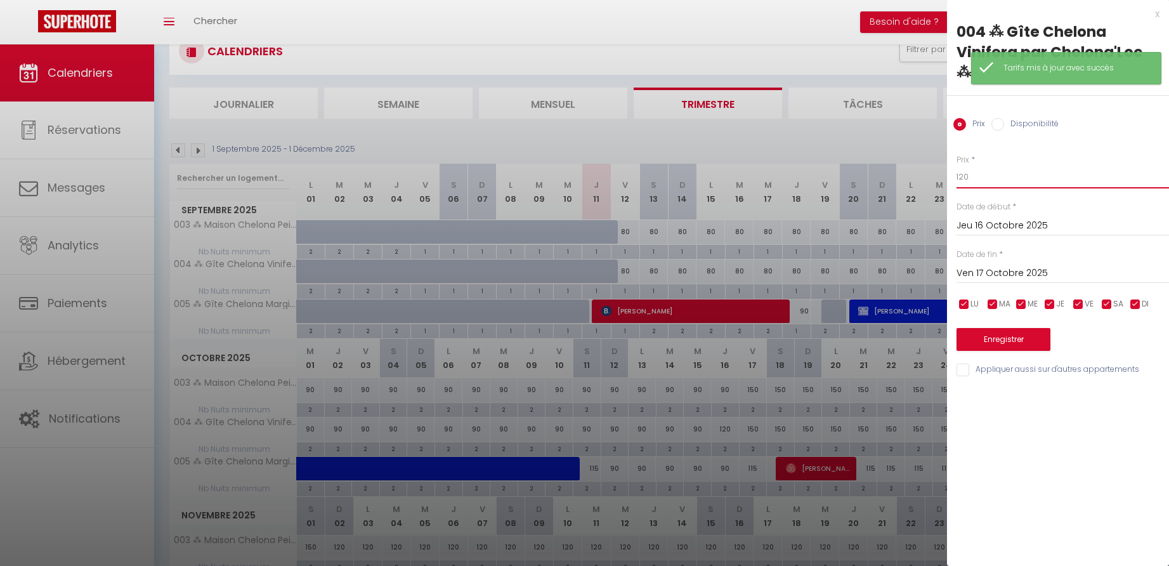
drag, startPoint x: 964, startPoint y: 155, endPoint x: 938, endPoint y: 159, distance: 26.2
click at [938, 159] on body "🟢 Des questions ou besoin d'assistance pour la migration AirBnB? Connectez-vous…" at bounding box center [584, 353] width 1169 height 707
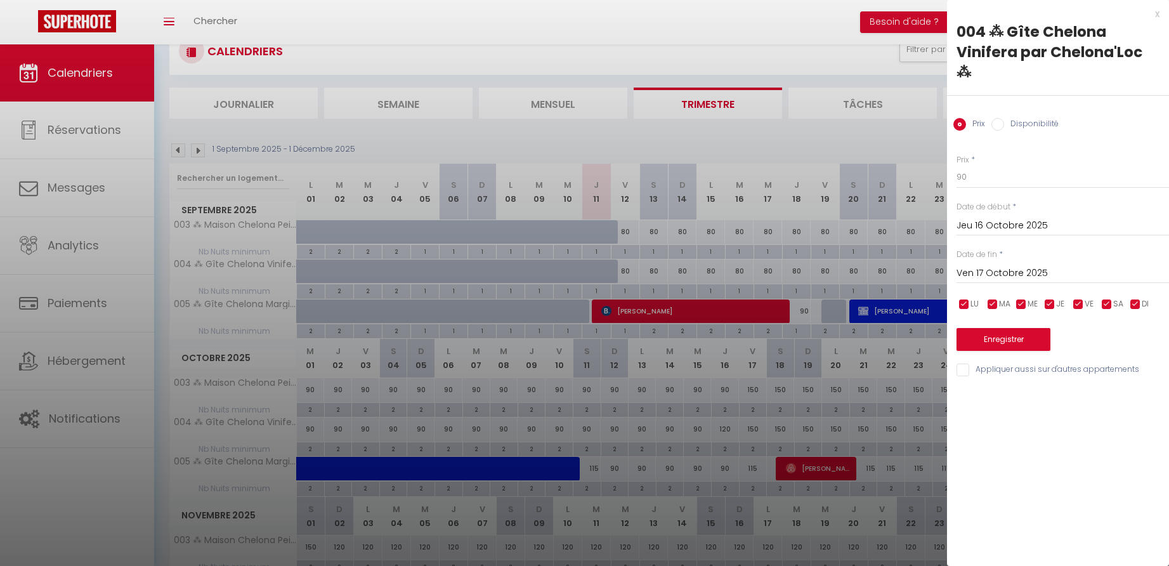
click at [1005, 328] on button "Enregistrer" at bounding box center [1004, 339] width 94 height 23
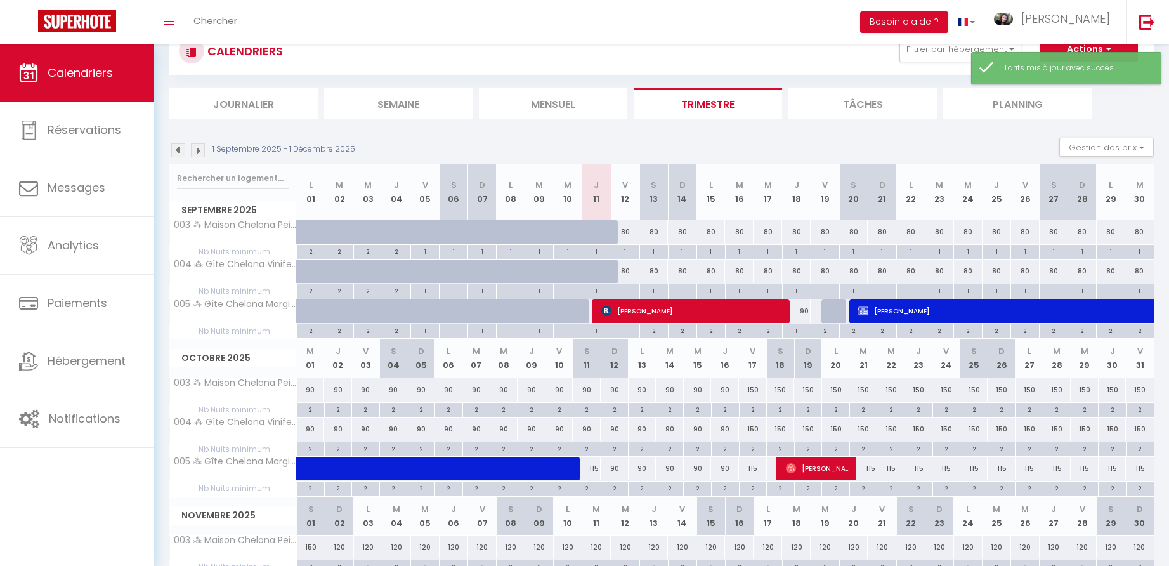
click at [755, 388] on div "150" at bounding box center [753, 389] width 28 height 23
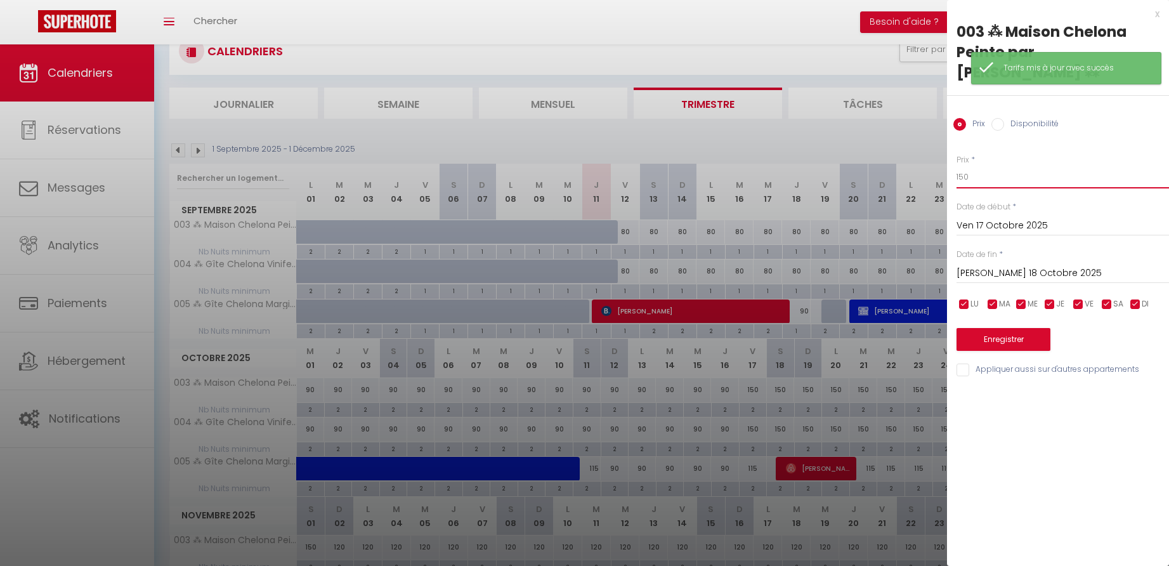
click at [964, 166] on input "150" at bounding box center [1063, 177] width 212 height 23
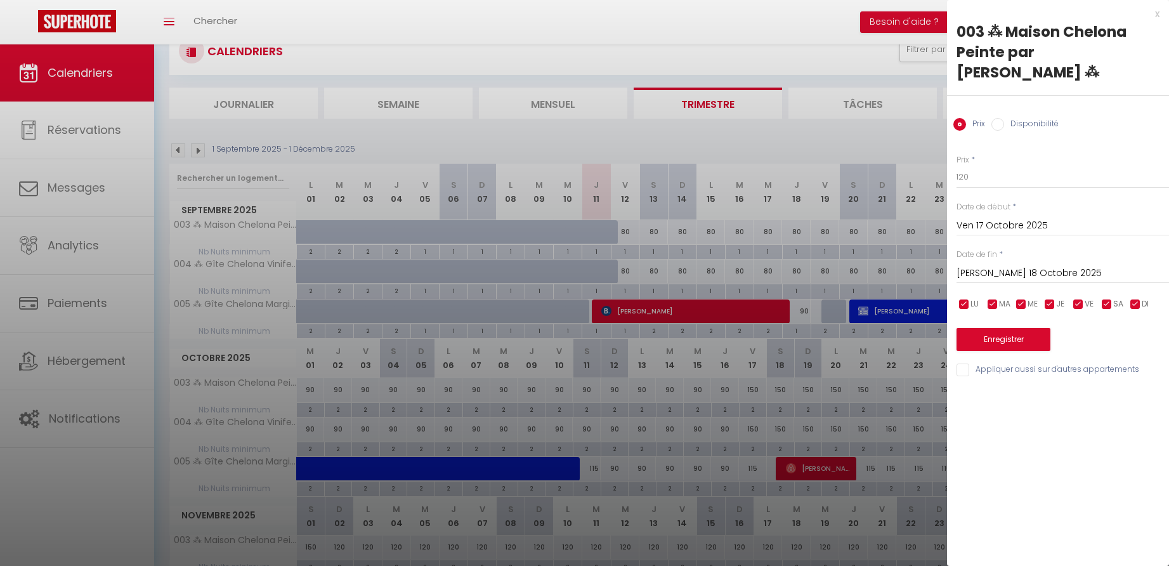
click at [992, 265] on input "[PERSON_NAME] 18 Octobre 2025" at bounding box center [1063, 273] width 212 height 16
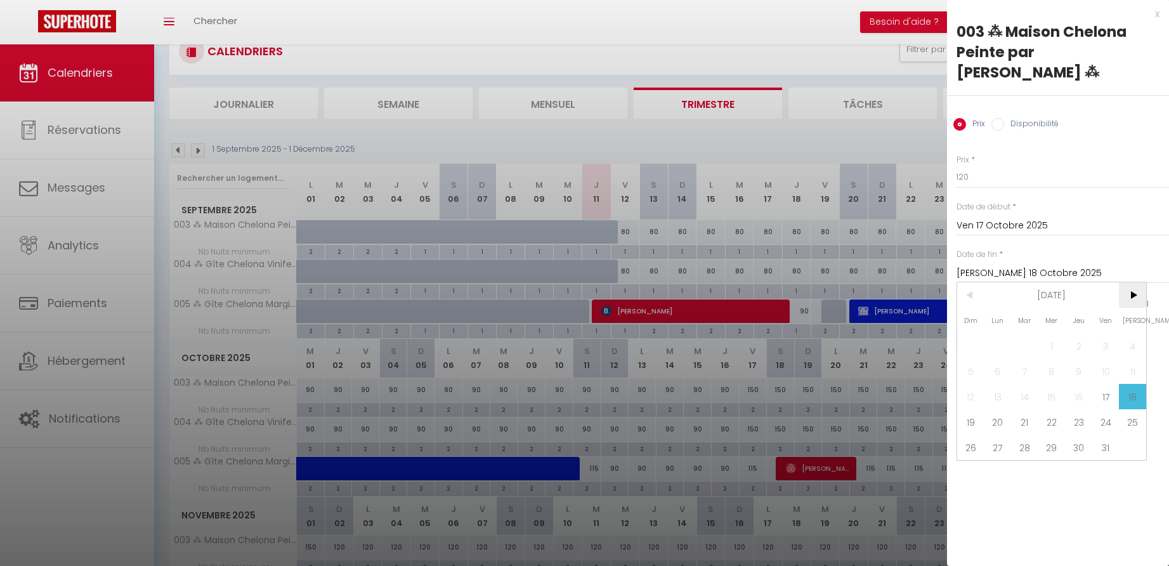
click at [1136, 282] on span ">" at bounding box center [1132, 294] width 27 height 25
click at [999, 358] on span "3" at bounding box center [997, 370] width 27 height 25
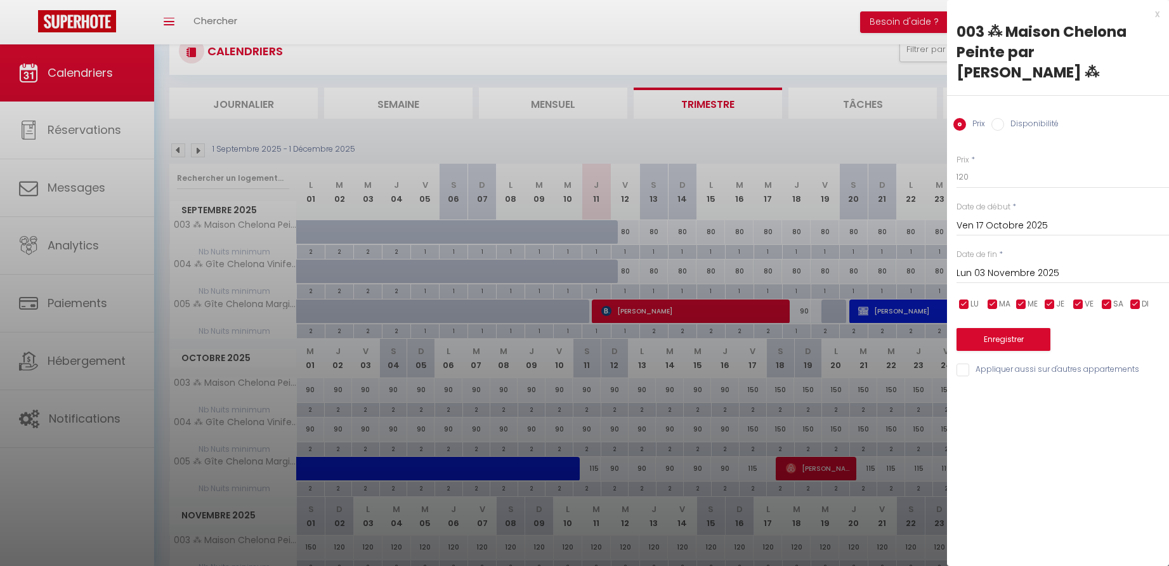
click at [968, 298] on input "checkbox" at bounding box center [964, 304] width 13 height 13
click at [993, 298] on input "checkbox" at bounding box center [992, 304] width 13 height 13
click at [1019, 298] on input "checkbox" at bounding box center [1021, 304] width 13 height 13
click at [1049, 298] on input "checkbox" at bounding box center [1049, 304] width 13 height 13
click at [1137, 298] on input "checkbox" at bounding box center [1135, 304] width 13 height 13
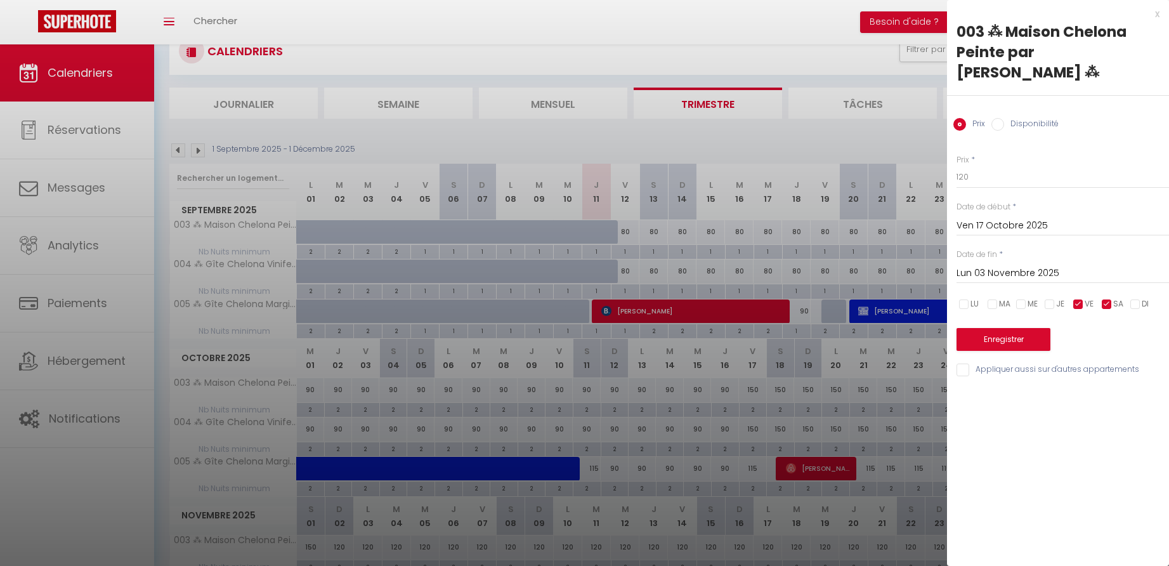
click at [1009, 328] on button "Enregistrer" at bounding box center [1004, 339] width 94 height 23
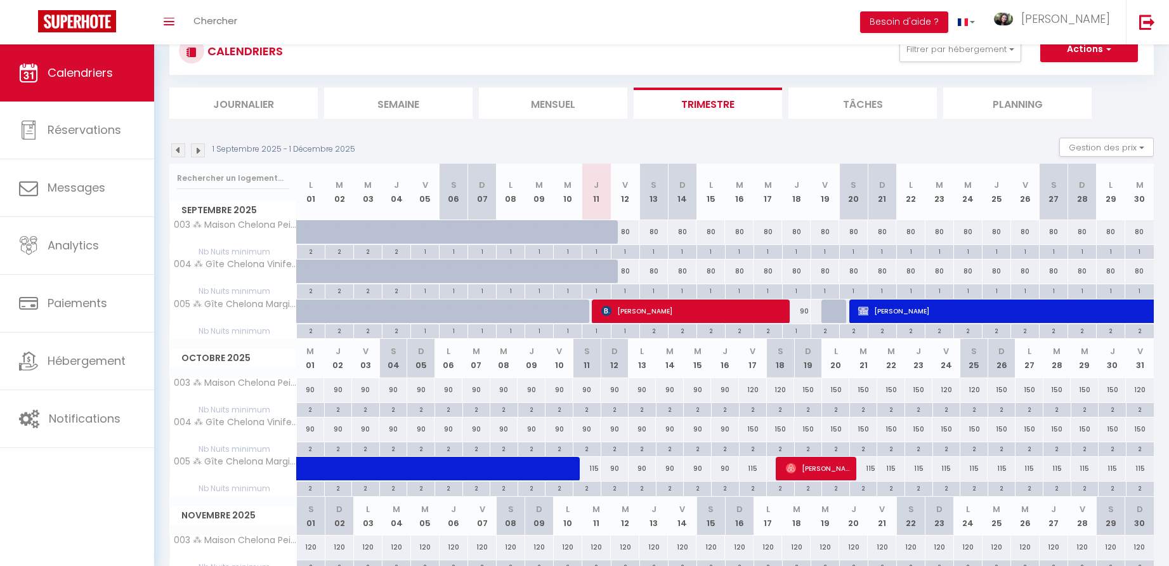
click at [811, 387] on div "150" at bounding box center [808, 389] width 28 height 23
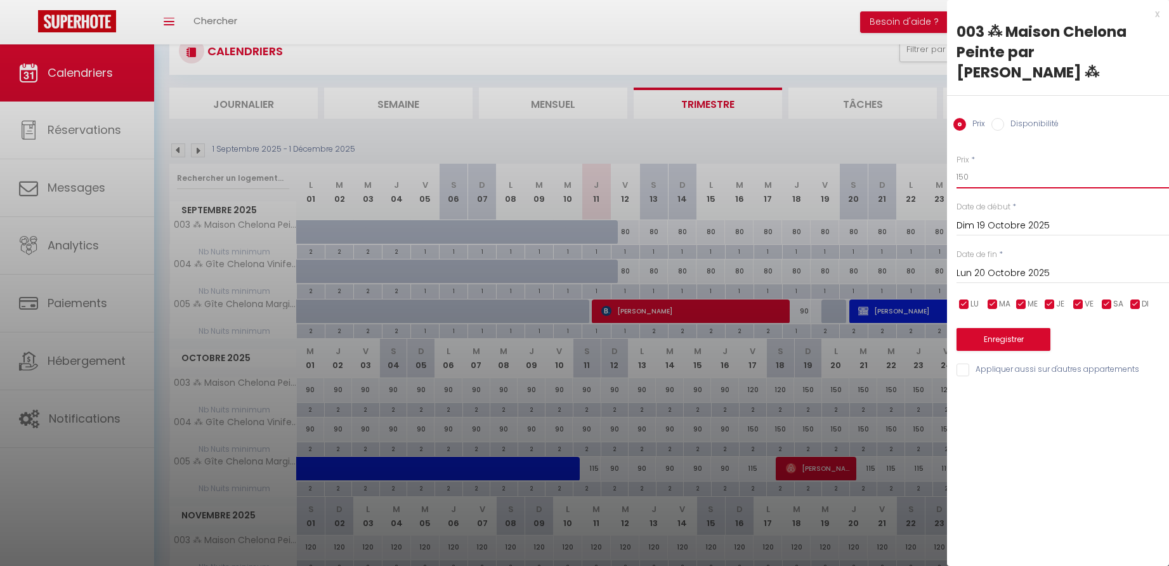
drag, startPoint x: 963, startPoint y: 155, endPoint x: 949, endPoint y: 156, distance: 14.0
click at [949, 156] on div "Prix * 150 Statut * Disponible Indisponible Date de début * Dim 19 Octobre 2025…" at bounding box center [1058, 258] width 222 height 240
click at [1018, 265] on input "Lun 20 Octobre 2025" at bounding box center [1063, 273] width 212 height 16
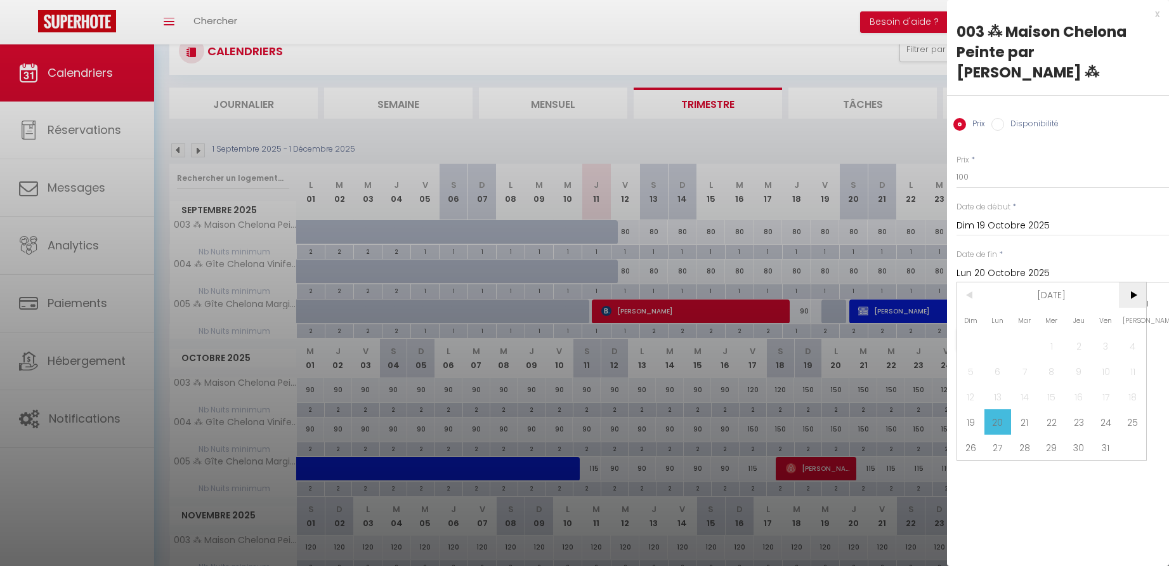
click at [1136, 282] on span ">" at bounding box center [1132, 294] width 27 height 25
click at [998, 358] on span "3" at bounding box center [997, 370] width 27 height 25
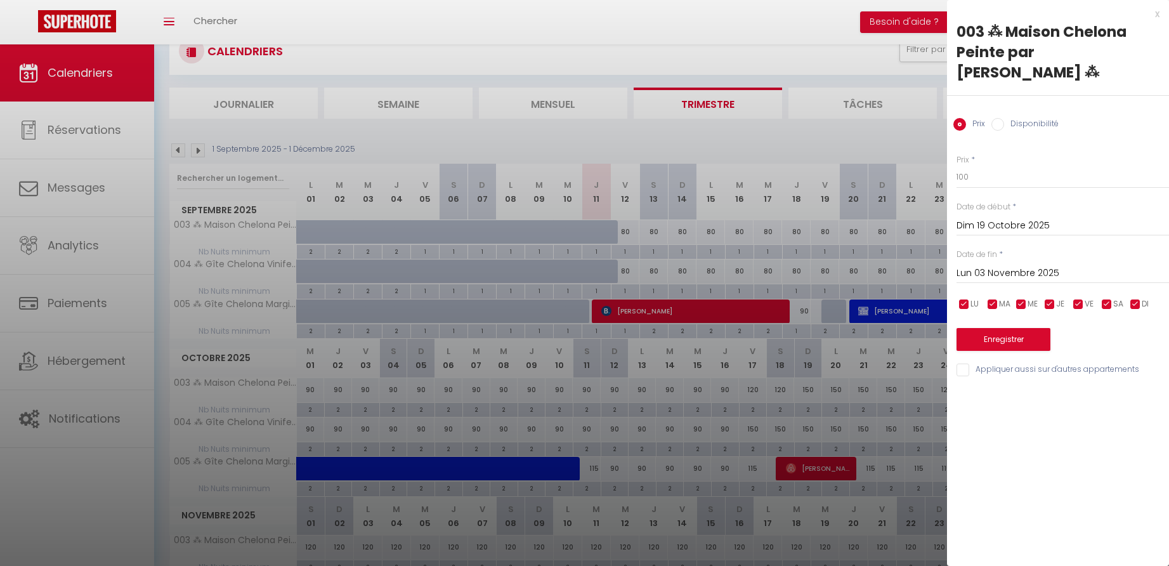
click at [1082, 298] on input "checkbox" at bounding box center [1078, 304] width 13 height 13
click at [1105, 298] on input "checkbox" at bounding box center [1107, 304] width 13 height 13
click at [1010, 328] on button "Enregistrer" at bounding box center [1004, 339] width 94 height 23
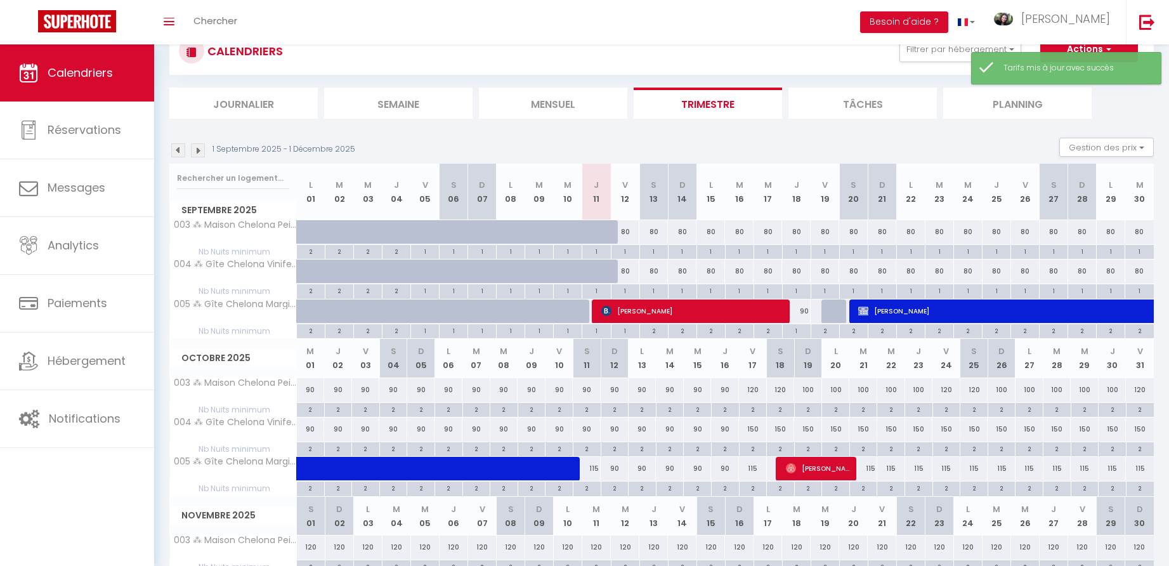
click at [755, 428] on div "150" at bounding box center [753, 428] width 28 height 23
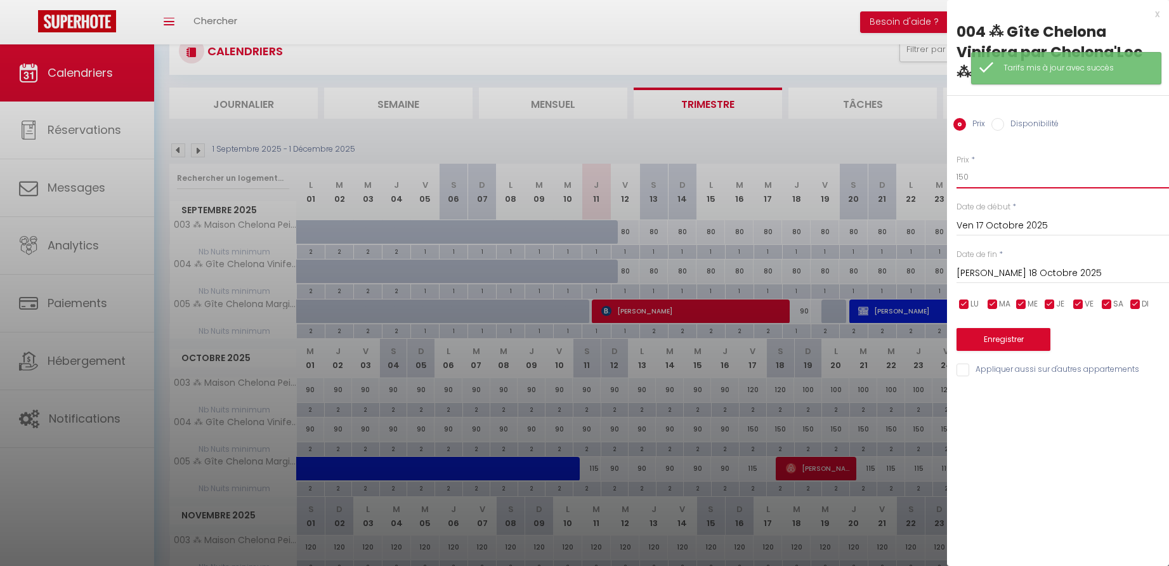
click at [964, 166] on input "150" at bounding box center [1063, 177] width 212 height 23
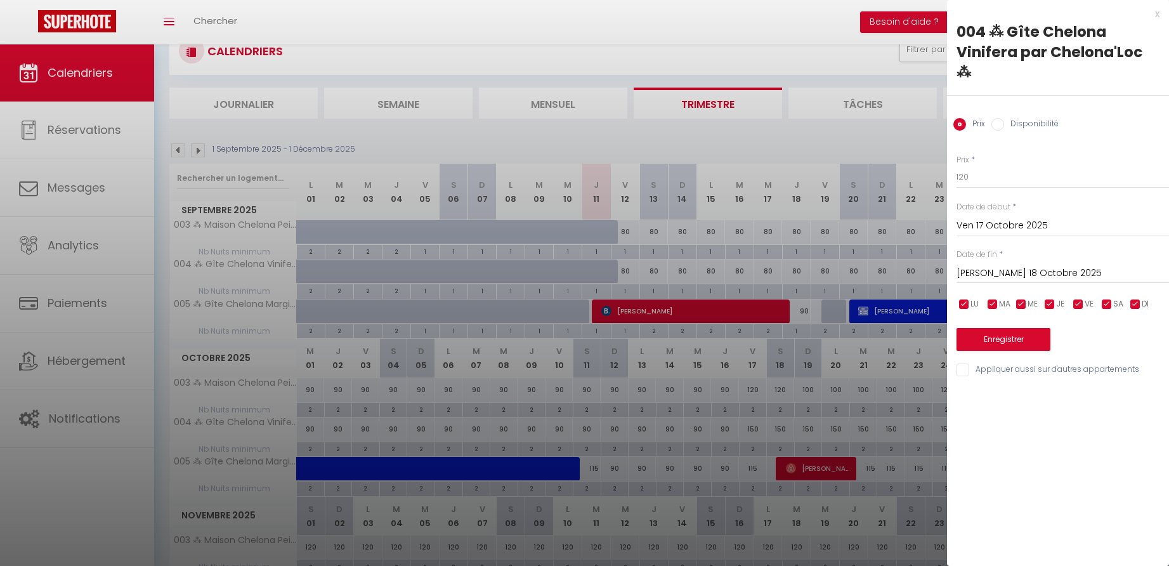
click at [967, 298] on input "checkbox" at bounding box center [964, 304] width 13 height 13
click at [998, 298] on input "checkbox" at bounding box center [992, 304] width 13 height 13
click at [1017, 298] on input "checkbox" at bounding box center [1021, 304] width 13 height 13
click at [1054, 298] on input "checkbox" at bounding box center [1049, 304] width 13 height 13
click at [1134, 298] on input "checkbox" at bounding box center [1135, 304] width 13 height 13
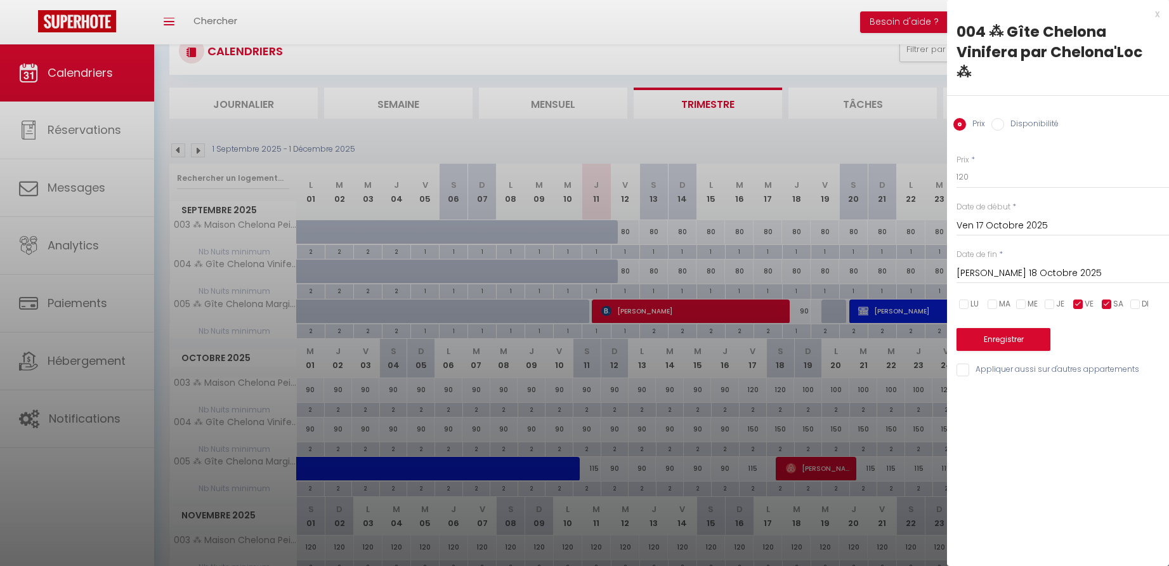
click at [1000, 265] on input "[PERSON_NAME] 18 Octobre 2025" at bounding box center [1063, 273] width 212 height 16
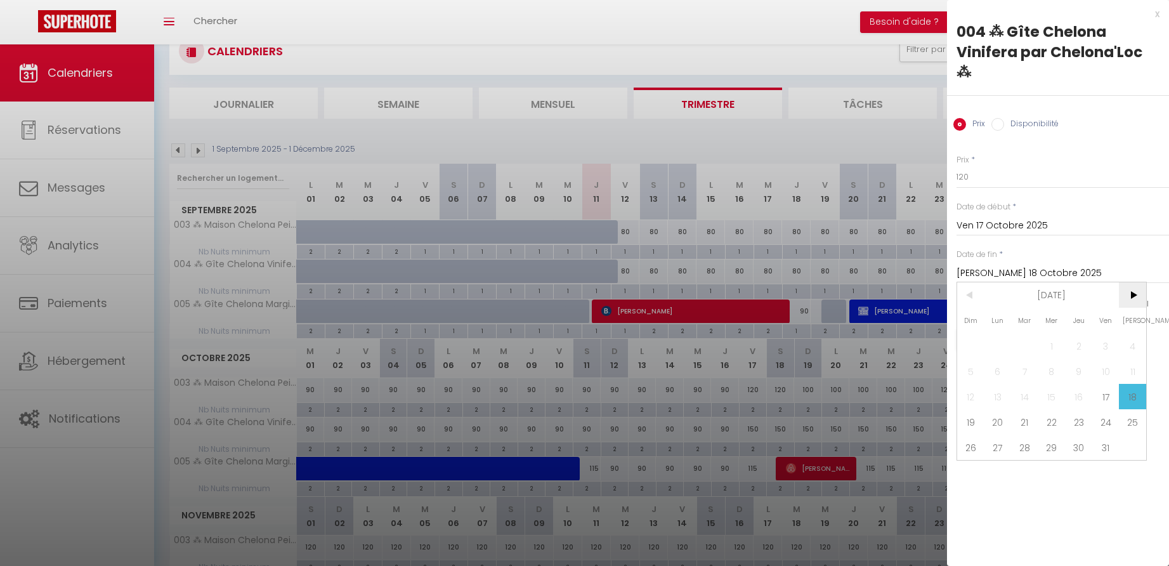
click at [1136, 282] on span ">" at bounding box center [1132, 294] width 27 height 25
click at [998, 358] on span "3" at bounding box center [997, 370] width 27 height 25
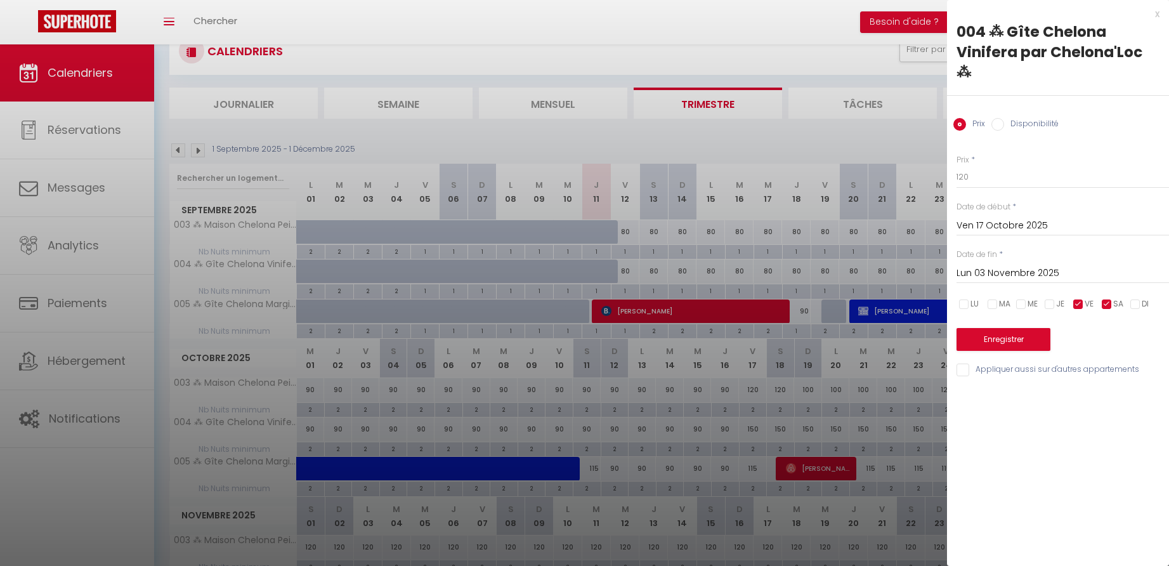
click at [998, 328] on button "Enregistrer" at bounding box center [1004, 339] width 94 height 23
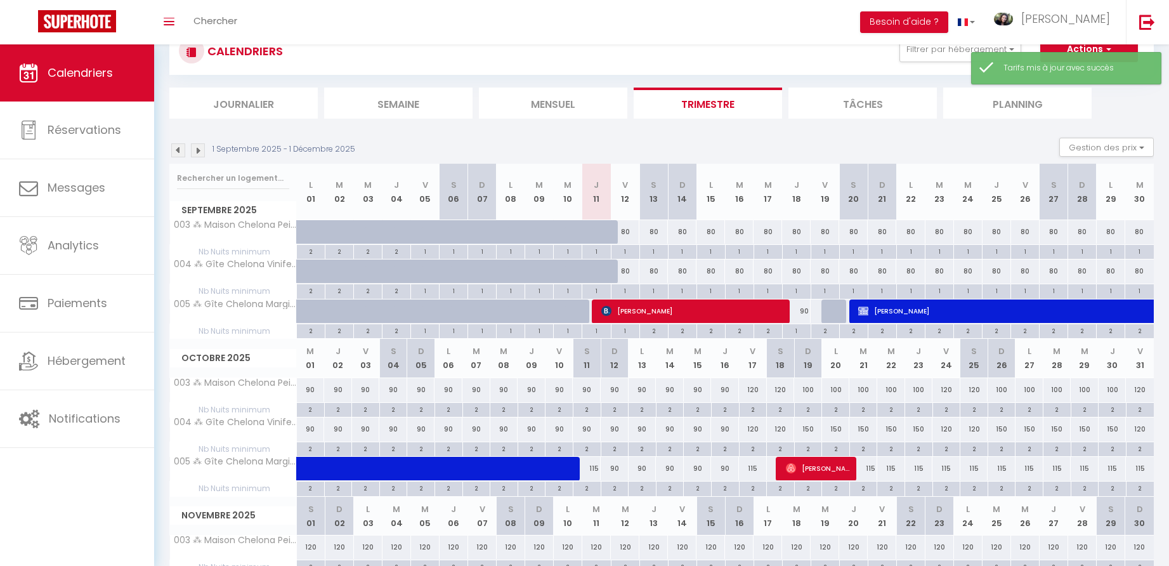
click at [809, 428] on div "150" at bounding box center [808, 428] width 28 height 23
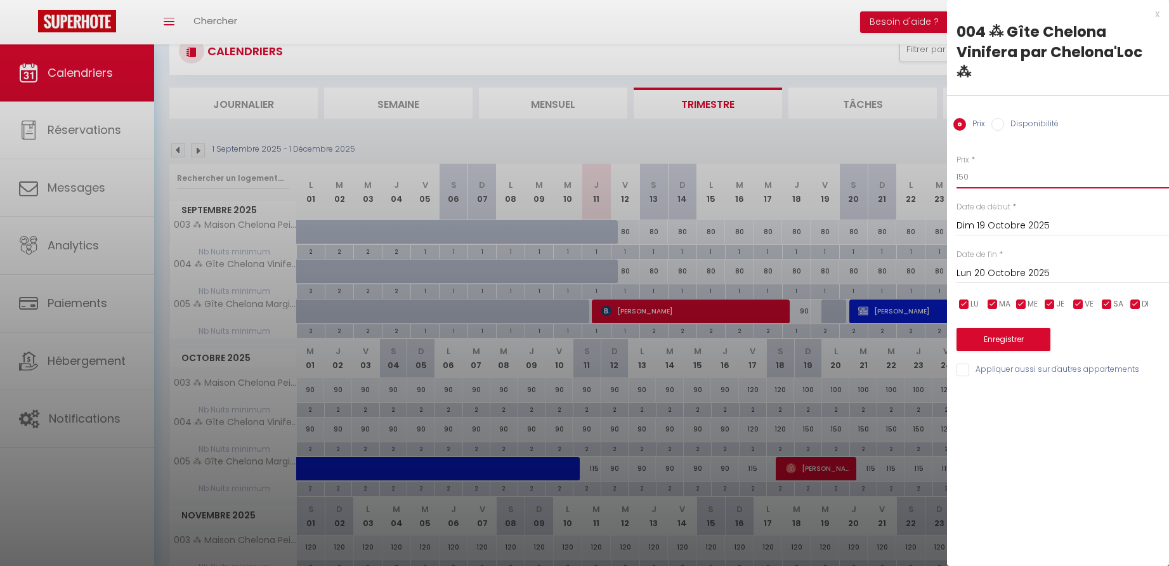
drag, startPoint x: 964, startPoint y: 156, endPoint x: 947, endPoint y: 155, distance: 16.5
click at [947, 155] on div "Prix * 150 Statut * Disponible Indisponible Date de début * Dim 19 Octobre 2025…" at bounding box center [1058, 258] width 222 height 240
click at [984, 265] on input "Lun 20 Octobre 2025" at bounding box center [1063, 273] width 212 height 16
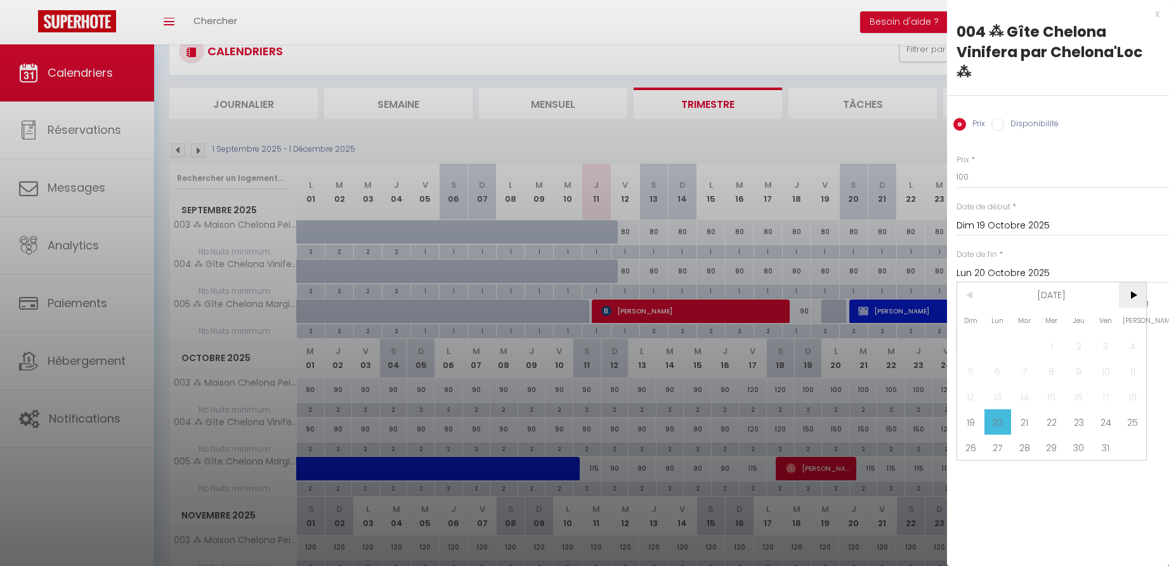
click at [1134, 282] on span ">" at bounding box center [1132, 294] width 27 height 25
click at [998, 358] on span "3" at bounding box center [997, 370] width 27 height 25
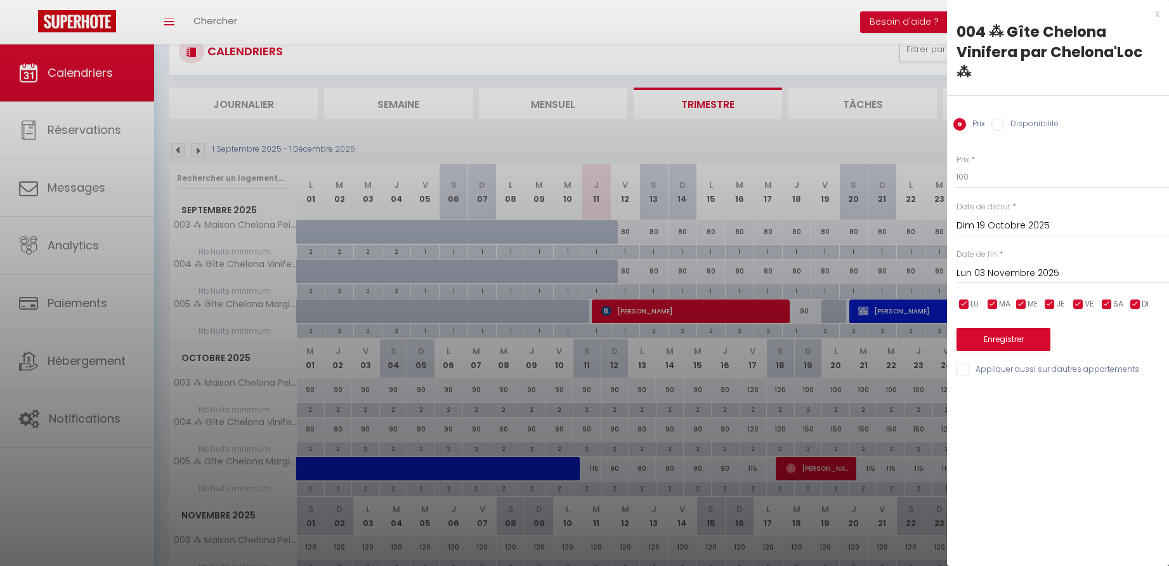
click at [1081, 298] on input "checkbox" at bounding box center [1078, 304] width 13 height 13
click at [1110, 298] on input "checkbox" at bounding box center [1107, 304] width 13 height 13
click at [998, 328] on button "Enregistrer" at bounding box center [1004, 339] width 94 height 23
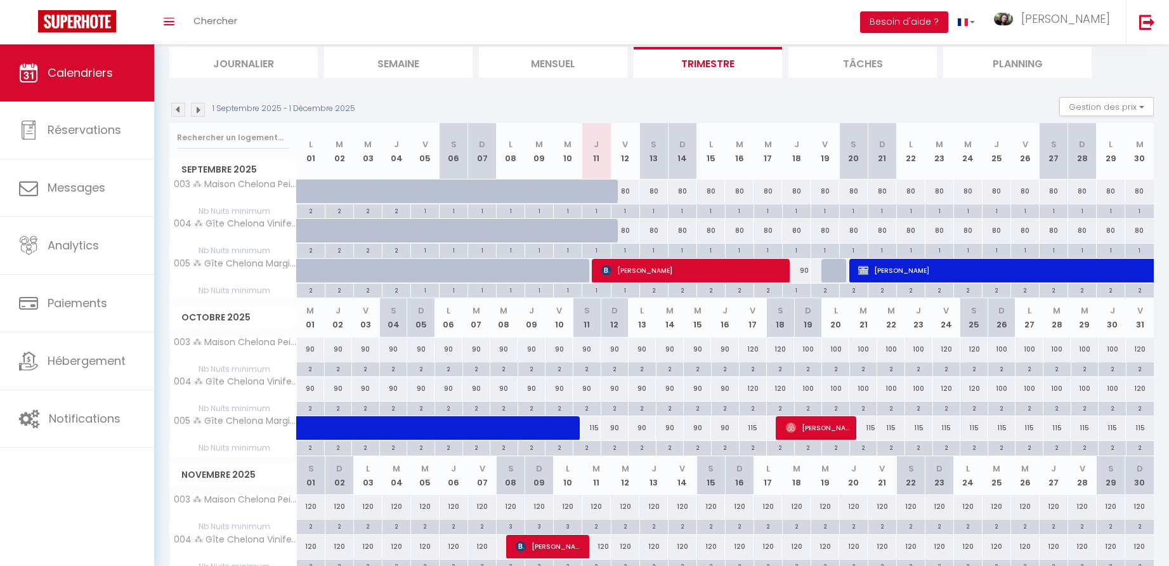
scroll to position [0, 0]
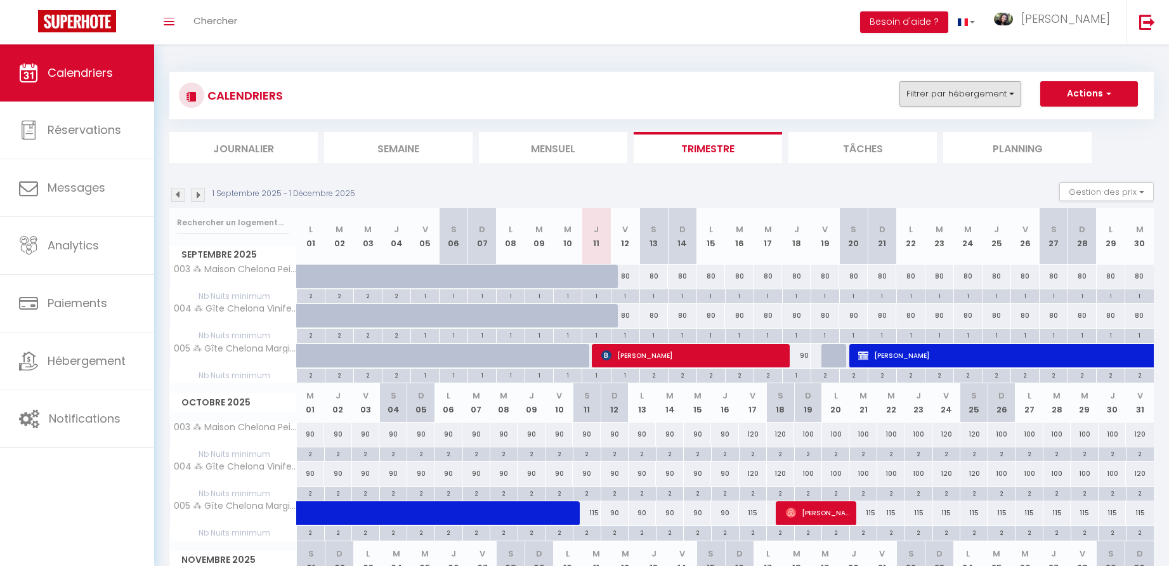
click at [957, 91] on button "Filtrer par hébergement" at bounding box center [960, 93] width 122 height 25
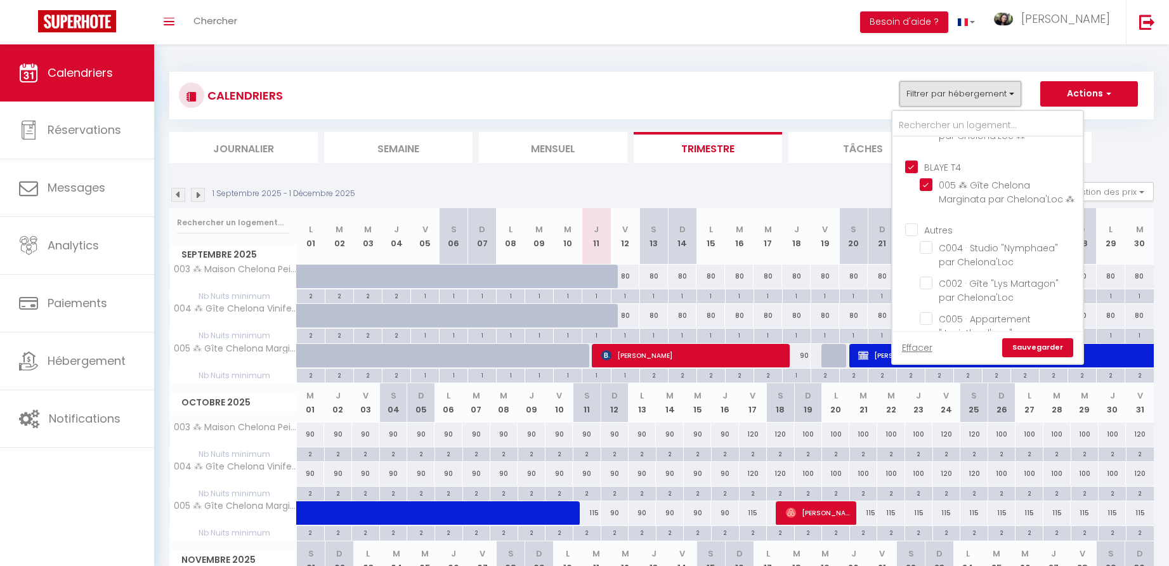
scroll to position [176, 0]
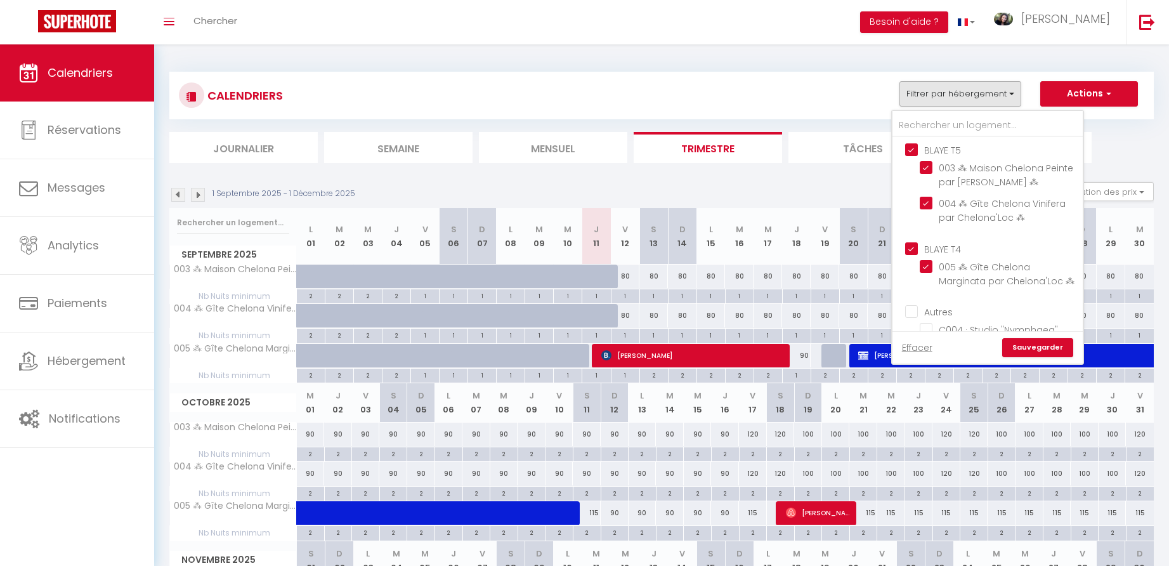
click at [916, 155] on input "BLAYE T5" at bounding box center [1000, 149] width 190 height 13
click at [1031, 345] on link "Sauvegarder" at bounding box center [1037, 347] width 71 height 19
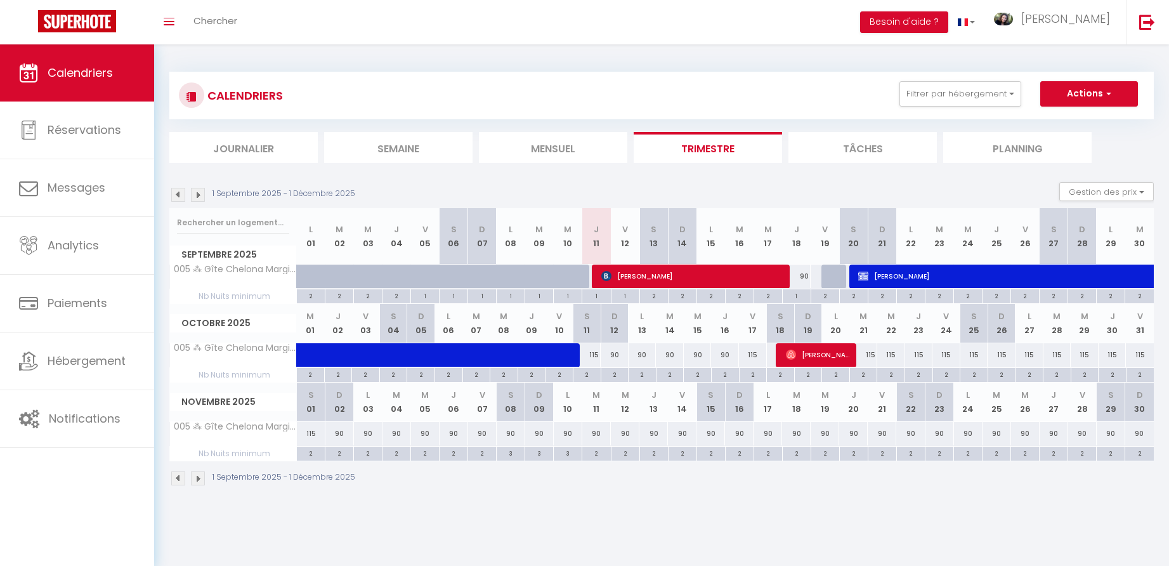
click at [804, 275] on div "90" at bounding box center [796, 276] width 29 height 23
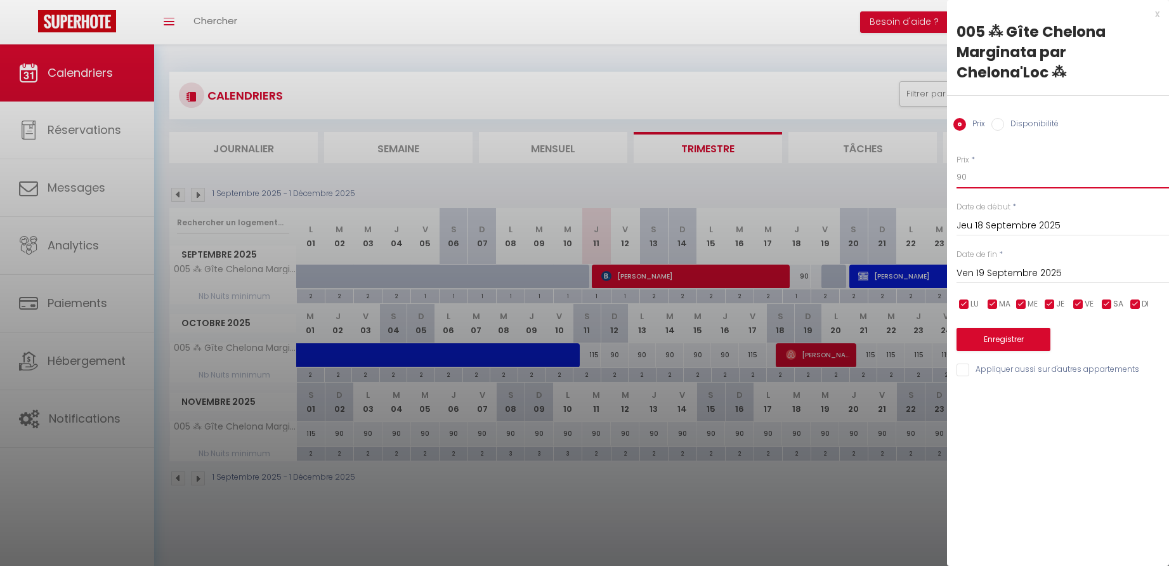
drag, startPoint x: 969, startPoint y: 176, endPoint x: 939, endPoint y: 176, distance: 29.8
click at [939, 176] on body "🟢 Des questions ou besoin d'assistance pour la migration AirBnB? Connectez-vous…" at bounding box center [584, 327] width 1169 height 566
click at [997, 334] on button "Enregistrer" at bounding box center [1004, 339] width 94 height 23
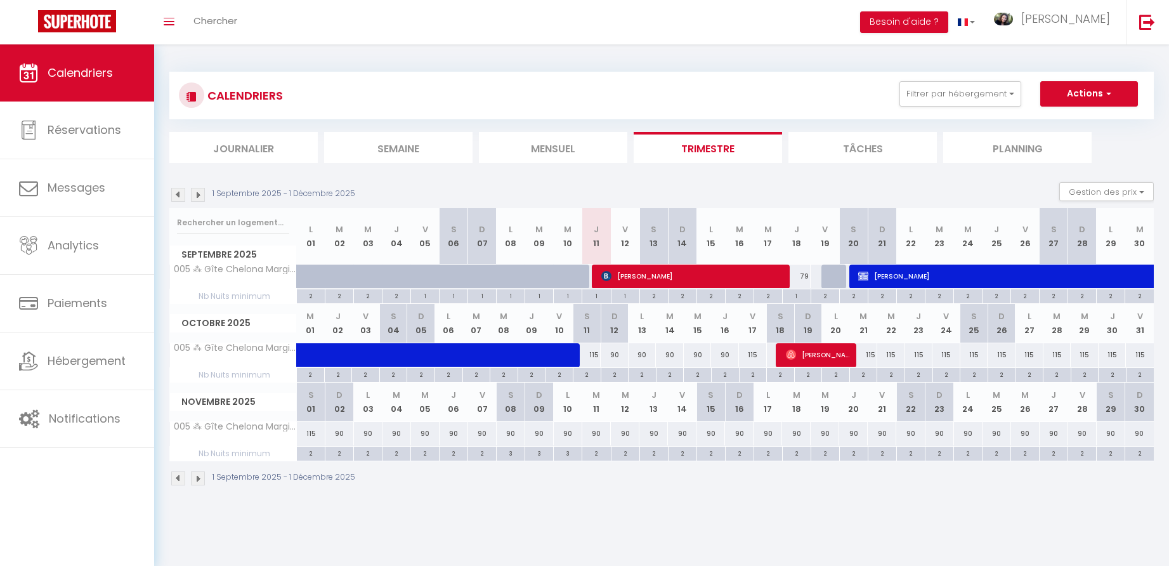
click at [593, 351] on span at bounding box center [462, 355] width 292 height 24
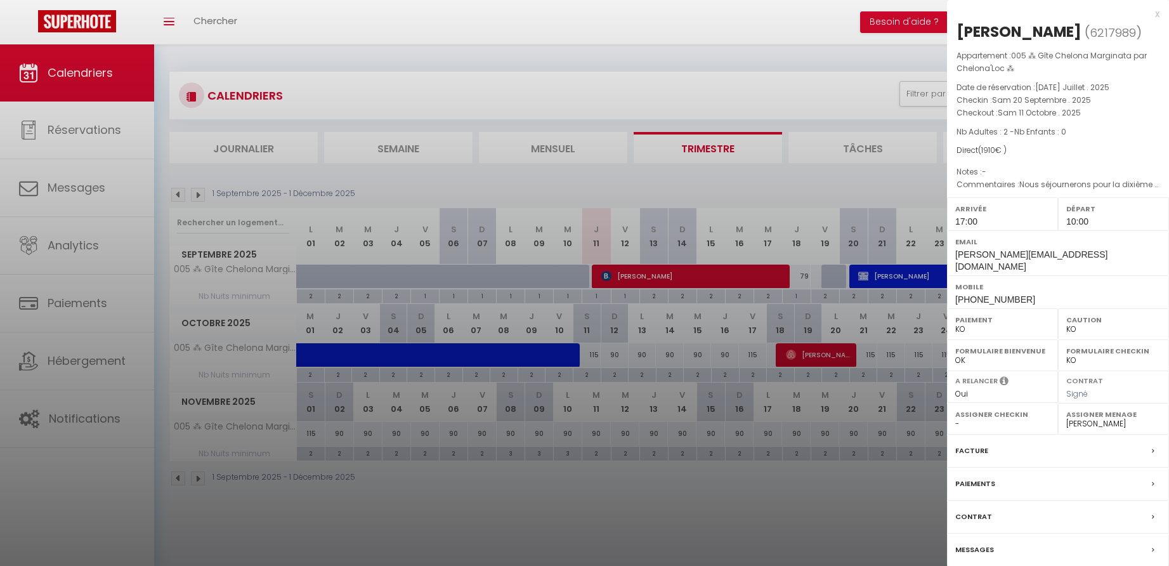
click at [1160, 9] on div "x [PERSON_NAME] ( 6217989 ) Appartement : 005 ⁂ Gîte Chelona Marginata par Chel…" at bounding box center [1058, 308] width 222 height 616
click at [1158, 15] on div "x" at bounding box center [1053, 13] width 212 height 15
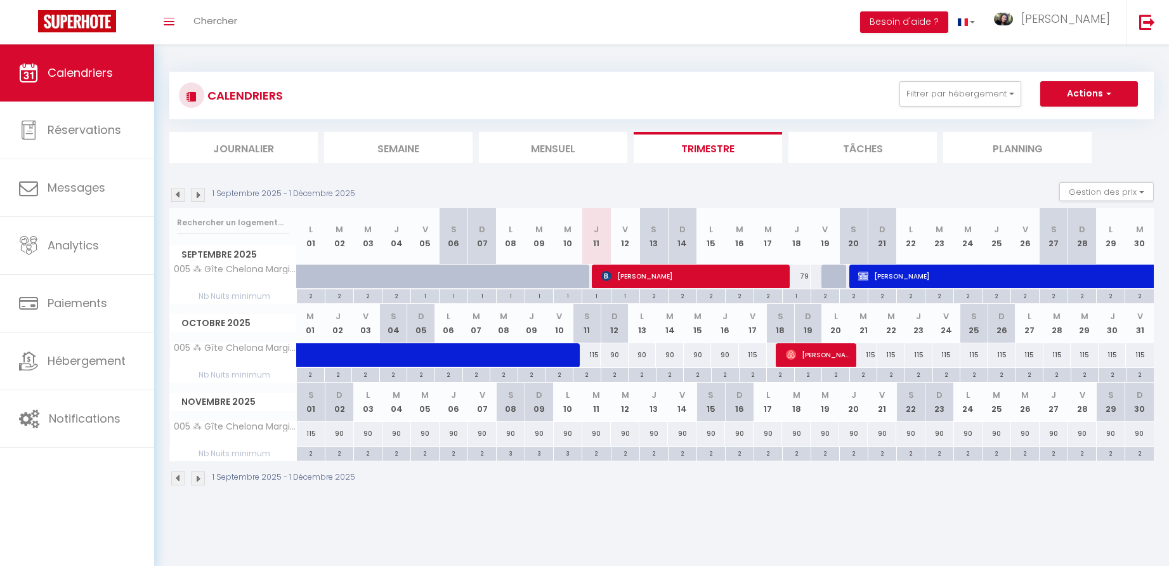
click at [615, 353] on div "90" at bounding box center [615, 354] width 28 height 23
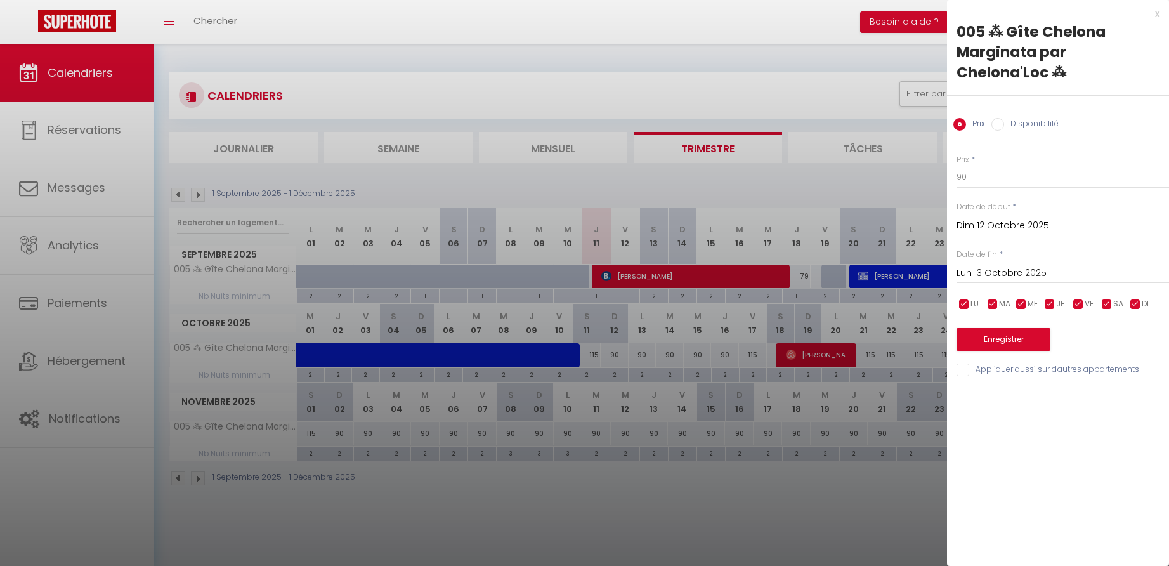
click at [984, 219] on input "Dim 12 Octobre 2025" at bounding box center [1063, 226] width 212 height 16
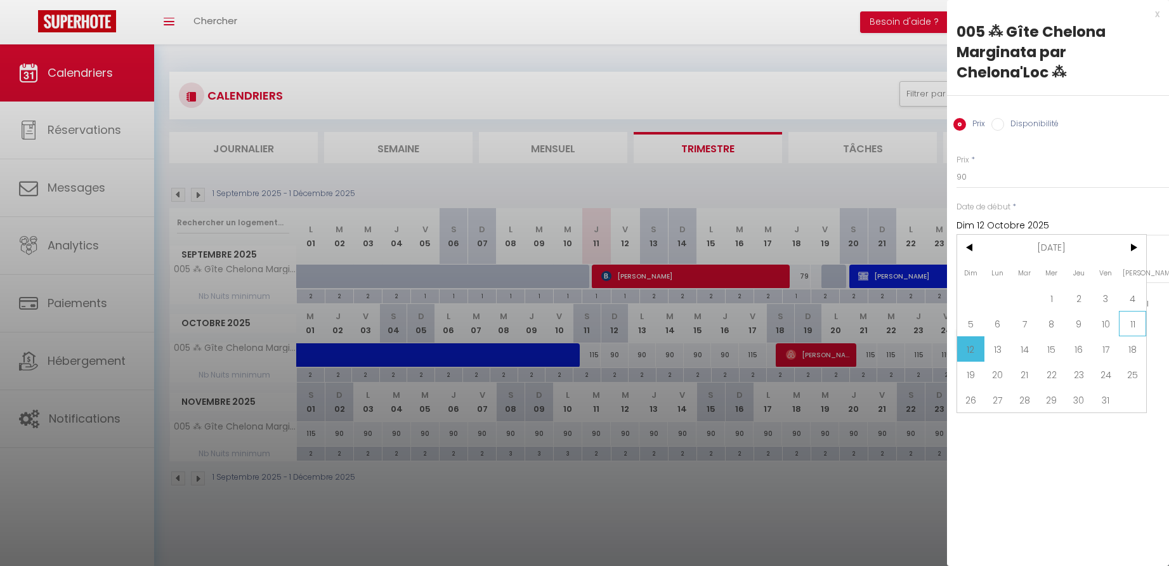
click at [1136, 325] on span "11" at bounding box center [1132, 323] width 27 height 25
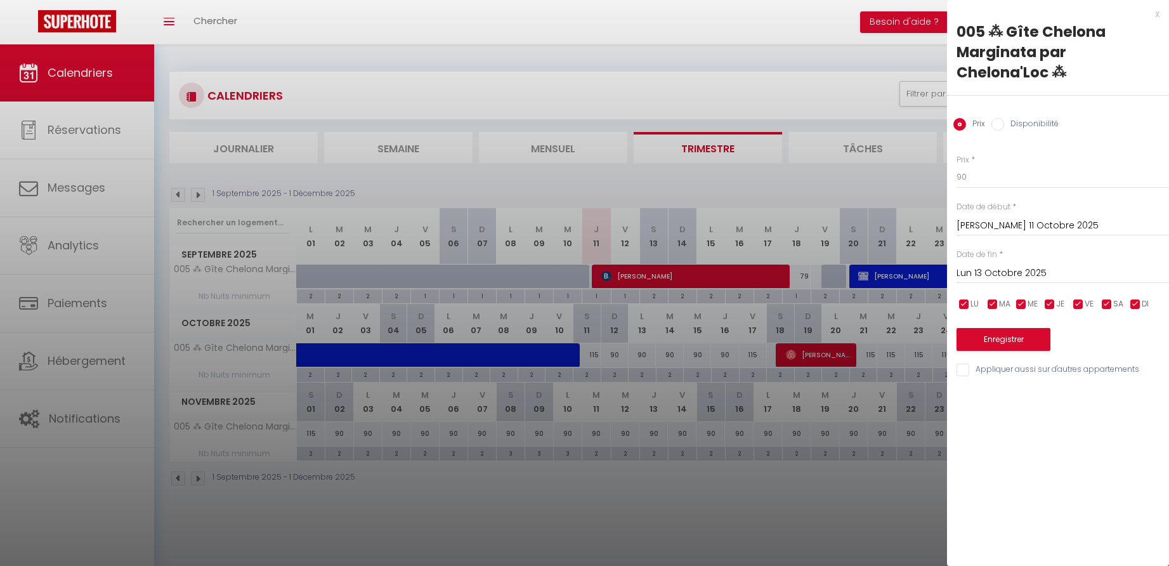
click at [1004, 271] on input "Lun 13 Octobre 2025" at bounding box center [1063, 273] width 212 height 16
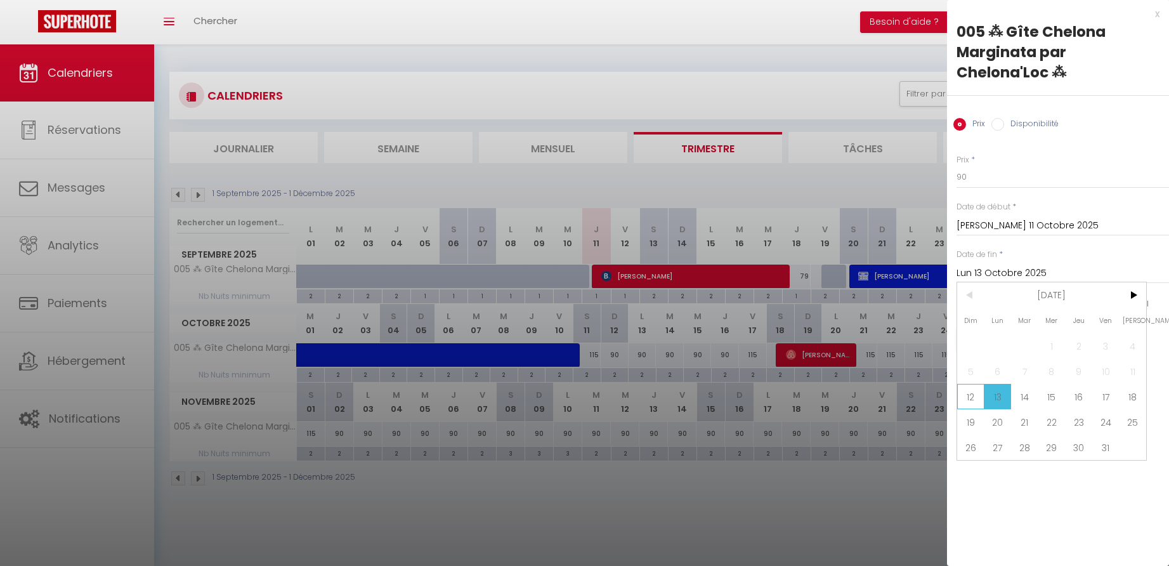
click at [972, 397] on span "12" at bounding box center [970, 396] width 27 height 25
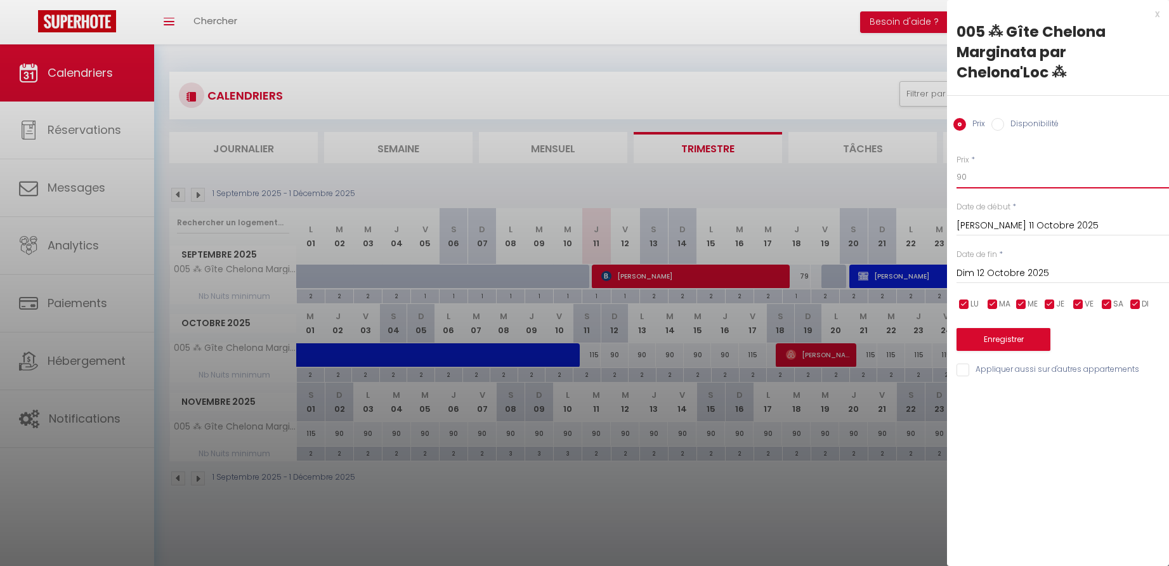
drag, startPoint x: 969, startPoint y: 179, endPoint x: 936, endPoint y: 177, distance: 32.4
click at [936, 177] on body "🟢 Des questions ou besoin d'assistance pour la migration AirBnB? Connectez-vous…" at bounding box center [584, 327] width 1169 height 566
click at [1000, 334] on button "Enregistrer" at bounding box center [1004, 339] width 94 height 23
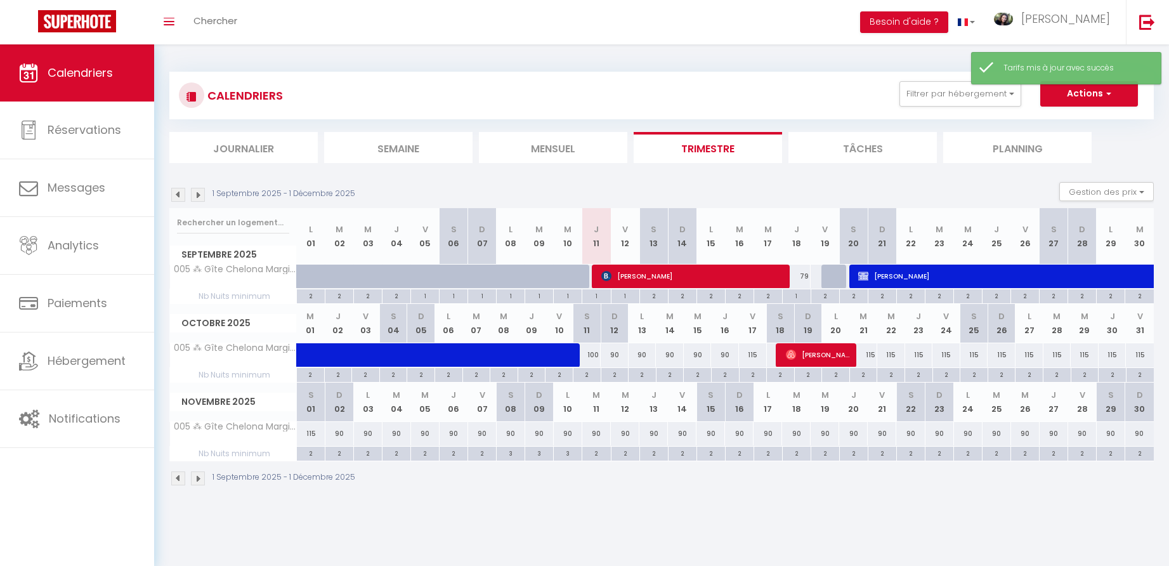
click at [754, 354] on div "115" at bounding box center [753, 354] width 28 height 23
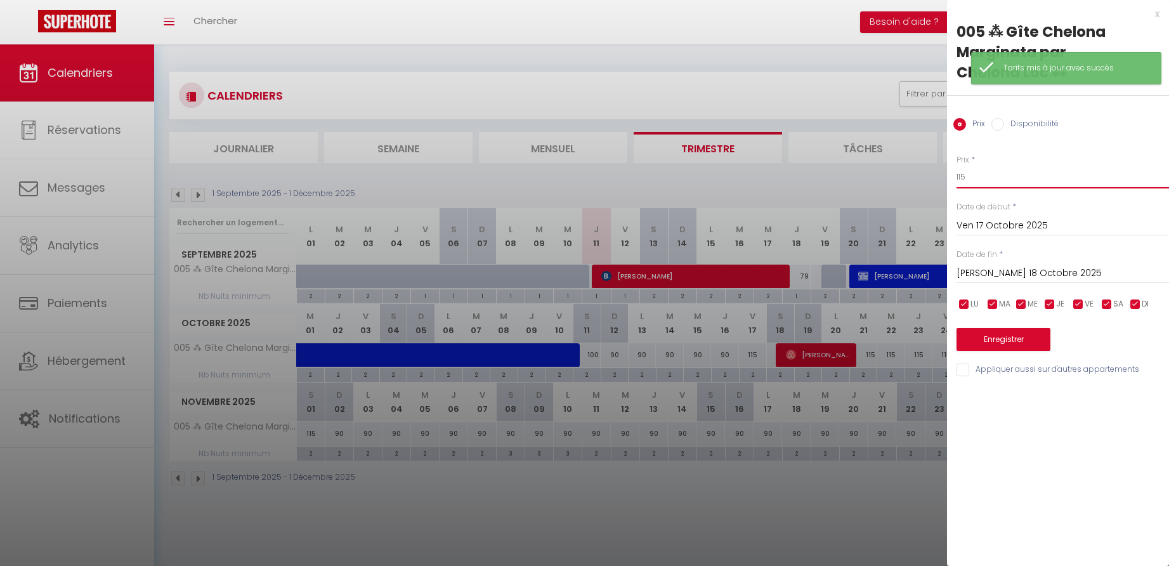
click at [974, 176] on input "115" at bounding box center [1063, 177] width 212 height 23
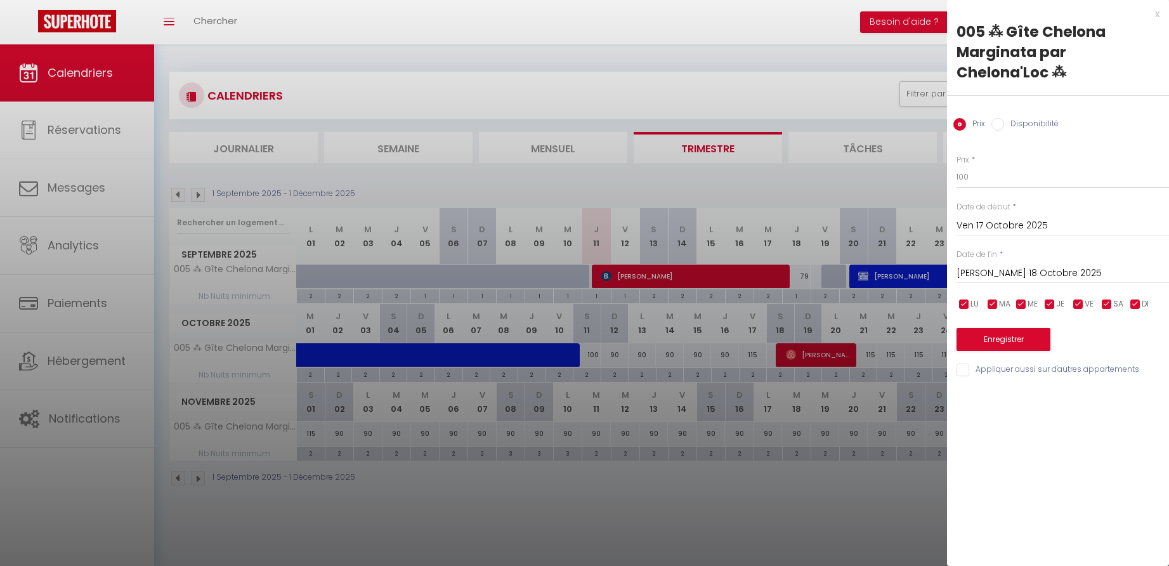
click at [1005, 339] on button "Enregistrer" at bounding box center [1004, 339] width 94 height 23
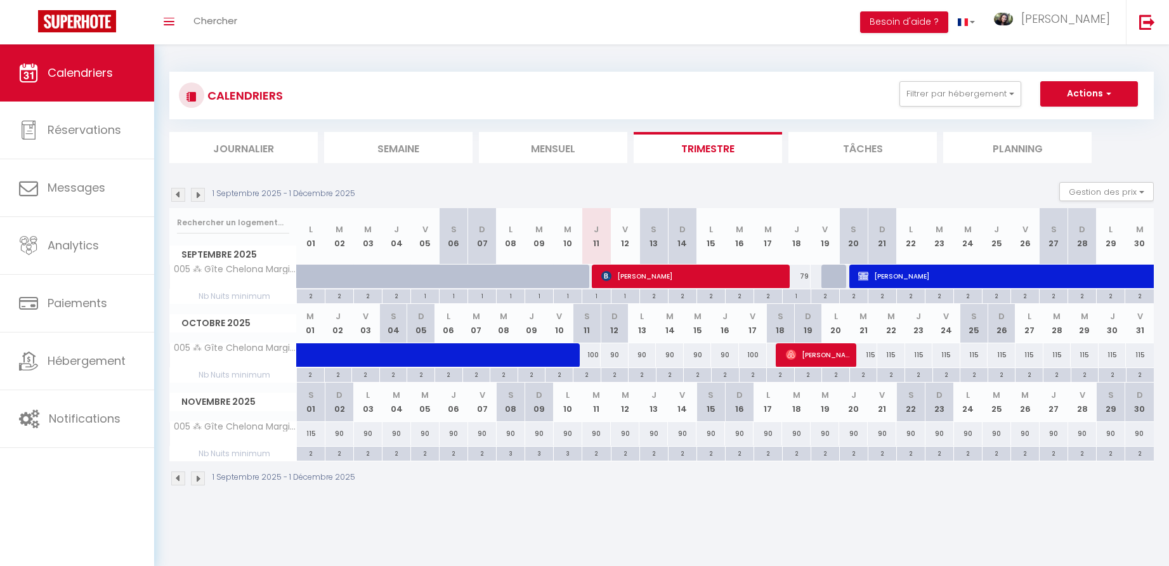
click at [754, 353] on div "100" at bounding box center [753, 354] width 28 height 23
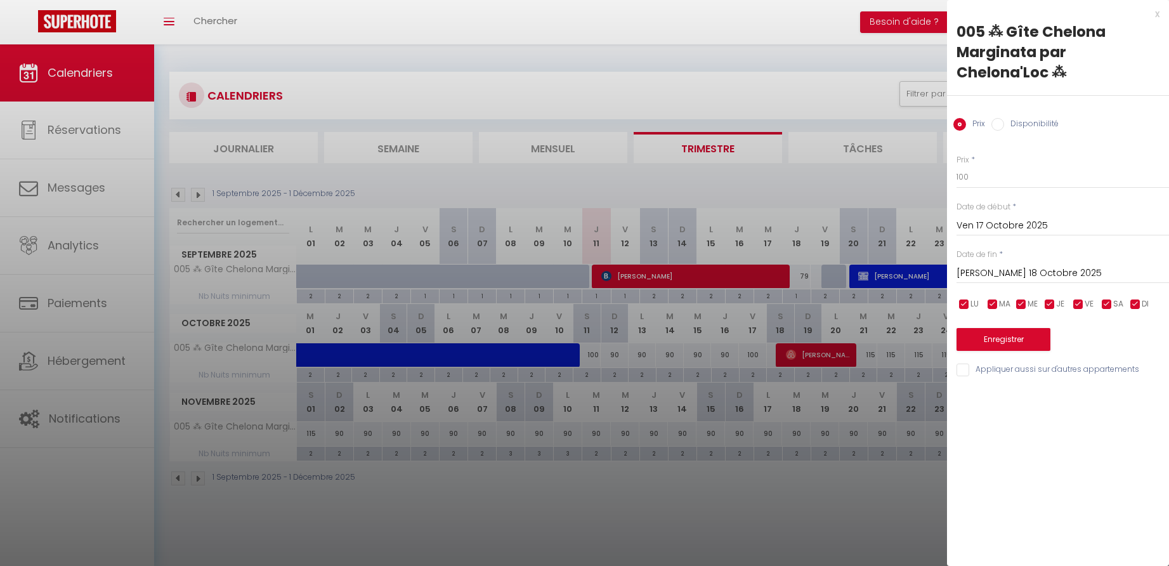
click at [1000, 126] on input "Disponibilité" at bounding box center [997, 124] width 13 height 13
click at [997, 341] on button "Enregistrer" at bounding box center [1004, 340] width 94 height 23
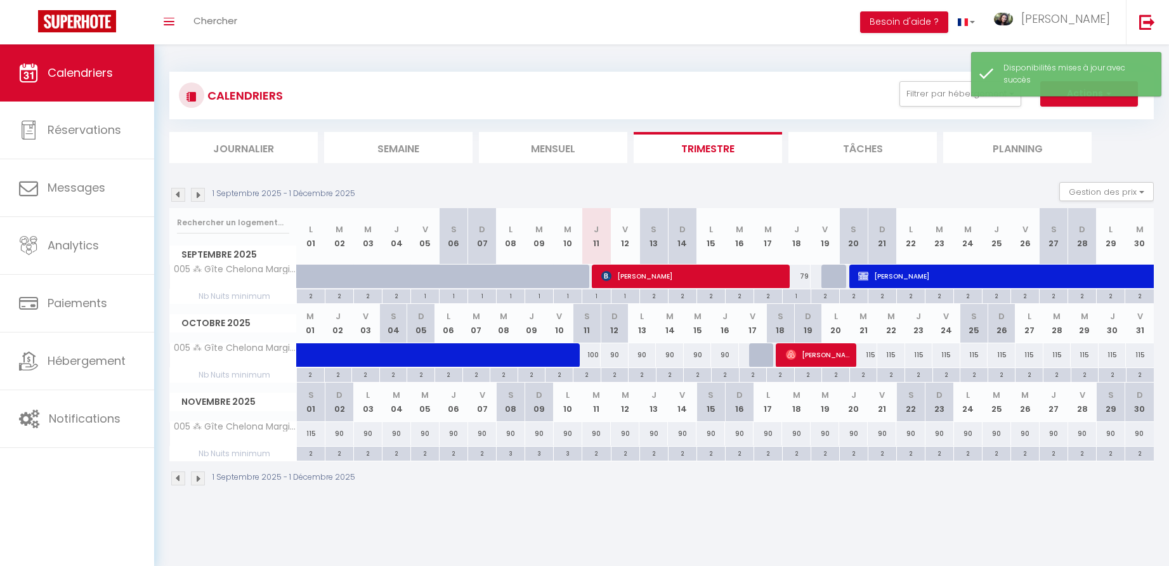
click at [840, 497] on div "CALENDRIERS Filtrer par hébergement BLAYE T2 001 ⁂ Appartement Chelona'[PERSON_…" at bounding box center [661, 278] width 1015 height 469
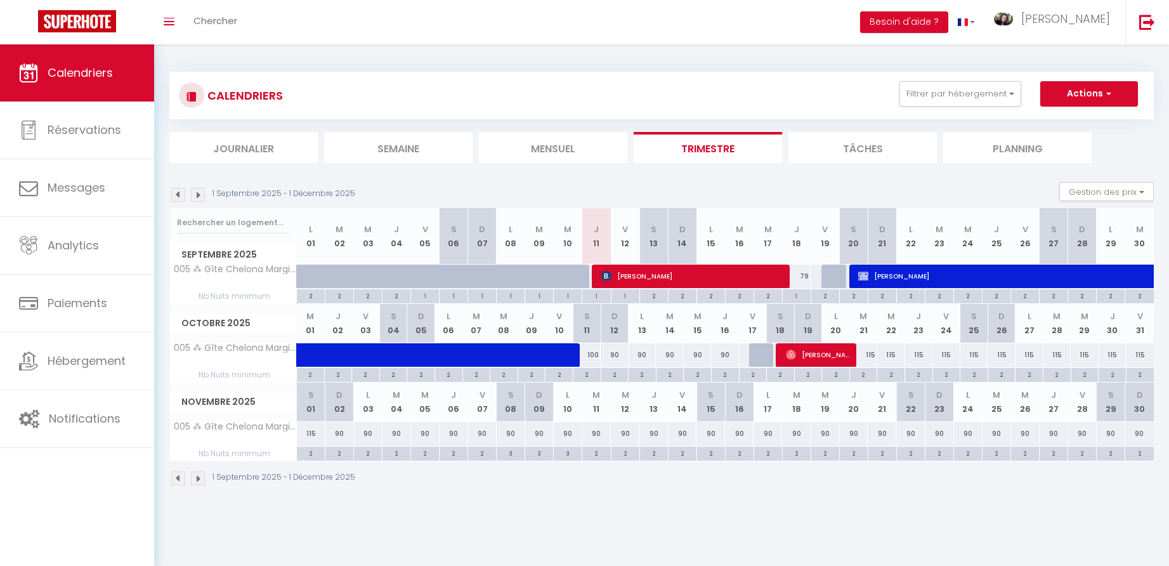
click at [872, 353] on div "115" at bounding box center [863, 354] width 28 height 23
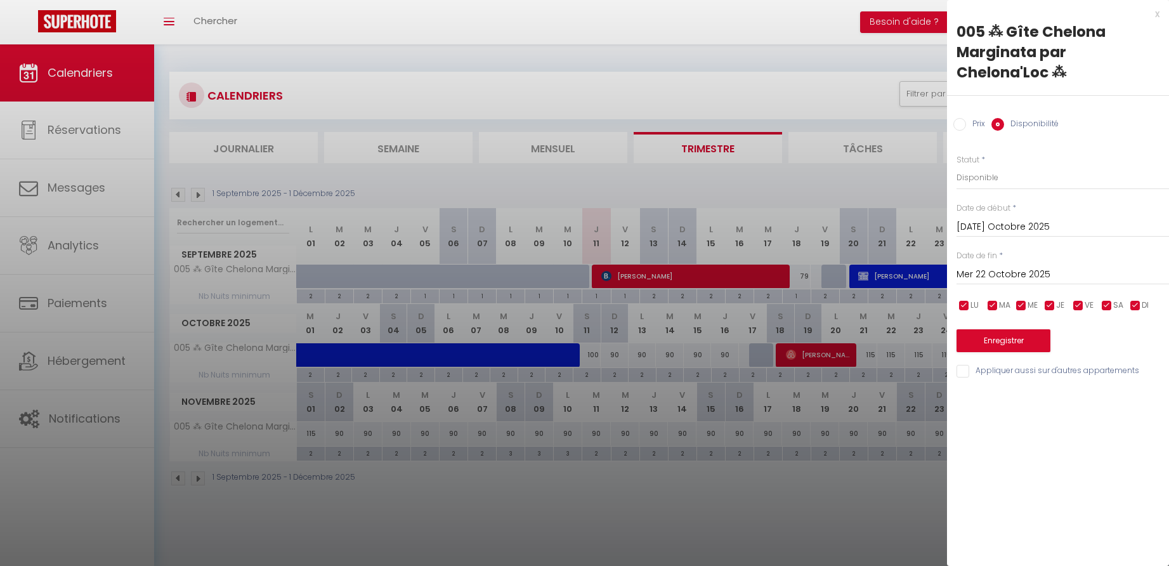
click at [967, 121] on label "Prix" at bounding box center [975, 125] width 19 height 14
click at [966, 121] on input "Prix" at bounding box center [959, 124] width 13 height 13
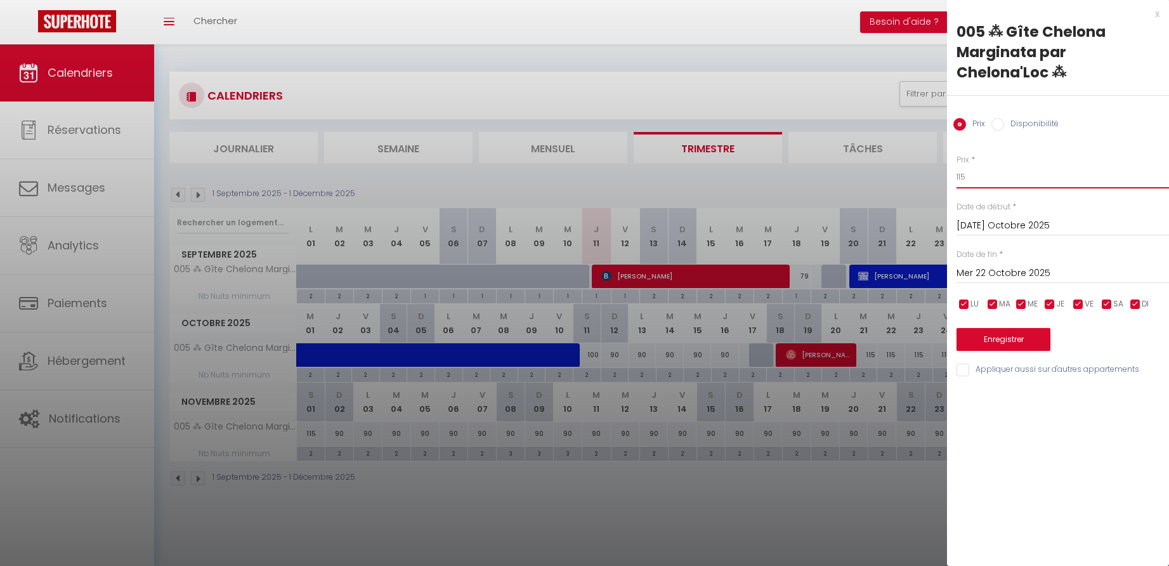
click at [964, 174] on input "115" at bounding box center [1063, 177] width 212 height 23
click at [1002, 274] on input "Mer 22 Octobre 2025" at bounding box center [1063, 273] width 212 height 16
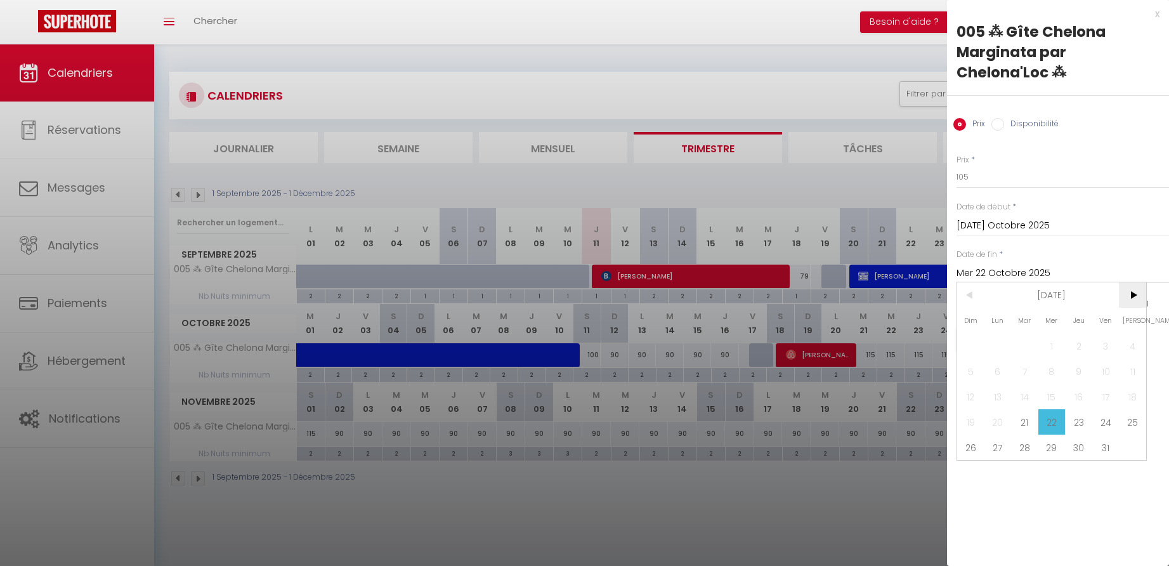
click at [1134, 294] on span ">" at bounding box center [1132, 294] width 27 height 25
click at [974, 368] on span "2" at bounding box center [970, 370] width 27 height 25
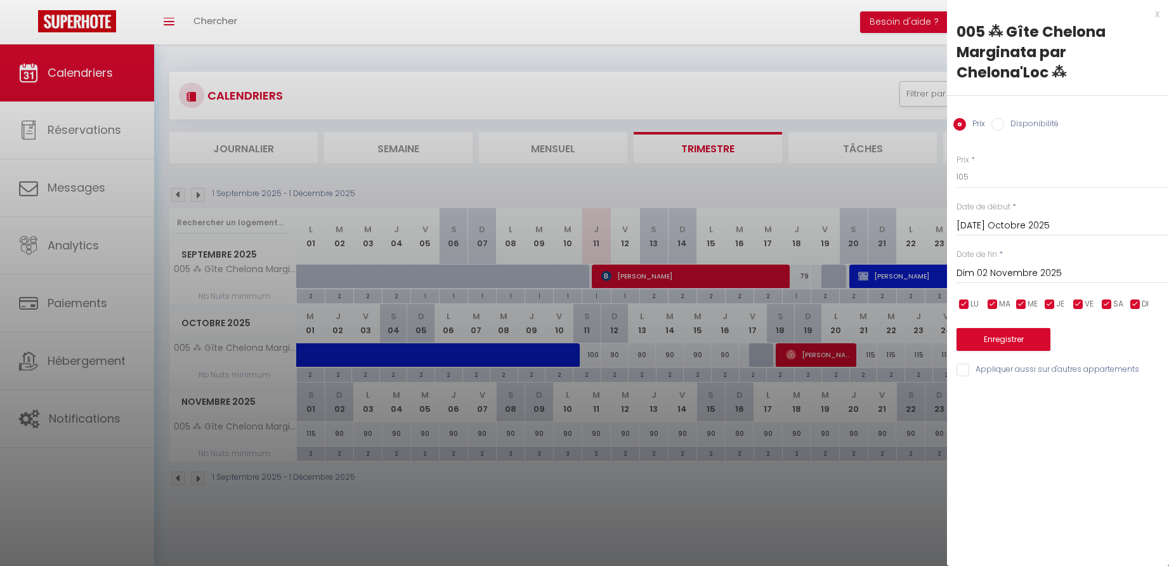
click at [984, 337] on button "Enregistrer" at bounding box center [1004, 339] width 94 height 23
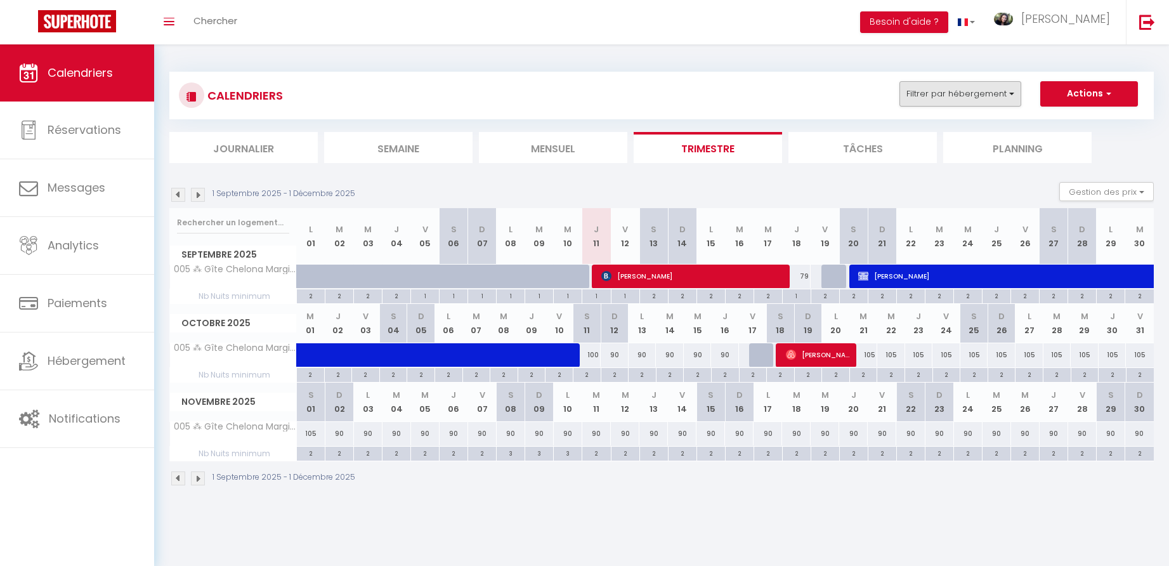
click at [994, 96] on button "Filtrer par hébergement" at bounding box center [960, 93] width 122 height 25
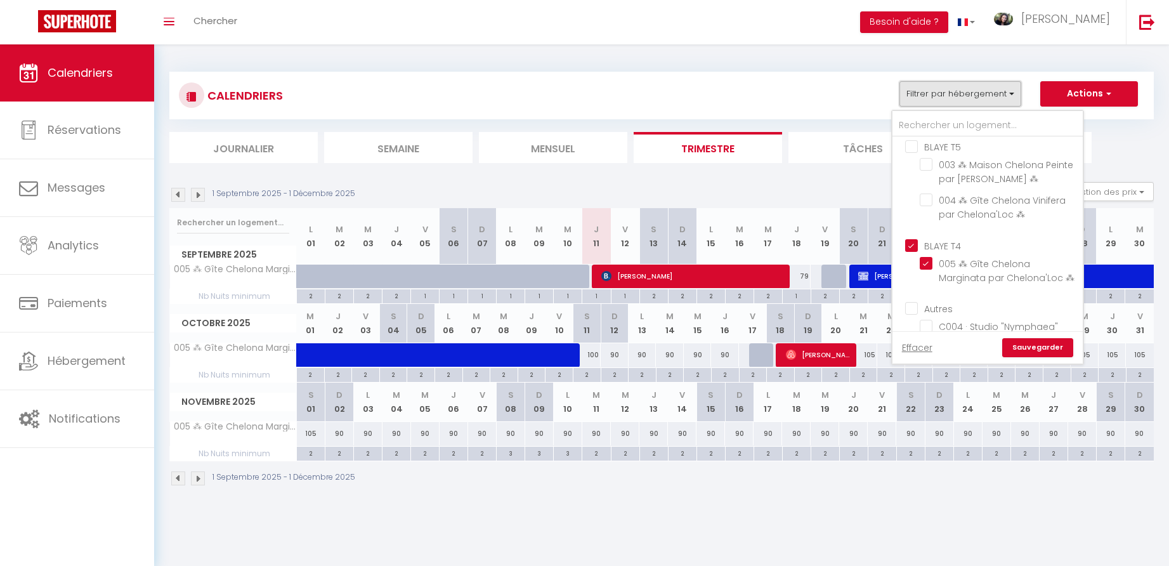
scroll to position [182, 0]
click at [916, 247] on input "BLAYE T4" at bounding box center [1000, 241] width 190 height 13
click at [1114, 159] on ul "Journalier [GEOGRAPHIC_DATA] Mensuel Trimestre Tâches Planning" at bounding box center [661, 147] width 984 height 31
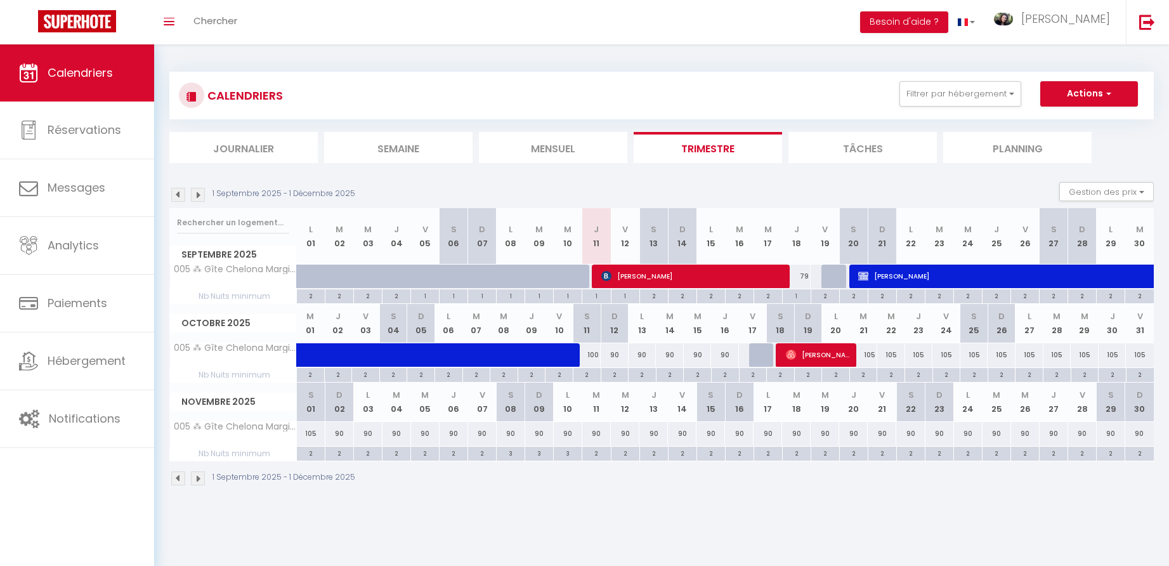
click at [832, 274] on div at bounding box center [835, 277] width 29 height 24
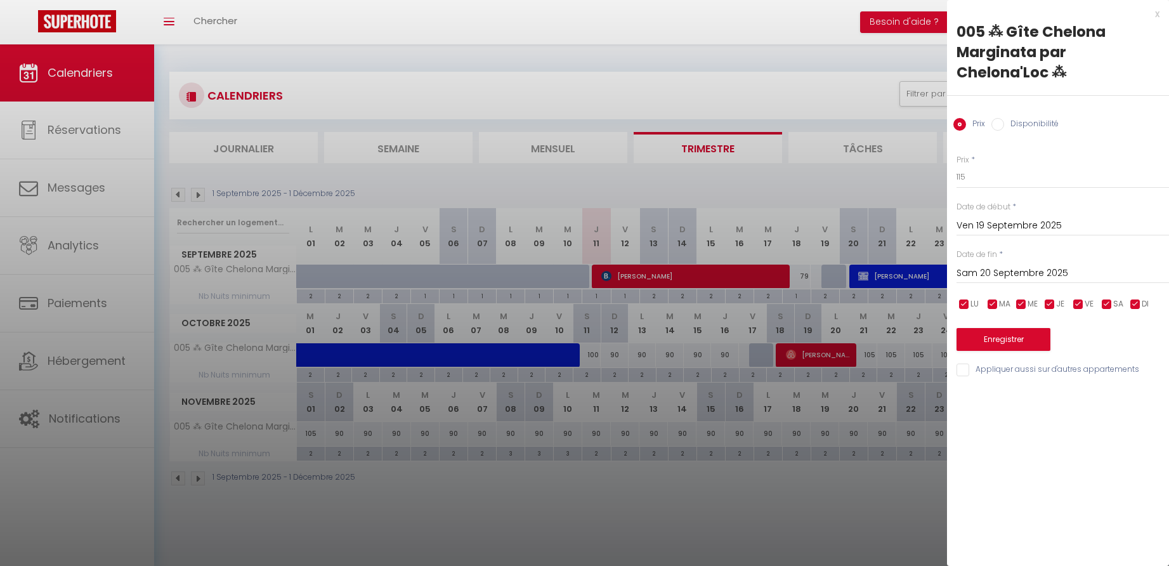
click at [1001, 124] on input "Disponibilité" at bounding box center [997, 124] width 13 height 13
click at [1000, 339] on button "Enregistrer" at bounding box center [1004, 340] width 94 height 23
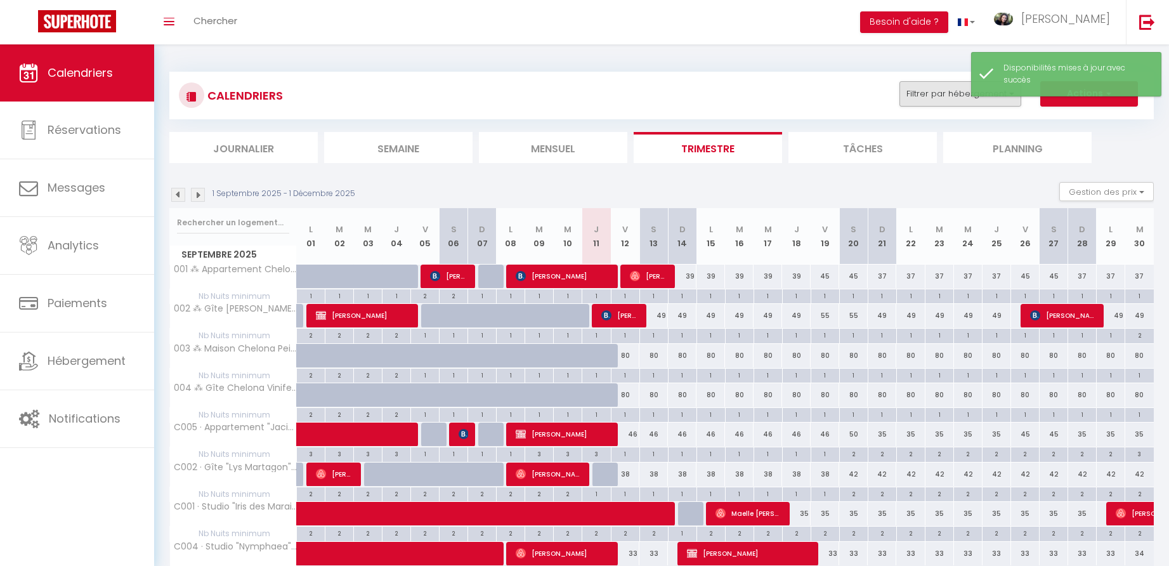
click at [962, 95] on button "Filtrer par hébergement" at bounding box center [960, 93] width 122 height 25
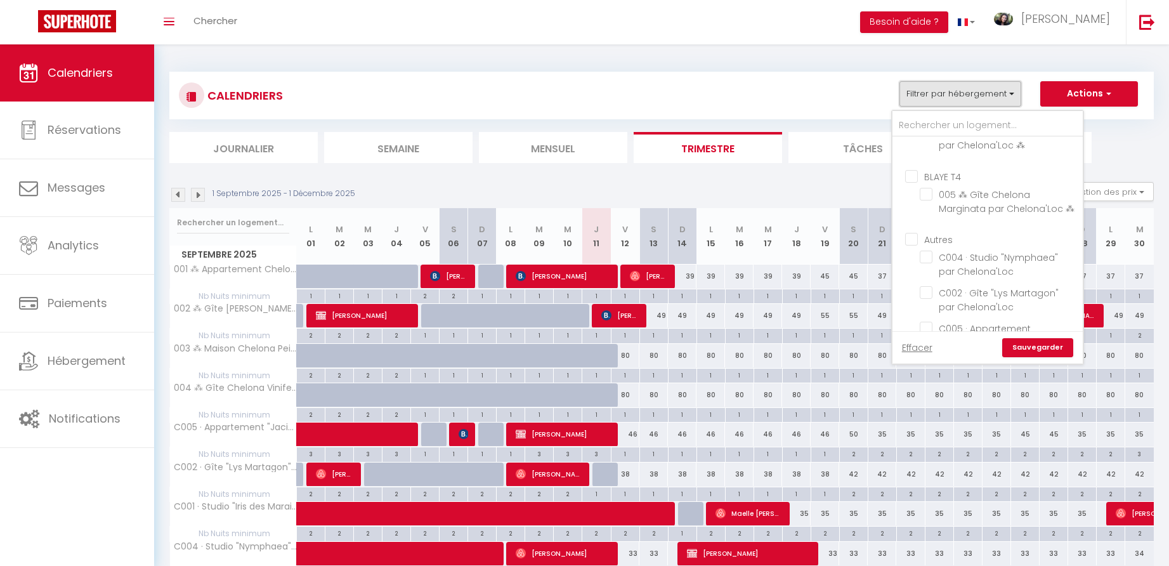
scroll to position [244, 0]
click at [915, 185] on input "BLAYE T4" at bounding box center [1000, 179] width 190 height 13
click at [1040, 350] on link "Sauvegarder" at bounding box center [1037, 347] width 71 height 19
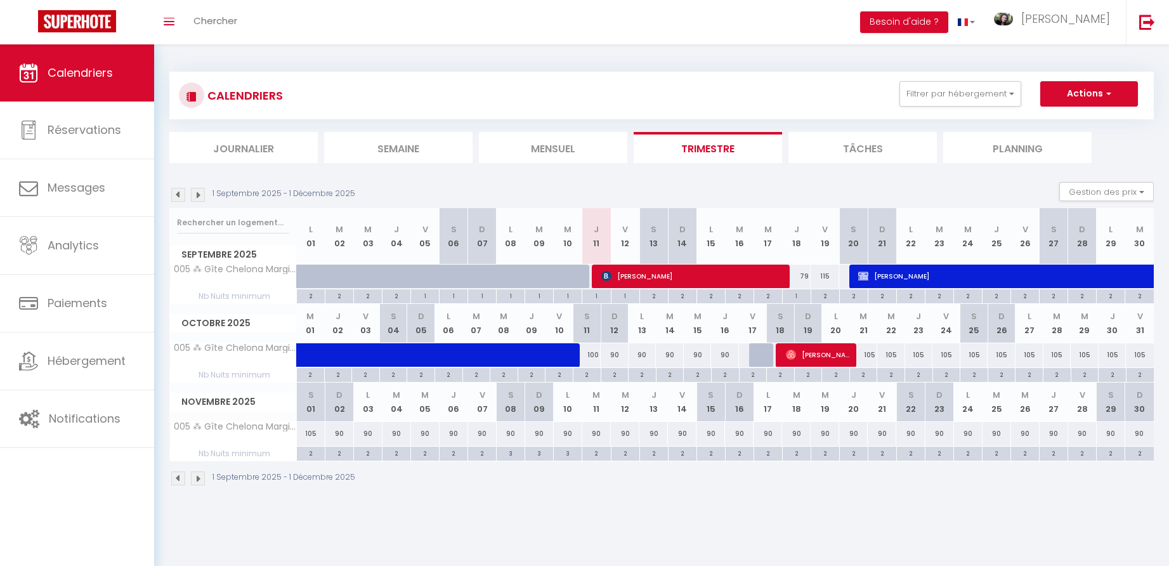
click at [806, 275] on div "79" at bounding box center [796, 276] width 29 height 23
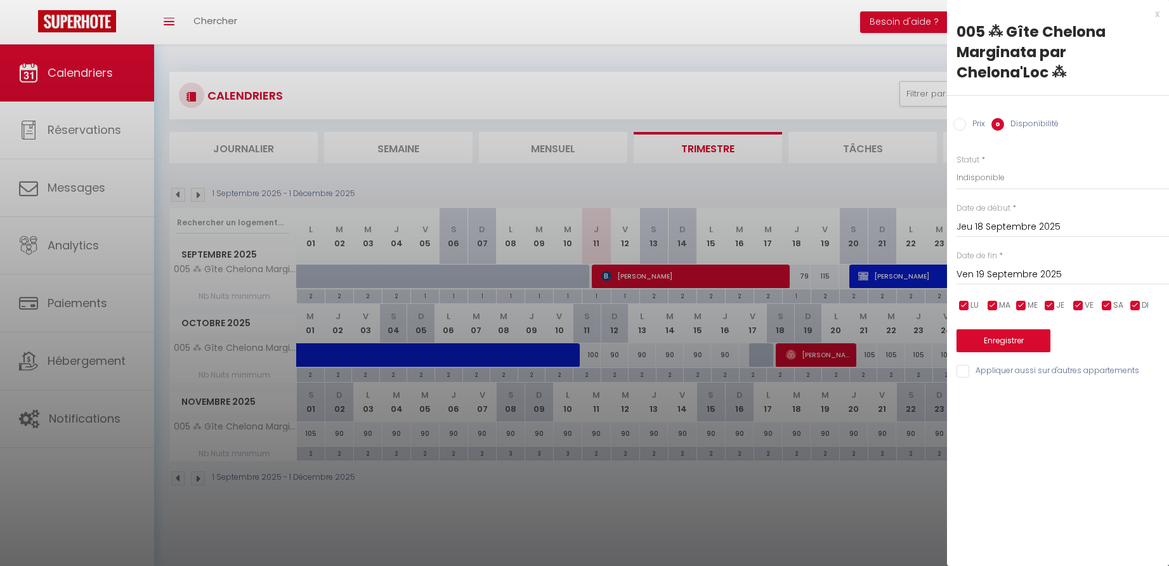
click at [993, 334] on button "Enregistrer" at bounding box center [1004, 340] width 94 height 23
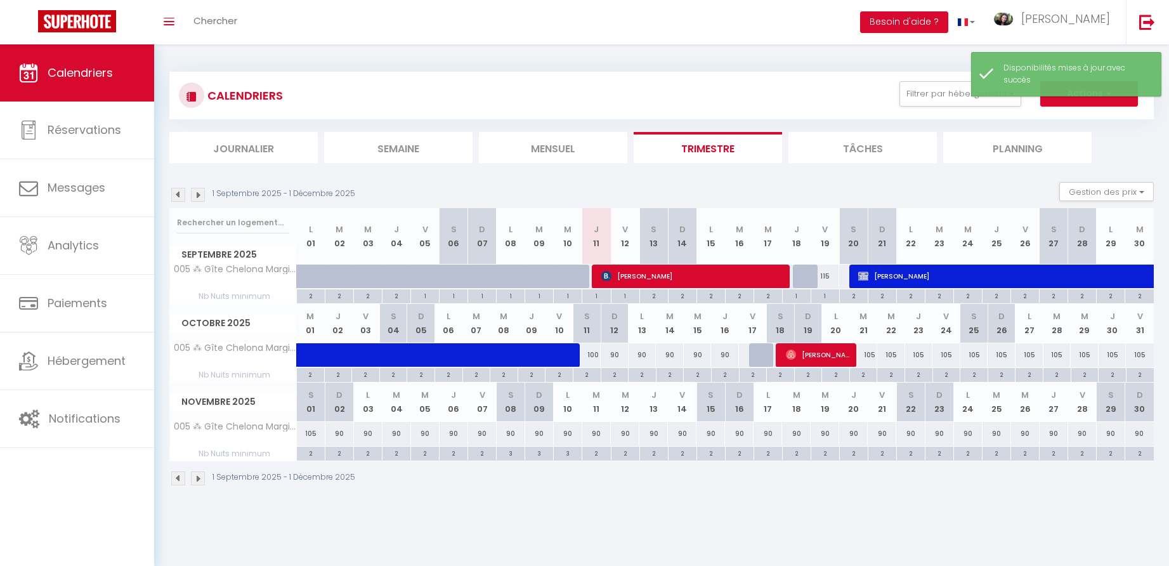
click at [828, 275] on div "115" at bounding box center [825, 276] width 29 height 23
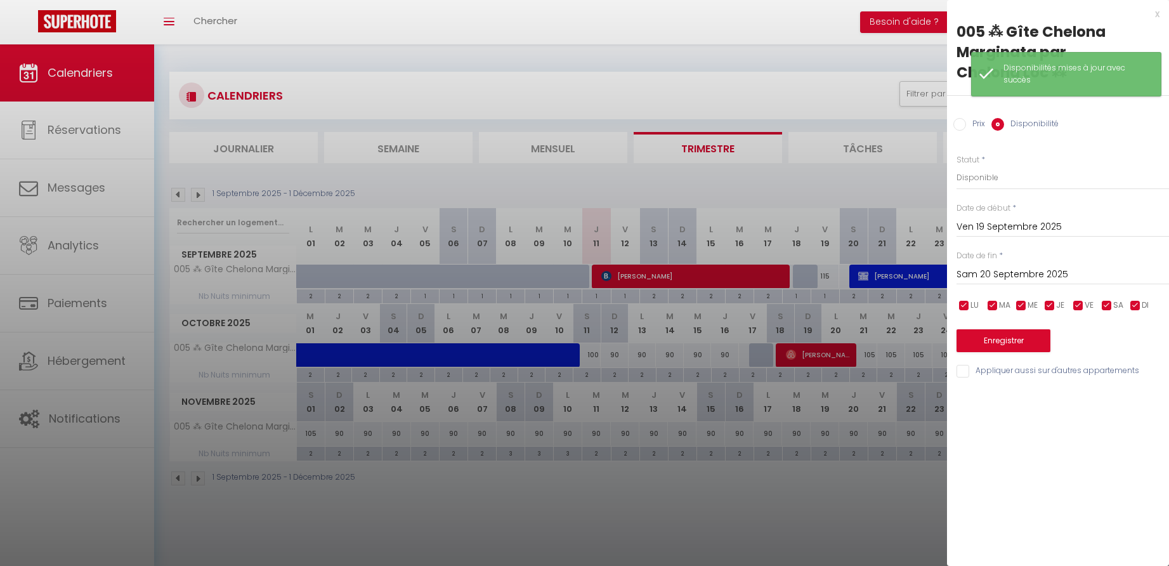
click at [959, 122] on input "Prix" at bounding box center [959, 124] width 13 height 13
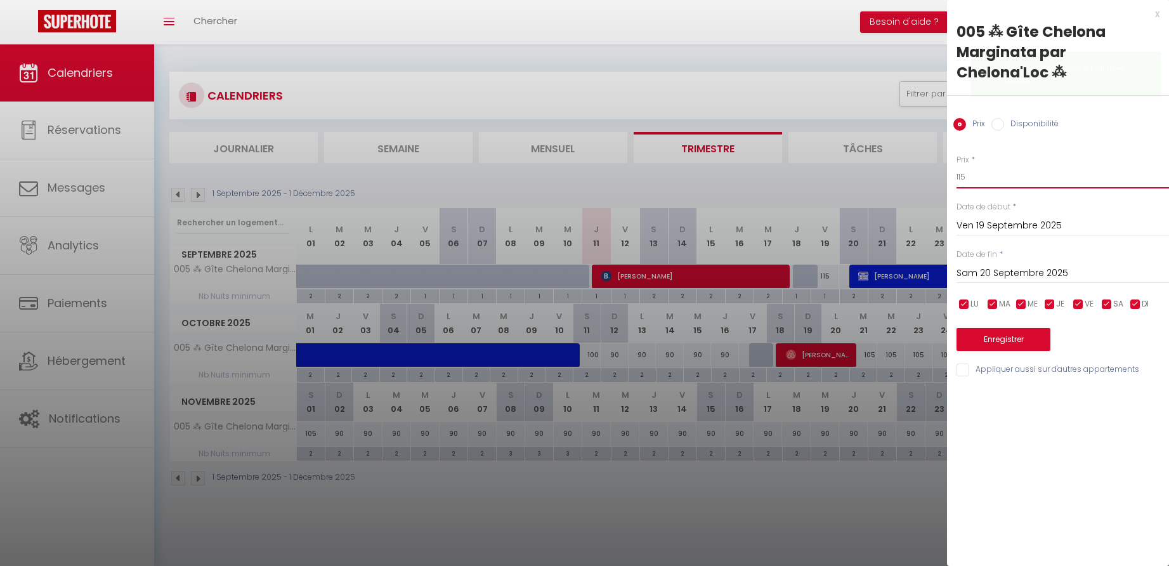
drag, startPoint x: 936, startPoint y: 177, endPoint x: 925, endPoint y: 177, distance: 11.4
click at [925, 177] on body "🟢 Des questions ou besoin d'assistance pour la migration AirBnB? Connectez-vous…" at bounding box center [584, 327] width 1169 height 566
click at [1011, 335] on button "Enregistrer" at bounding box center [1004, 339] width 94 height 23
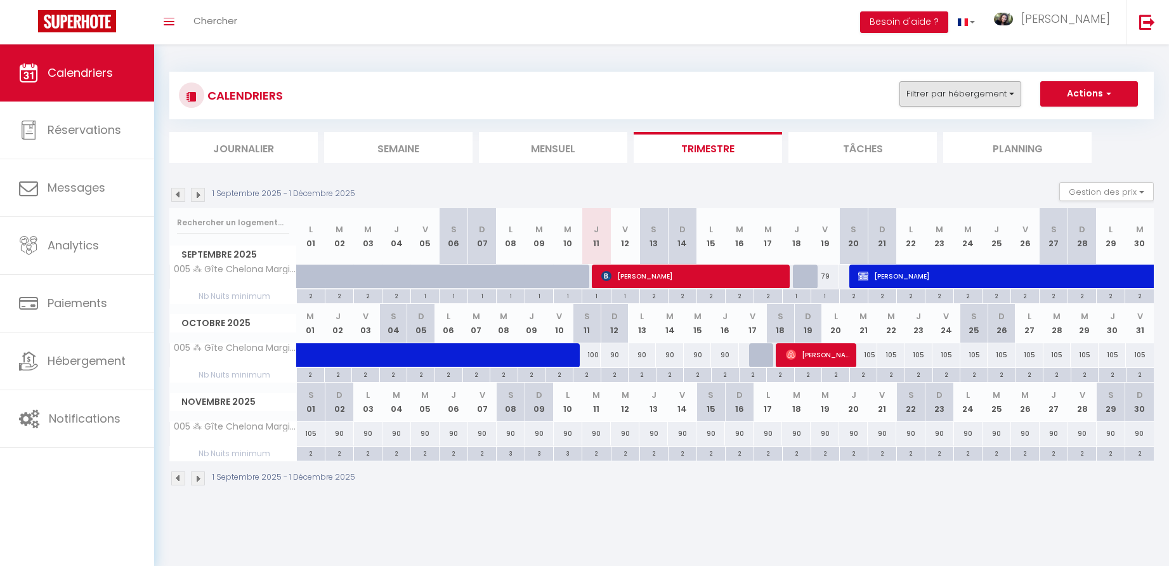
click at [1005, 93] on button "Filtrer par hébergement" at bounding box center [960, 93] width 122 height 25
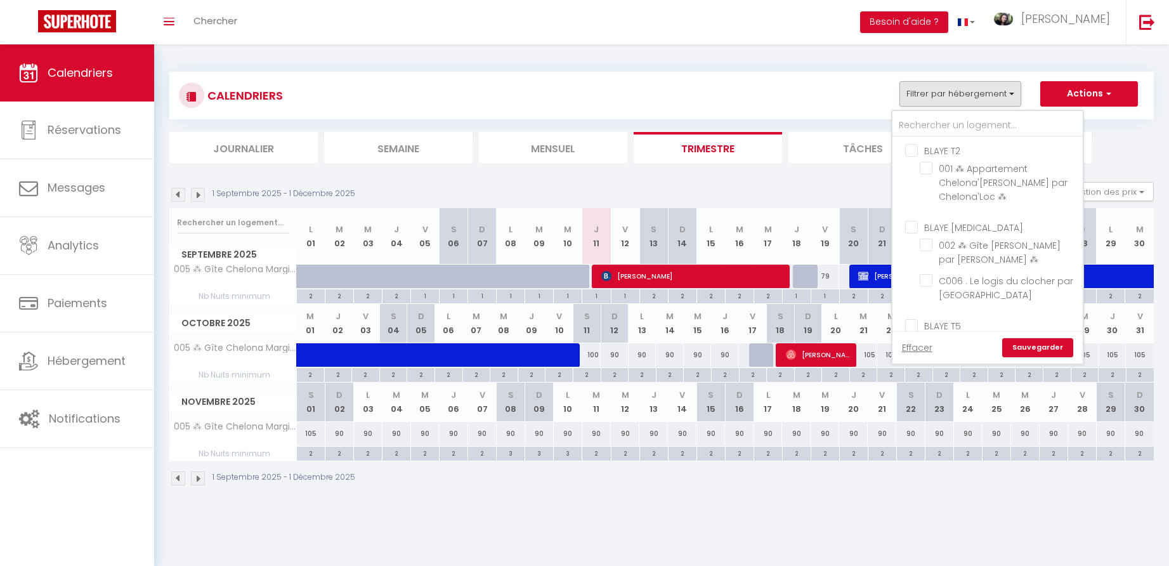
click at [914, 150] on input "BLAYE T2" at bounding box center [1000, 149] width 190 height 13
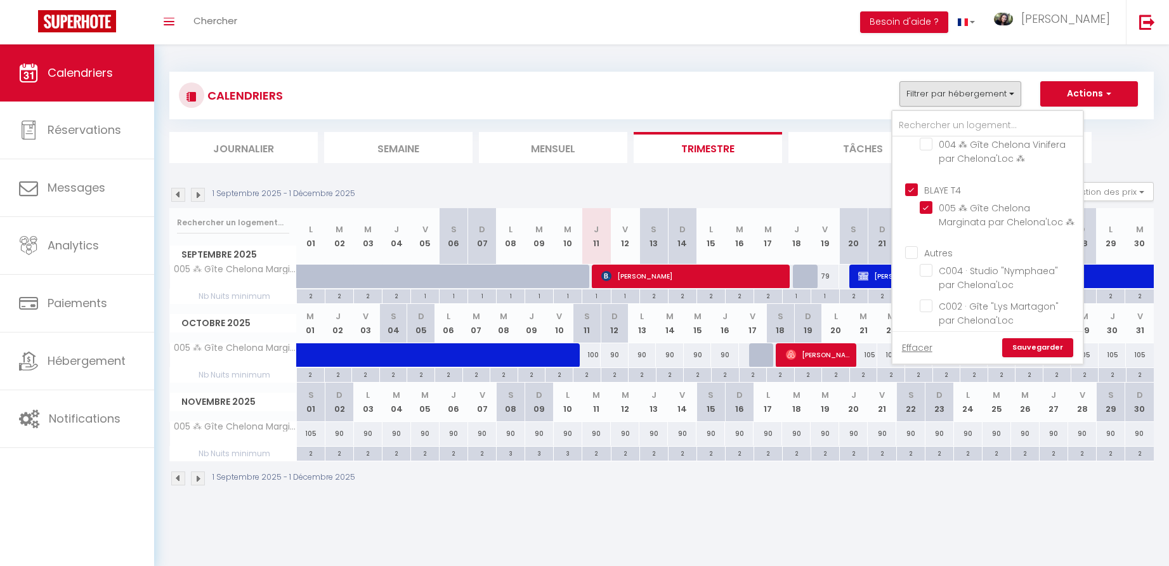
scroll to position [239, 0]
click at [917, 191] on input "BLAYE T4" at bounding box center [1000, 184] width 190 height 13
click at [1035, 348] on link "Sauvegarder" at bounding box center [1037, 347] width 71 height 19
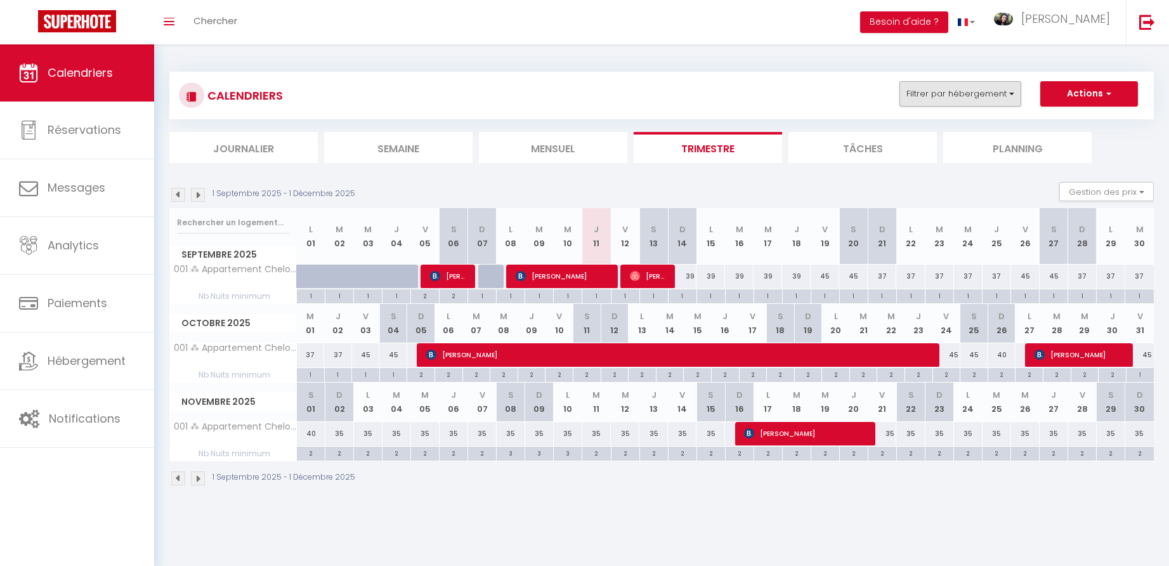
click at [958, 93] on button "Filtrer par hébergement" at bounding box center [960, 93] width 122 height 25
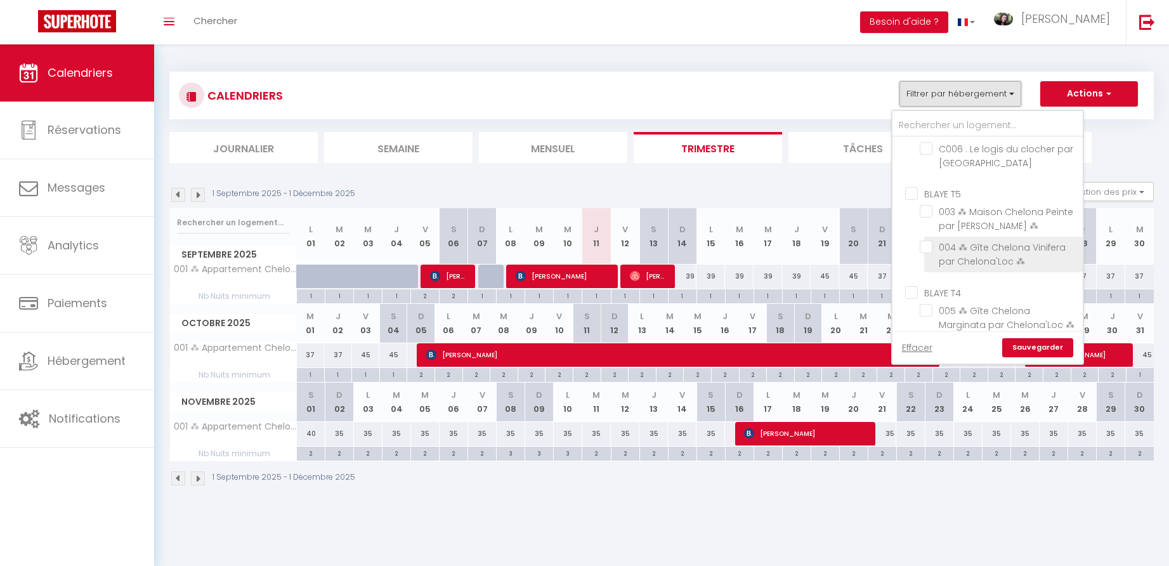
scroll to position [145, 0]
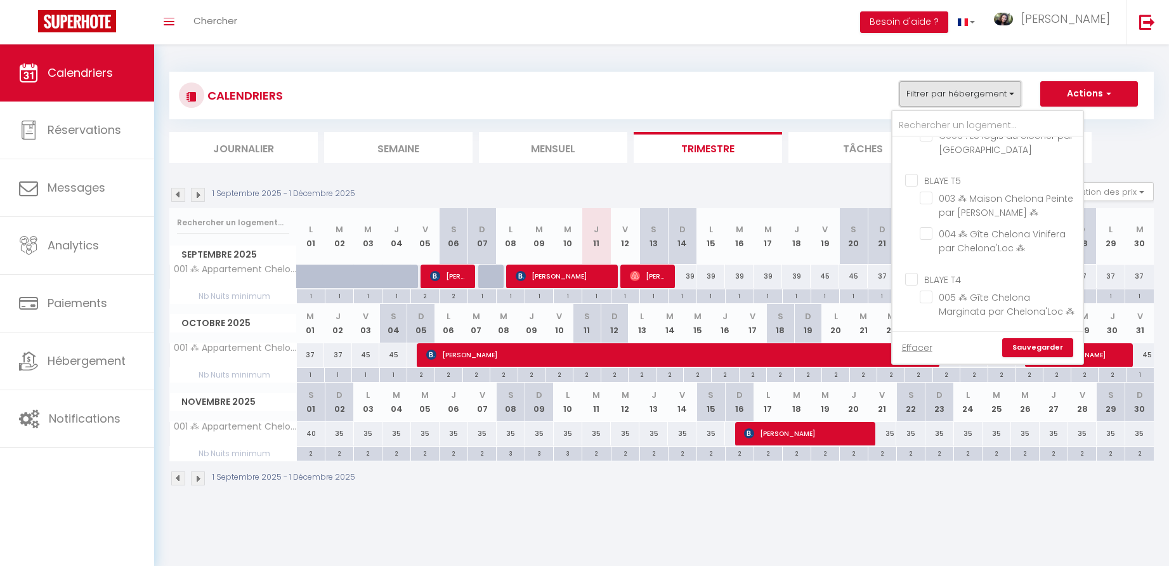
click at [918, 284] on input "BLAYE T4" at bounding box center [1000, 277] width 190 height 13
click at [1029, 349] on link "Sauvegarder" at bounding box center [1037, 347] width 71 height 19
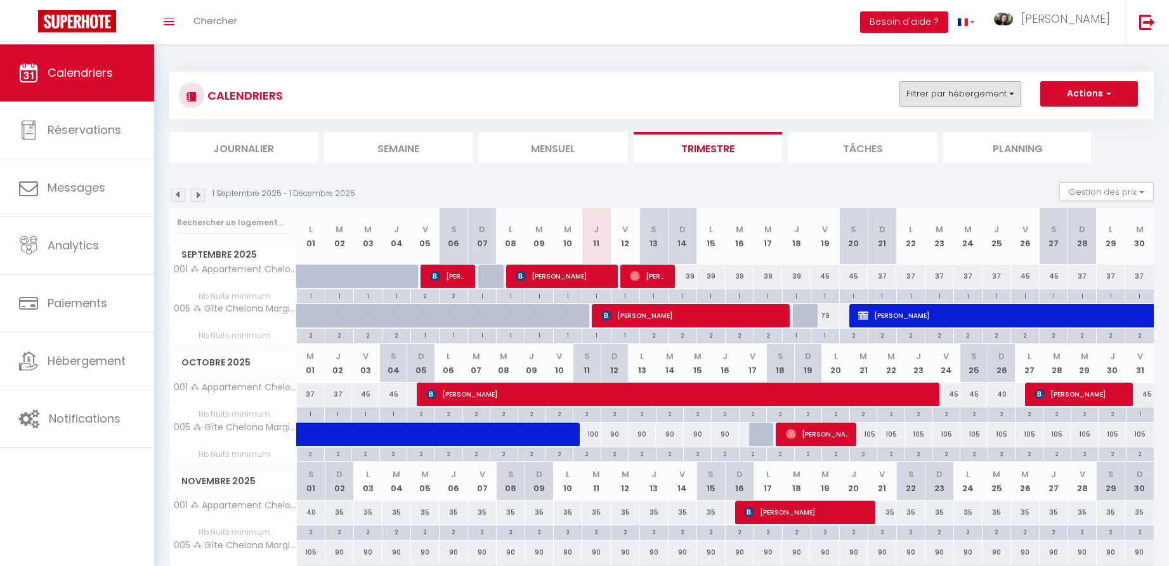
click at [1009, 96] on button "Filtrer par hébergement" at bounding box center [960, 93] width 122 height 25
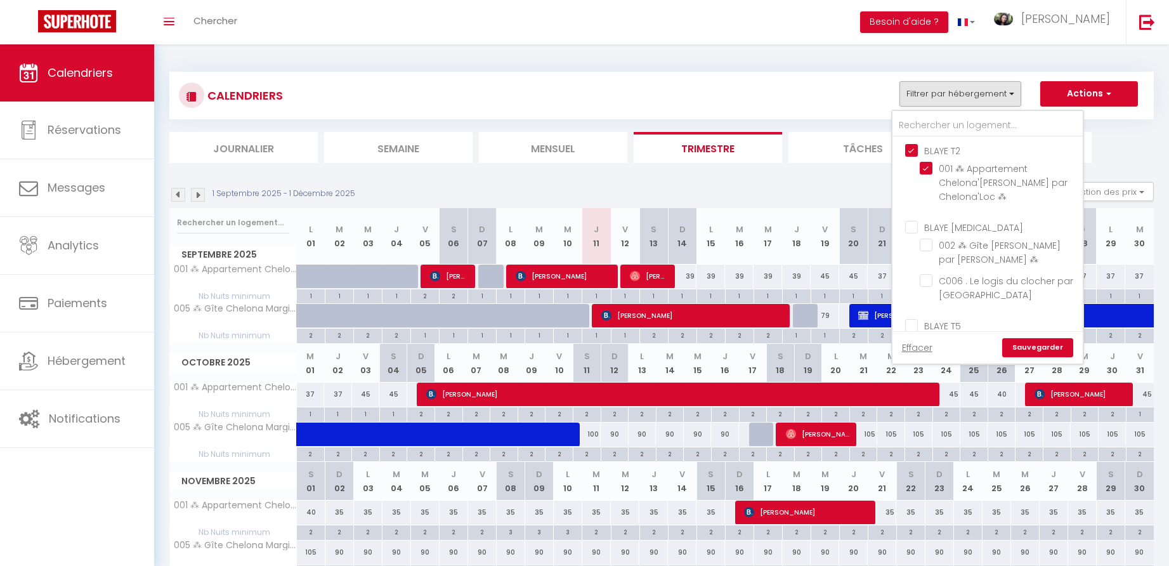
click at [915, 150] on input "BLAYE T2" at bounding box center [1000, 149] width 190 height 13
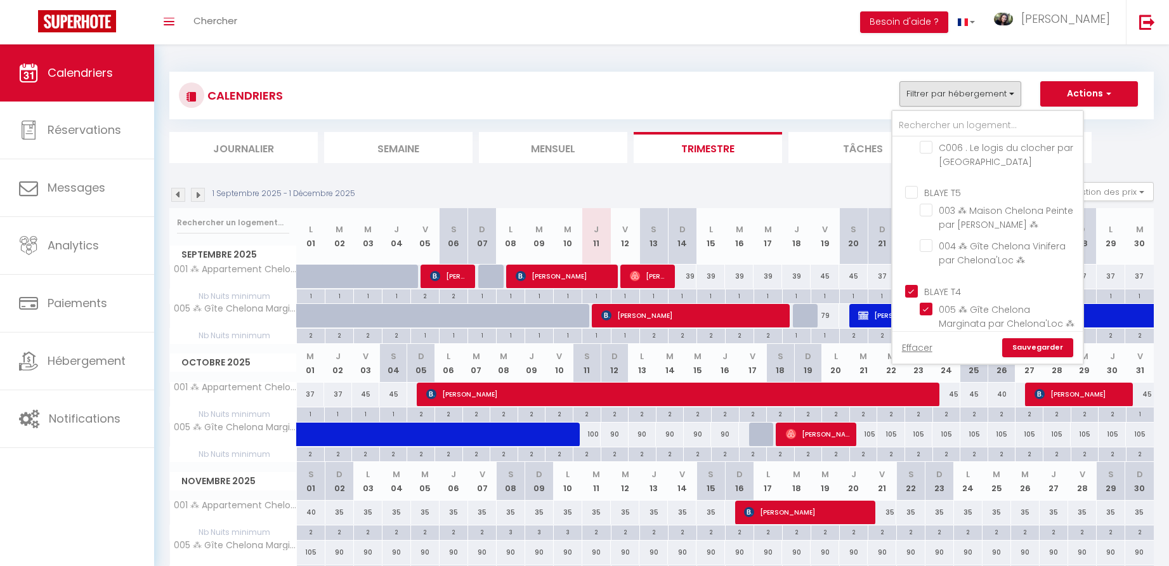
click at [913, 296] on input "BLAYE T4" at bounding box center [1000, 290] width 190 height 13
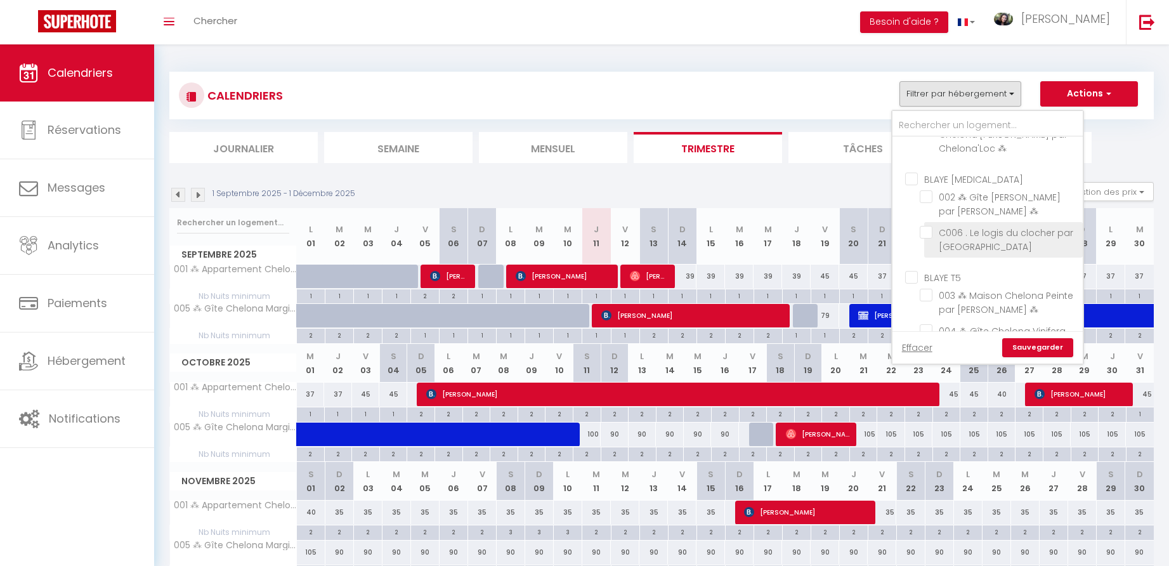
scroll to position [0, 0]
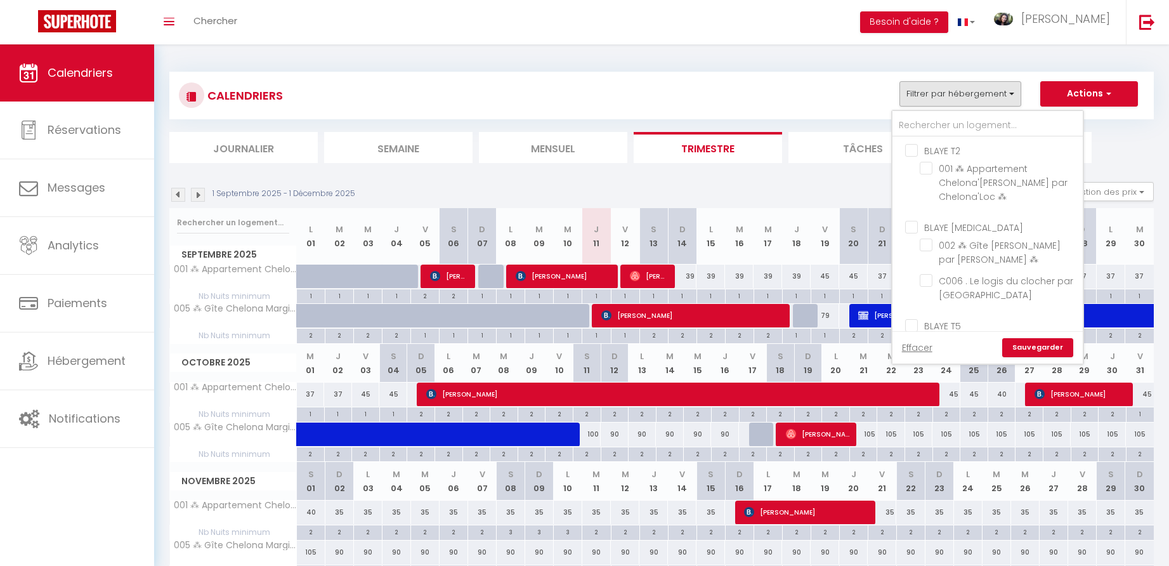
click at [915, 148] on input "BLAYE T2" at bounding box center [1000, 149] width 190 height 13
click at [1049, 348] on link "Sauvegarder" at bounding box center [1037, 347] width 71 height 19
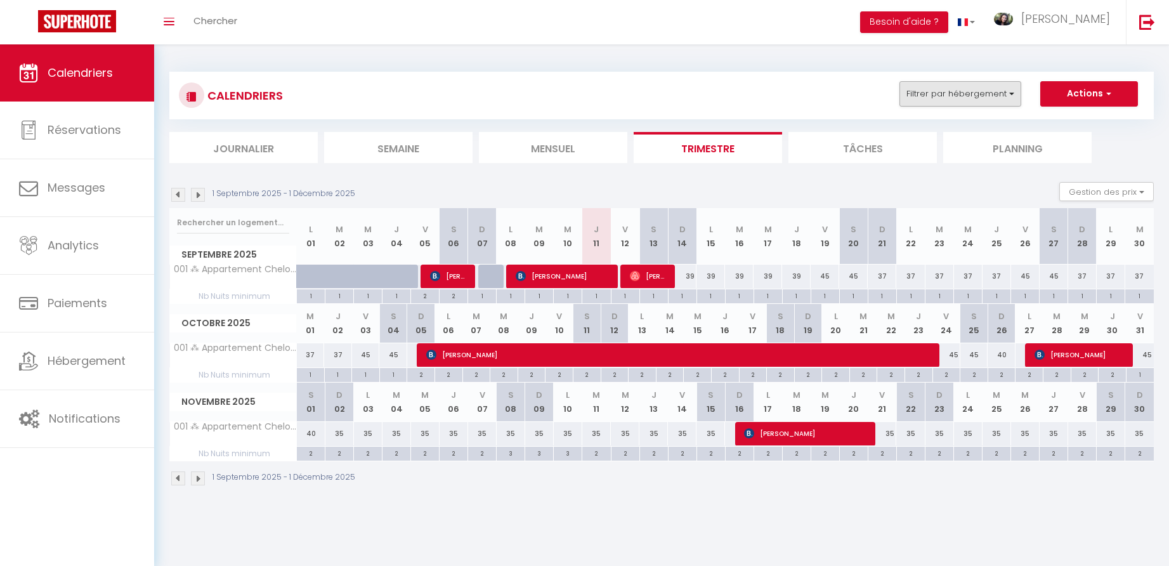
click at [986, 95] on button "Filtrer par hébergement" at bounding box center [960, 93] width 122 height 25
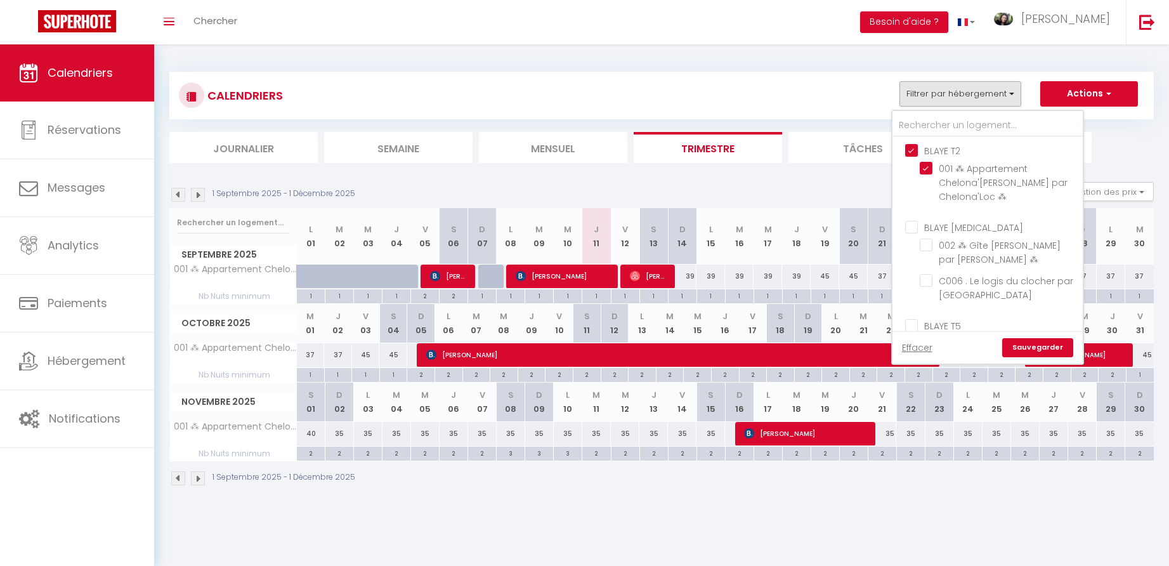
click at [916, 148] on input "BLAYE T2" at bounding box center [1000, 149] width 190 height 13
click at [917, 226] on input "BLAYE [MEDICAL_DATA]" at bounding box center [1000, 226] width 190 height 13
click at [1045, 350] on link "Sauvegarder" at bounding box center [1037, 347] width 71 height 19
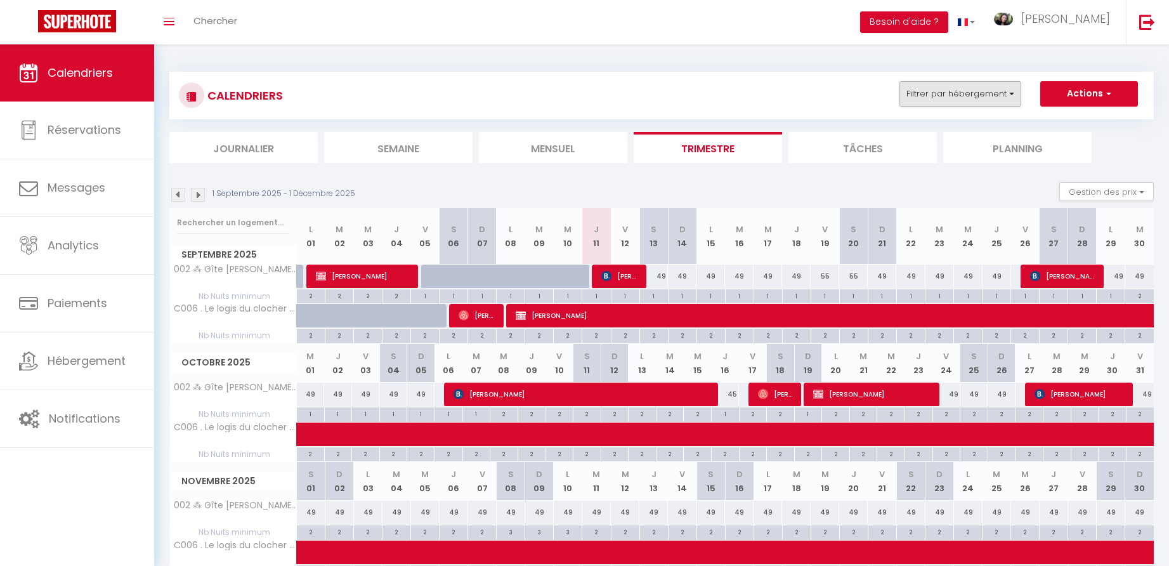
click at [976, 95] on button "Filtrer par hébergement" at bounding box center [960, 93] width 122 height 25
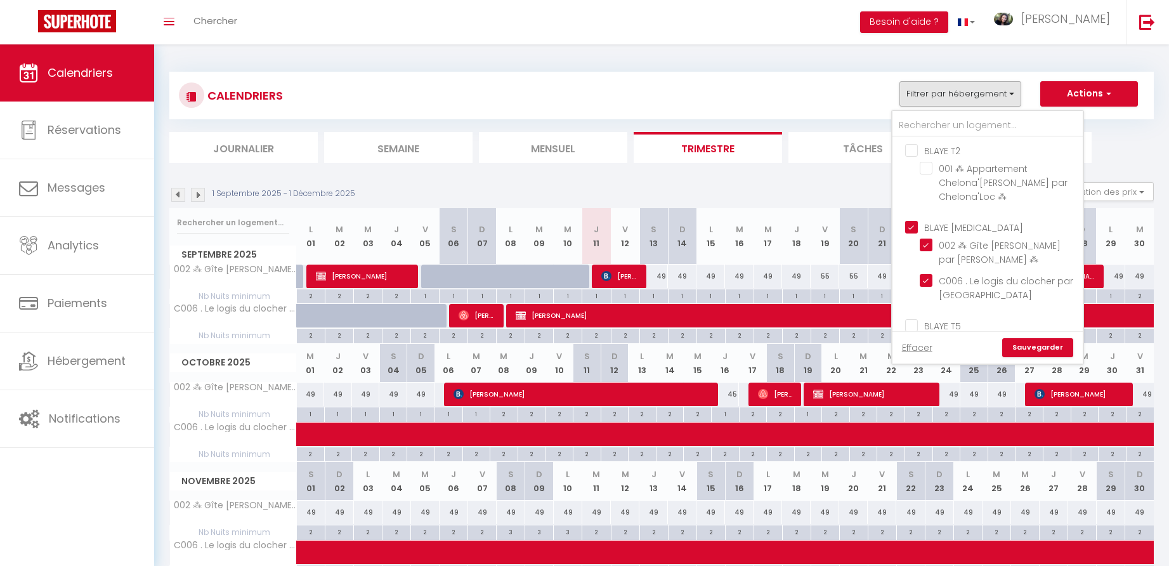
click at [918, 226] on input "BLAYE [MEDICAL_DATA]" at bounding box center [1000, 226] width 190 height 13
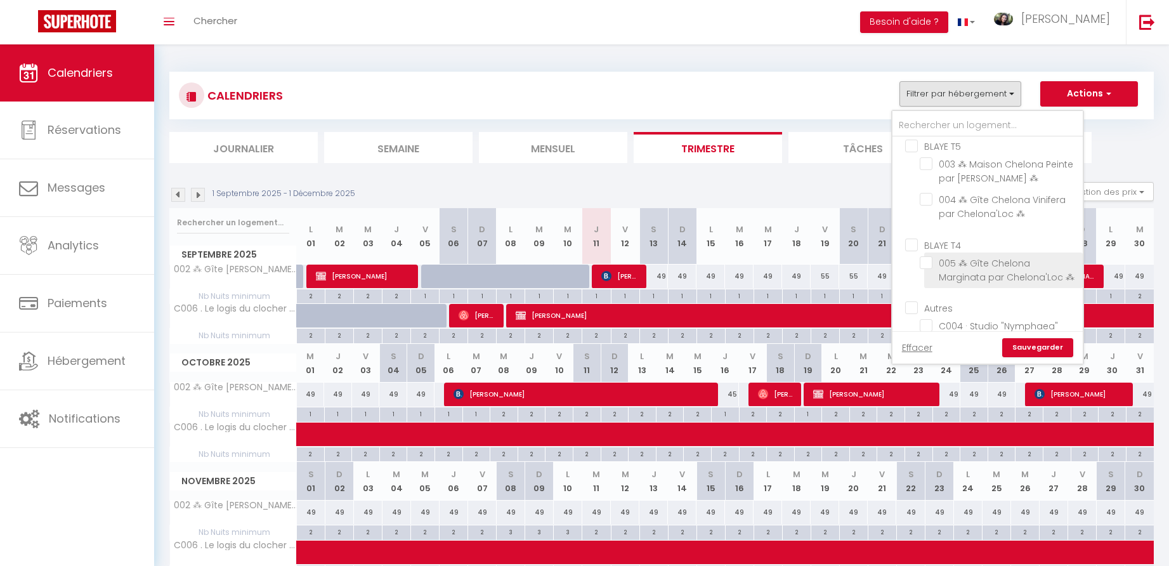
scroll to position [204, 0]
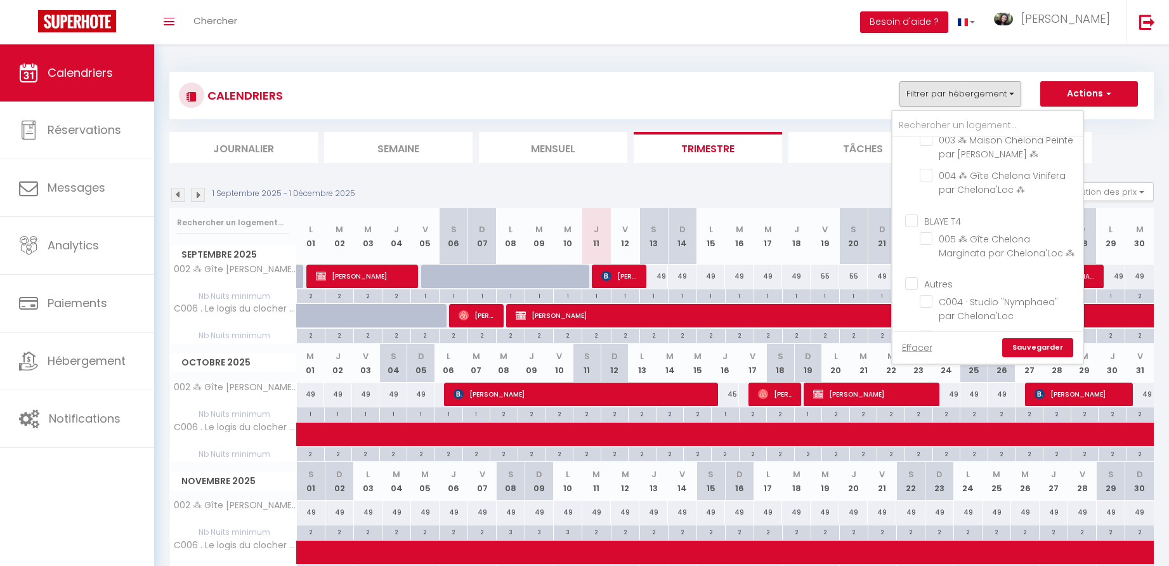
click at [912, 226] on input "BLAYE T4" at bounding box center [1000, 219] width 190 height 13
click at [1031, 347] on link "Sauvegarder" at bounding box center [1037, 347] width 71 height 19
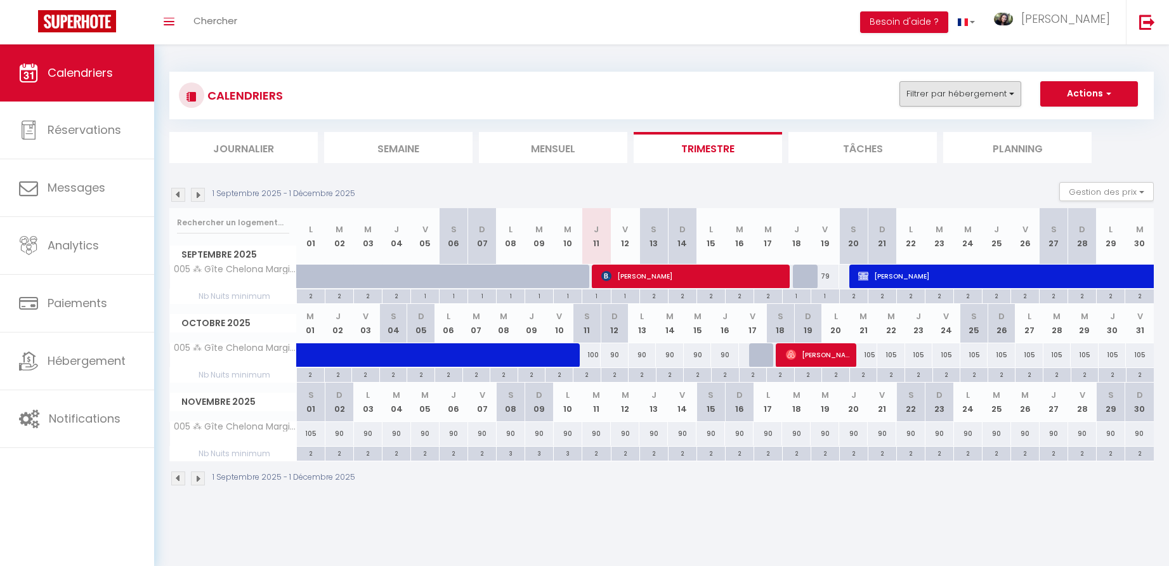
click at [983, 95] on button "Filtrer par hébergement" at bounding box center [960, 93] width 122 height 25
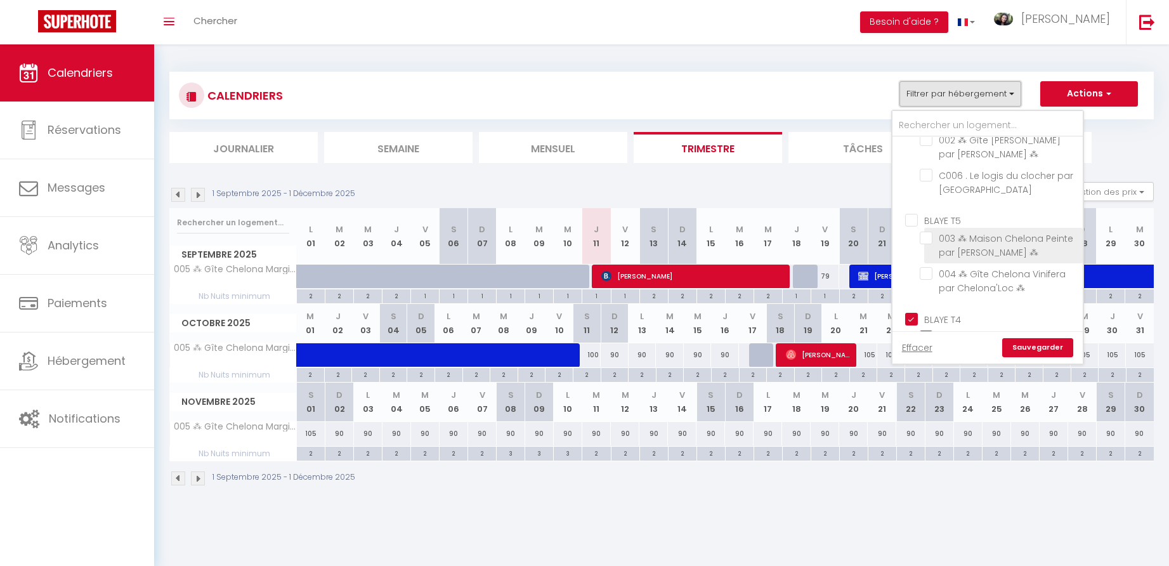
scroll to position [216, 0]
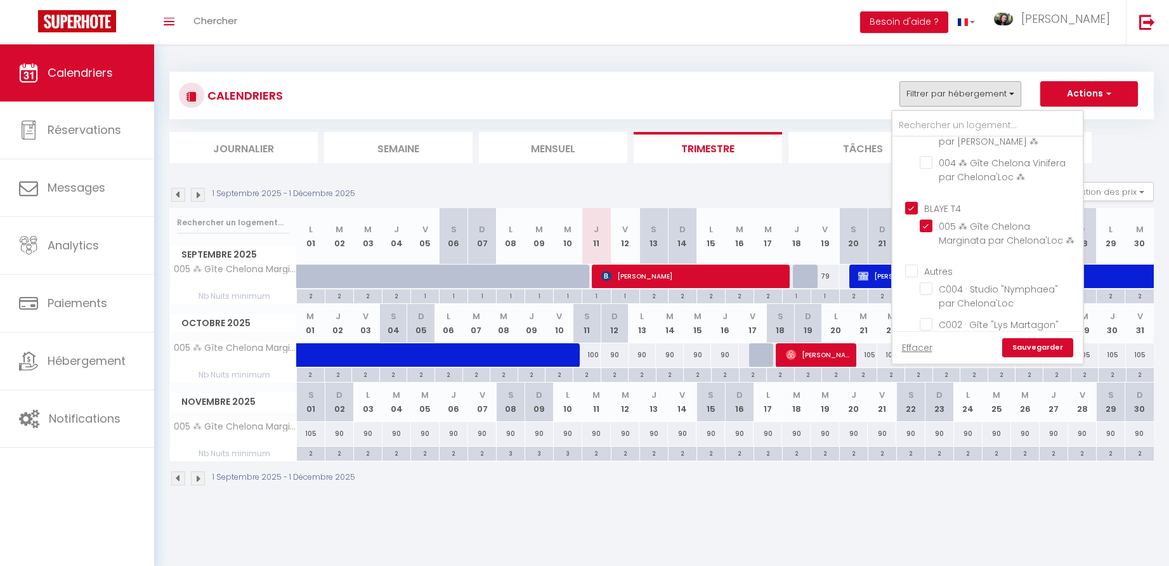
click at [914, 213] on input "BLAYE T4" at bounding box center [1000, 206] width 190 height 13
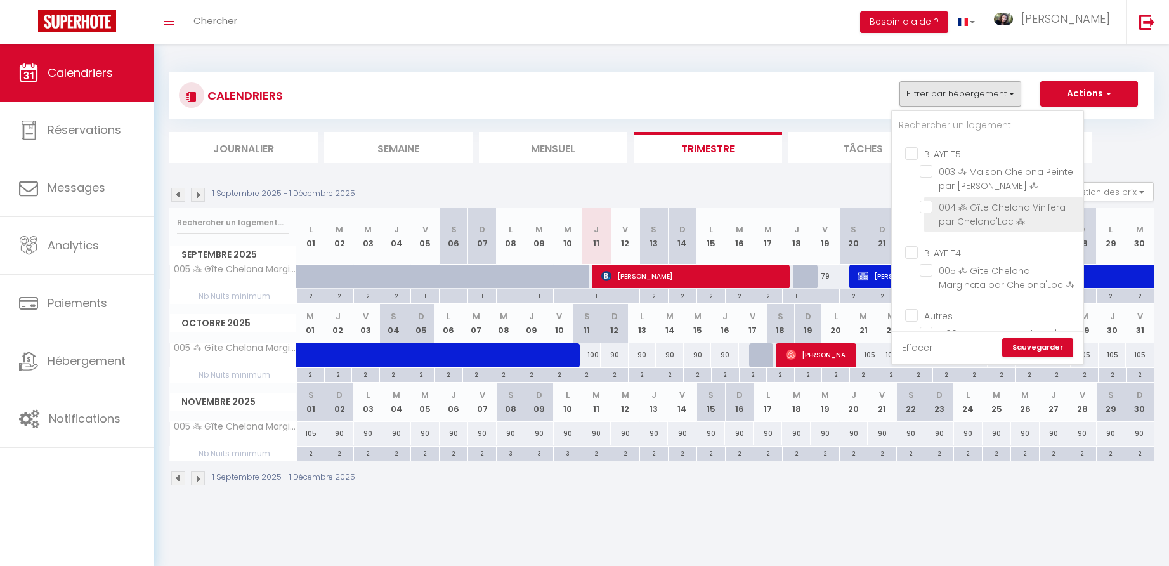
scroll to position [115, 0]
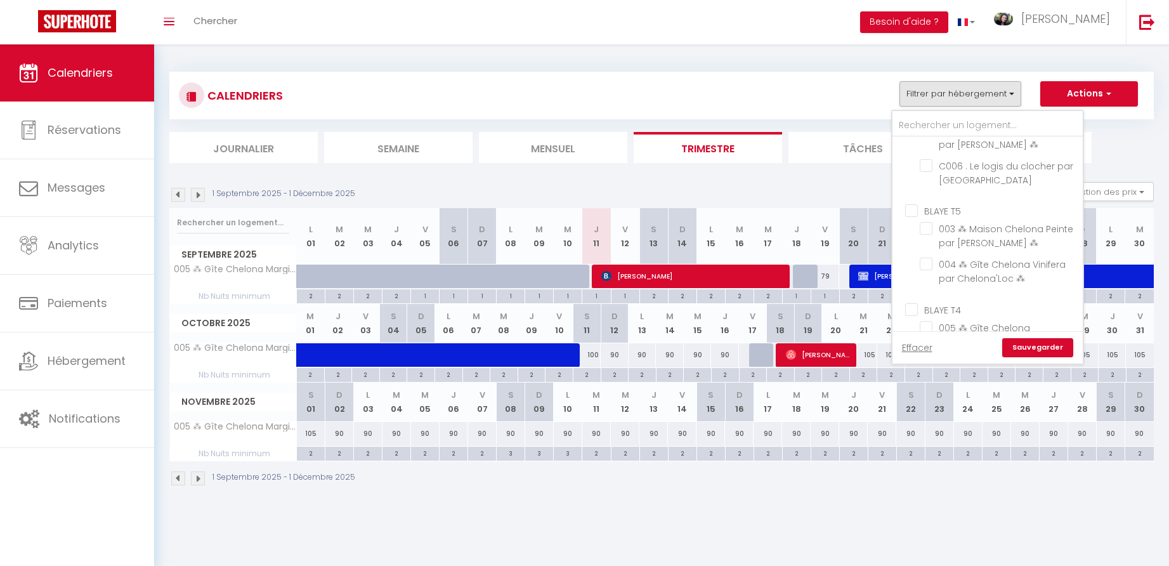
click at [913, 216] on input "BLAYE T5" at bounding box center [1000, 210] width 190 height 13
click at [1033, 352] on link "Sauvegarder" at bounding box center [1037, 347] width 71 height 19
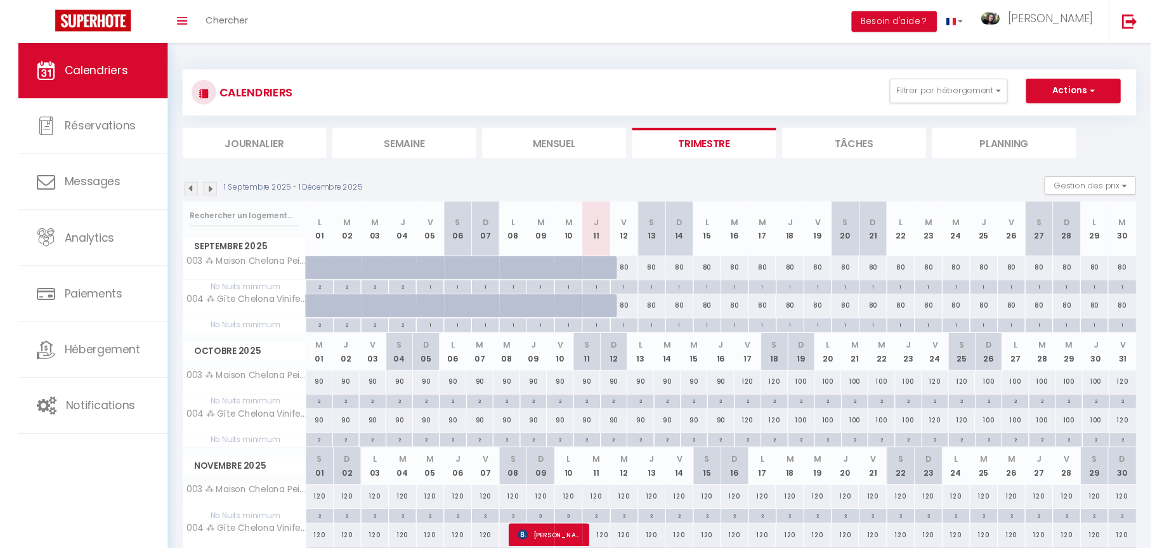
scroll to position [63, 0]
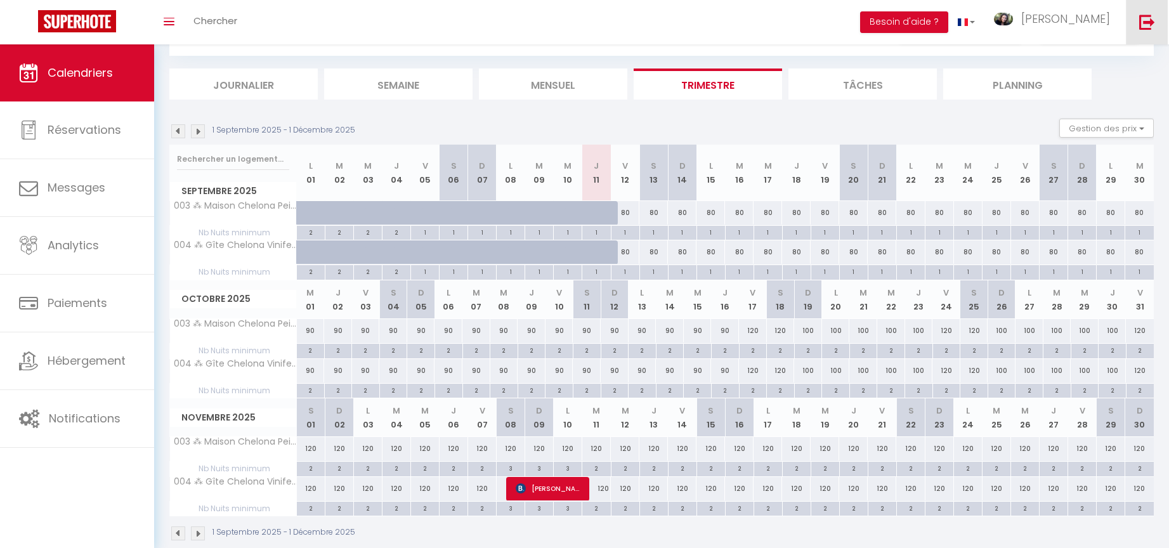
click at [1146, 21] on img at bounding box center [1147, 22] width 16 height 16
